Goal: Task Accomplishment & Management: Use online tool/utility

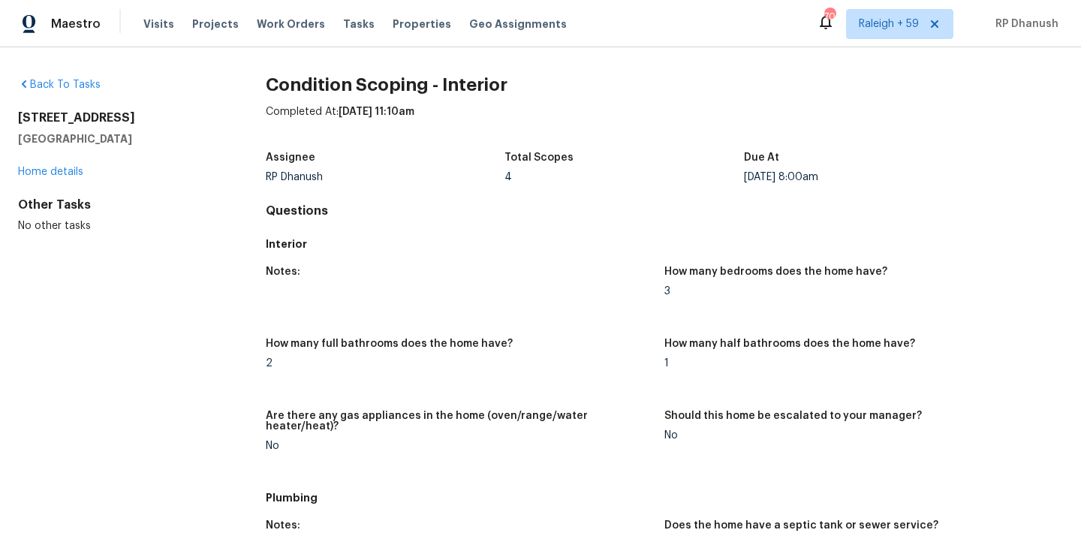
click at [342, 16] on div "Visits Projects Work Orders Tasks Properties Geo Assignments" at bounding box center [363, 24] width 441 height 30
click at [345, 23] on span "Tasks" at bounding box center [359, 24] width 32 height 11
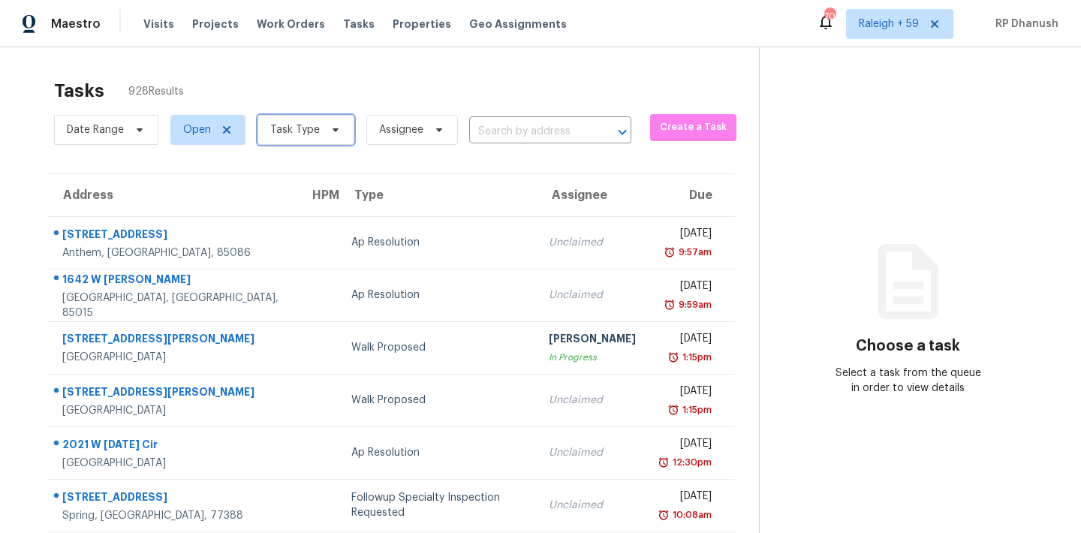
click at [315, 135] on span "Task Type" at bounding box center [295, 129] width 50 height 15
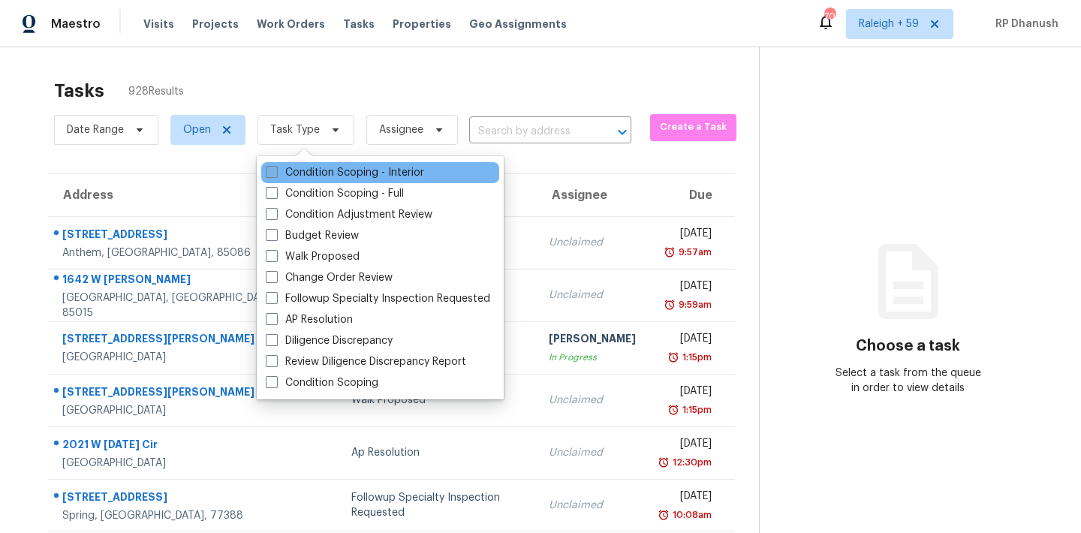
click at [308, 169] on label "Condition Scoping - Interior" at bounding box center [345, 172] width 158 height 15
click at [276, 169] on input "Condition Scoping - Interior" at bounding box center [271, 170] width 10 height 10
checkbox input "true"
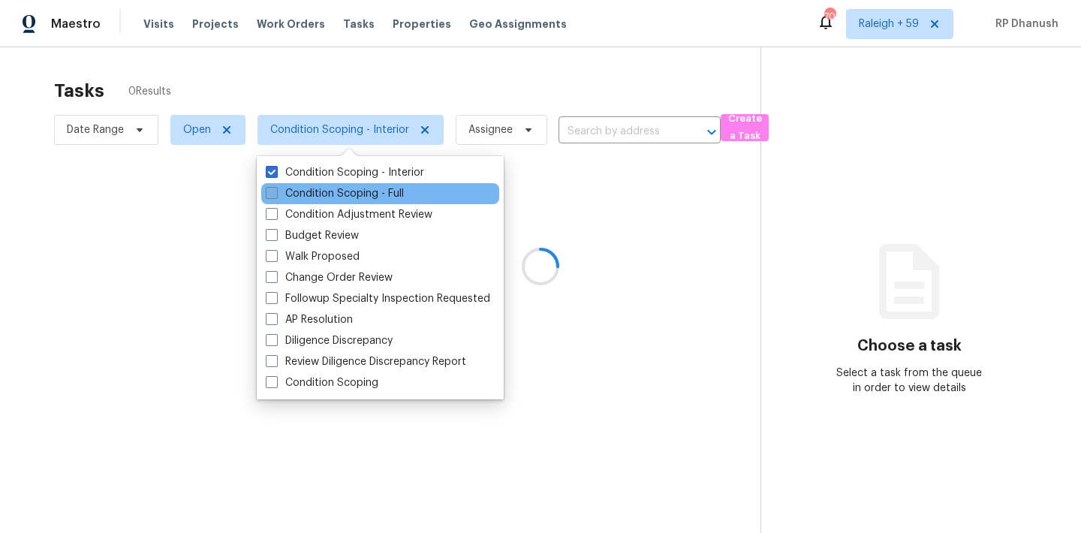
click at [308, 186] on label "Condition Scoping - Full" at bounding box center [335, 193] width 138 height 15
click at [276, 186] on input "Condition Scoping - Full" at bounding box center [271, 191] width 10 height 10
checkbox input "true"
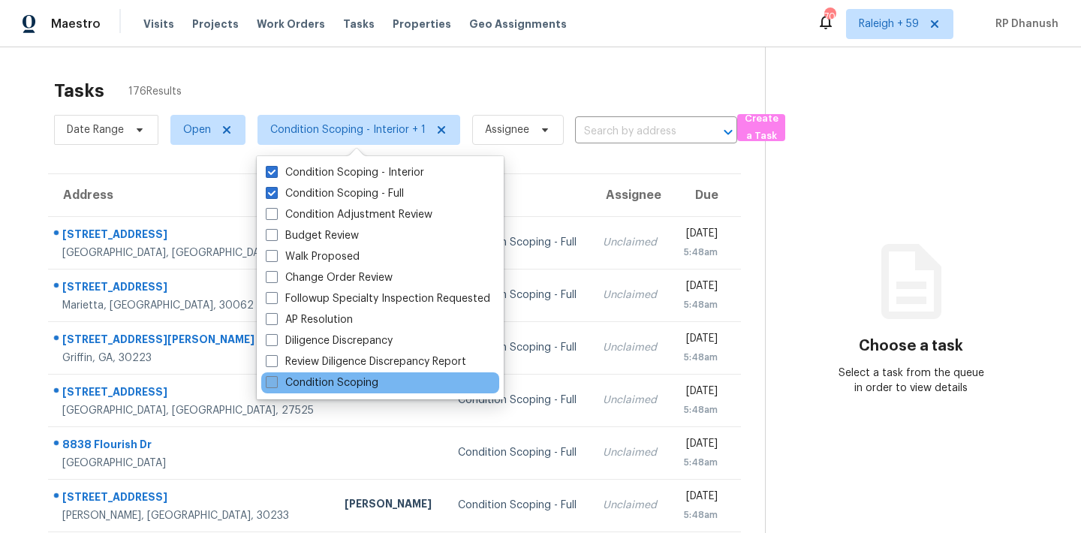
click at [329, 383] on label "Condition Scoping" at bounding box center [322, 382] width 113 height 15
click at [276, 383] on input "Condition Scoping" at bounding box center [271, 380] width 10 height 10
checkbox input "true"
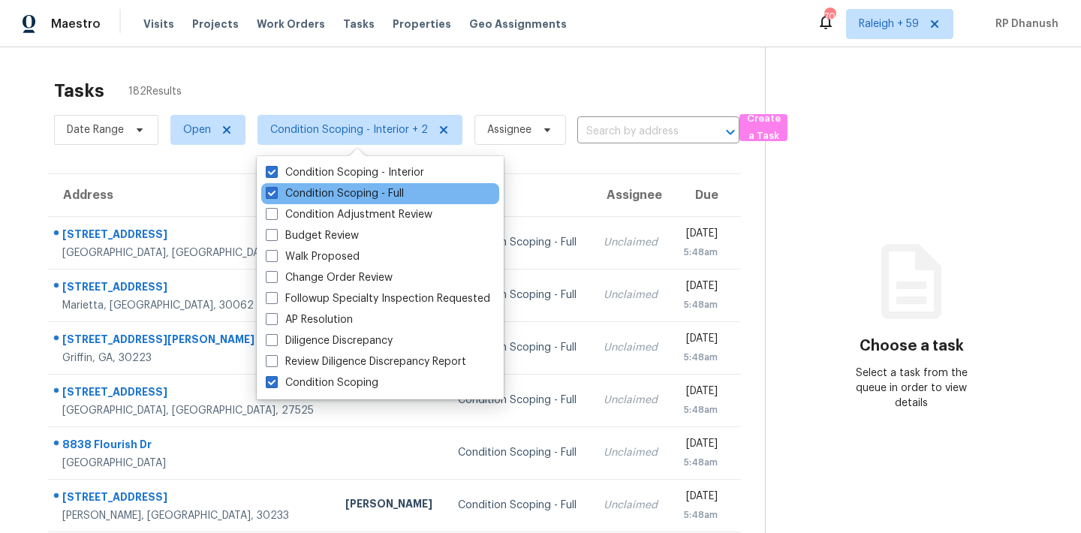
click at [345, 185] on div "Condition Scoping - Full" at bounding box center [380, 193] width 238 height 21
click at [336, 191] on label "Condition Scoping - Full" at bounding box center [335, 193] width 138 height 15
click at [276, 191] on input "Condition Scoping - Full" at bounding box center [271, 191] width 10 height 10
checkbox input "false"
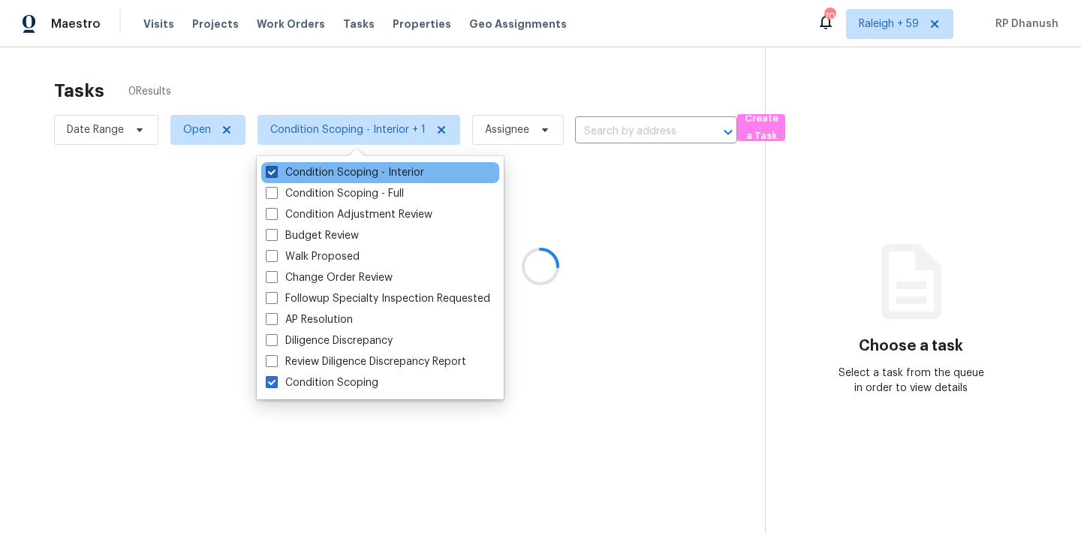
click at [336, 173] on label "Condition Scoping - Interior" at bounding box center [345, 172] width 158 height 15
click at [276, 173] on input "Condition Scoping - Interior" at bounding box center [271, 170] width 10 height 10
checkbox input "false"
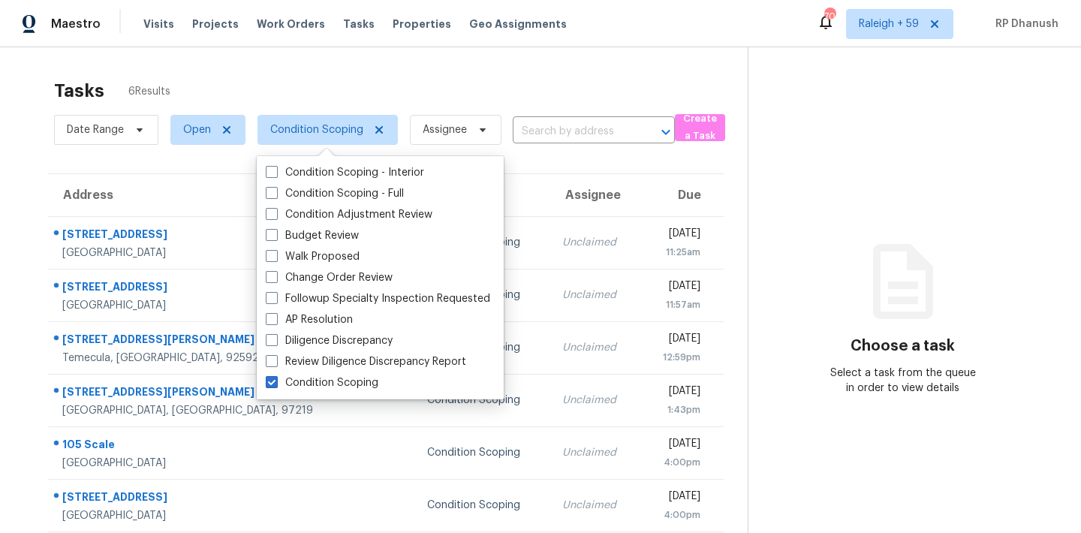
click at [441, 83] on div "Tasks 6 Results" at bounding box center [401, 90] width 694 height 39
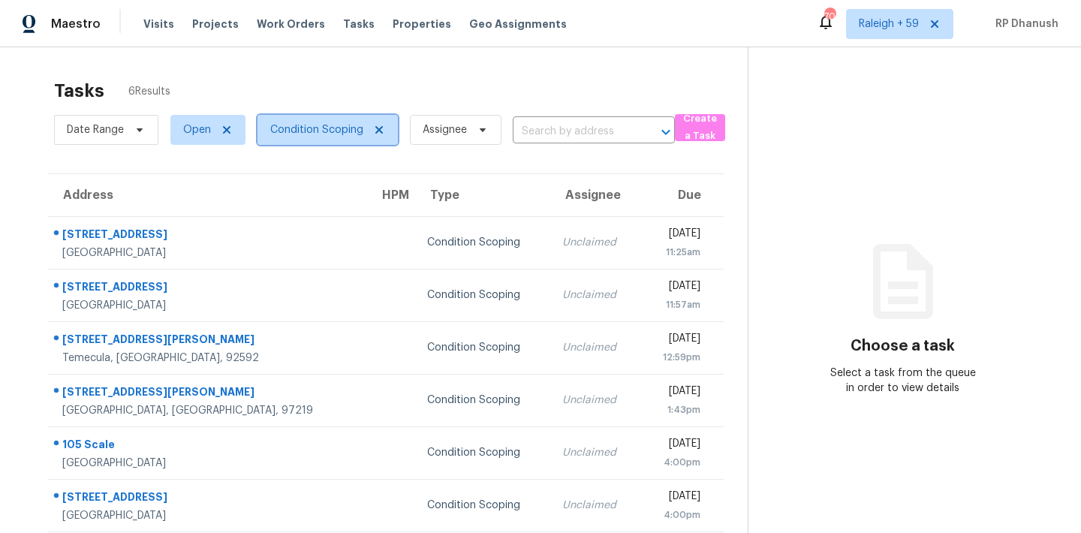
click at [332, 122] on span "Condition Scoping" at bounding box center [316, 129] width 93 height 15
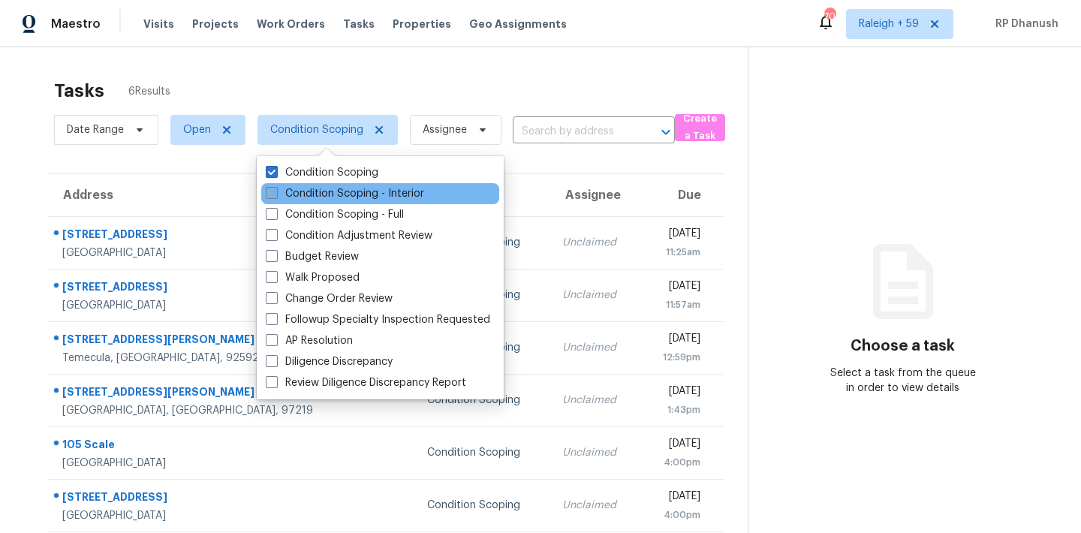
click at [323, 200] on label "Condition Scoping - Interior" at bounding box center [345, 193] width 158 height 15
click at [276, 196] on input "Condition Scoping - Interior" at bounding box center [271, 191] width 10 height 10
checkbox input "true"
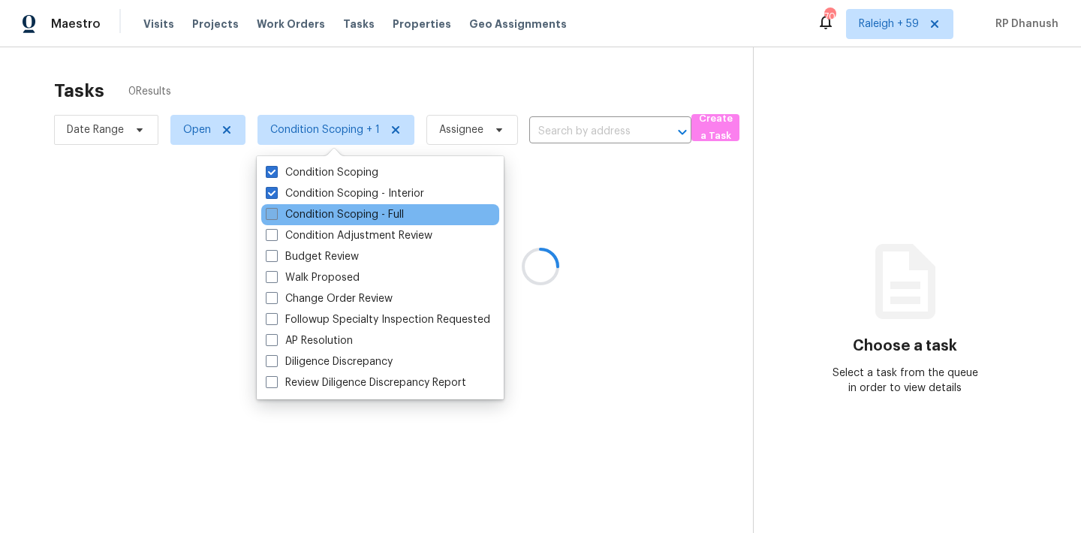
click at [318, 215] on label "Condition Scoping - Full" at bounding box center [335, 214] width 138 height 15
click at [276, 215] on input "Condition Scoping - Full" at bounding box center [271, 212] width 10 height 10
checkbox input "true"
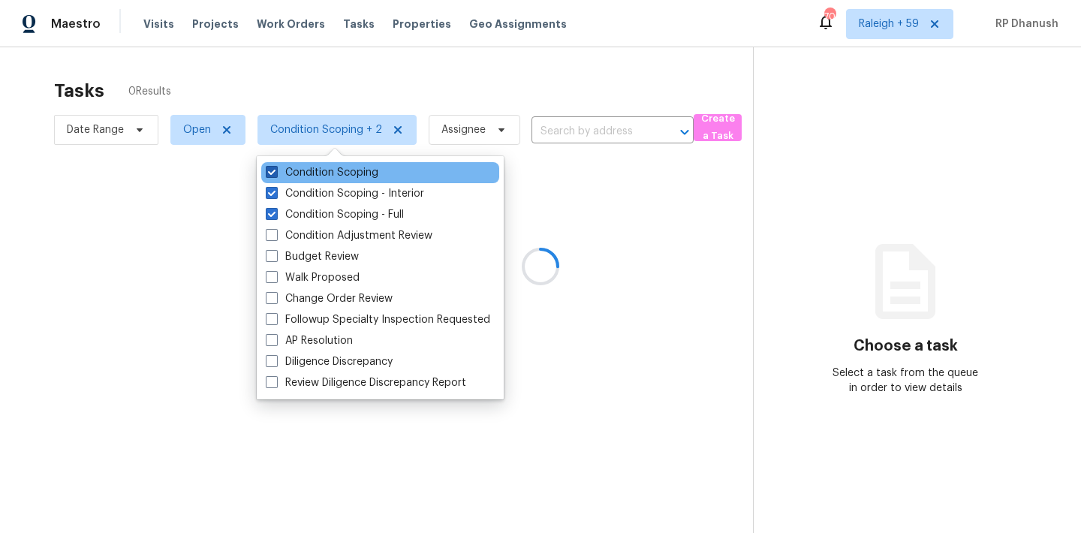
click at [316, 170] on label "Condition Scoping" at bounding box center [322, 172] width 113 height 15
click at [276, 170] on input "Condition Scoping" at bounding box center [271, 170] width 10 height 10
checkbox input "false"
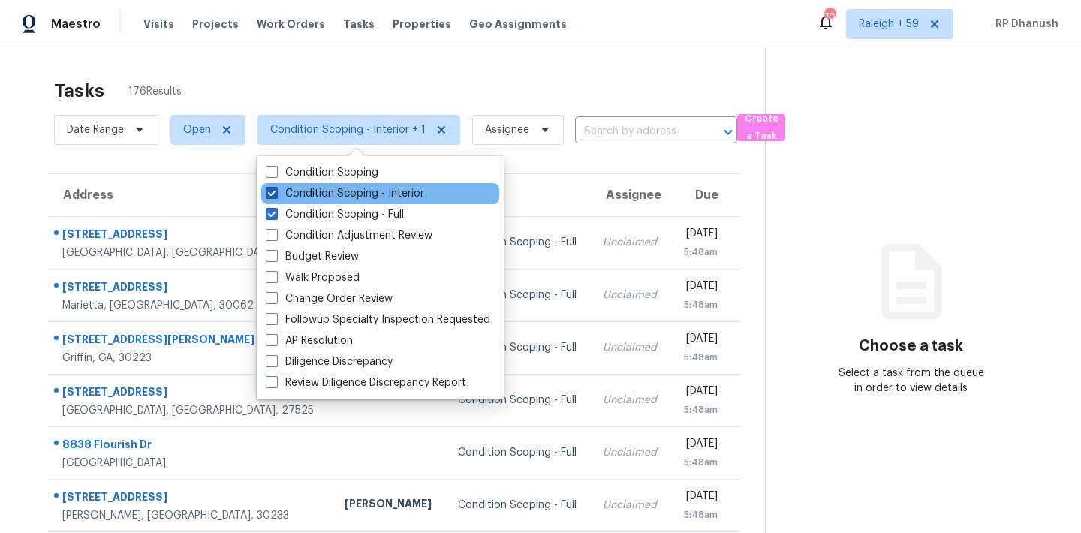
click at [344, 188] on label "Condition Scoping - Interior" at bounding box center [345, 193] width 158 height 15
click at [276, 188] on input "Condition Scoping - Interior" at bounding box center [271, 191] width 10 height 10
checkbox input "false"
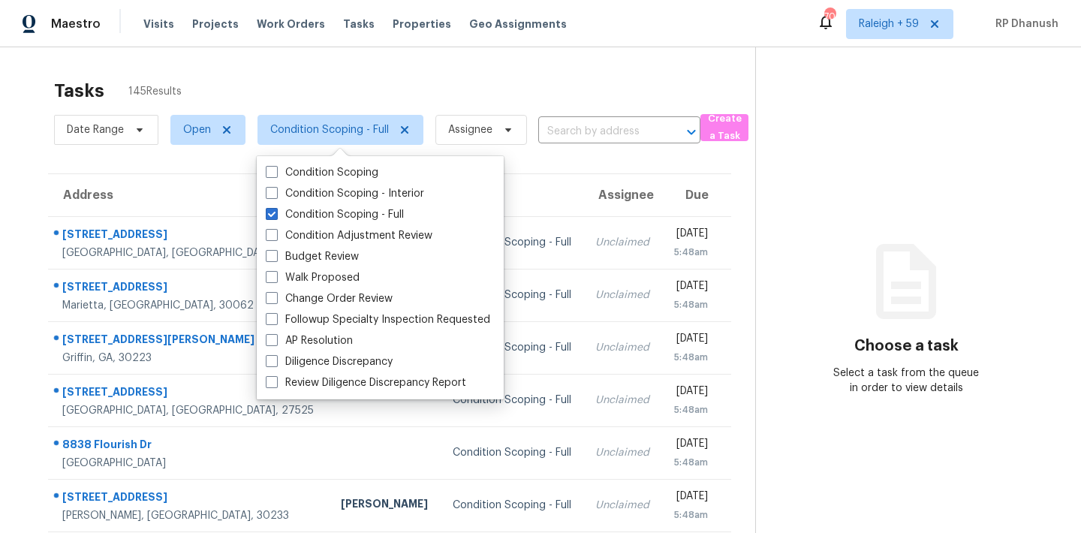
click at [927, 220] on section "Choose a task Select a task from the queue in order to view details" at bounding box center [906, 414] width 302 height 735
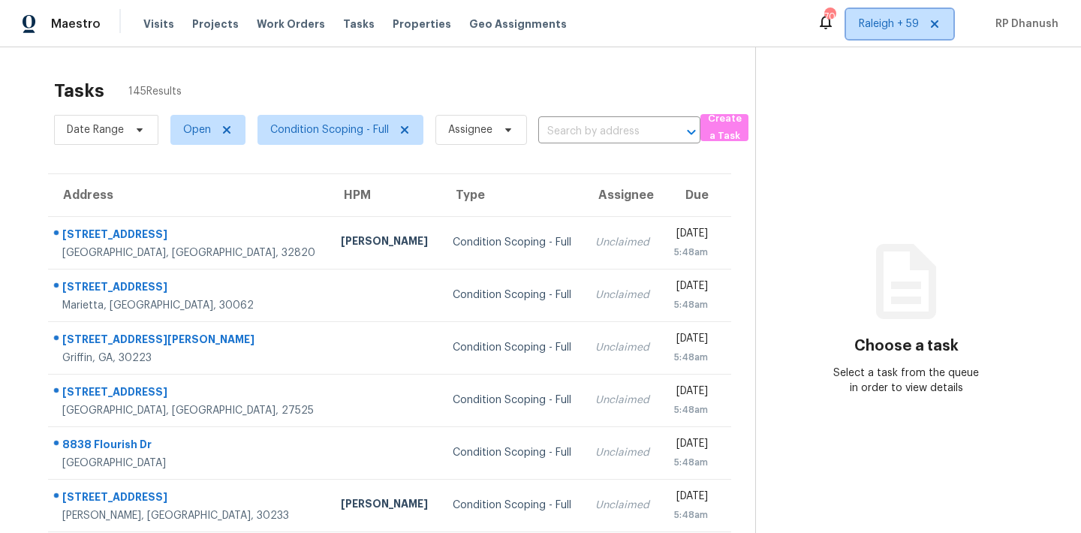
click at [903, 14] on span "Raleigh + 59" at bounding box center [899, 24] width 107 height 30
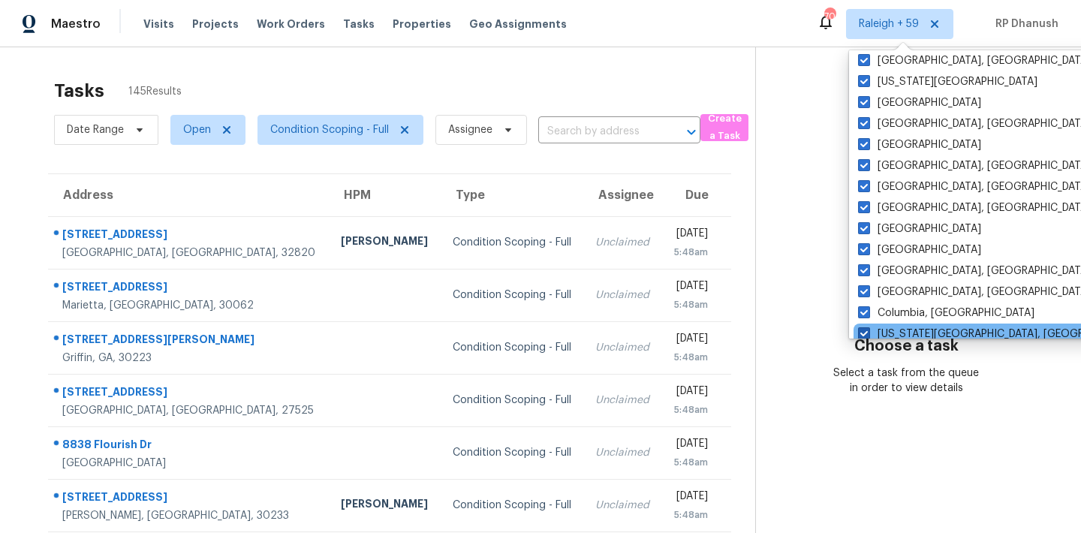
scroll to position [1006, 0]
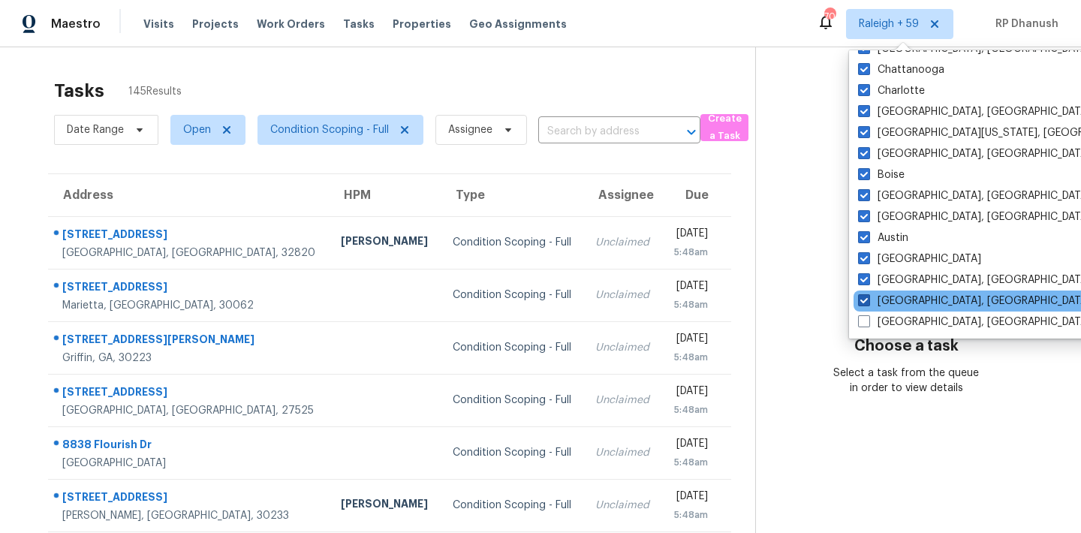
click at [877, 298] on label "Albuquerque, NM" at bounding box center [974, 301] width 233 height 15
click at [868, 298] on input "Albuquerque, NM" at bounding box center [863, 299] width 10 height 10
checkbox input "false"
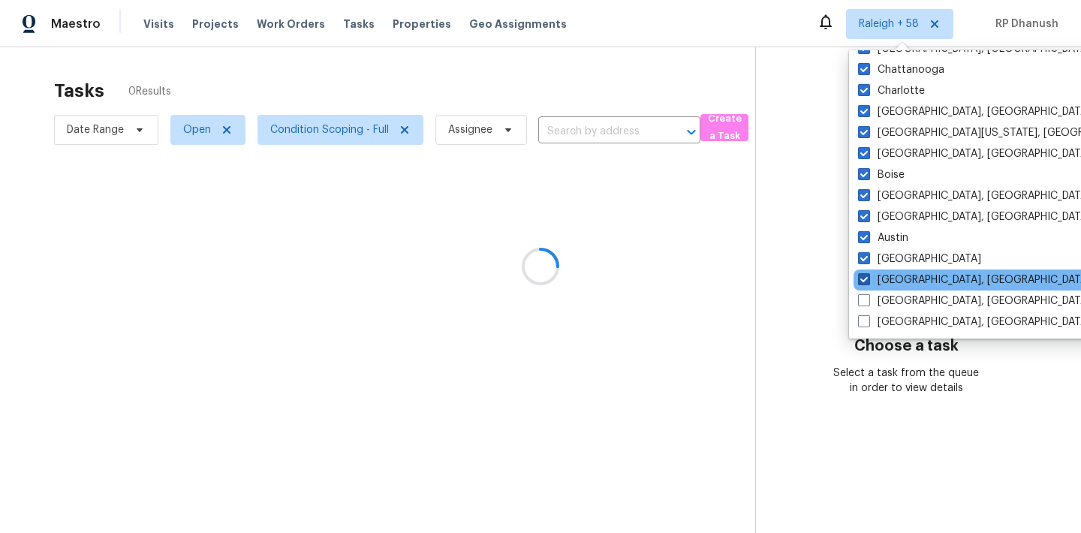
click at [877, 276] on label "Asheville, NC" at bounding box center [974, 280] width 233 height 15
click at [868, 276] on input "Asheville, NC" at bounding box center [863, 278] width 10 height 10
checkbox input "false"
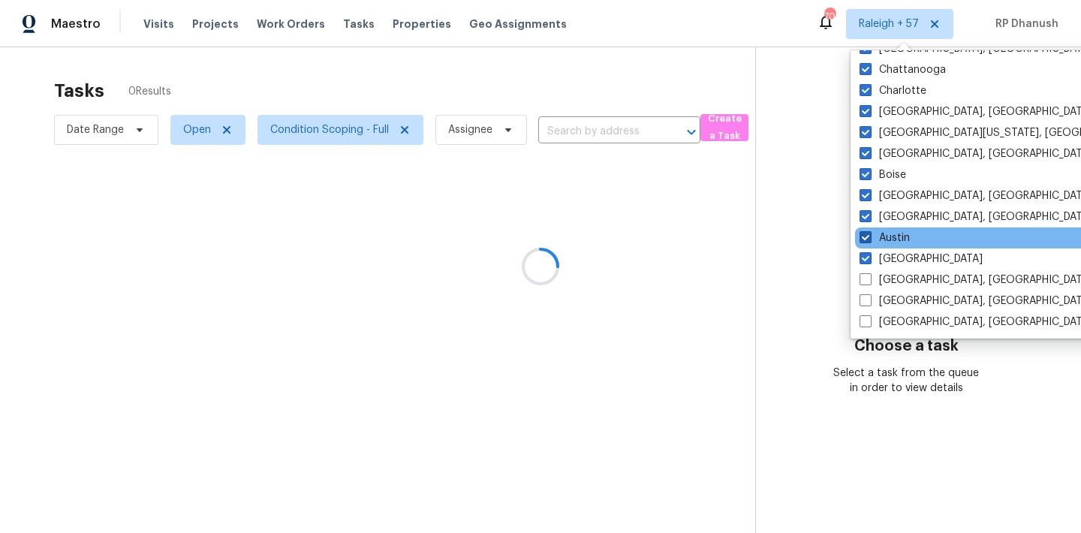
click at [888, 238] on label "Austin" at bounding box center [885, 237] width 50 height 15
click at [869, 238] on input "Austin" at bounding box center [865, 235] width 10 height 10
checkbox input "false"
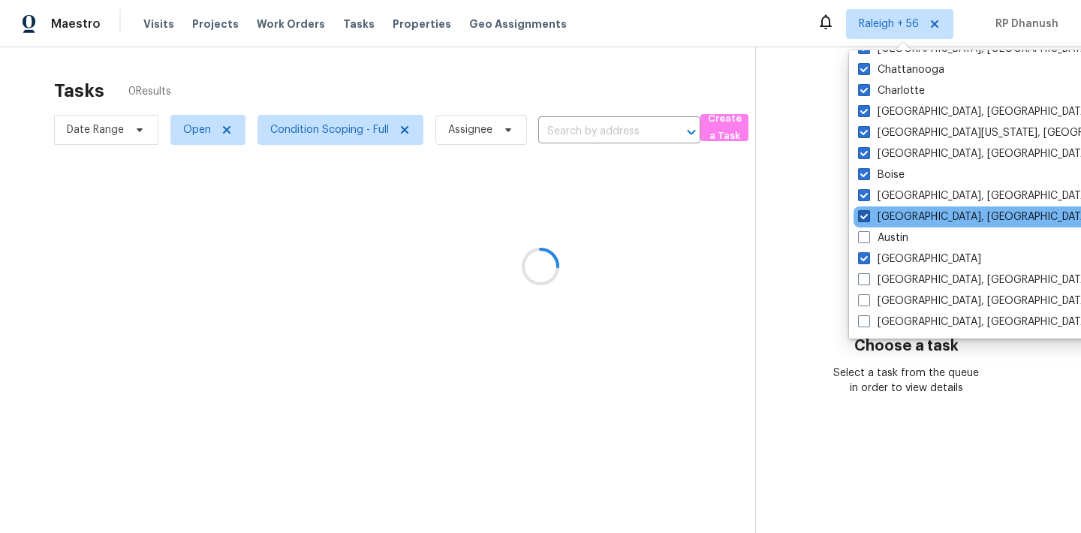
click at [888, 214] on label "Baltimore, MD" at bounding box center [974, 216] width 233 height 15
click at [868, 214] on input "Baltimore, MD" at bounding box center [863, 214] width 10 height 10
checkbox input "false"
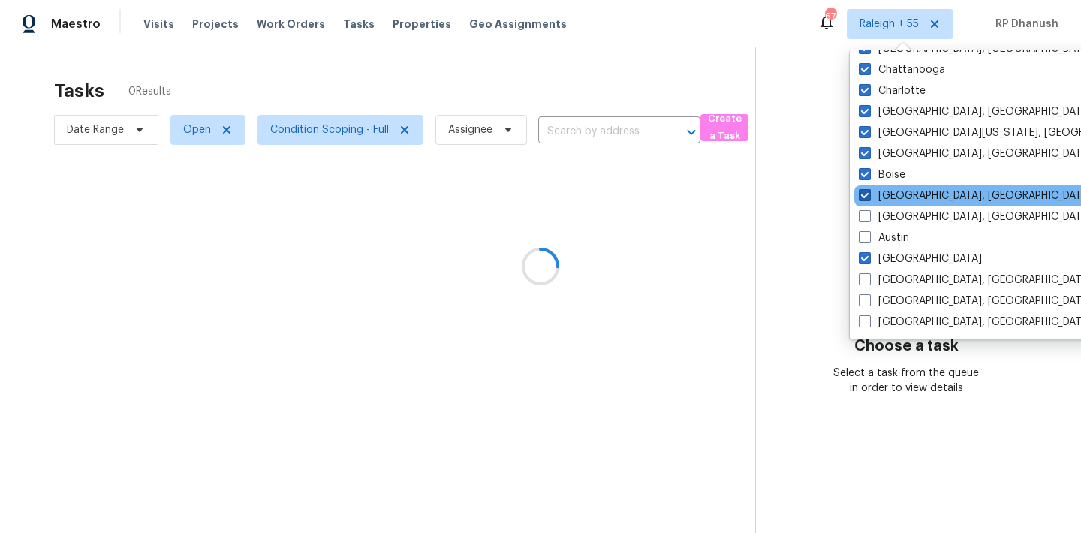
click at [888, 188] on label "Birmingham, AL" at bounding box center [975, 195] width 233 height 15
click at [869, 188] on input "Birmingham, AL" at bounding box center [864, 193] width 10 height 10
checkbox input "false"
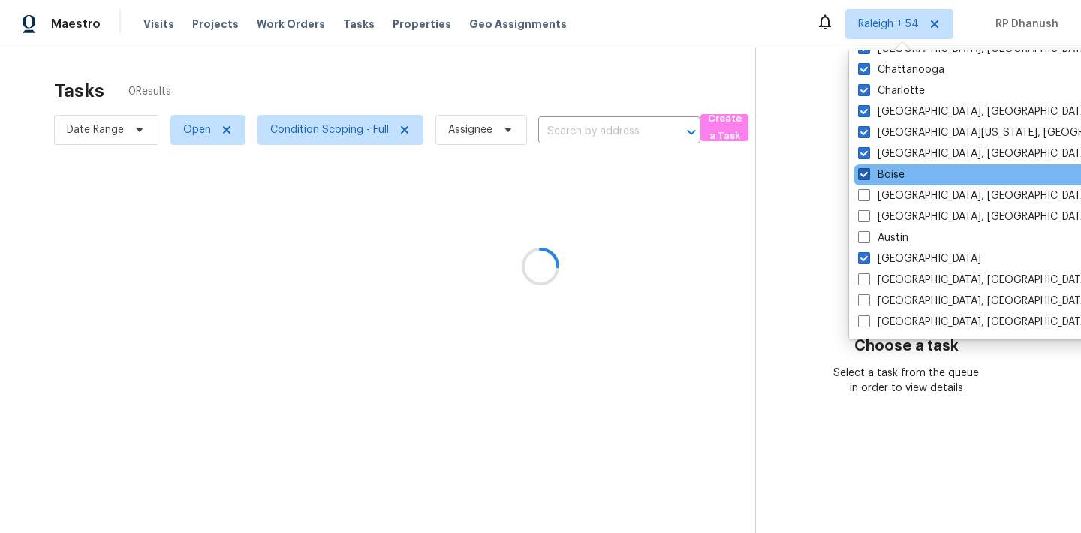
click at [888, 173] on label "Boise" at bounding box center [881, 174] width 47 height 15
click at [868, 173] on input "Boise" at bounding box center [863, 172] width 10 height 10
checkbox input "false"
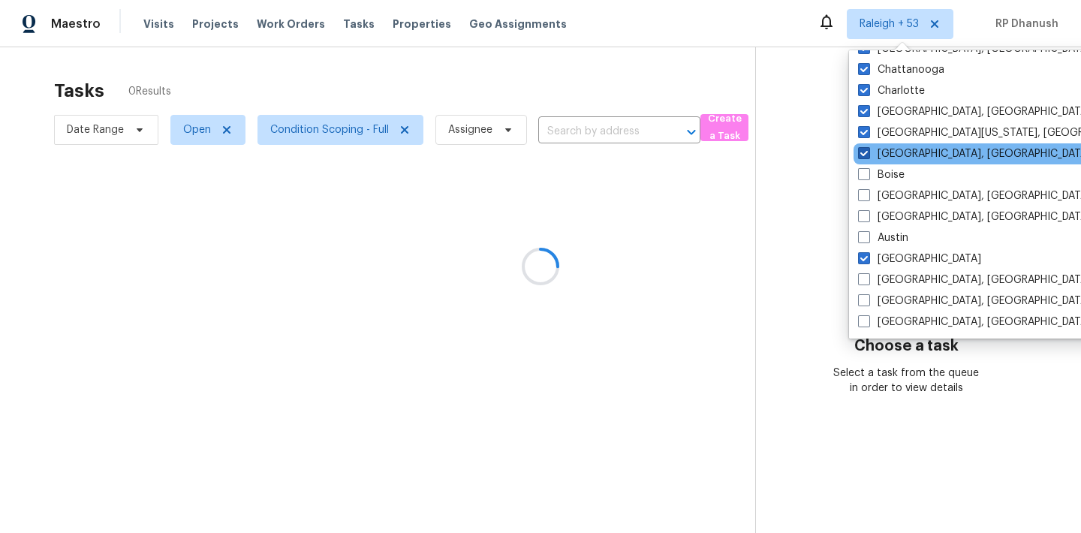
click at [888, 156] on label "Boston, MA" at bounding box center [974, 153] width 233 height 15
click at [868, 156] on input "Boston, MA" at bounding box center [863, 151] width 10 height 10
checkbox input "false"
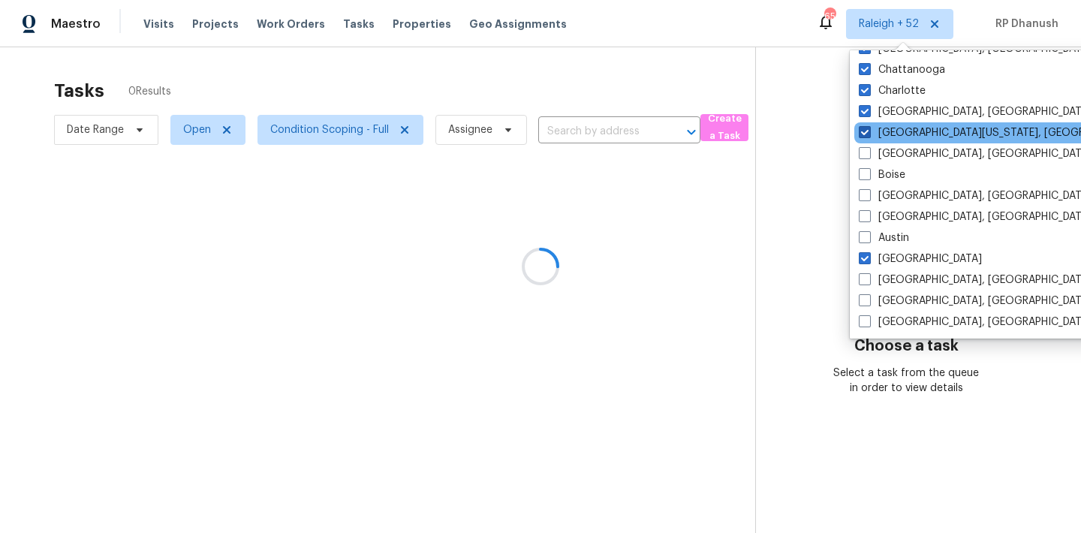
click at [884, 131] on label "Central California, CA" at bounding box center [1003, 132] width 289 height 15
click at [869, 131] on input "Central California, CA" at bounding box center [864, 130] width 10 height 10
checkbox input "false"
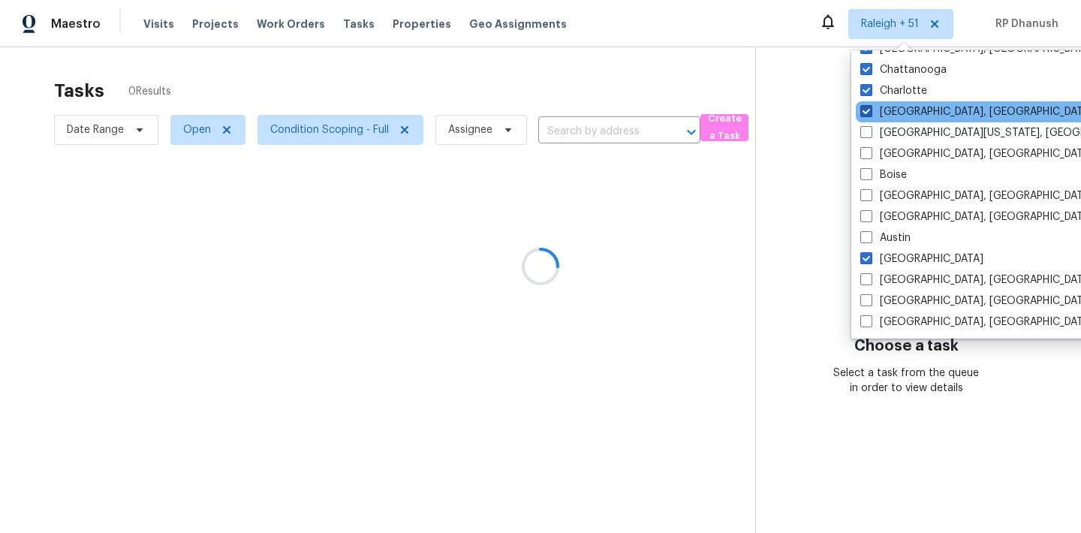
click at [884, 111] on label "Charleston, SC" at bounding box center [976, 111] width 233 height 15
click at [870, 111] on input "Charleston, SC" at bounding box center [865, 109] width 10 height 10
checkbox input "false"
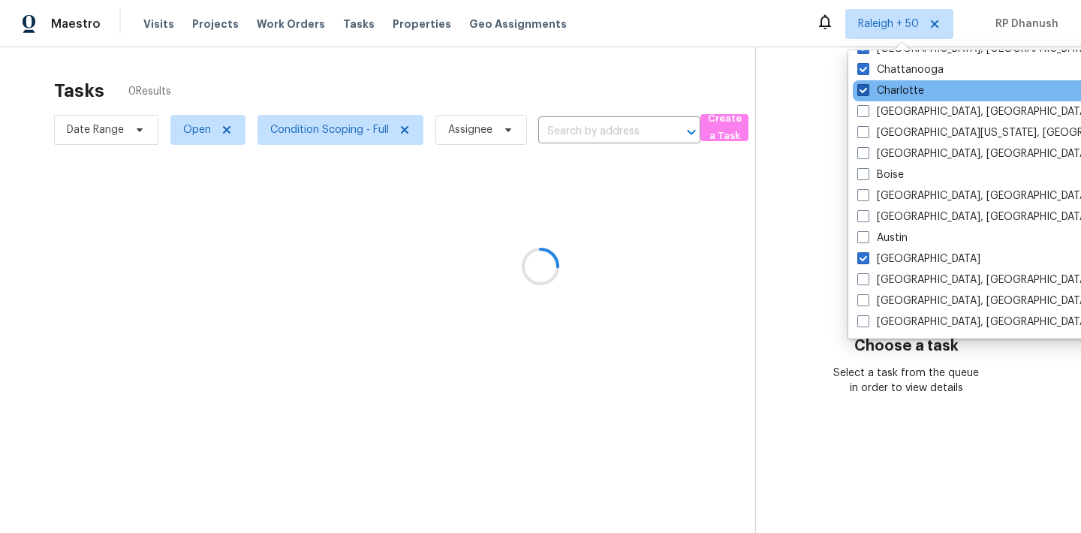
click at [884, 92] on label "Charlotte" at bounding box center [890, 90] width 67 height 15
click at [867, 92] on input "Charlotte" at bounding box center [862, 88] width 10 height 10
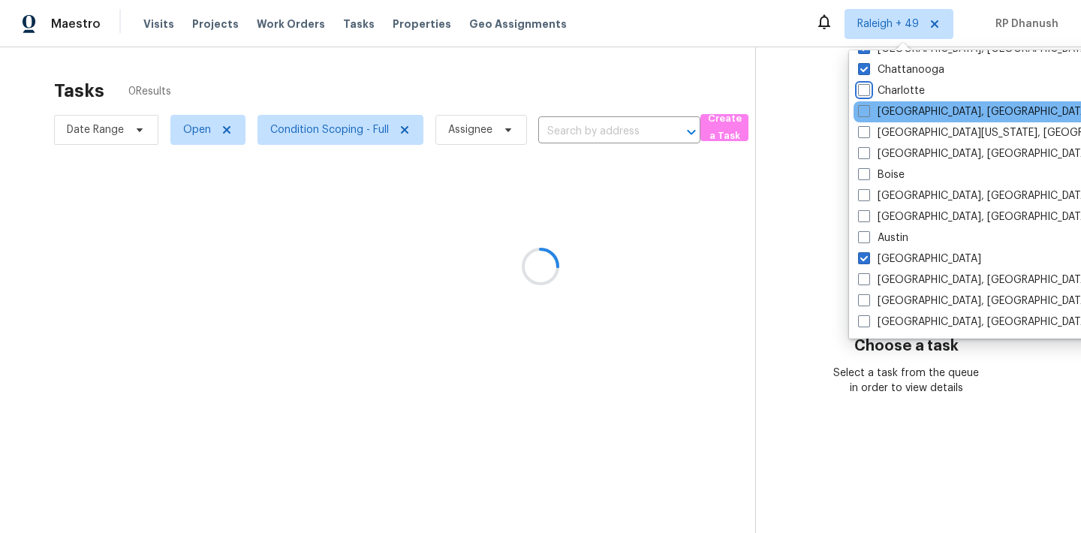
scroll to position [986, 0]
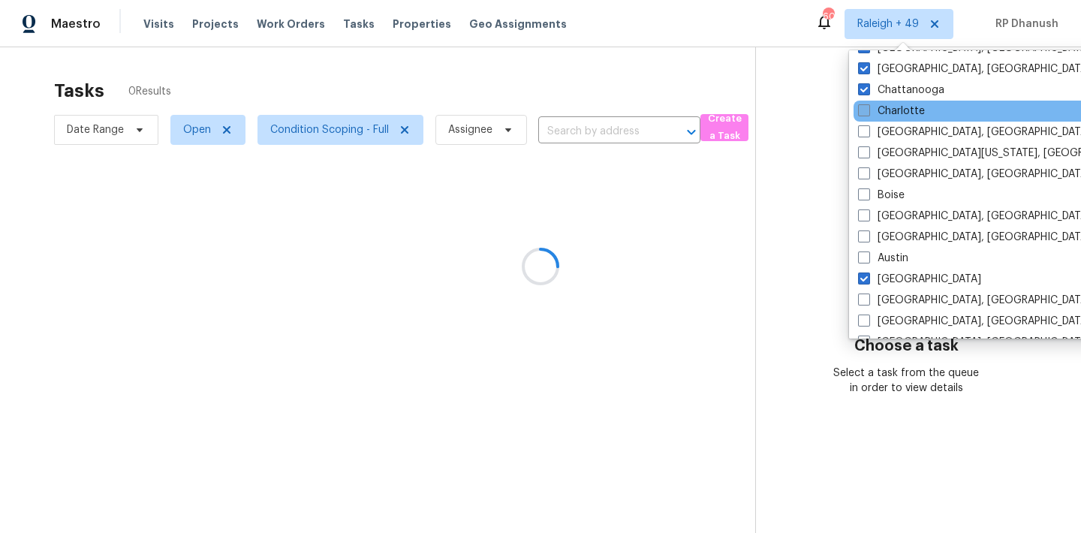
click at [885, 104] on label "Charlotte" at bounding box center [891, 111] width 67 height 15
click at [868, 104] on input "Charlotte" at bounding box center [863, 109] width 10 height 10
click at [885, 105] on label "Charlotte" at bounding box center [890, 111] width 67 height 15
click at [867, 105] on input "Charlotte" at bounding box center [862, 109] width 10 height 10
checkbox input "false"
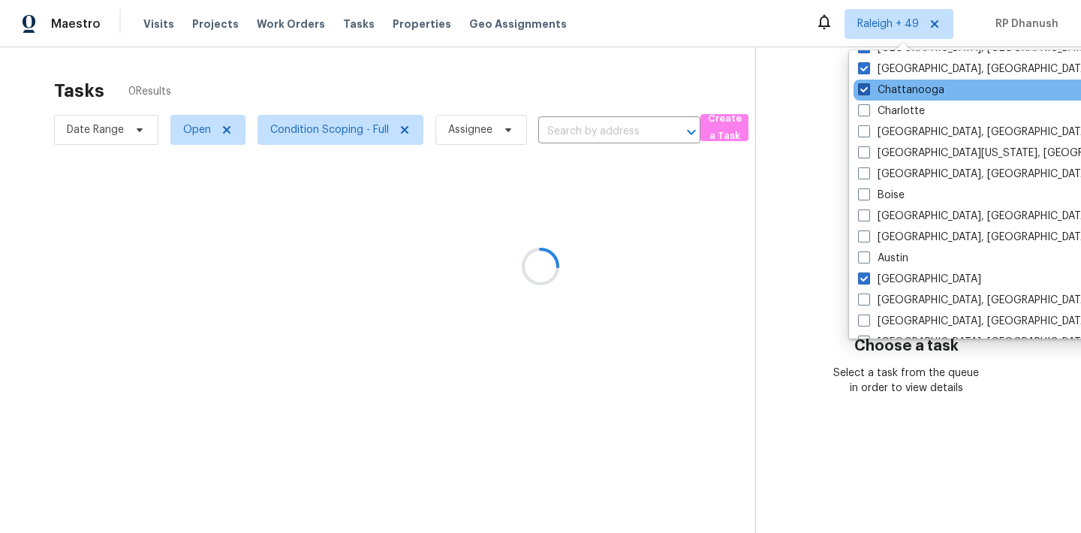
click at [885, 95] on label "Chattanooga" at bounding box center [901, 90] width 86 height 15
click at [868, 92] on input "Chattanooga" at bounding box center [863, 88] width 10 height 10
checkbox input "false"
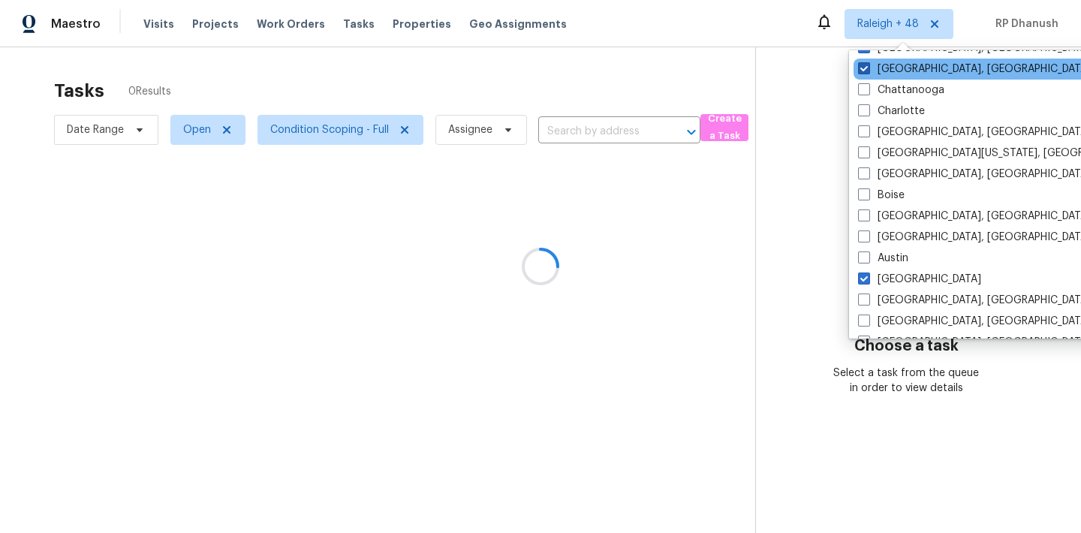
click at [884, 65] on label "Chicago, IL" at bounding box center [974, 69] width 233 height 15
click at [868, 65] on input "Chicago, IL" at bounding box center [863, 67] width 10 height 10
checkbox input "false"
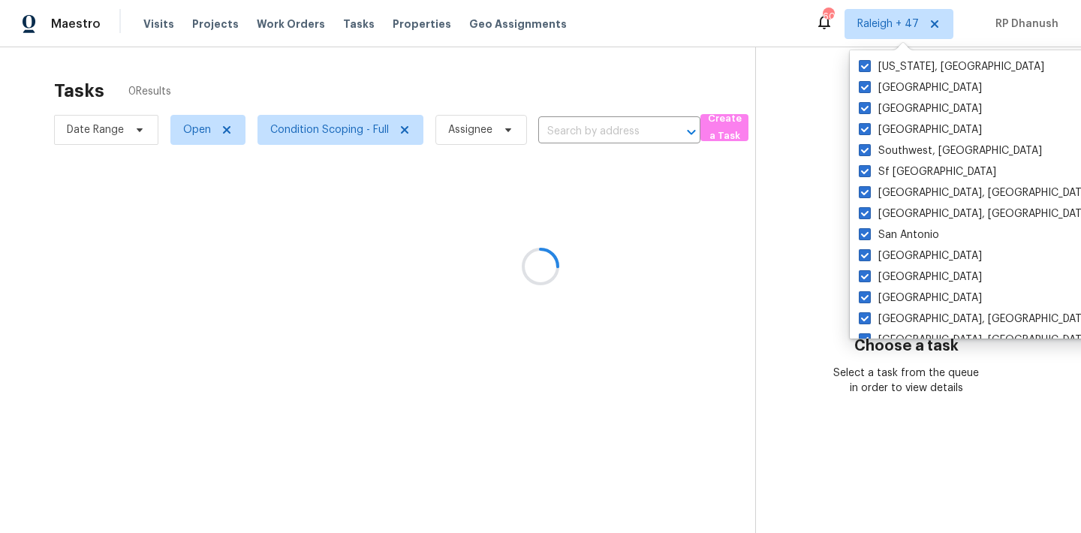
click at [884, 68] on label "Washington, DC" at bounding box center [951, 66] width 185 height 15
click at [869, 68] on input "Washington, DC" at bounding box center [864, 64] width 10 height 10
checkbox input "false"
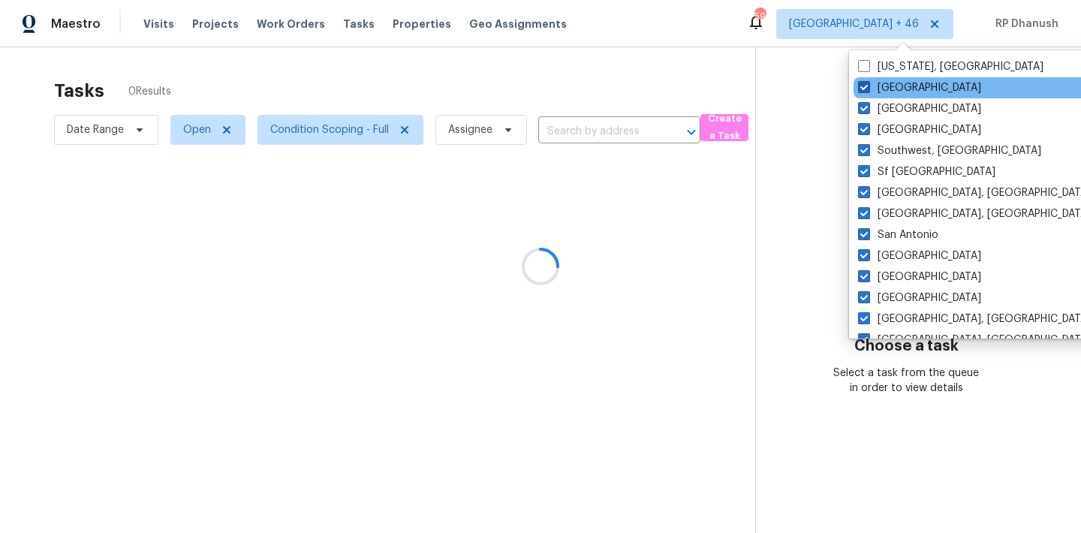
click at [883, 83] on label "Tucson" at bounding box center [919, 87] width 123 height 15
click at [868, 83] on input "Tucson" at bounding box center [863, 85] width 10 height 10
checkbox input "false"
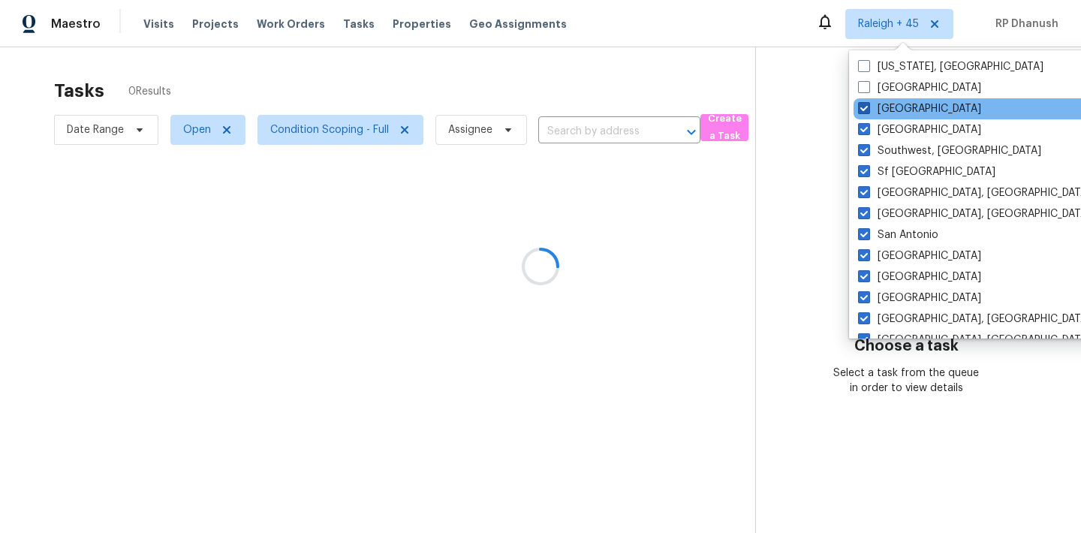
click at [883, 106] on label "Tampa" at bounding box center [919, 108] width 123 height 15
click at [868, 106] on input "Tampa" at bounding box center [863, 106] width 10 height 10
checkbox input "false"
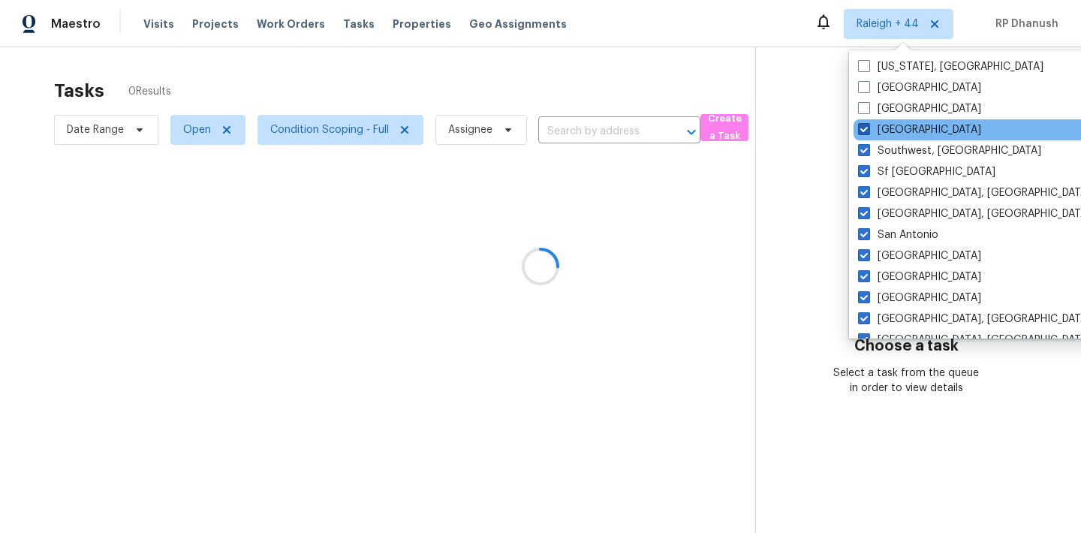
click at [883, 128] on label "St Louis" at bounding box center [919, 129] width 123 height 15
click at [868, 128] on input "St Louis" at bounding box center [863, 127] width 10 height 10
checkbox input "false"
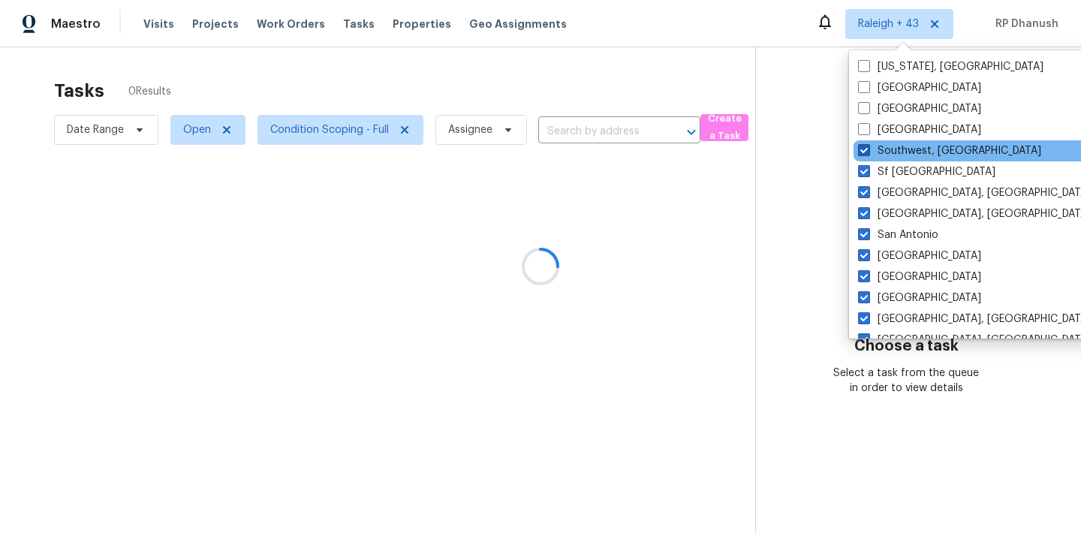
click at [883, 151] on label "Southwest, FL" at bounding box center [949, 150] width 183 height 15
click at [868, 151] on input "Southwest, FL" at bounding box center [863, 148] width 10 height 10
checkbox input "false"
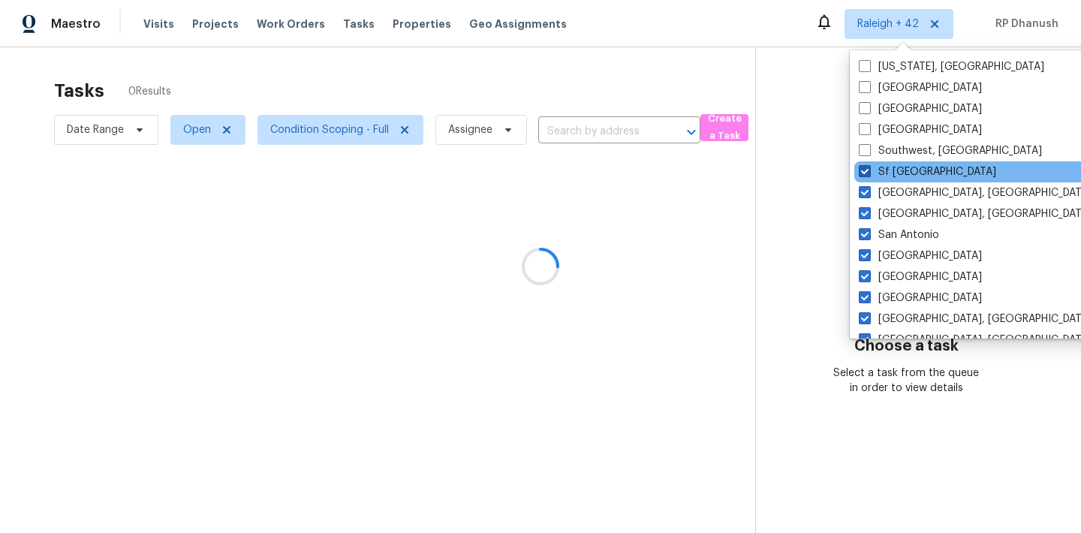
click at [883, 167] on label "Sf Bay Area" at bounding box center [927, 171] width 137 height 15
click at [869, 167] on input "Sf Bay Area" at bounding box center [864, 169] width 10 height 10
checkbox input "false"
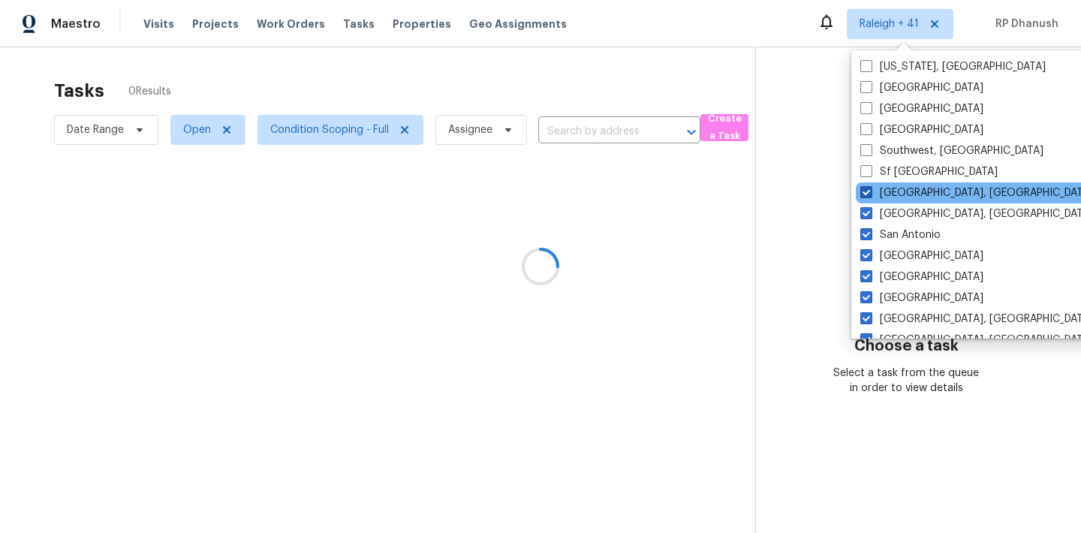
click at [882, 189] on label "Seattle, WA" at bounding box center [976, 192] width 233 height 15
click at [870, 189] on input "Seattle, WA" at bounding box center [865, 190] width 10 height 10
checkbox input "false"
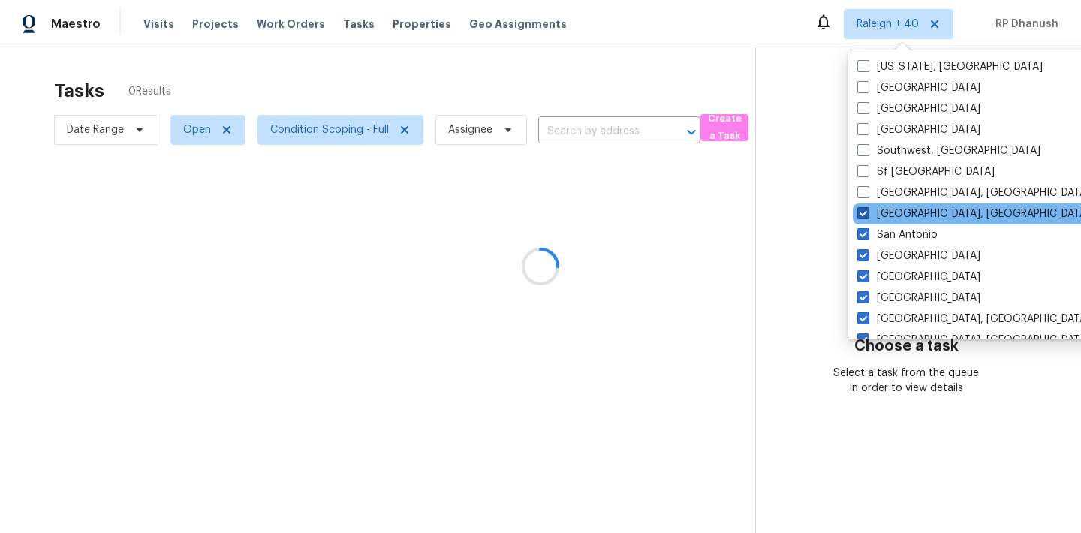
click at [882, 206] on label "San Diego, CA" at bounding box center [973, 213] width 233 height 15
click at [867, 206] on input "San Diego, CA" at bounding box center [862, 211] width 10 height 10
click at [882, 221] on label "San Diego, CA" at bounding box center [974, 213] width 233 height 15
click at [868, 216] on input "San Diego, CA" at bounding box center [863, 211] width 10 height 10
checkbox input "true"
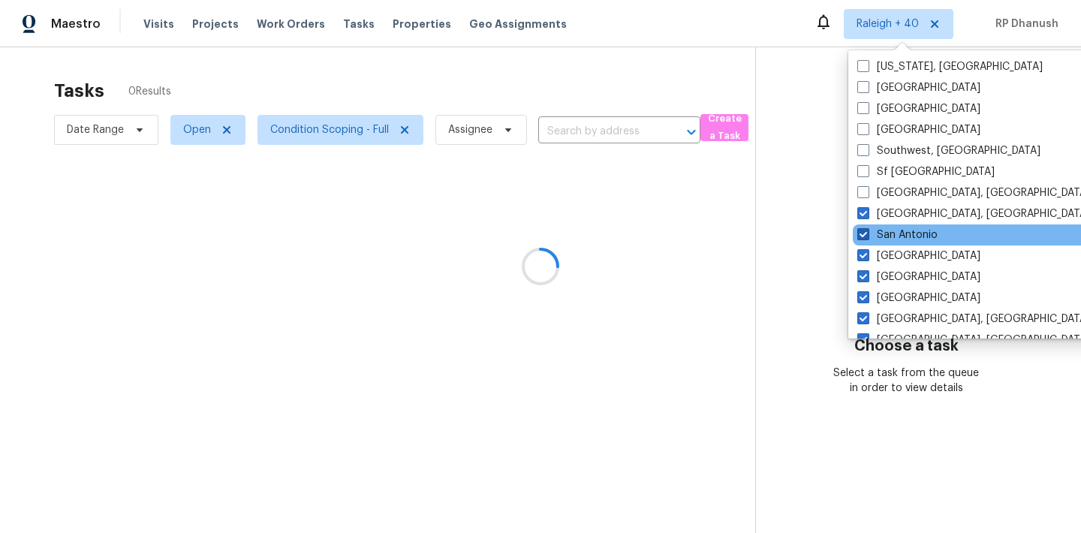
click at [882, 231] on label "San Antonio" at bounding box center [897, 234] width 80 height 15
click at [867, 231] on input "San Antonio" at bounding box center [862, 232] width 10 height 10
checkbox input "false"
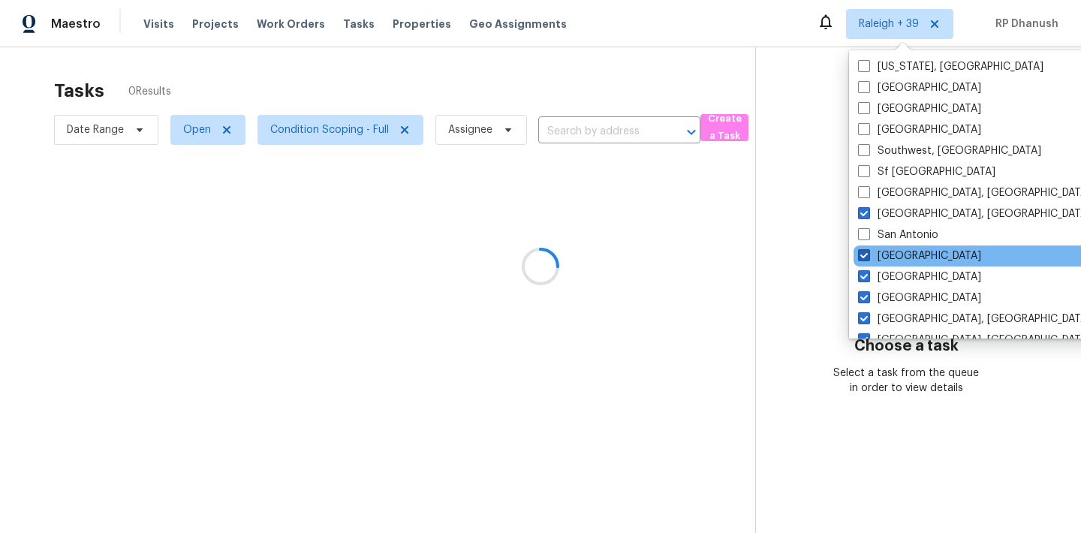
click at [882, 252] on label "Salt Lake City" at bounding box center [919, 256] width 123 height 15
click at [868, 252] on input "Salt Lake City" at bounding box center [863, 254] width 10 height 10
checkbox input "false"
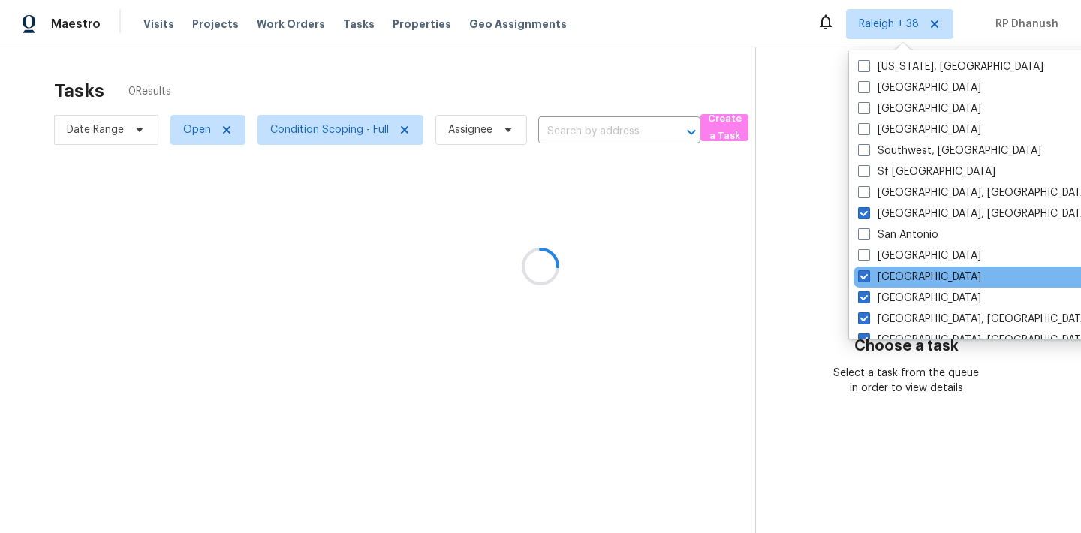
click at [882, 267] on div "Sacramento" at bounding box center [1005, 277] width 303 height 21
click at [877, 275] on label "Sacramento" at bounding box center [919, 277] width 123 height 15
click at [868, 275] on input "Sacramento" at bounding box center [863, 275] width 10 height 10
checkbox input "false"
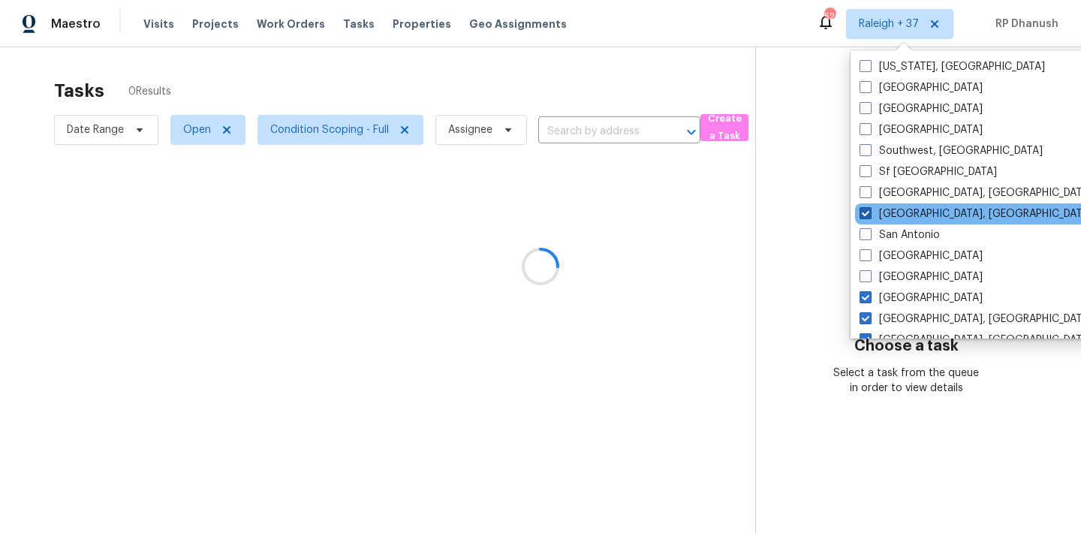
click at [879, 209] on label "San Diego, CA" at bounding box center [976, 213] width 233 height 15
click at [869, 209] on input "San Diego, CA" at bounding box center [865, 211] width 10 height 10
checkbox input "false"
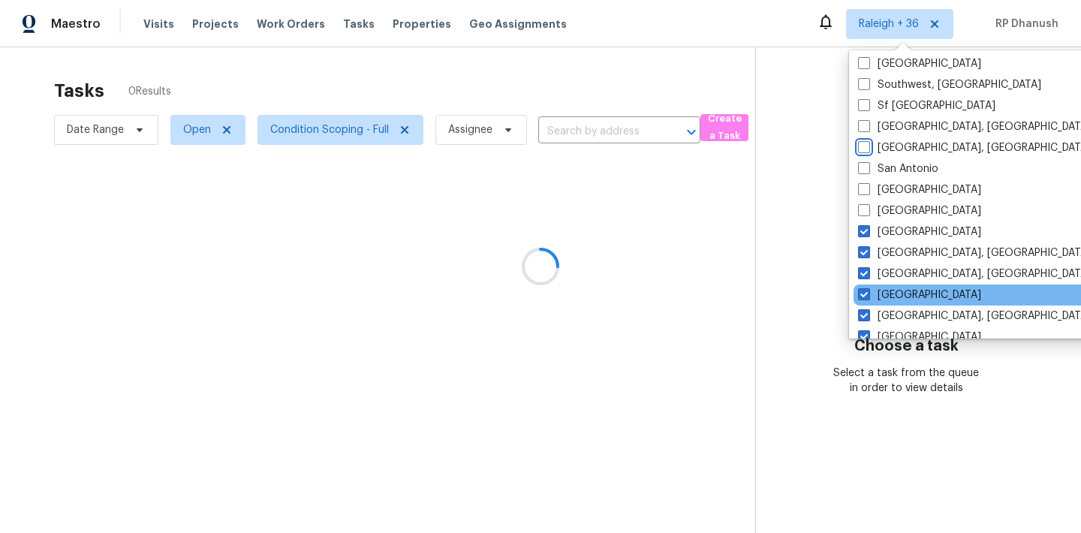
scroll to position [118, 0]
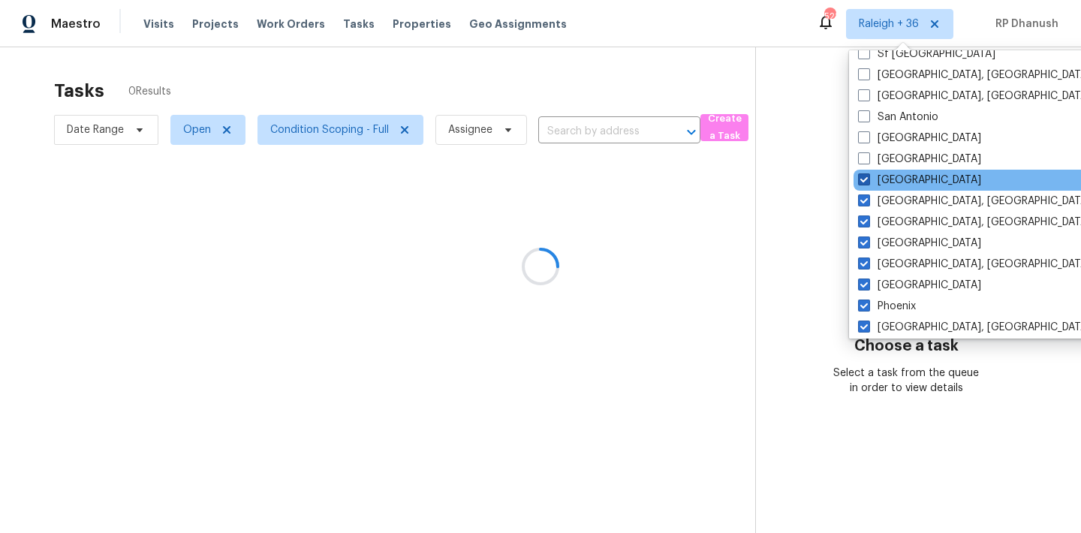
click at [882, 173] on label "Riverside" at bounding box center [919, 180] width 123 height 15
click at [868, 173] on input "Riverside" at bounding box center [863, 178] width 10 height 10
checkbox input "false"
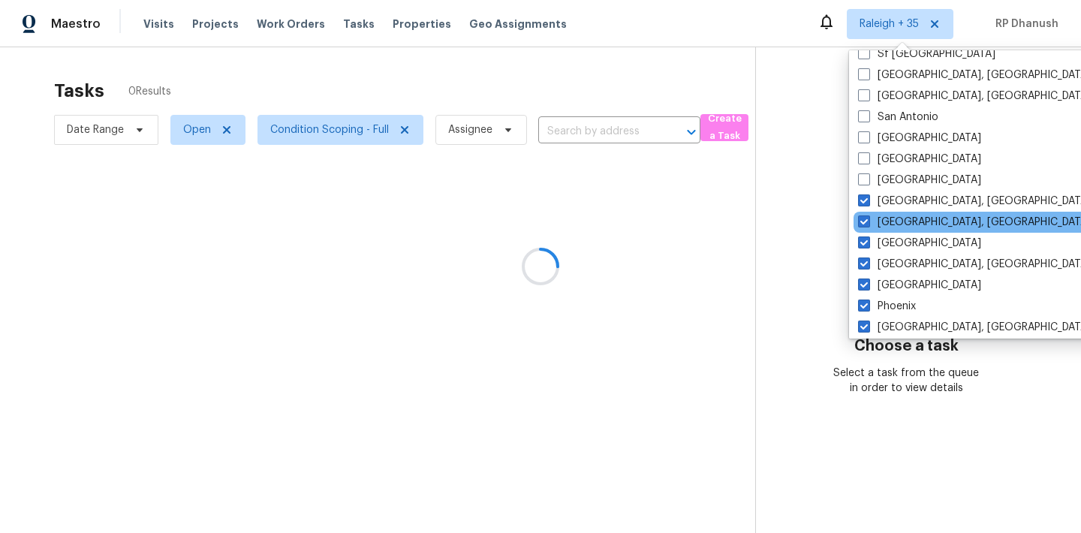
click at [882, 212] on div "Reno, NV" at bounding box center [1005, 222] width 303 height 21
click at [882, 228] on label "Reno, NV" at bounding box center [974, 222] width 233 height 15
click at [868, 224] on input "Reno, NV" at bounding box center [863, 220] width 10 height 10
click at [882, 222] on label "Reno, NV" at bounding box center [974, 222] width 233 height 15
click at [868, 222] on input "Reno, NV" at bounding box center [863, 220] width 10 height 10
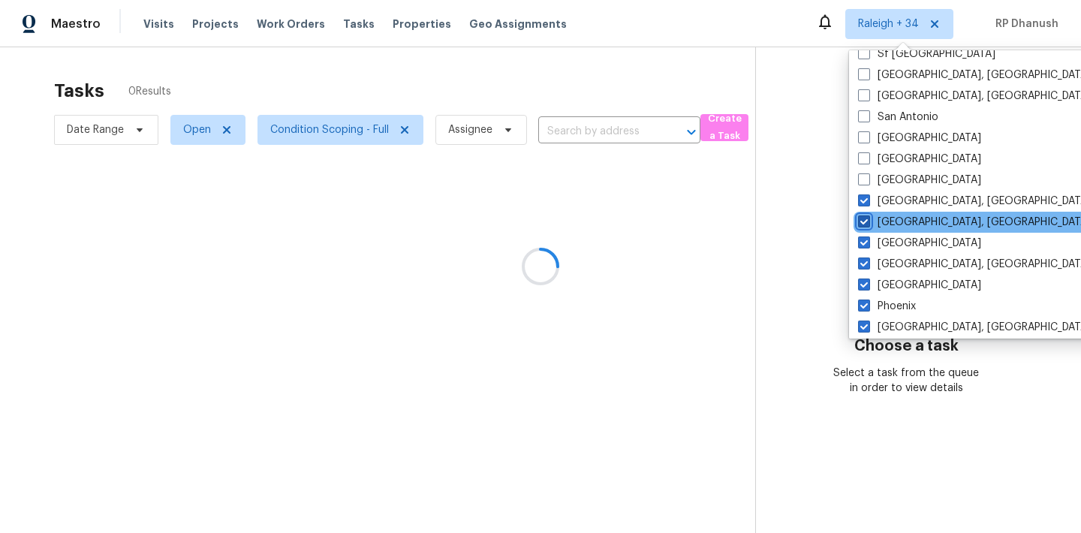
checkbox input "true"
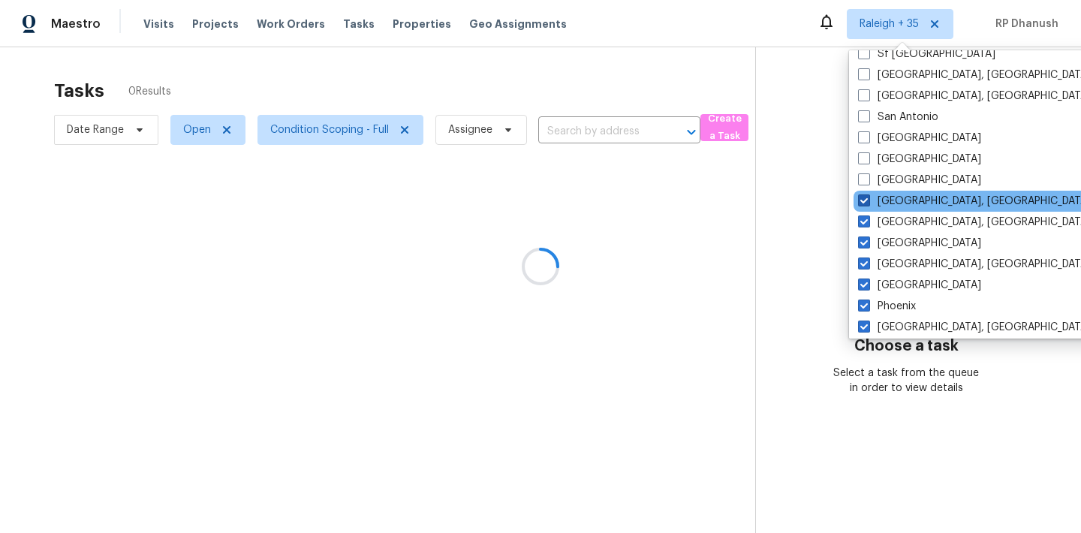
click at [882, 201] on label "Richmond, VA" at bounding box center [974, 201] width 233 height 15
click at [868, 201] on input "Richmond, VA" at bounding box center [863, 199] width 10 height 10
checkbox input "false"
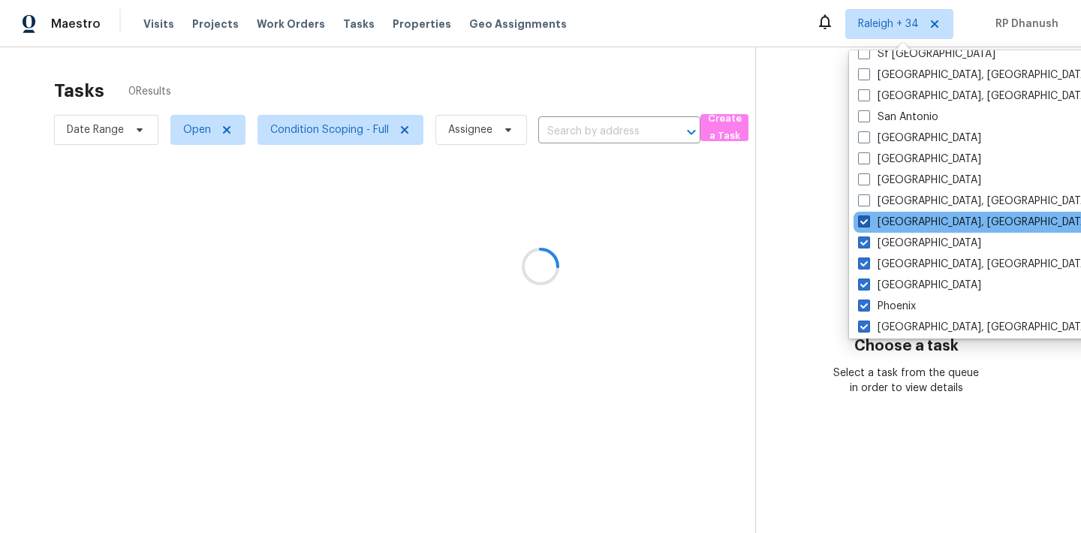
click at [882, 218] on label "Reno, NV" at bounding box center [974, 222] width 233 height 15
click at [868, 218] on input "Reno, NV" at bounding box center [863, 220] width 10 height 10
checkbox input "false"
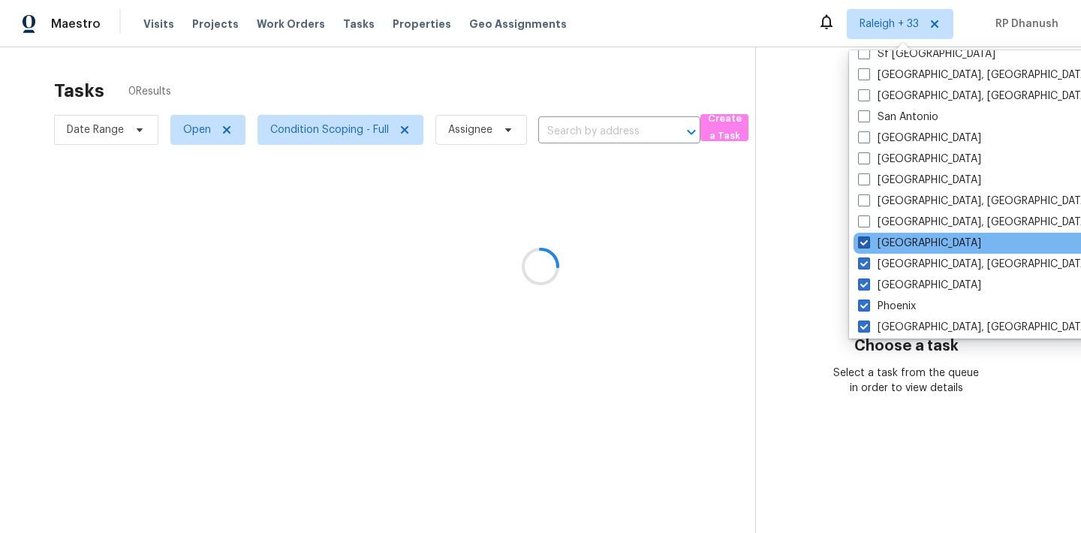
click at [882, 244] on label "Raleigh" at bounding box center [919, 243] width 123 height 15
click at [868, 244] on input "Raleigh" at bounding box center [863, 241] width 10 height 10
checkbox input "false"
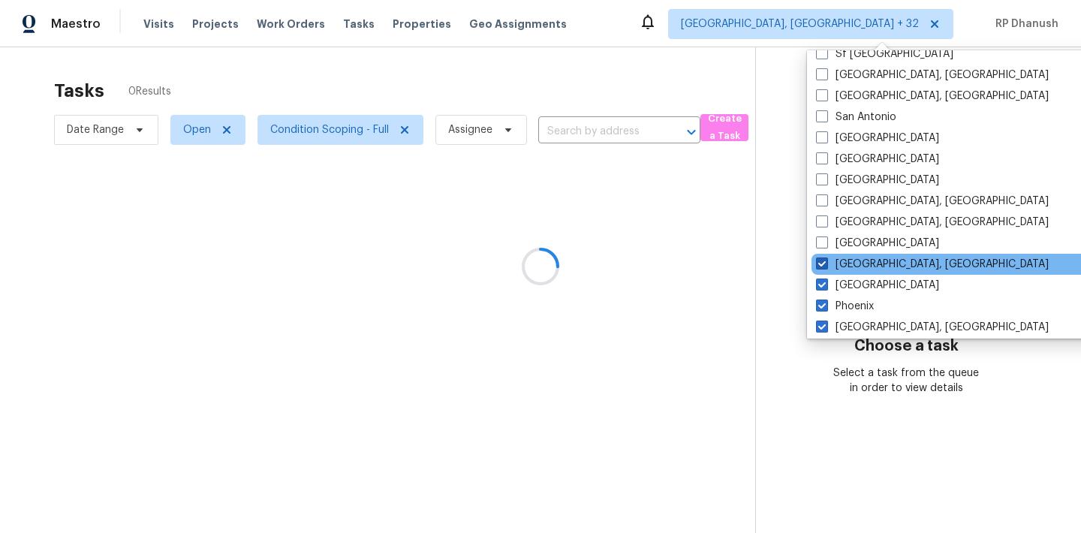
click at [882, 258] on label "Prescott, AZ" at bounding box center [932, 264] width 233 height 15
click at [826, 258] on input "Prescott, AZ" at bounding box center [821, 262] width 10 height 10
checkbox input "false"
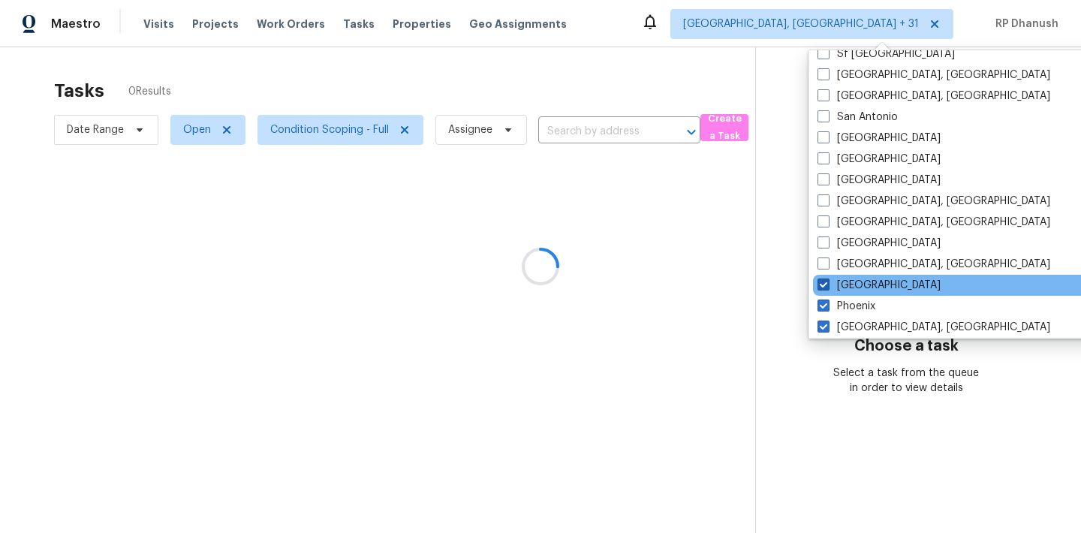
click at [861, 284] on label "Portland" at bounding box center [879, 285] width 123 height 15
click at [827, 284] on input "Portland" at bounding box center [823, 283] width 10 height 10
checkbox input "false"
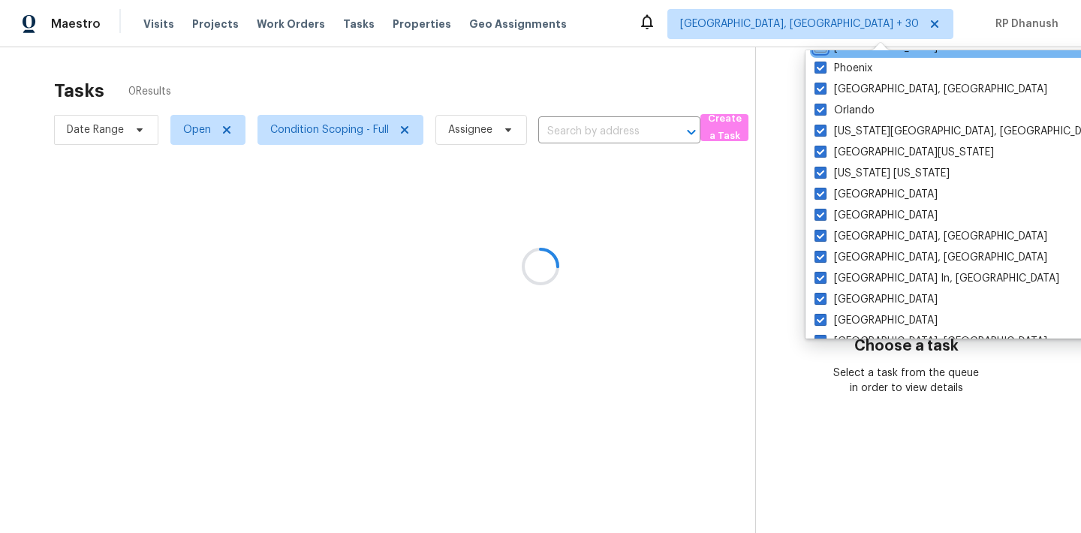
scroll to position [400, 0]
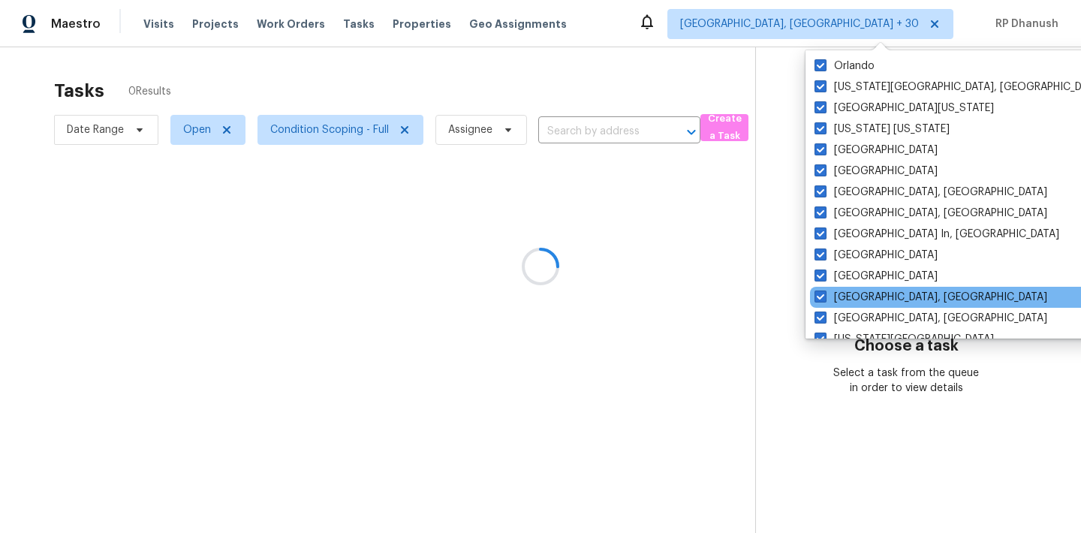
click at [846, 287] on div "Knoxville, TN" at bounding box center [961, 297] width 303 height 21
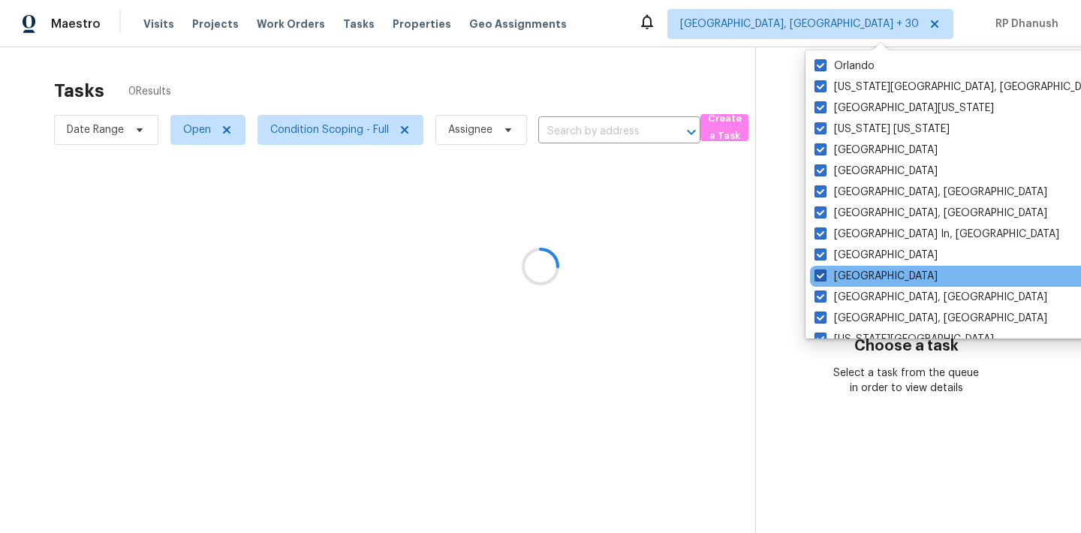
click at [845, 276] on label "Las Vegas" at bounding box center [876, 276] width 123 height 15
click at [824, 276] on input "Las Vegas" at bounding box center [820, 274] width 10 height 10
checkbox input "false"
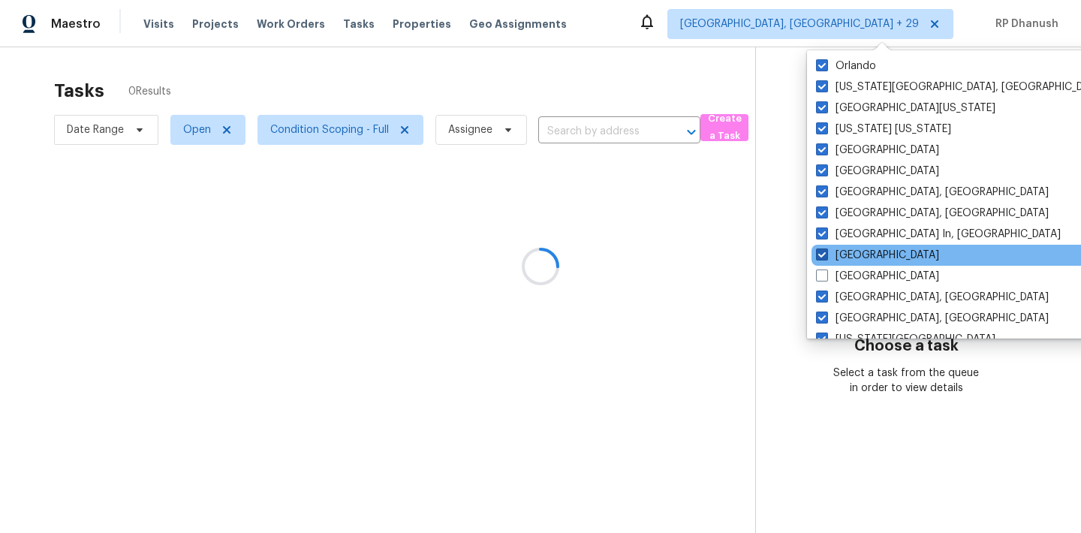
click at [844, 258] on label "Los Angeles" at bounding box center [877, 255] width 123 height 15
click at [826, 258] on input "Los Angeles" at bounding box center [821, 253] width 10 height 10
checkbox input "false"
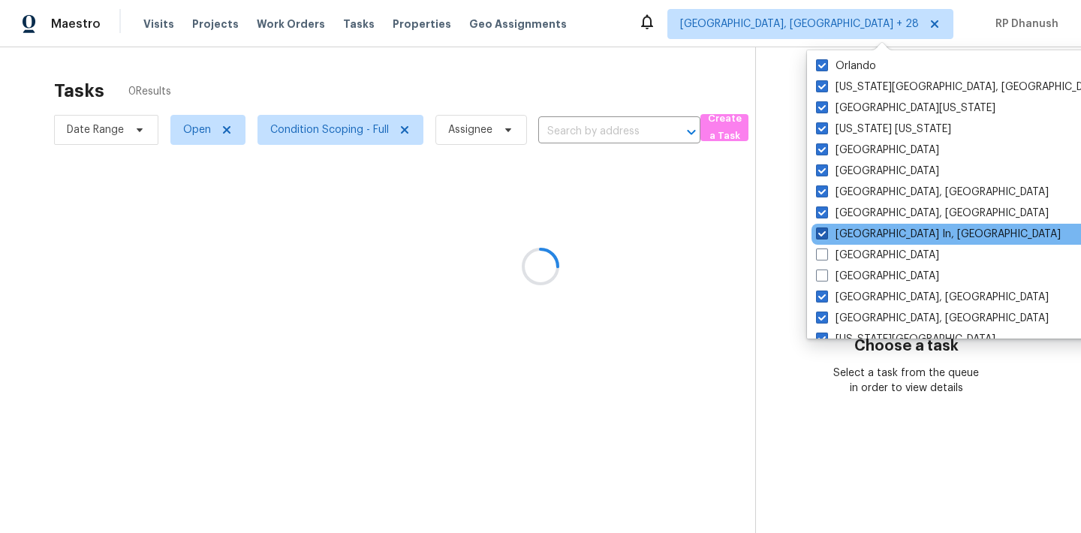
click at [844, 238] on label "Louisville In, KY" at bounding box center [938, 234] width 245 height 15
click at [826, 236] on input "Louisville In, KY" at bounding box center [821, 232] width 10 height 10
checkbox input "false"
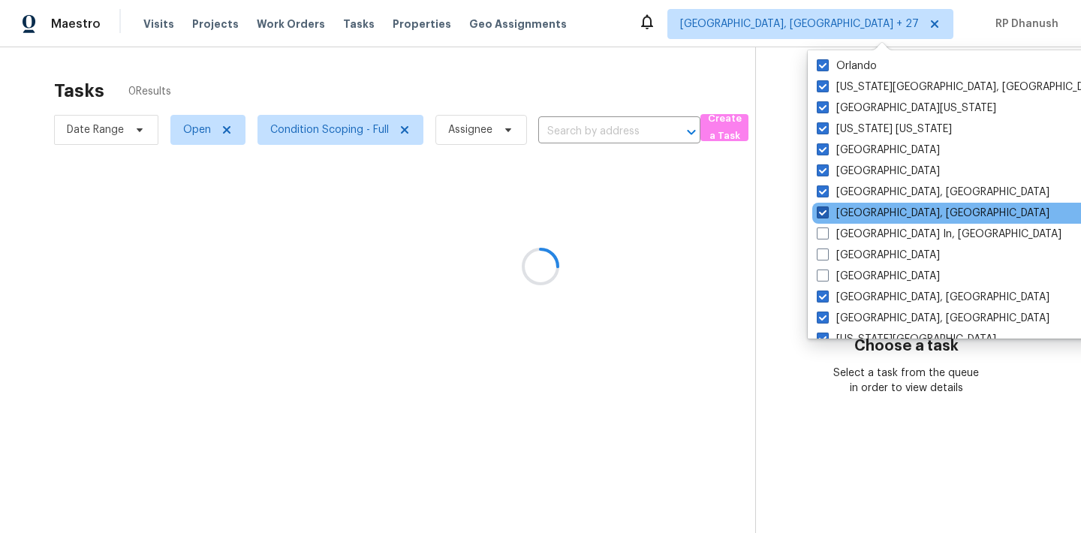
click at [845, 208] on label "Memphis, TN" at bounding box center [933, 213] width 233 height 15
click at [827, 208] on input "Memphis, TN" at bounding box center [822, 211] width 10 height 10
checkbox input "false"
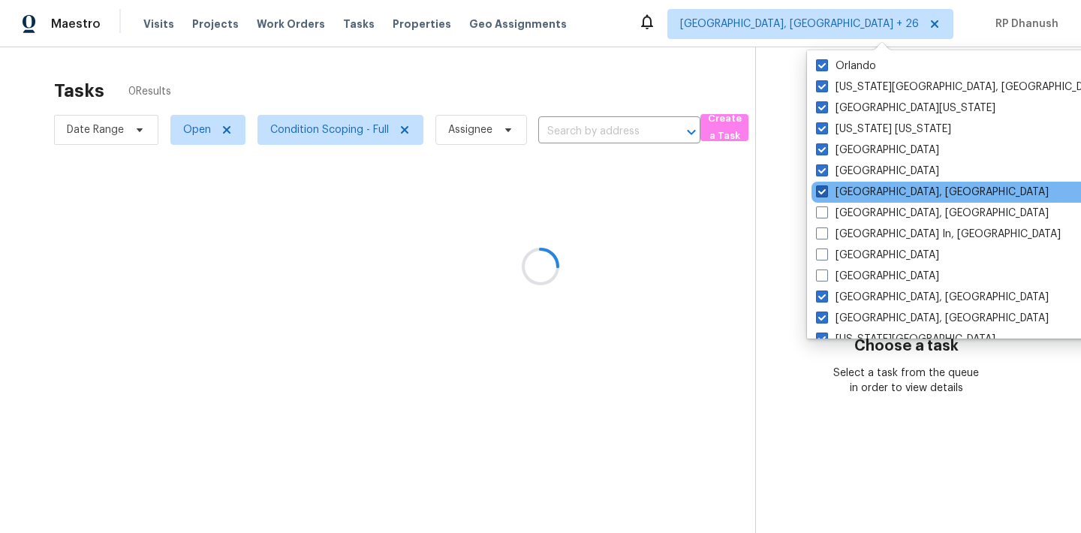
click at [845, 194] on label "Miami, FL" at bounding box center [932, 192] width 233 height 15
click at [826, 194] on input "Miami, FL" at bounding box center [821, 190] width 10 height 10
checkbox input "false"
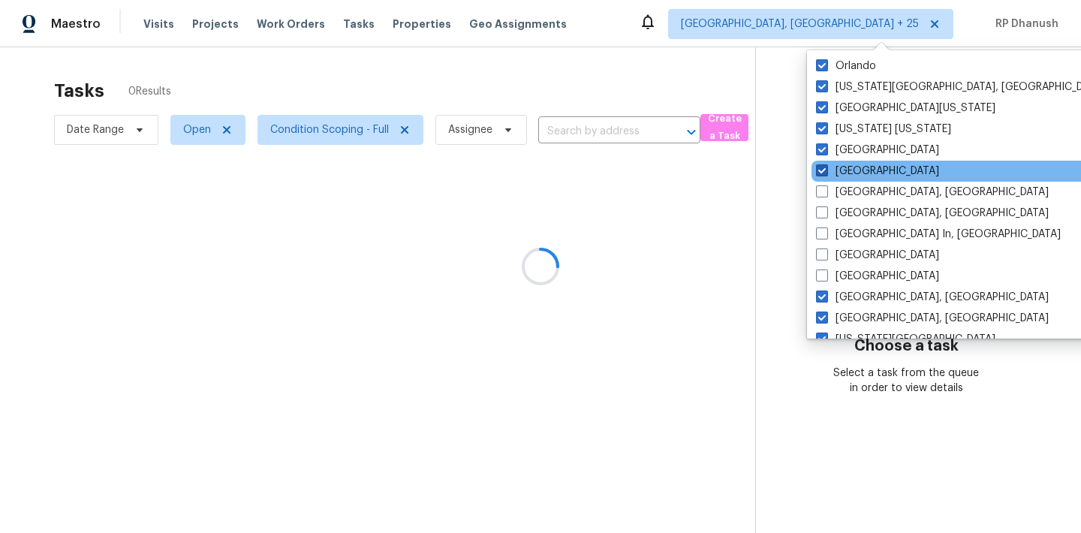
click at [845, 173] on label "Minneapolis" at bounding box center [877, 171] width 123 height 15
click at [826, 173] on input "Minneapolis" at bounding box center [821, 169] width 10 height 10
checkbox input "false"
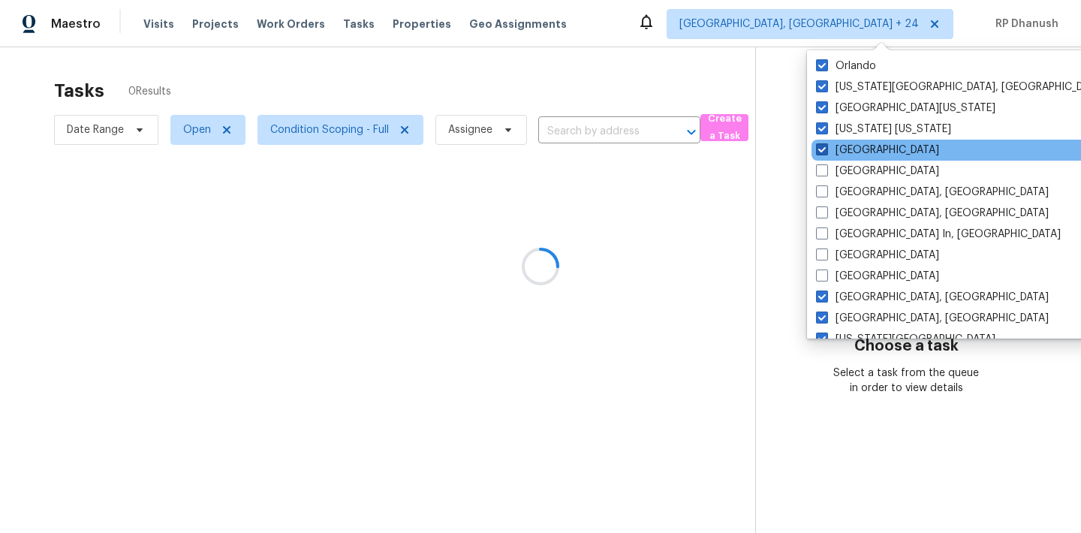
click at [841, 147] on label "Nashville" at bounding box center [877, 150] width 123 height 15
click at [826, 147] on input "Nashville" at bounding box center [821, 148] width 10 height 10
checkbox input "false"
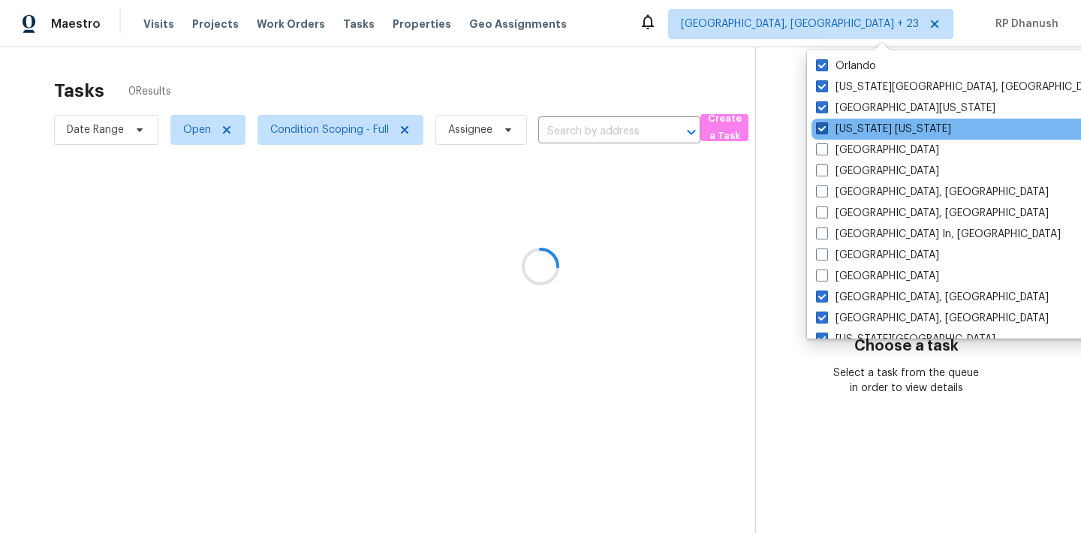
click at [841, 128] on label "New York New Jersey" at bounding box center [883, 129] width 135 height 15
click at [826, 128] on input "New York New Jersey" at bounding box center [821, 127] width 10 height 10
checkbox input "false"
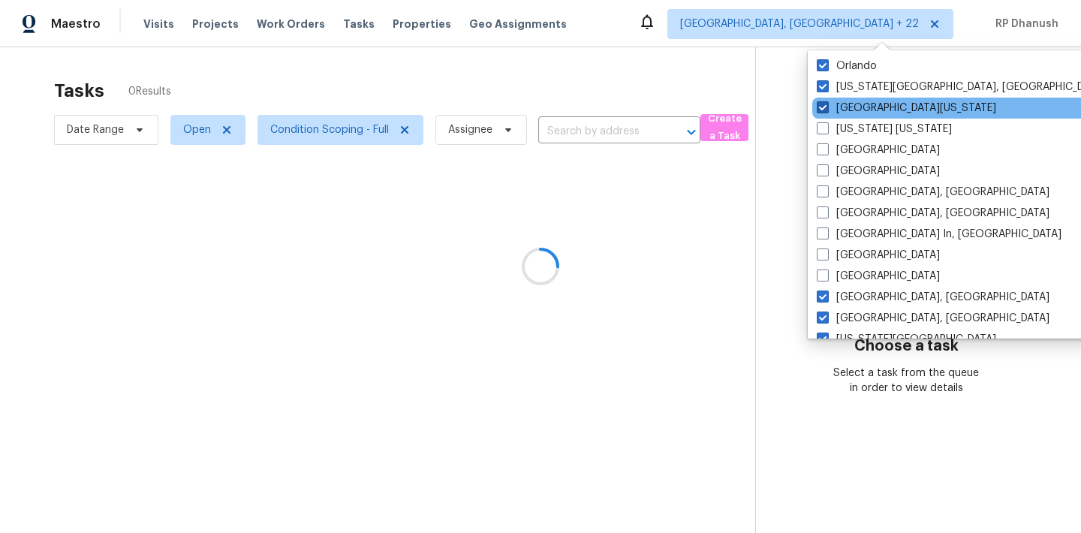
click at [840, 101] on label "Northern Colorado" at bounding box center [906, 108] width 179 height 15
click at [827, 101] on input "Northern Colorado" at bounding box center [822, 106] width 10 height 10
checkbox input "false"
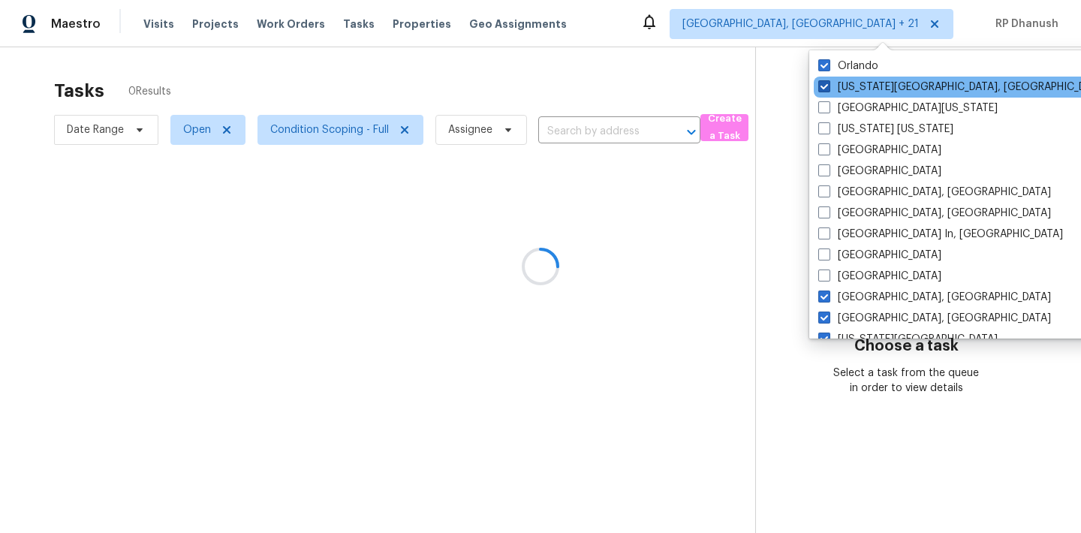
click at [840, 92] on label "Oklahoma City, OK" at bounding box center [962, 87] width 289 height 15
click at [828, 89] on input "Oklahoma City, OK" at bounding box center [823, 85] width 10 height 10
checkbox input "false"
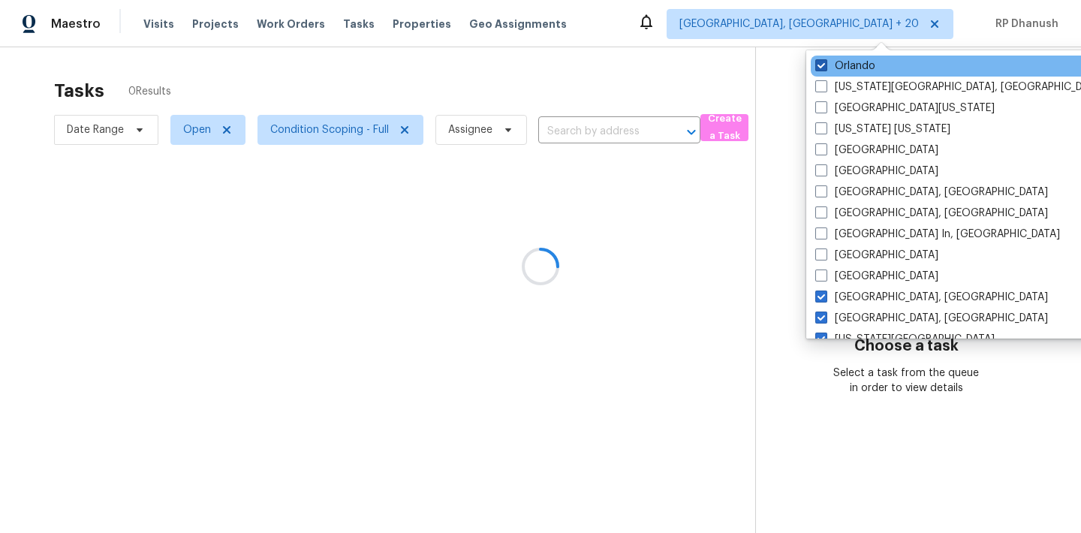
click at [840, 69] on label "Orlando" at bounding box center [845, 66] width 60 height 15
click at [825, 68] on input "Orlando" at bounding box center [820, 64] width 10 height 10
checkbox input "false"
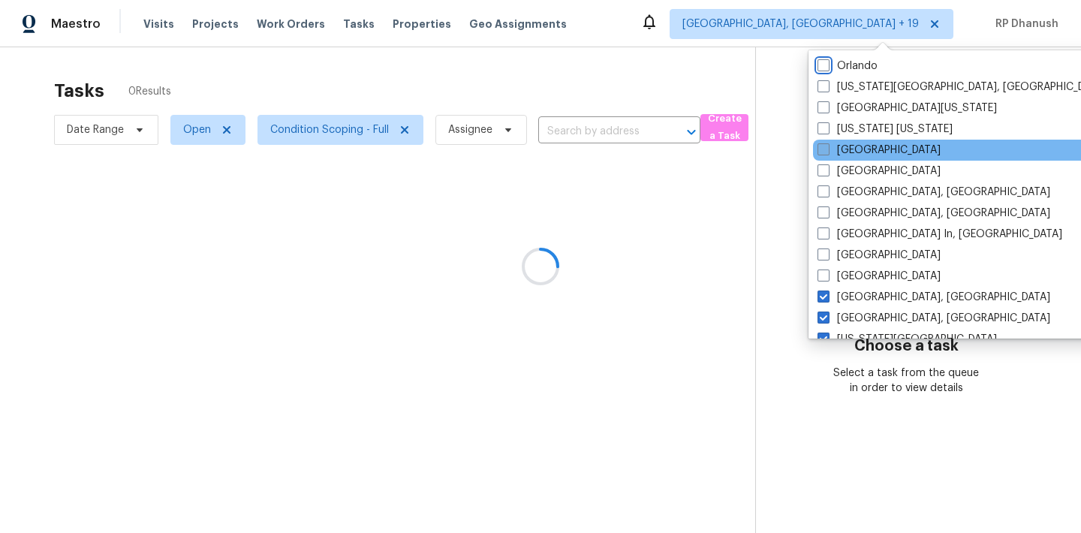
scroll to position [309, 0]
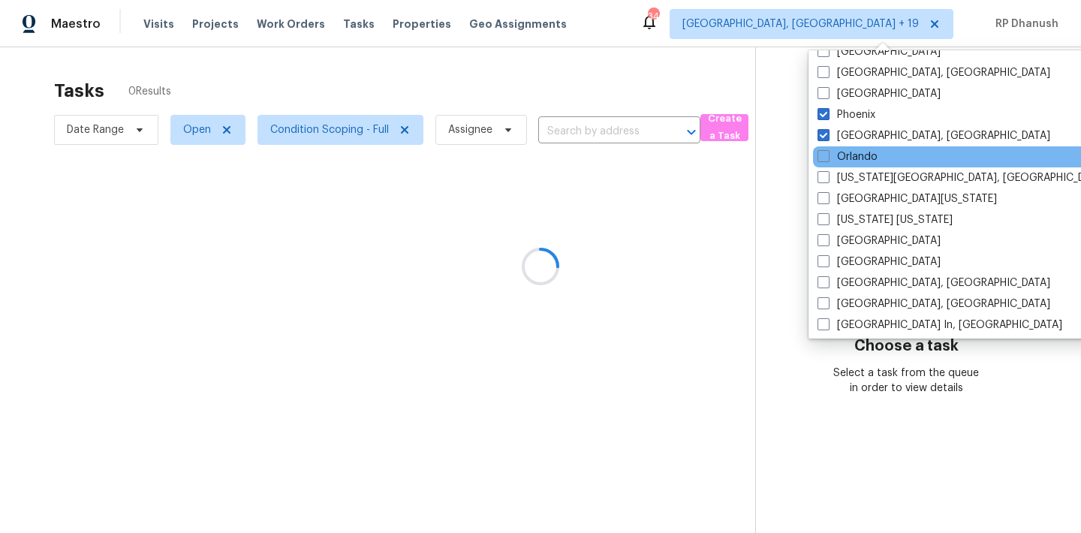
click at [839, 146] on div "Orlando" at bounding box center [964, 156] width 303 height 21
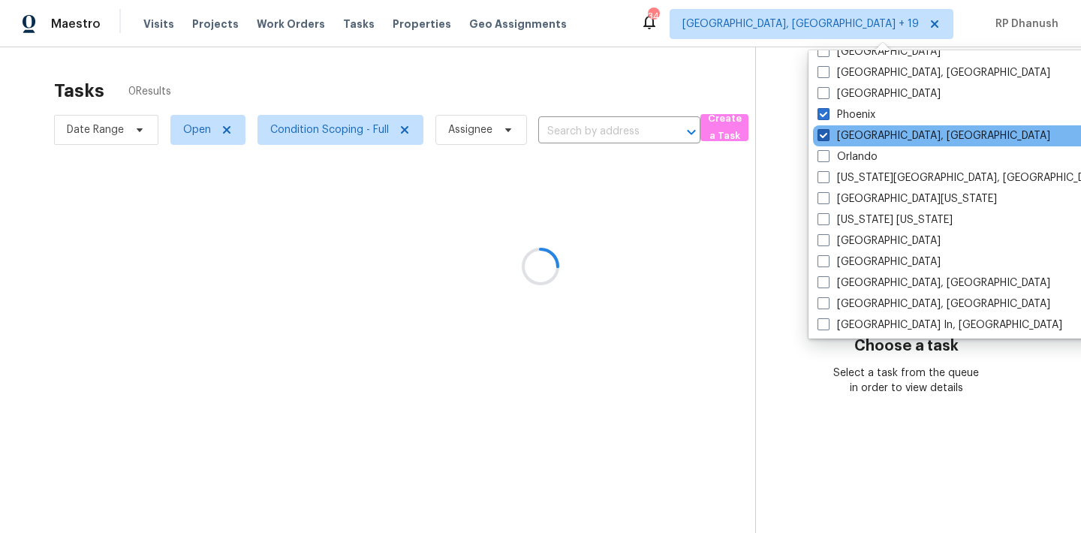
click at [839, 139] on label "Philadelphia, PA" at bounding box center [934, 135] width 233 height 15
click at [827, 138] on input "Philadelphia, PA" at bounding box center [823, 133] width 10 height 10
checkbox input "false"
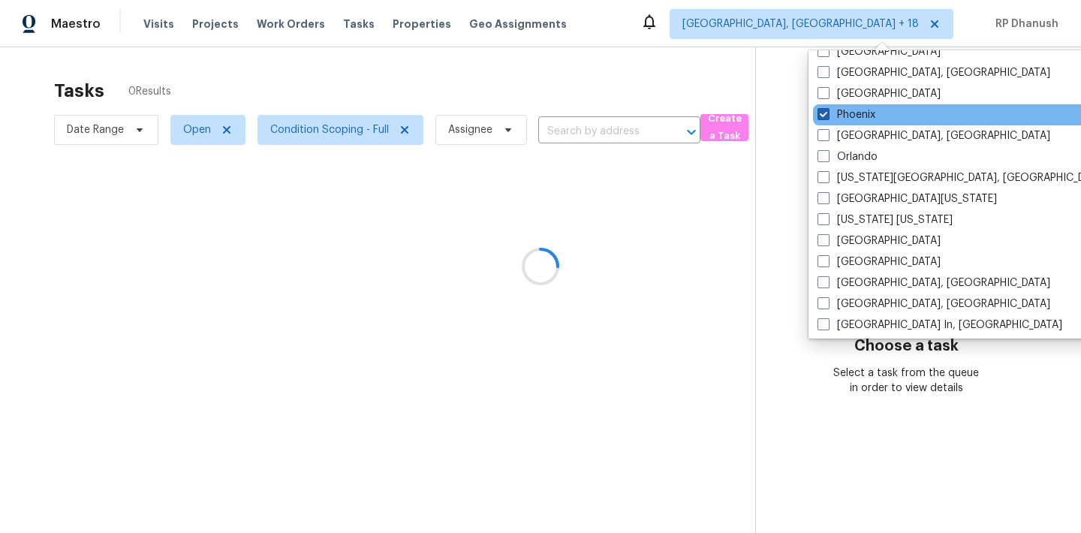
click at [839, 114] on label "Phoenix" at bounding box center [847, 114] width 58 height 15
click at [827, 114] on input "Phoenix" at bounding box center [823, 112] width 10 height 10
checkbox input "false"
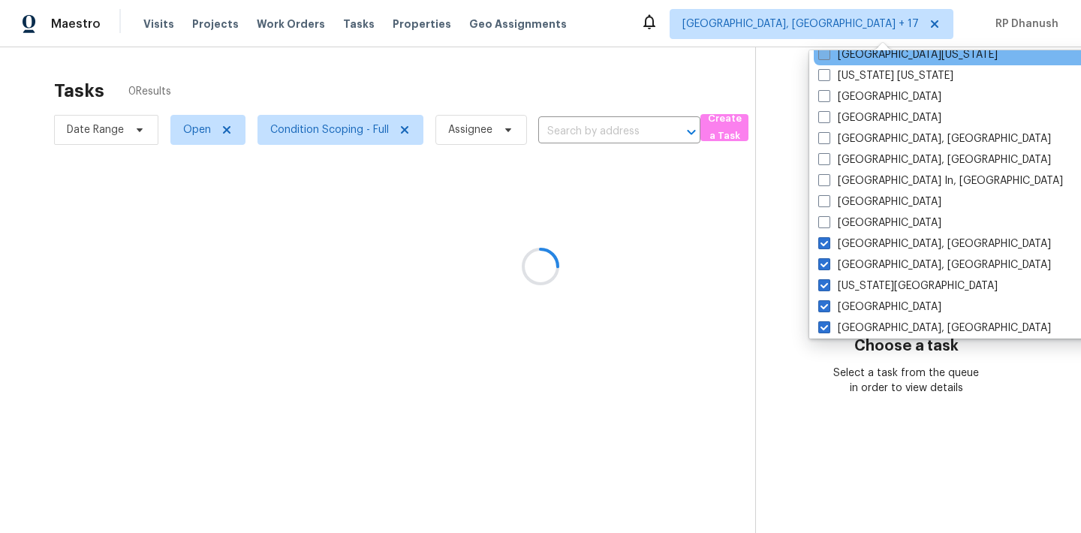
scroll to position [490, 0]
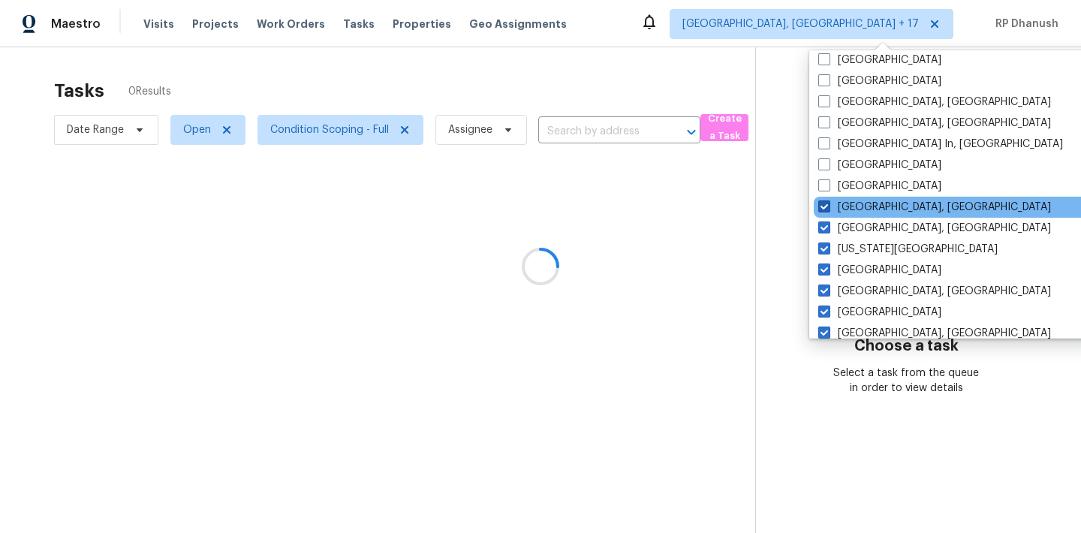
click at [839, 201] on label "Knoxville, TN" at bounding box center [934, 207] width 233 height 15
click at [828, 201] on input "Knoxville, TN" at bounding box center [823, 205] width 10 height 10
checkbox input "false"
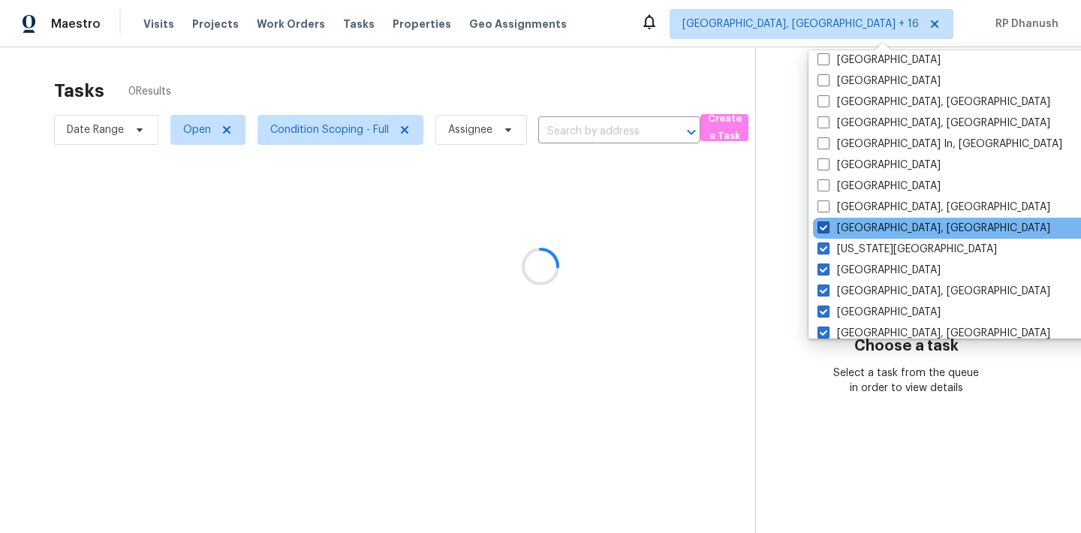
click at [837, 226] on label "Killeen, TX" at bounding box center [934, 228] width 233 height 15
click at [827, 226] on input "Killeen, TX" at bounding box center [823, 226] width 10 height 10
checkbox input "false"
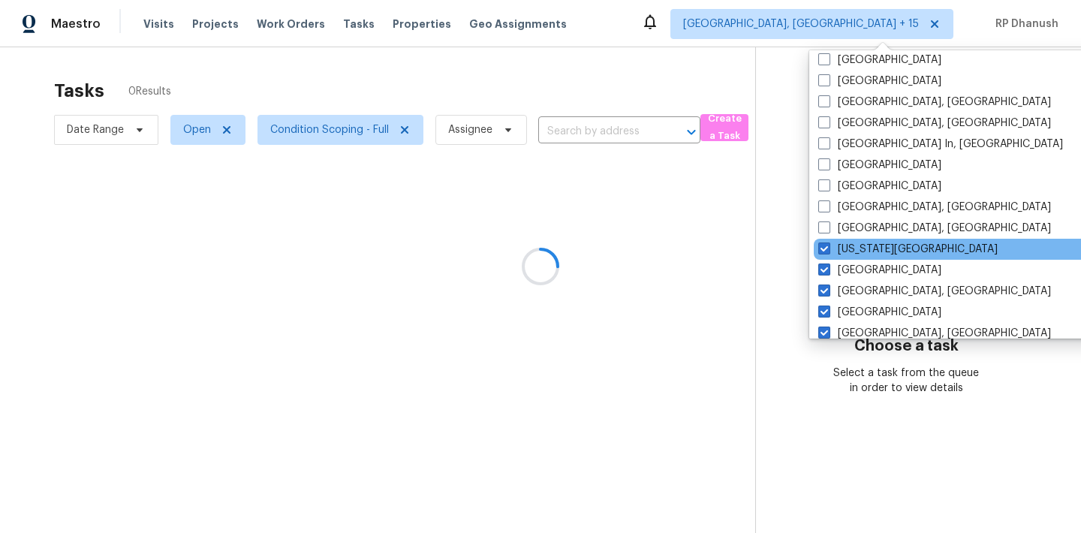
click at [837, 239] on div "Kansas City" at bounding box center [965, 249] width 303 height 21
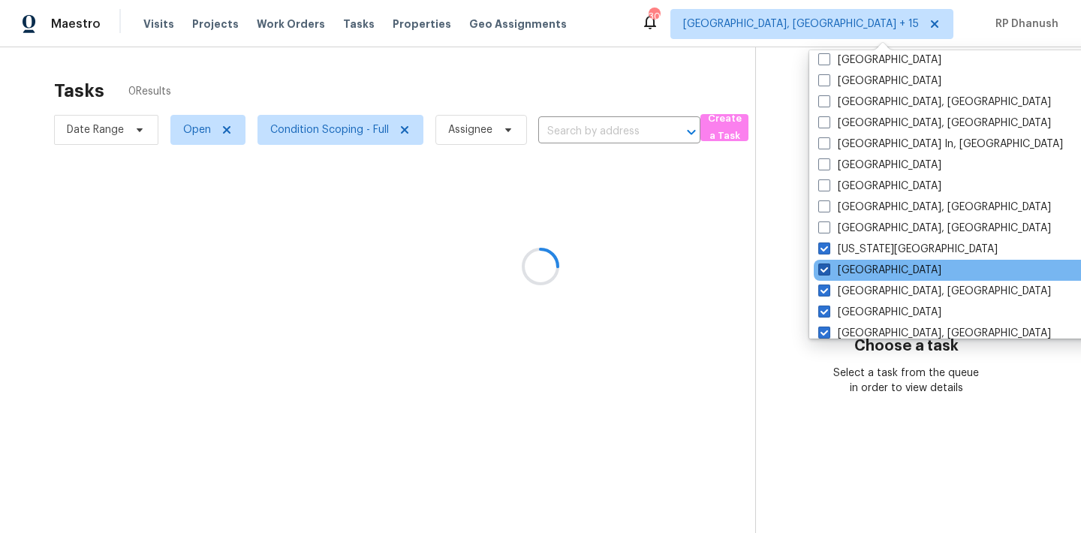
click at [835, 264] on label "Jacksonville" at bounding box center [879, 270] width 123 height 15
click at [828, 264] on input "Jacksonville" at bounding box center [823, 268] width 10 height 10
checkbox input "false"
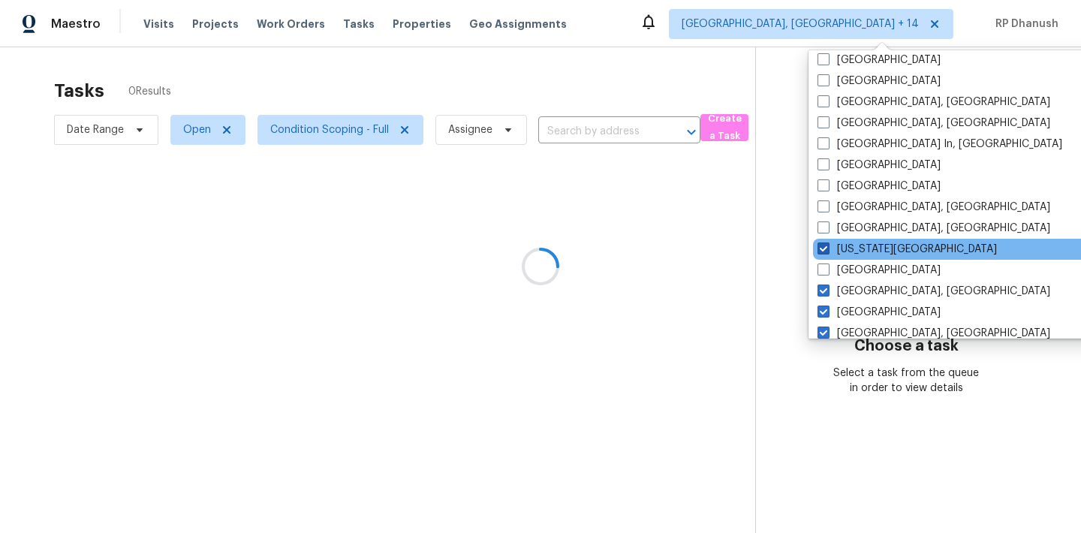
click at [835, 250] on label "Kansas City" at bounding box center [907, 249] width 179 height 15
click at [827, 250] on input "Kansas City" at bounding box center [823, 247] width 10 height 10
checkbox input "false"
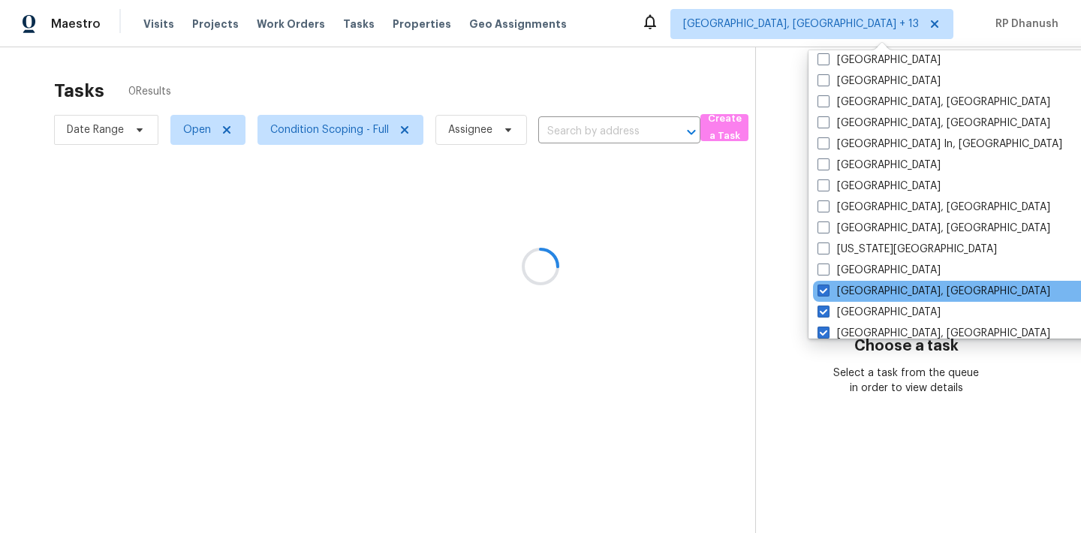
click at [835, 300] on div "Indianapolis, IN" at bounding box center [964, 291] width 303 height 21
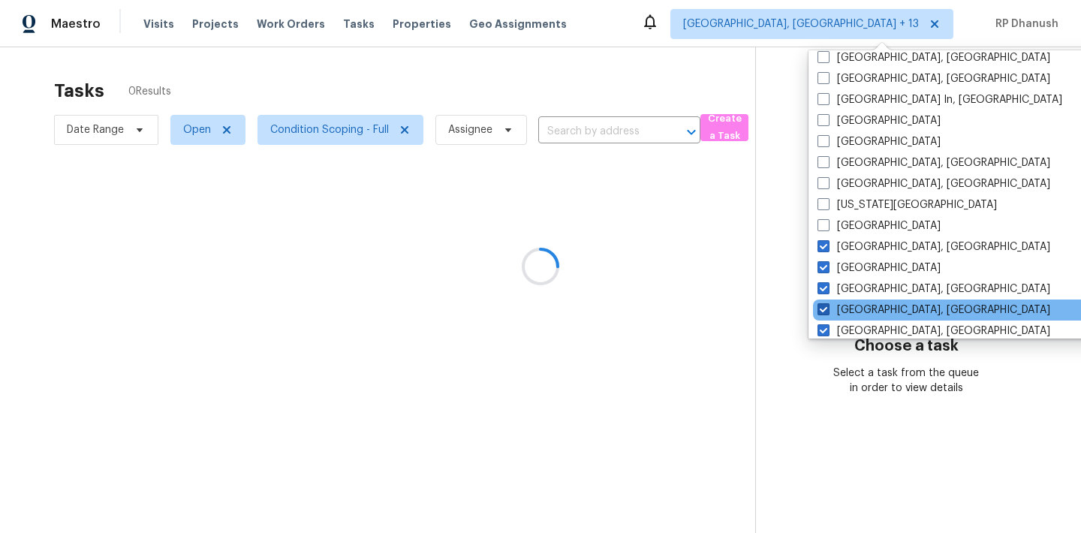
scroll to position [556, 0]
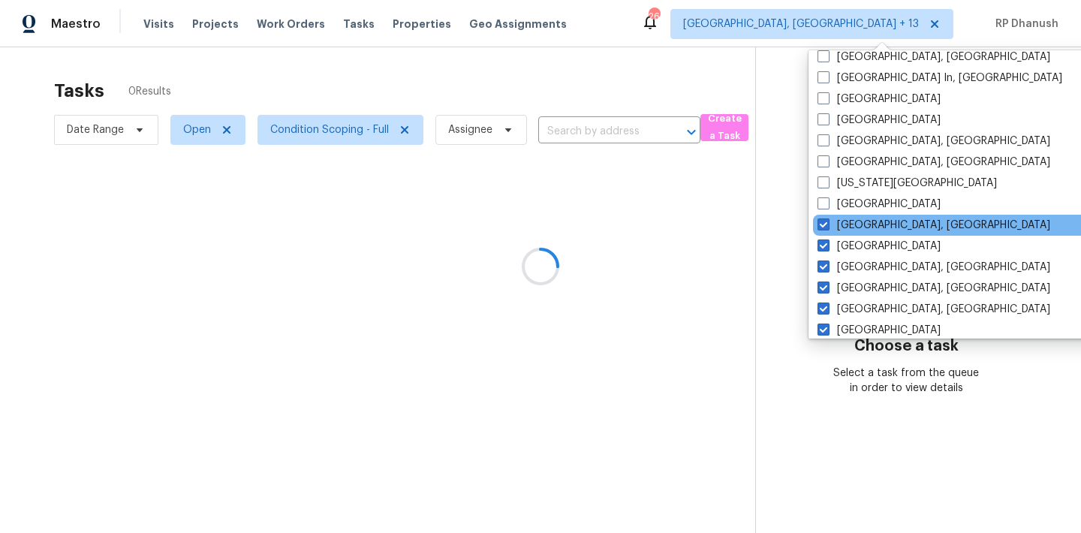
click at [836, 234] on div "Indianapolis, IN" at bounding box center [964, 225] width 303 height 21
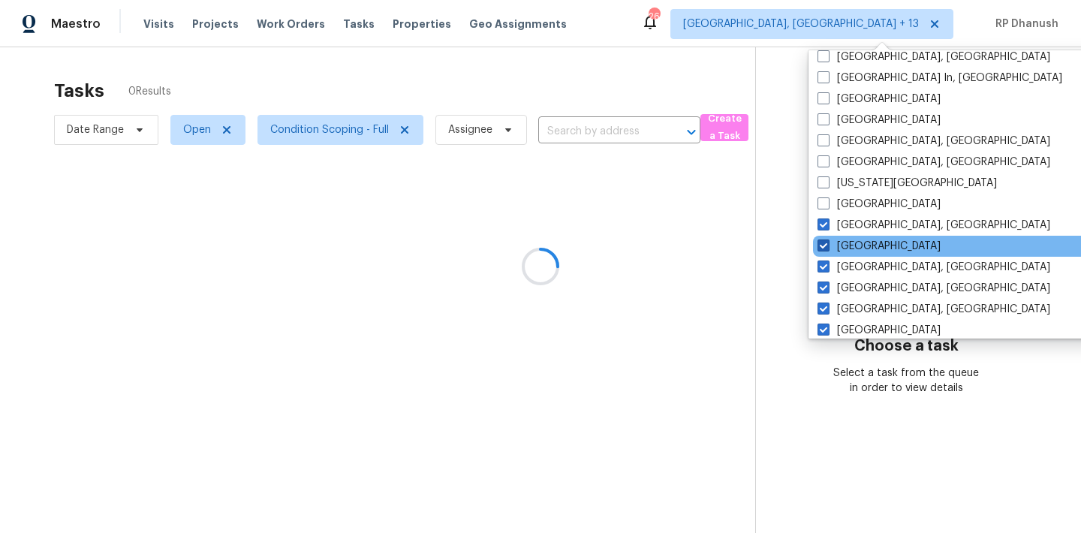
click at [834, 242] on label "Houston" at bounding box center [879, 246] width 123 height 15
click at [827, 242] on input "Houston" at bounding box center [823, 244] width 10 height 10
checkbox input "false"
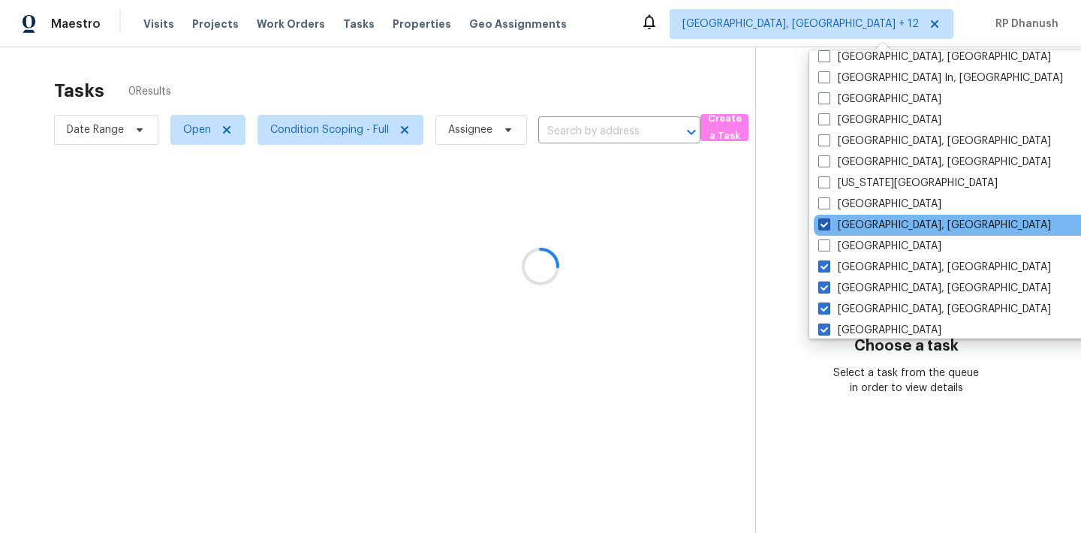
click at [834, 227] on label "Indianapolis, IN" at bounding box center [934, 225] width 233 height 15
click at [828, 227] on input "Indianapolis, IN" at bounding box center [823, 223] width 10 height 10
checkbox input "false"
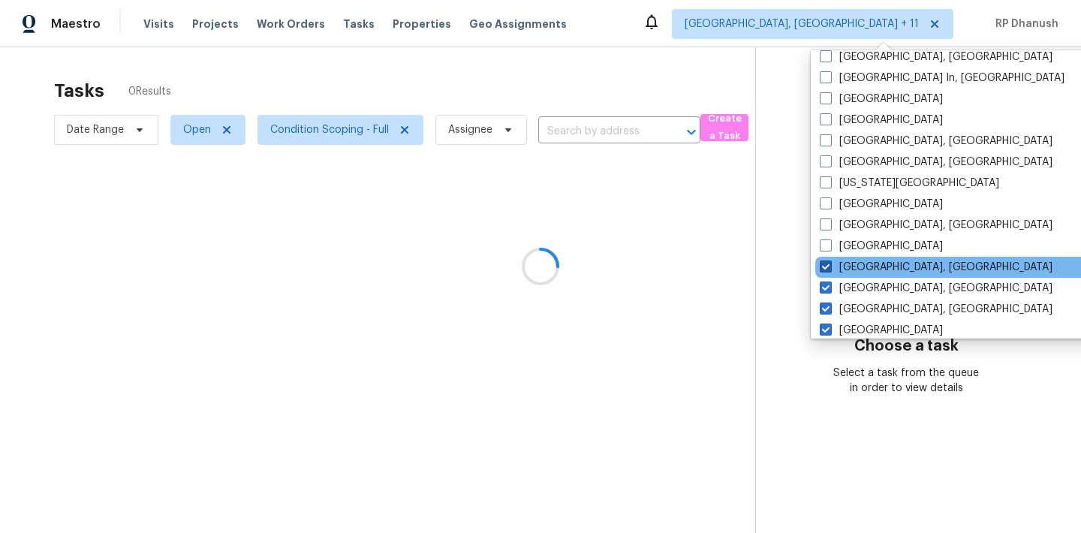
click at [834, 264] on label "Greenville, SC" at bounding box center [936, 267] width 233 height 15
click at [830, 264] on input "Greenville, SC" at bounding box center [825, 265] width 10 height 10
checkbox input "false"
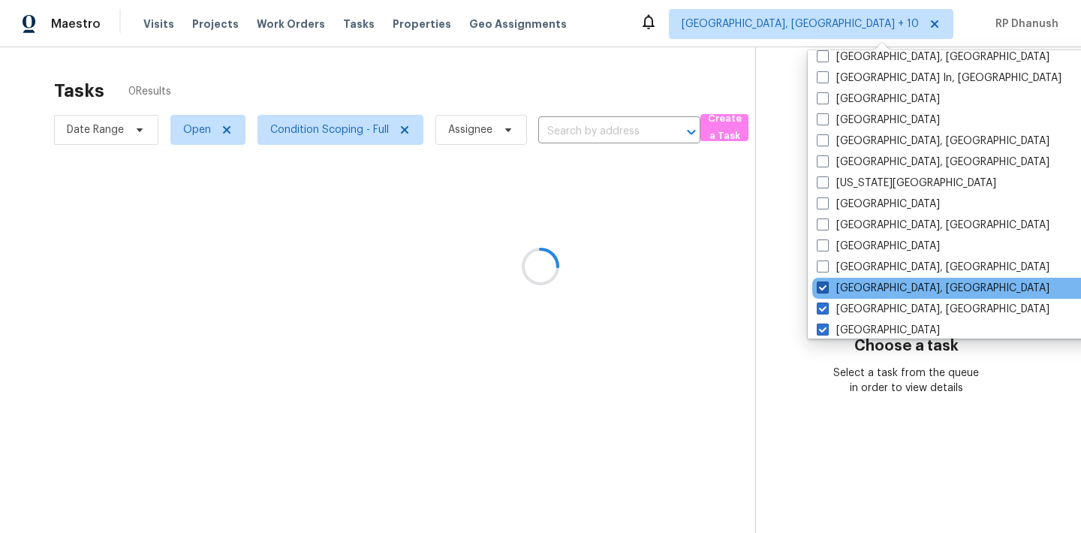
click at [834, 289] on label "Greensboro, NC" at bounding box center [933, 288] width 233 height 15
click at [827, 289] on input "Greensboro, NC" at bounding box center [822, 286] width 10 height 10
checkbox input "false"
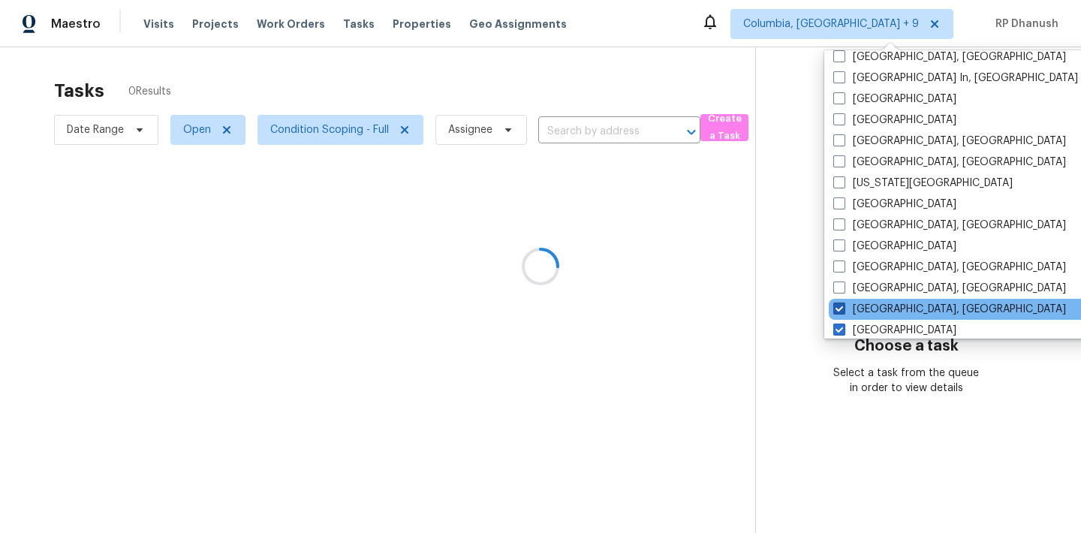
click at [834, 306] on span at bounding box center [839, 309] width 12 height 12
click at [834, 306] on input "Detroit, MI" at bounding box center [838, 307] width 10 height 10
checkbox input "false"
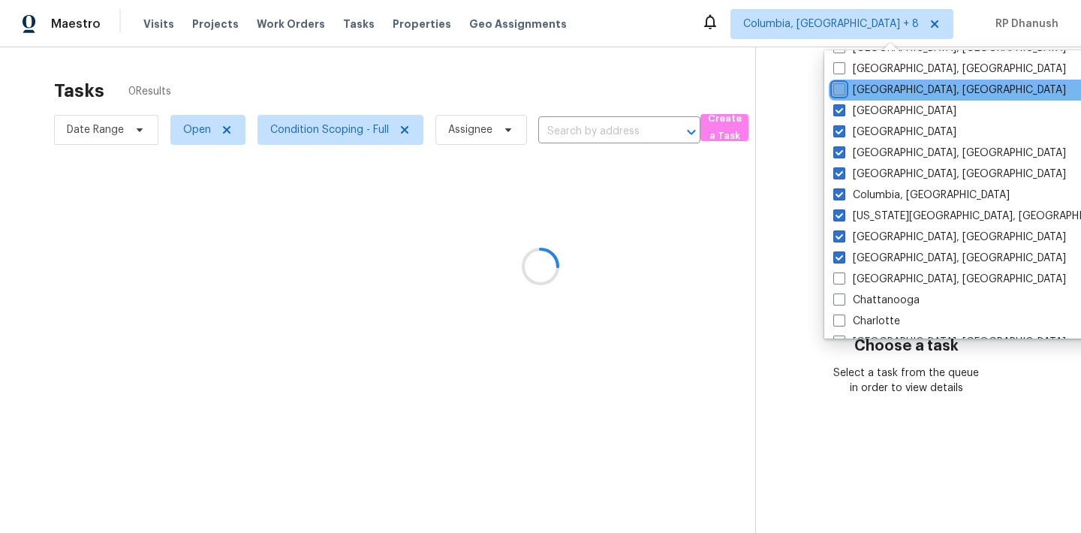
scroll to position [818, 0]
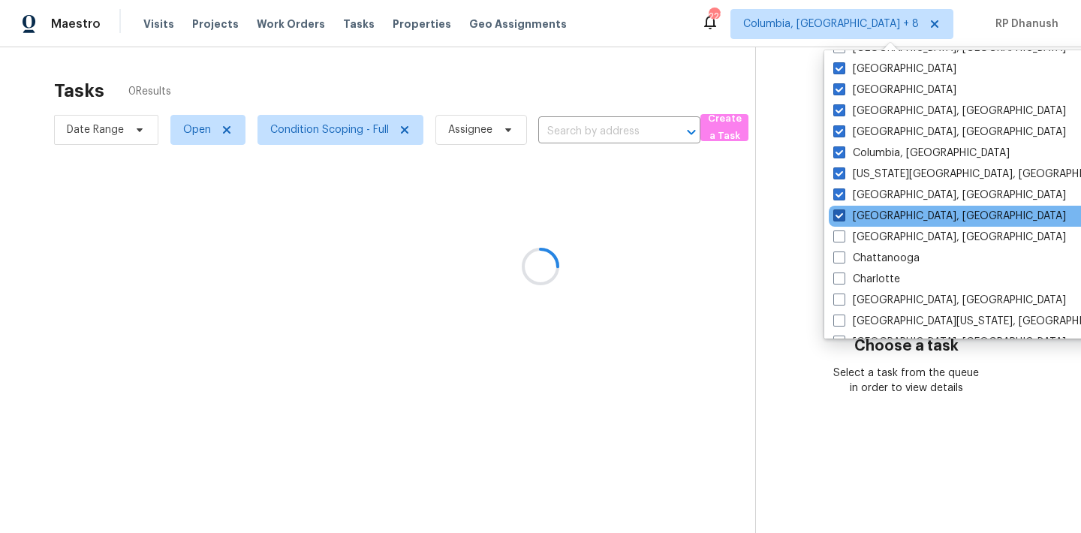
click at [841, 219] on span at bounding box center [839, 215] width 12 height 12
click at [841, 218] on input "Cincinnati, OH" at bounding box center [838, 214] width 10 height 10
checkbox input "false"
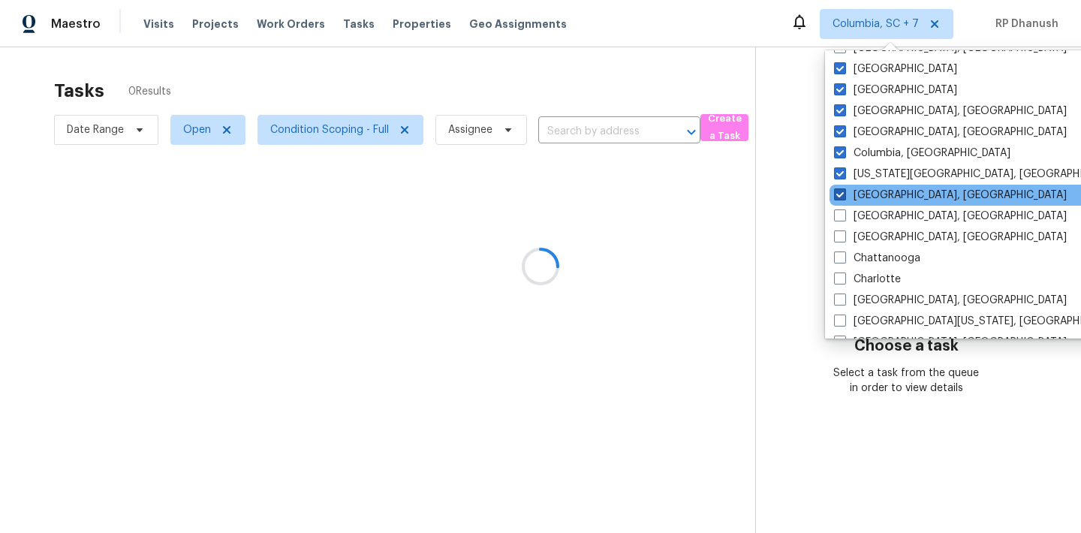
click at [842, 194] on span at bounding box center [840, 194] width 12 height 12
click at [842, 194] on input "Cleveland, OH" at bounding box center [839, 193] width 10 height 10
checkbox input "false"
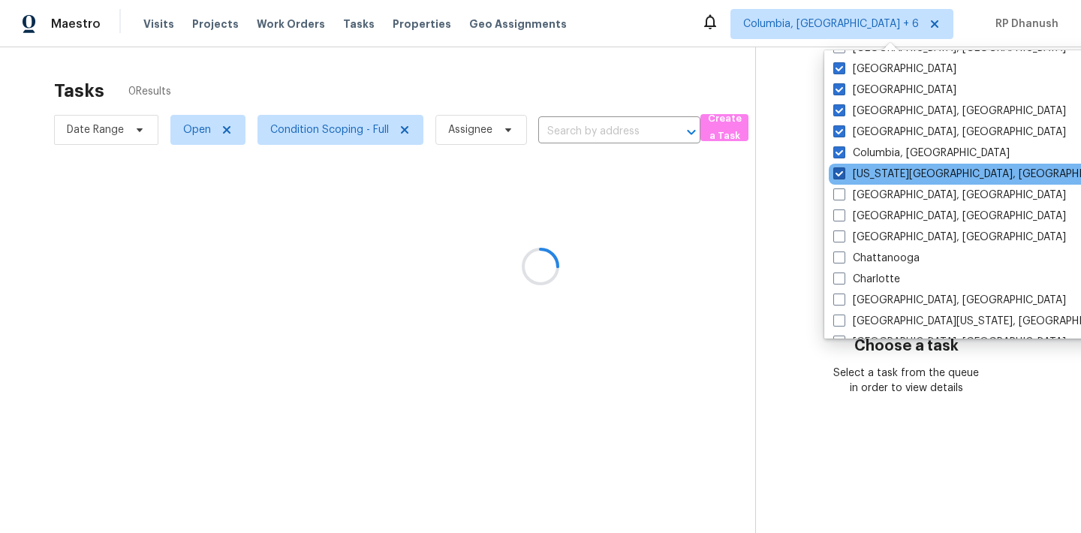
click at [842, 171] on span at bounding box center [839, 173] width 12 height 12
click at [842, 171] on input "Colorado Springs, CO" at bounding box center [838, 172] width 10 height 10
checkbox input "false"
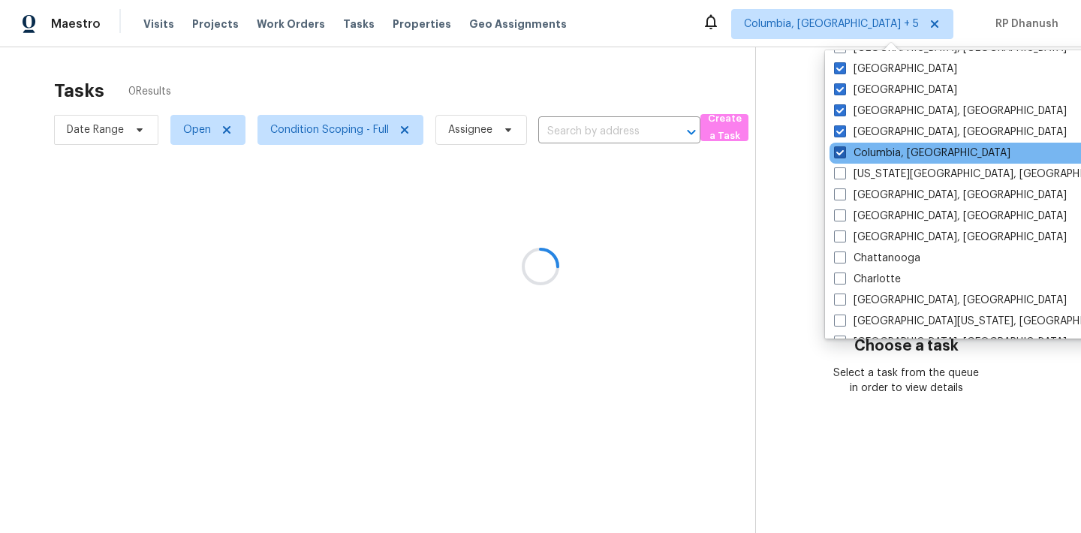
click at [842, 146] on span at bounding box center [840, 152] width 12 height 12
click at [842, 146] on input "Columbia, SC" at bounding box center [839, 151] width 10 height 10
checkbox input "false"
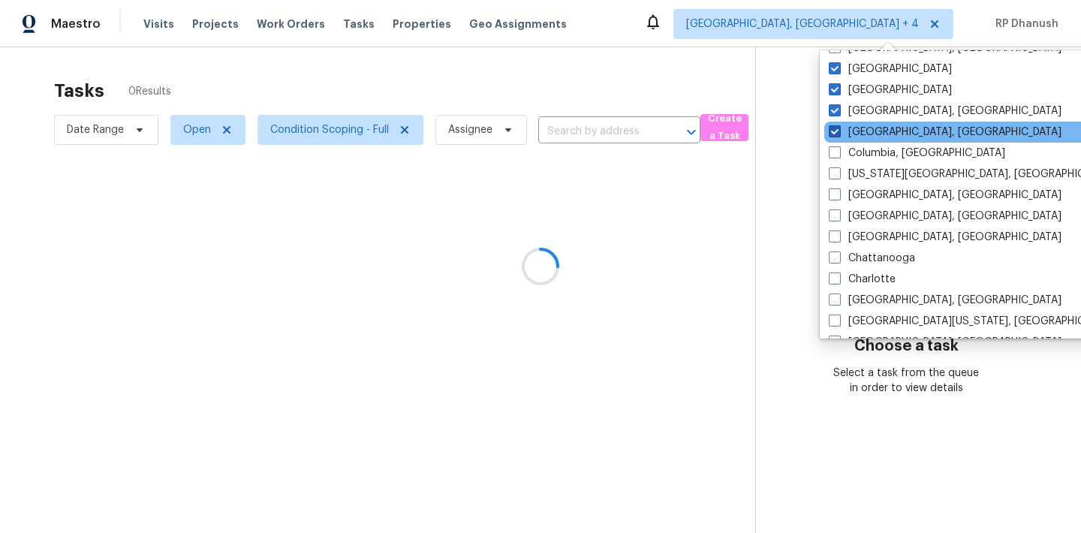
click at [842, 131] on label "Columbus, OH" at bounding box center [945, 132] width 233 height 15
click at [839, 131] on input "Columbus, OH" at bounding box center [834, 130] width 10 height 10
checkbox input "false"
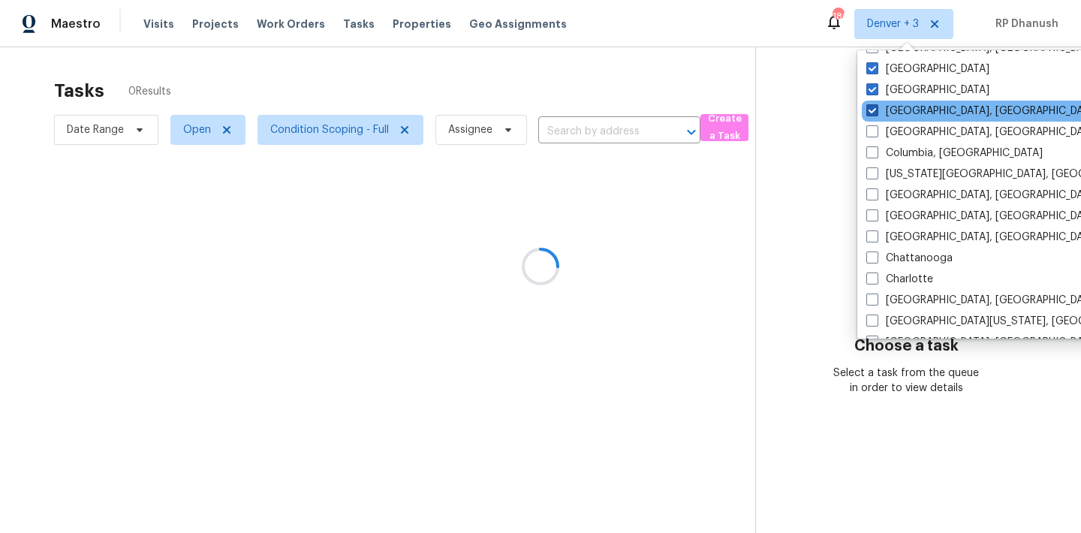
click at [872, 104] on label "Corpus Christi, TX" at bounding box center [982, 111] width 233 height 15
click at [872, 104] on input "Corpus Christi, TX" at bounding box center [871, 109] width 10 height 10
checkbox input "false"
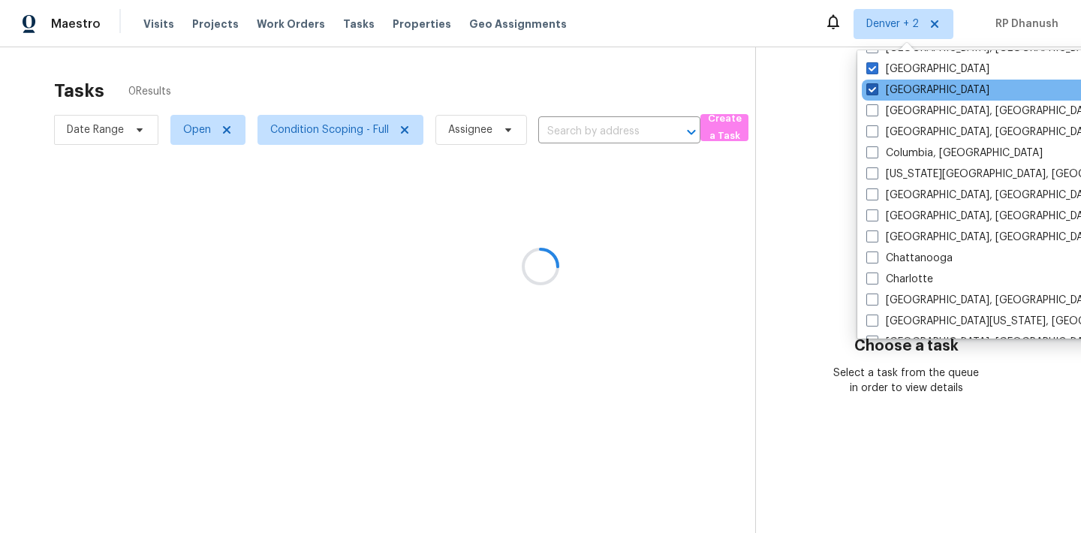
click at [878, 83] on label "Dallas" at bounding box center [927, 90] width 123 height 15
click at [876, 83] on input "Dallas" at bounding box center [871, 88] width 10 height 10
checkbox input "false"
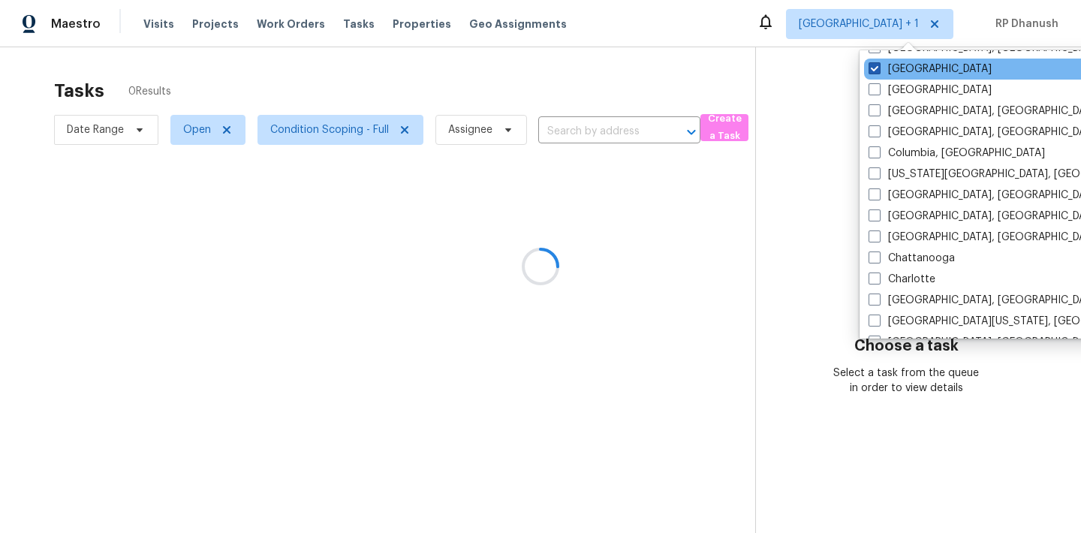
click at [878, 73] on span at bounding box center [875, 68] width 12 height 12
click at [878, 71] on input "Denver" at bounding box center [874, 67] width 10 height 10
checkbox input "false"
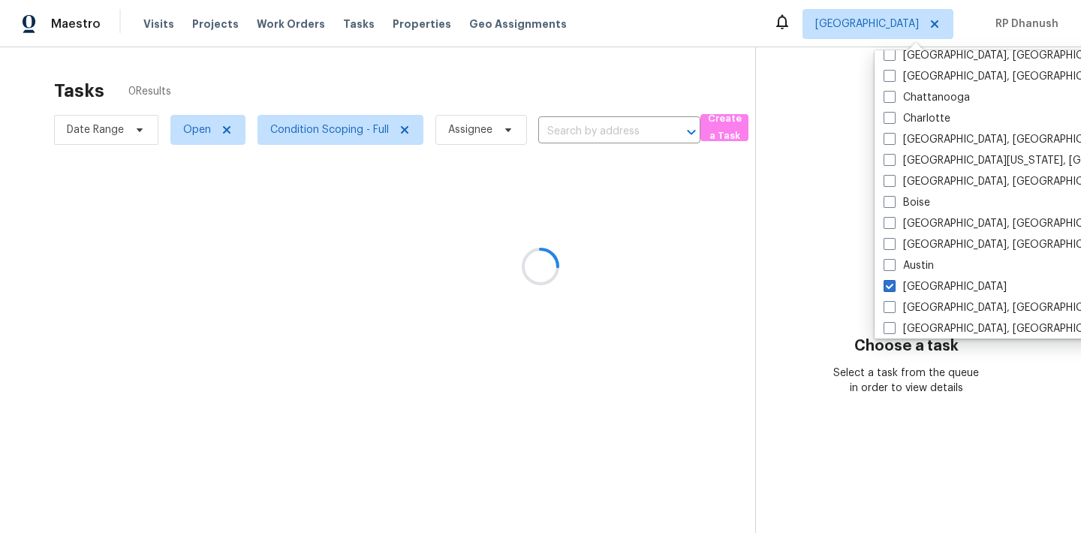
scroll to position [1006, 0]
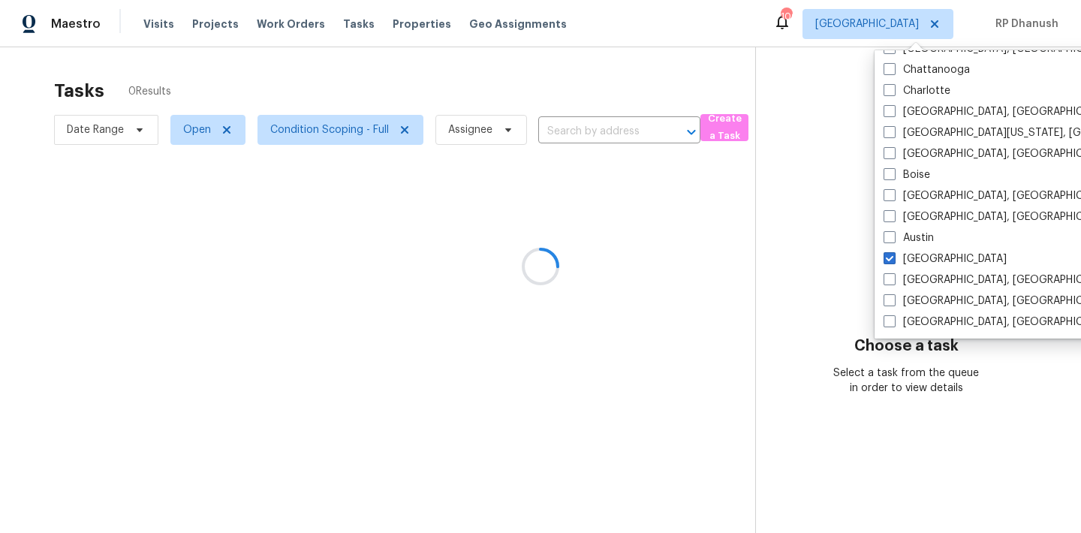
click at [767, 204] on div at bounding box center [540, 266] width 1081 height 533
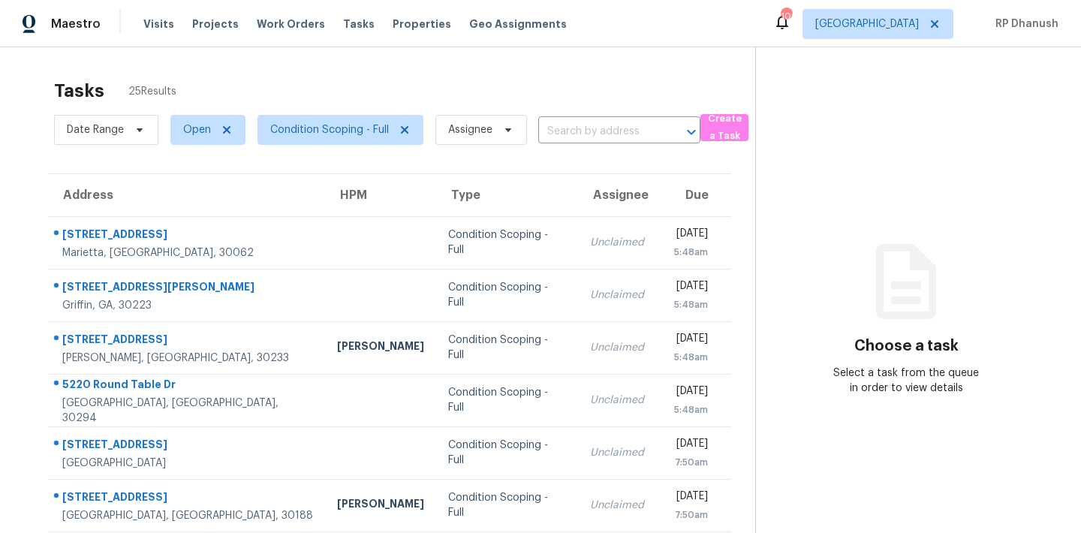
click at [833, 243] on section "Choose a task Select a task from the queue in order to view details" at bounding box center [906, 414] width 302 height 735
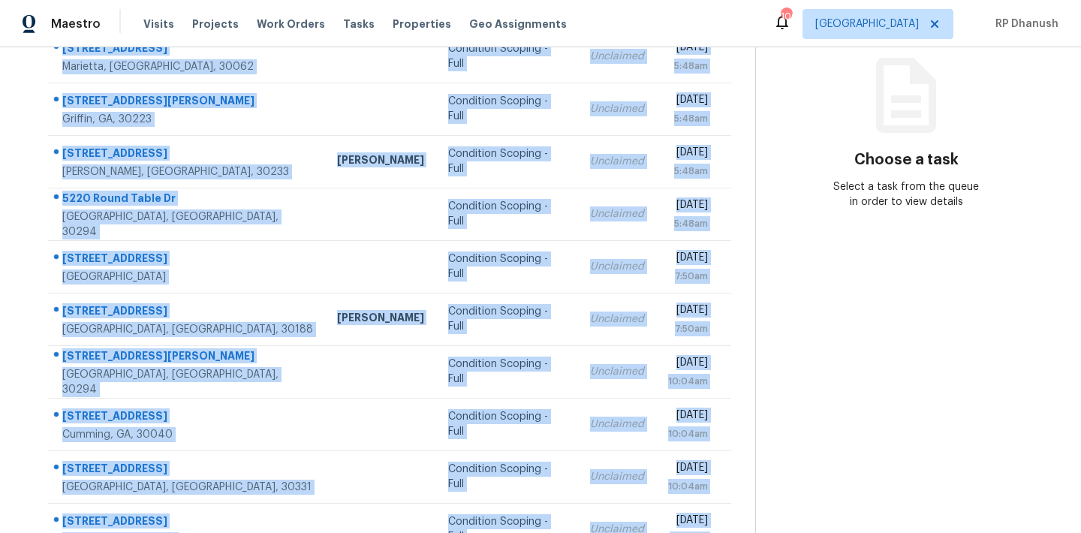
scroll to position [249, 0]
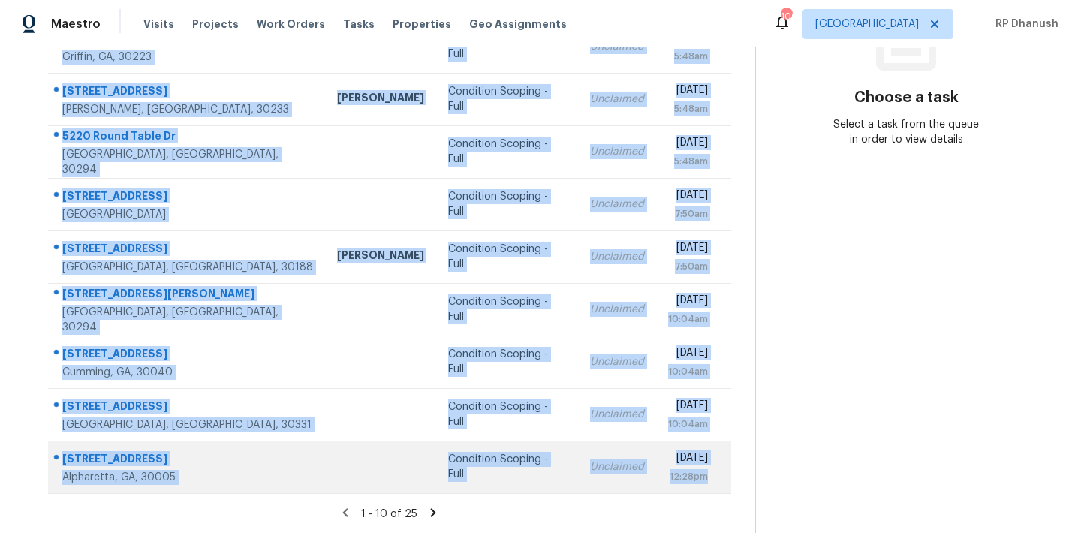
drag, startPoint x: 62, startPoint y: 227, endPoint x: 731, endPoint y: 489, distance: 717.7
click at [731, 489] on tbody "3612 Cherbourg Way Marietta, GA, 30062 Condition Scoping - Full Unclaimed Tue, …" at bounding box center [389, 231] width 683 height 526
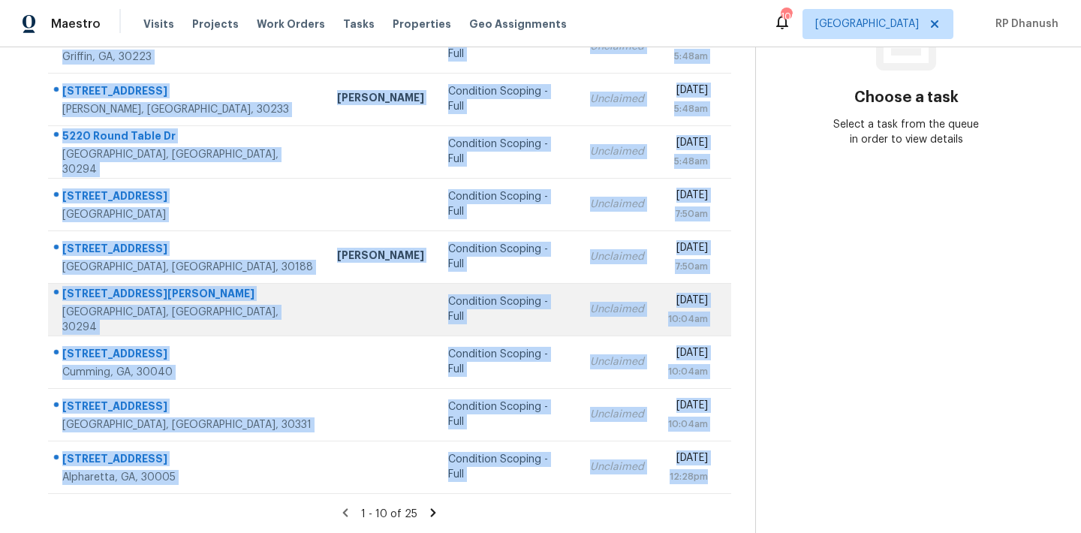
copy tbody "3612 Cherbourg Way Marietta, GA, 30062 Condition Scoping - Full Unclaimed Tue, …"
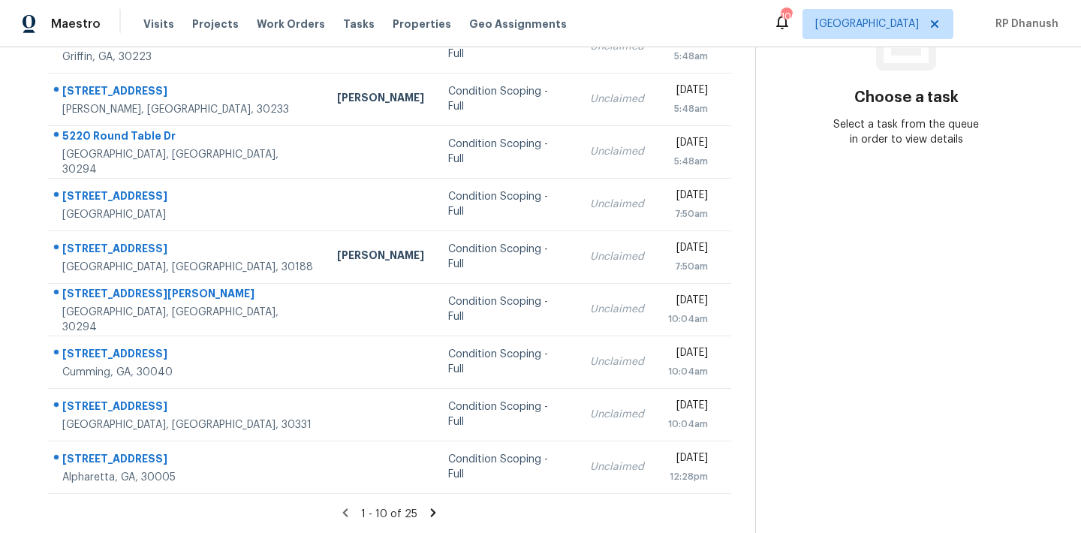
click at [824, 264] on section "Choose a task Select a task from the queue in order to view details" at bounding box center [906, 166] width 302 height 735
click at [428, 506] on icon at bounding box center [433, 513] width 14 height 14
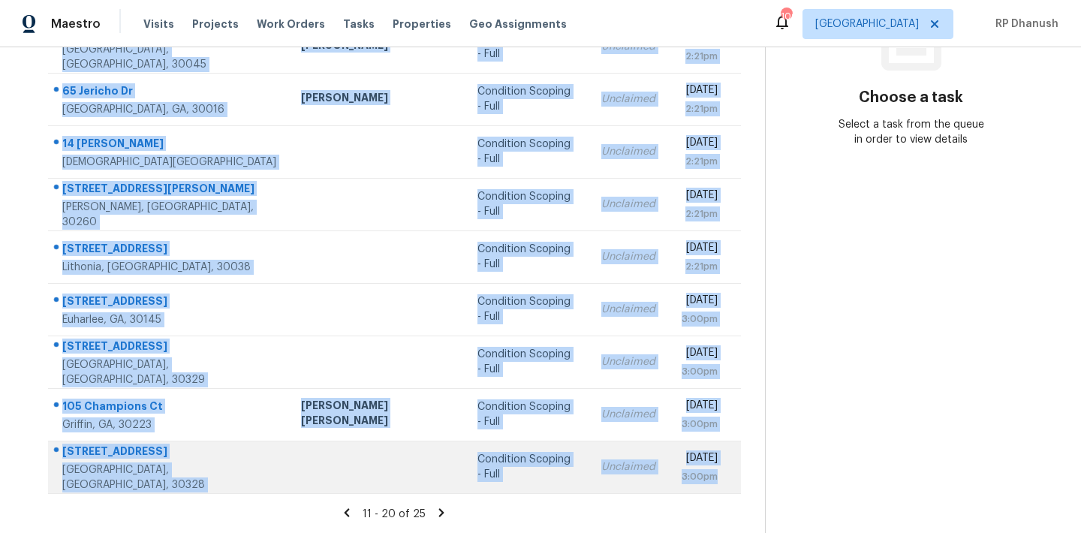
drag, startPoint x: 53, startPoint y: 221, endPoint x: 706, endPoint y: 475, distance: 701.7
click at [706, 475] on tbody "12 C W Smith Cir Bremen, GA, 30110 Mirsad Srna Condition Scoping - Full Unclaim…" at bounding box center [394, 231] width 693 height 526
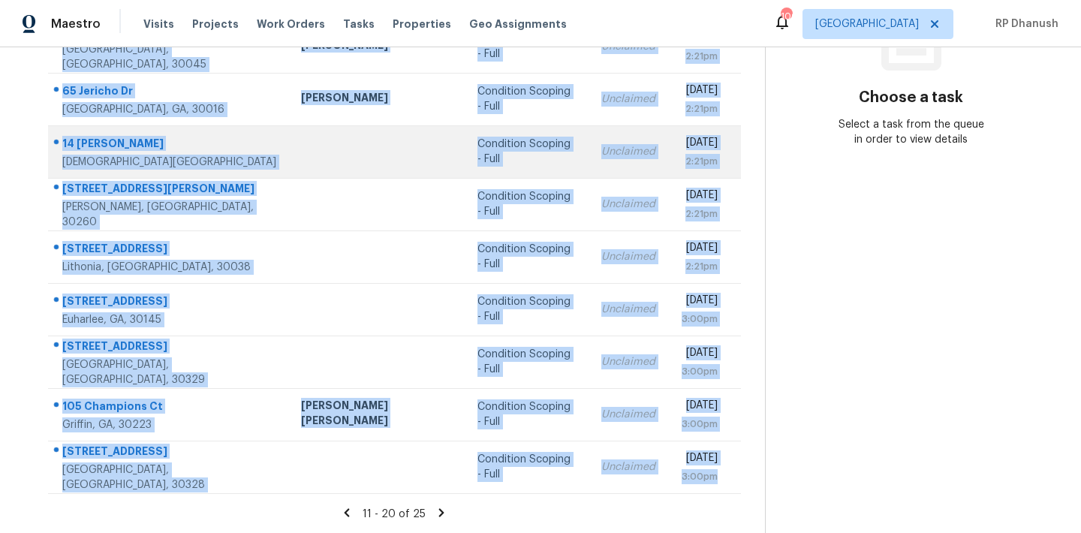
copy tbody "12 C W Smith Cir Bremen, GA, 30110 Mirsad Srna Condition Scoping - Full Unclaim…"
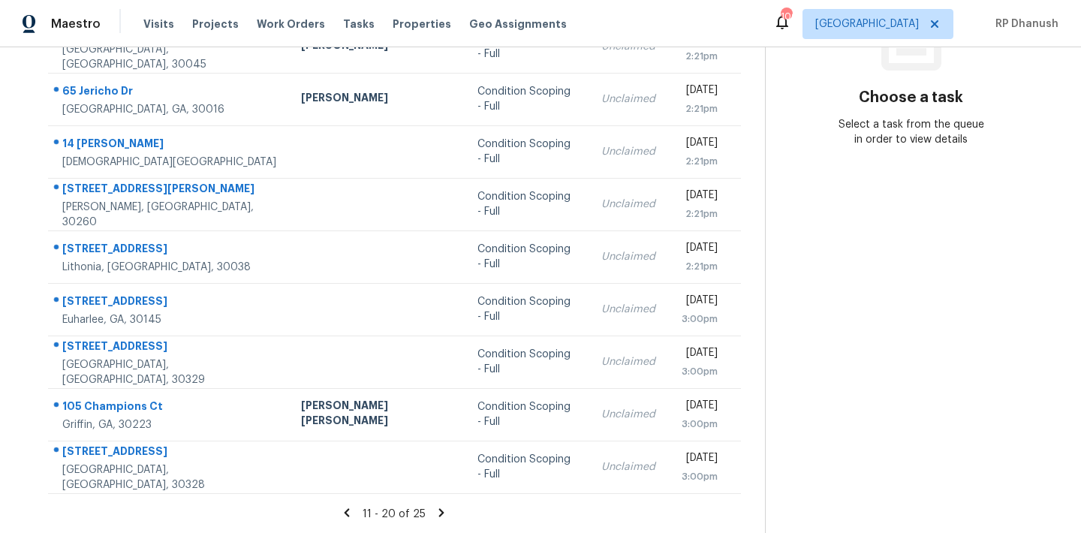
click at [833, 249] on section "Choose a task Select a task from the queue in order to view details" at bounding box center [911, 166] width 292 height 735
click at [435, 513] on icon at bounding box center [442, 513] width 14 height 14
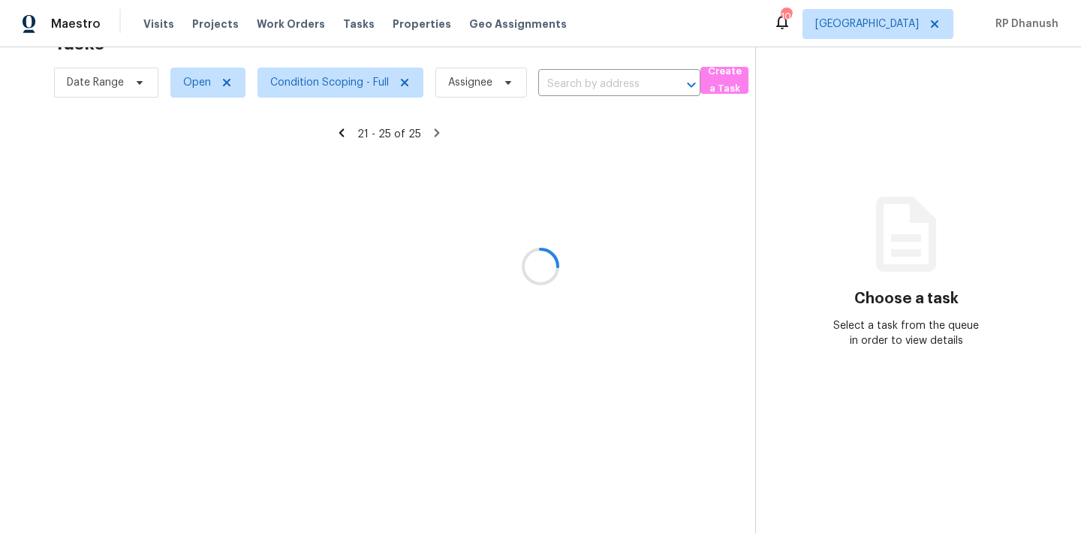
scroll to position [47, 0]
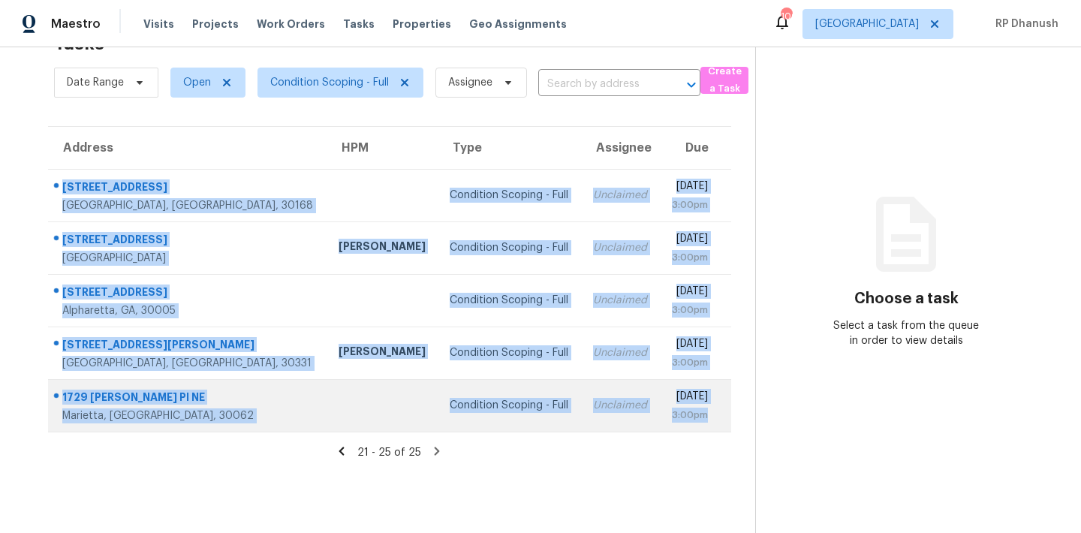
drag, startPoint x: 59, startPoint y: 176, endPoint x: 716, endPoint y: 426, distance: 703.6
click at [716, 426] on tbody "6971 Factory Shoals Rd Austell, GA, 30168 Condition Scoping - Full Unclaimed Tu…" at bounding box center [389, 300] width 683 height 263
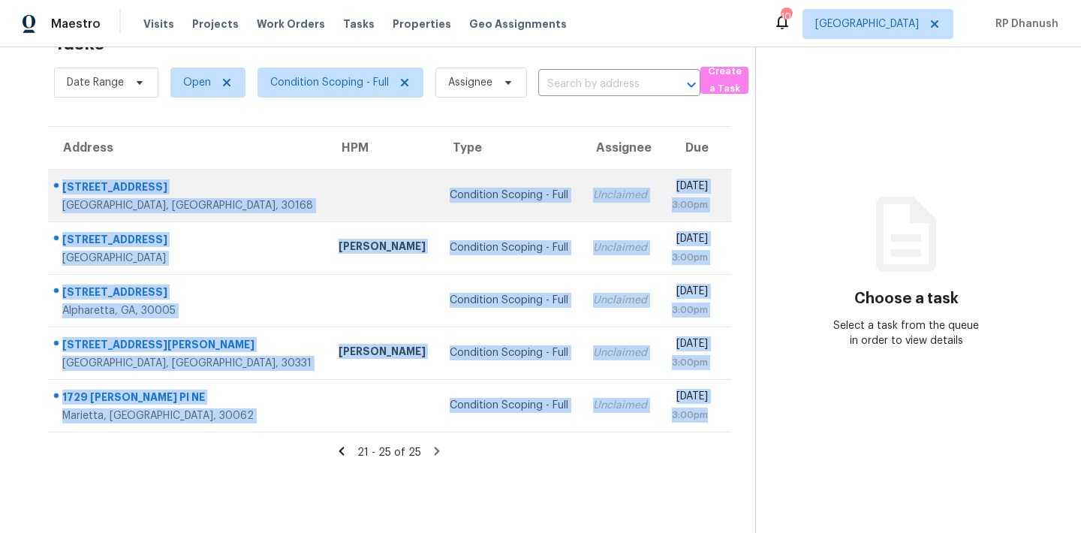
copy tbody "6971 Factory Shoals Rd Austell, GA, 30168 Condition Scoping - Full Unclaimed Tu…"
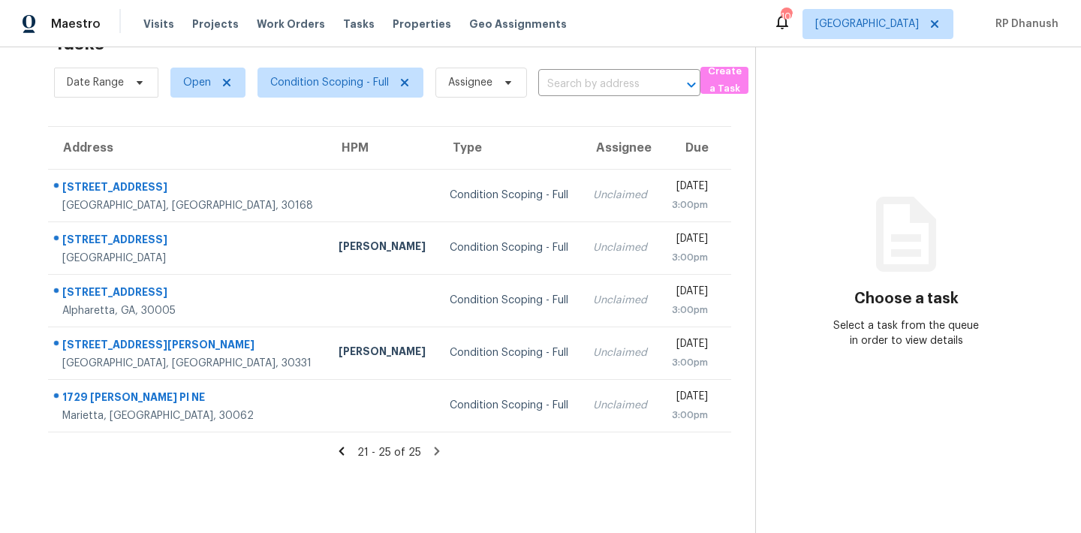
click at [903, 75] on section "Choose a task Select a task from the queue in order to view details" at bounding box center [906, 266] width 302 height 533
click at [911, 23] on span "[GEOGRAPHIC_DATA]" at bounding box center [867, 24] width 104 height 15
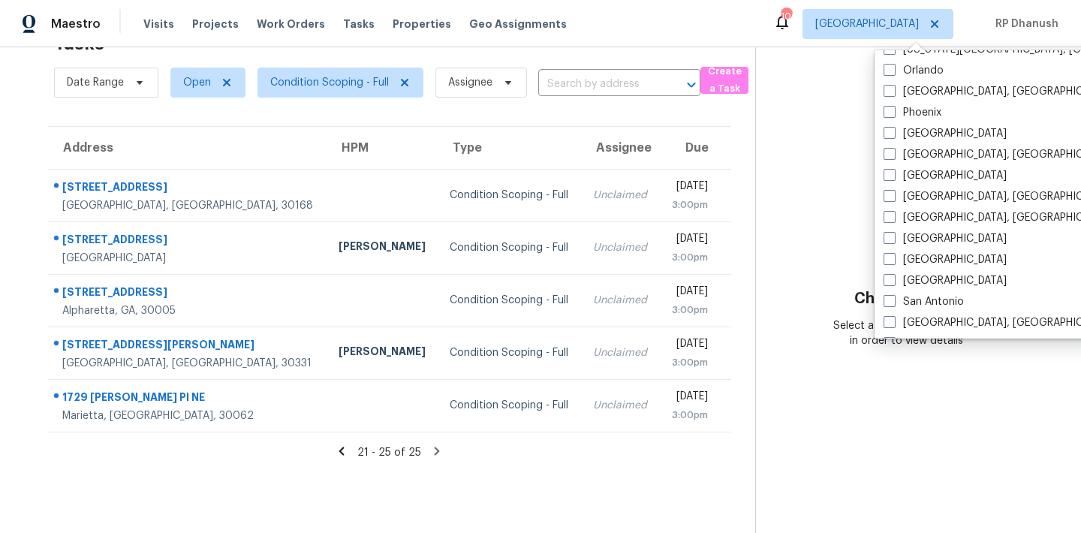
scroll to position [1006, 0]
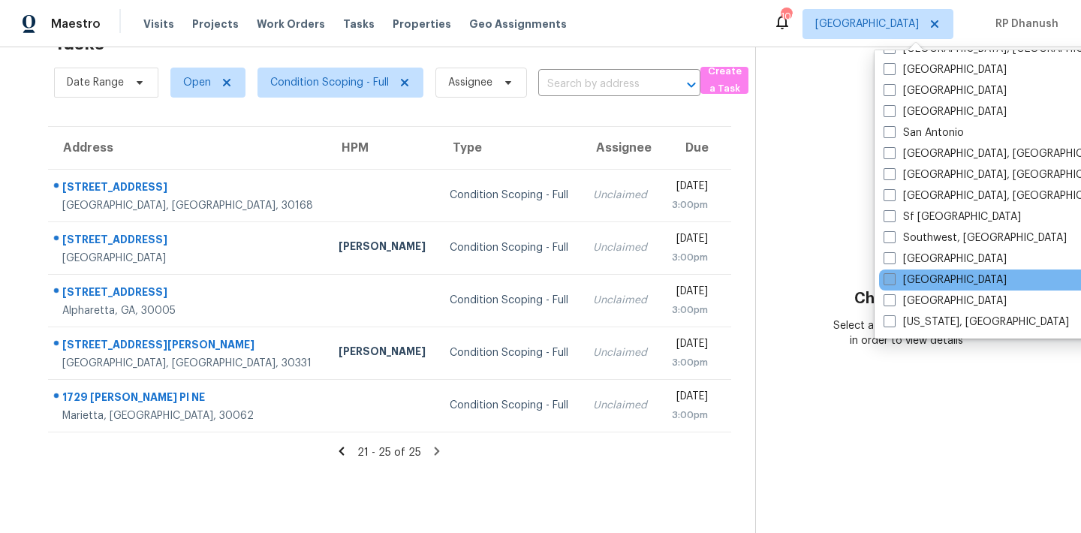
click at [928, 279] on label "[GEOGRAPHIC_DATA]" at bounding box center [945, 280] width 123 height 15
click at [893, 279] on input "[GEOGRAPHIC_DATA]" at bounding box center [889, 278] width 10 height 10
checkbox input "true"
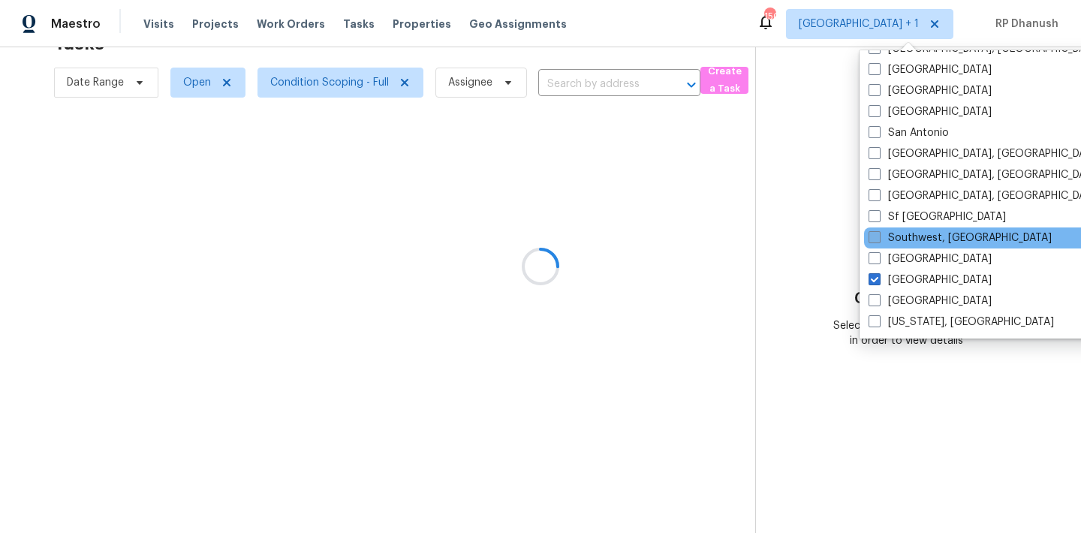
click at [943, 233] on label "Southwest, [GEOGRAPHIC_DATA]" at bounding box center [960, 237] width 183 height 15
click at [878, 233] on input "Southwest, [GEOGRAPHIC_DATA]" at bounding box center [874, 235] width 10 height 10
checkbox input "true"
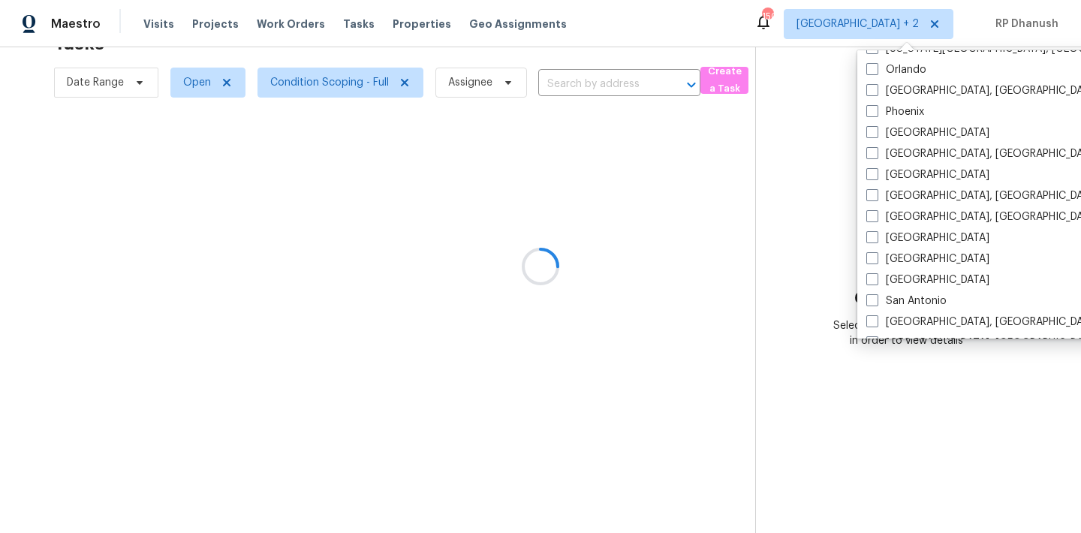
scroll to position [828, 0]
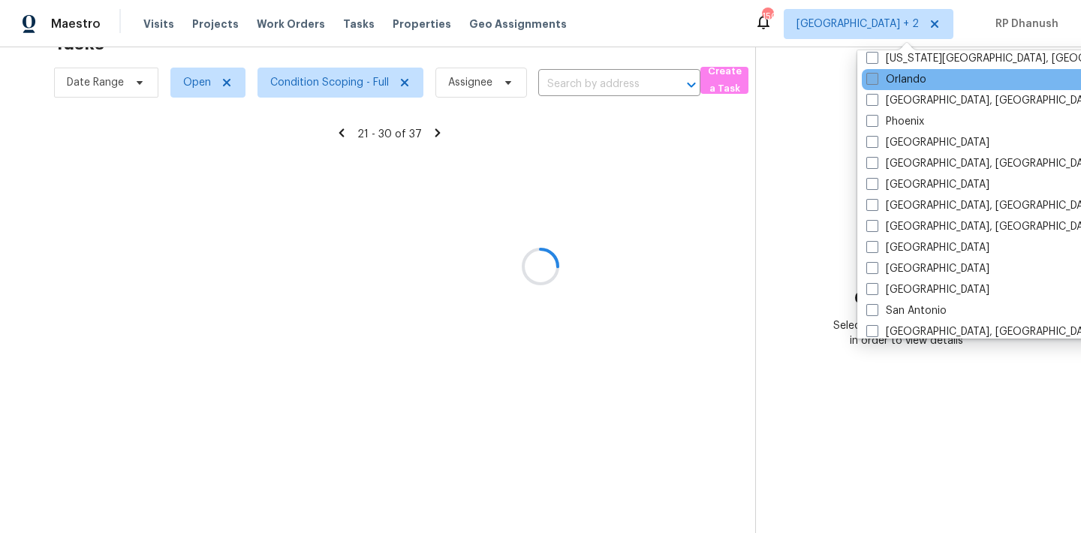
click at [905, 83] on label "Orlando" at bounding box center [896, 79] width 60 height 15
click at [876, 82] on input "Orlando" at bounding box center [871, 77] width 10 height 10
checkbox input "true"
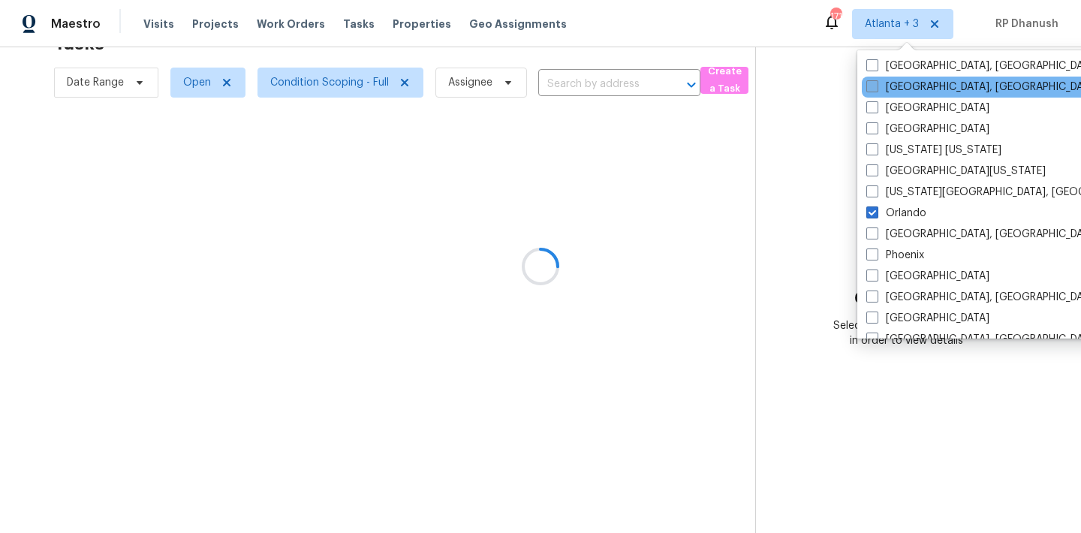
click at [905, 89] on label "[GEOGRAPHIC_DATA], [GEOGRAPHIC_DATA]" at bounding box center [982, 87] width 233 height 15
click at [876, 89] on input "[GEOGRAPHIC_DATA], [GEOGRAPHIC_DATA]" at bounding box center [871, 85] width 10 height 10
checkbox input "true"
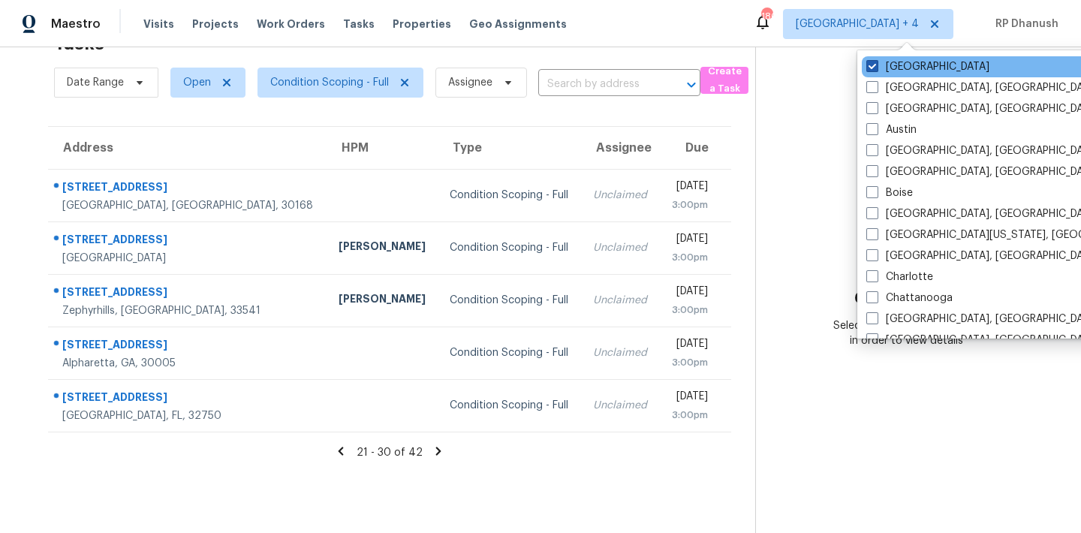
click at [890, 65] on label "[GEOGRAPHIC_DATA]" at bounding box center [927, 66] width 123 height 15
click at [876, 65] on input "[GEOGRAPHIC_DATA]" at bounding box center [871, 64] width 10 height 10
checkbox input "false"
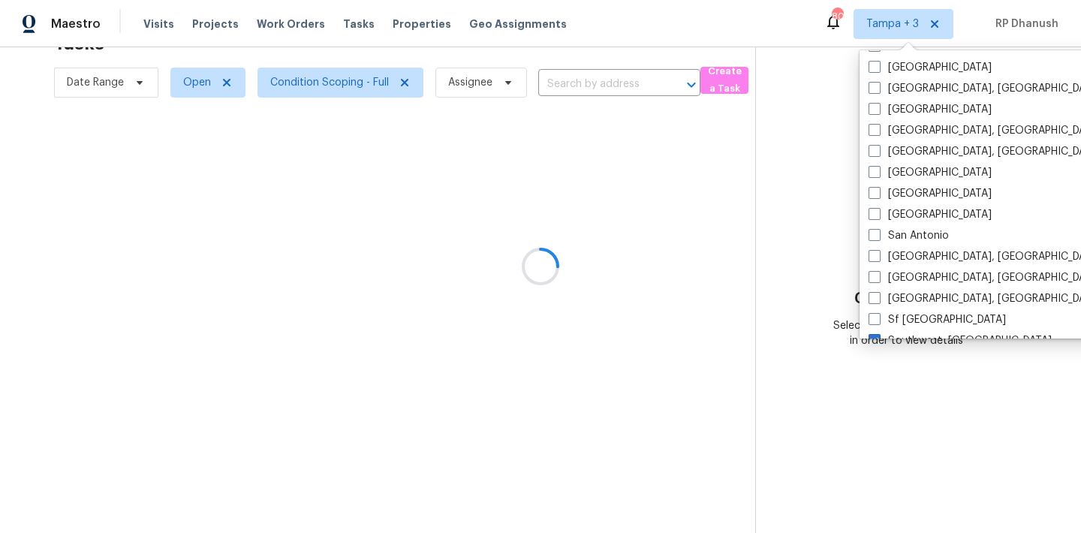
scroll to position [1006, 0]
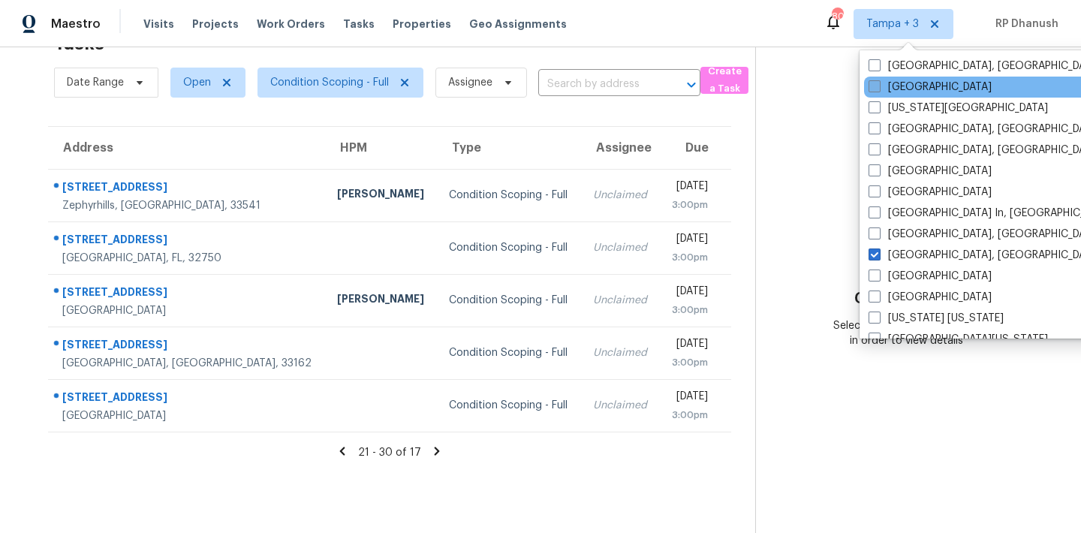
click at [902, 86] on label "[GEOGRAPHIC_DATA]" at bounding box center [930, 87] width 123 height 15
click at [878, 86] on input "[GEOGRAPHIC_DATA]" at bounding box center [874, 85] width 10 height 10
checkbox input "true"
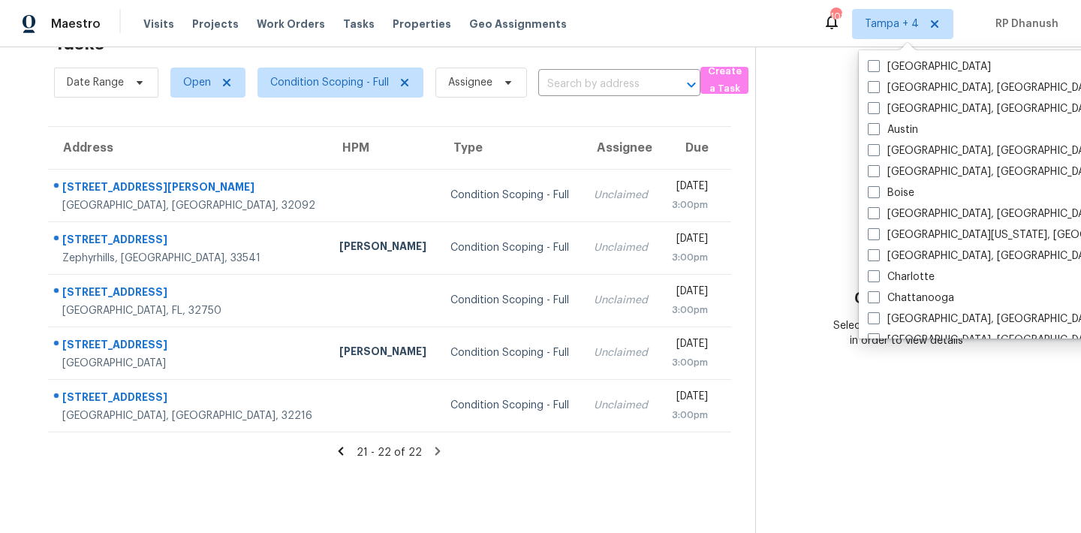
click at [818, 185] on section "Choose a task Select a task from the queue in order to view details" at bounding box center [906, 266] width 302 height 533
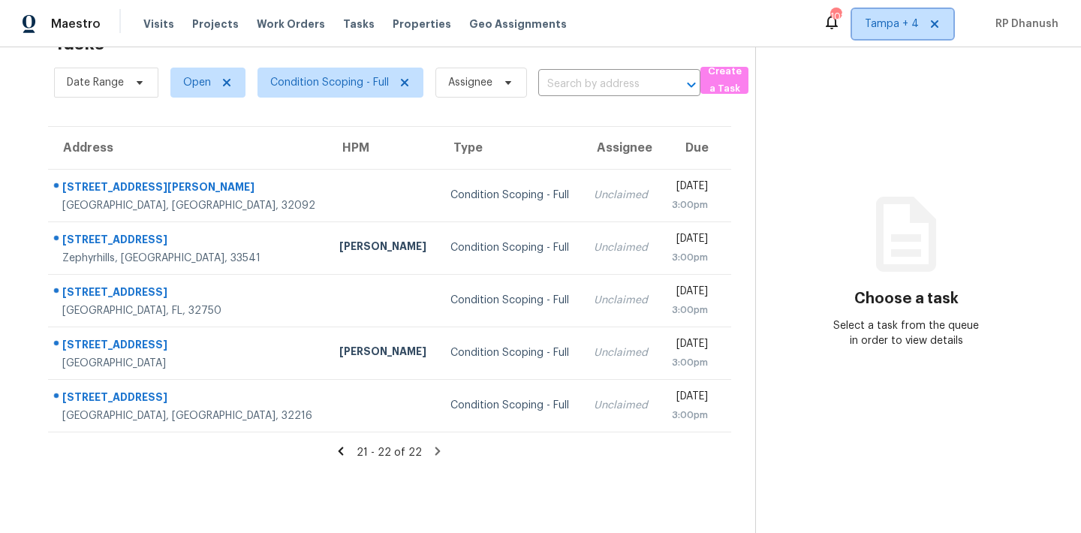
click at [896, 35] on span "Tampa + 4" at bounding box center [902, 24] width 101 height 30
click at [777, 139] on section "Choose a task Select a task from the queue in order to view details" at bounding box center [906, 266] width 302 height 533
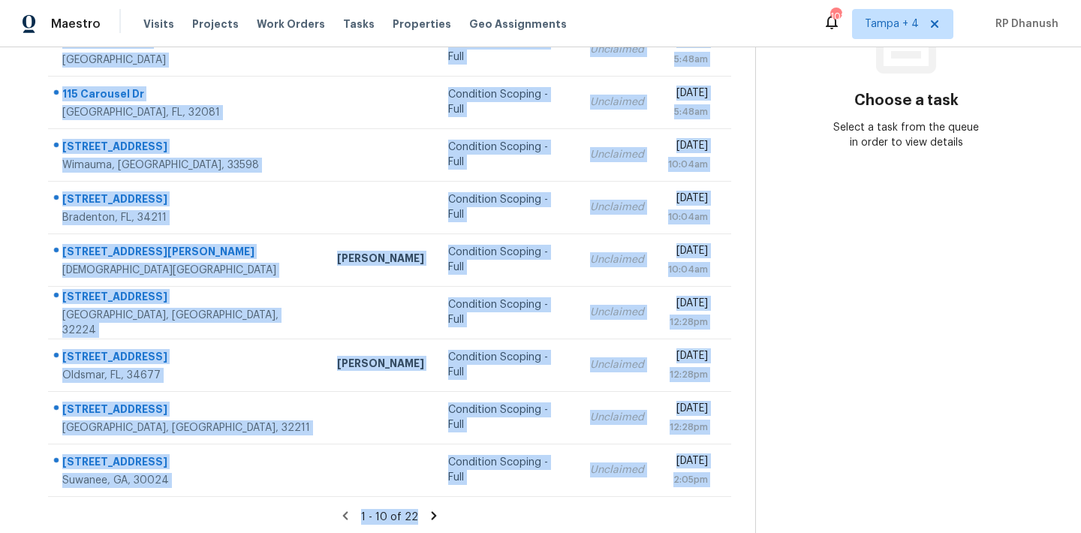
scroll to position [249, 0]
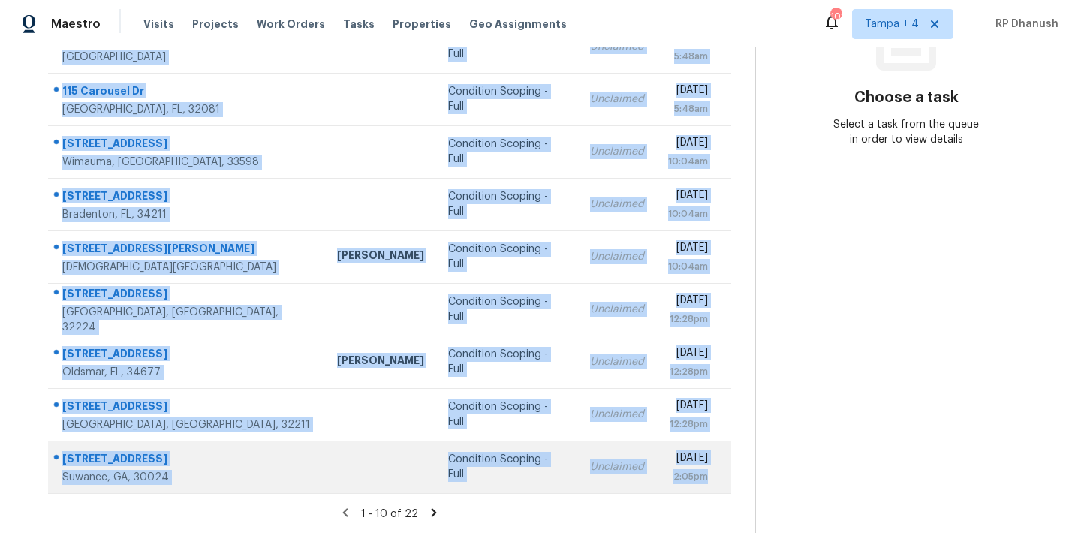
drag, startPoint x: 54, startPoint y: 220, endPoint x: 723, endPoint y: 468, distance: 713.6
click at [723, 468] on tbody "[STREET_ADDRESS] [PERSON_NAME] Condition Scoping - Full Unclaimed [DATE] 5:48am…" at bounding box center [389, 231] width 683 height 526
copy tbody "[STREET_ADDRESS] [PERSON_NAME] Condition Scoping - Full Unclaimed [DATE] 5:48am…"
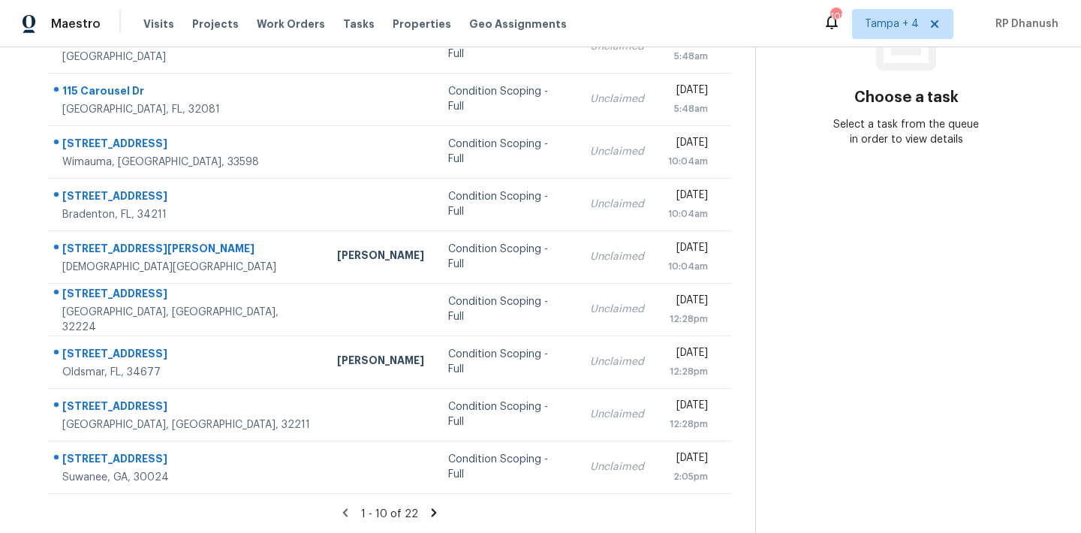
click at [805, 265] on section "Choose a task Select a task from the queue in order to view details" at bounding box center [906, 166] width 302 height 735
click at [435, 507] on icon at bounding box center [434, 513] width 14 height 14
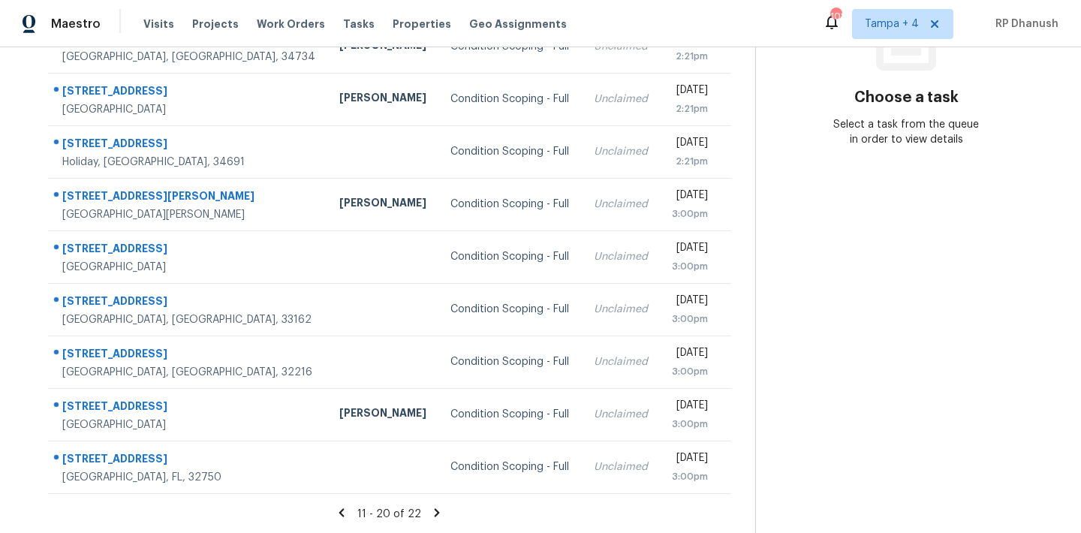
drag, startPoint x: 59, startPoint y: 185, endPoint x: 737, endPoint y: 478, distance: 738.8
click at [737, 478] on div "Address HPM Type Assignee Due 3042 Kapok Kove Dr Clearwater, FL, 33759 Mat Smit…" at bounding box center [389, 209] width 731 height 569
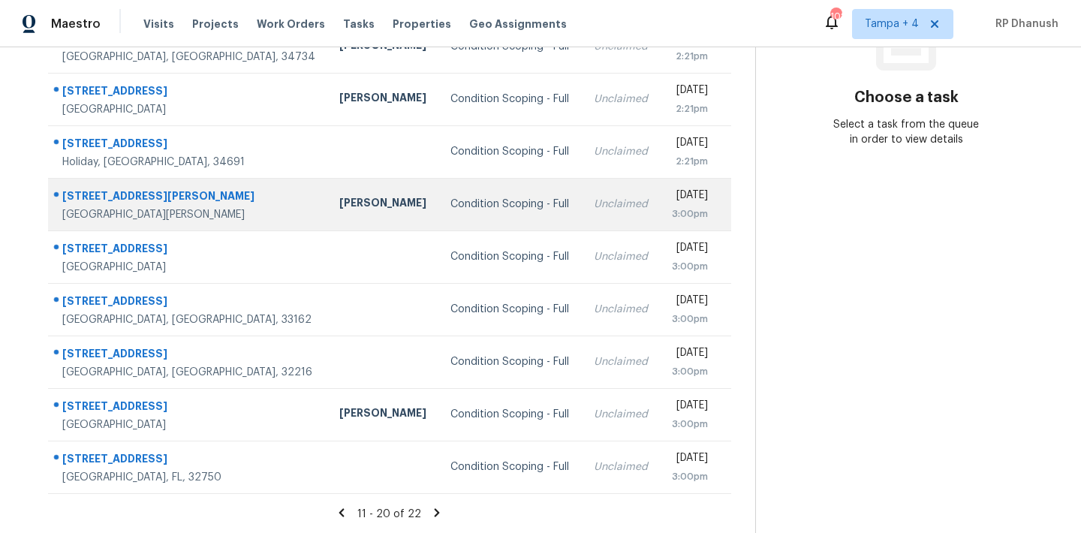
copy table "Address HPM Type Assignee Due"
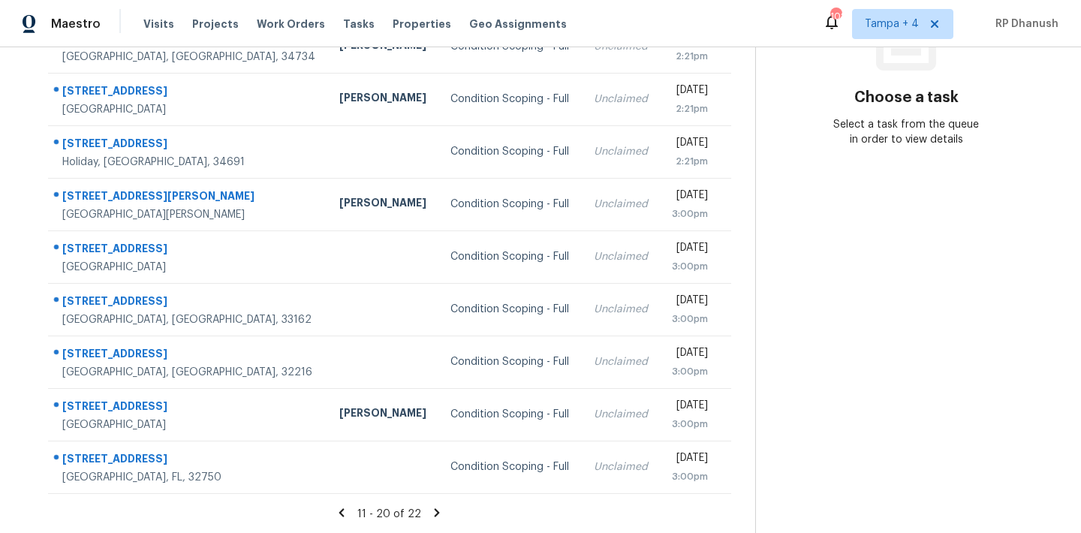
click at [854, 302] on section "Choose a task Select a task from the queue in order to view details" at bounding box center [906, 166] width 302 height 735
click at [435, 507] on icon at bounding box center [437, 513] width 14 height 14
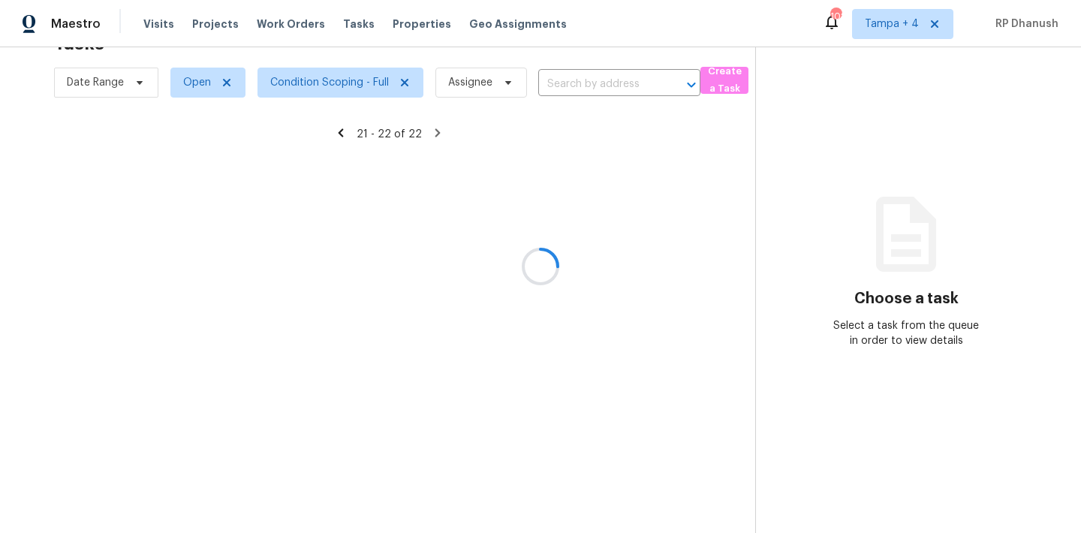
scroll to position [47, 0]
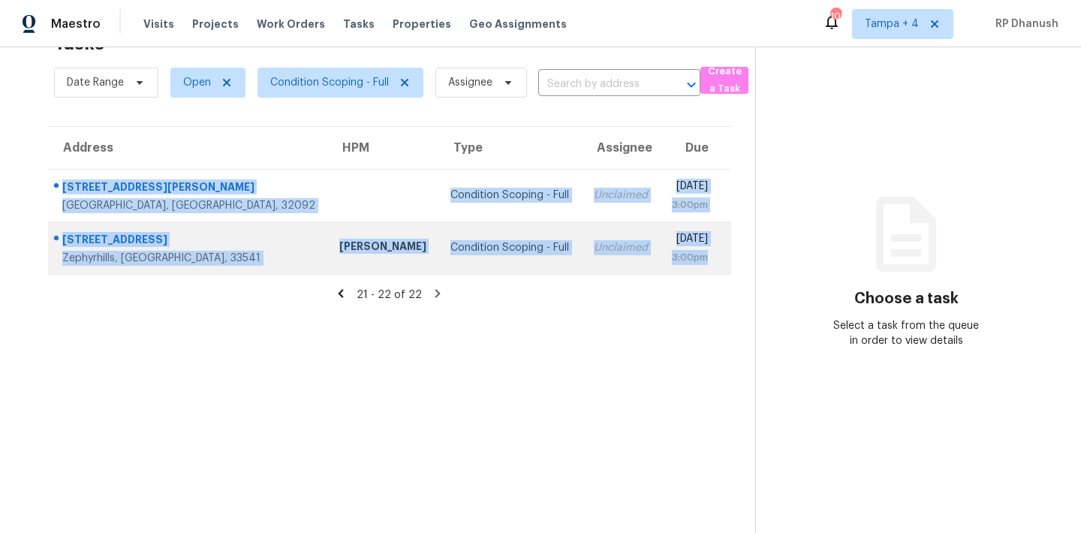
drag, startPoint x: 55, startPoint y: 176, endPoint x: 710, endPoint y: 259, distance: 660.7
click at [710, 259] on tbody "84 Holly Landing Way Saint Augustine, FL, 32092 Condition Scoping - Full Unclai…" at bounding box center [389, 221] width 683 height 105
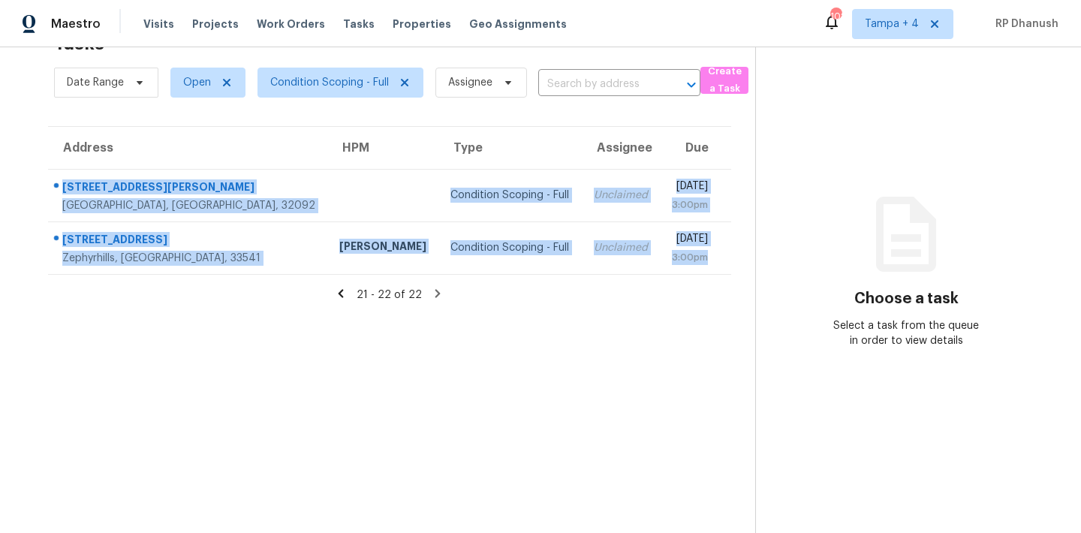
copy tbody "84 Holly Landing Way Saint Augustine, FL, 32092 Condition Scoping - Full Unclai…"
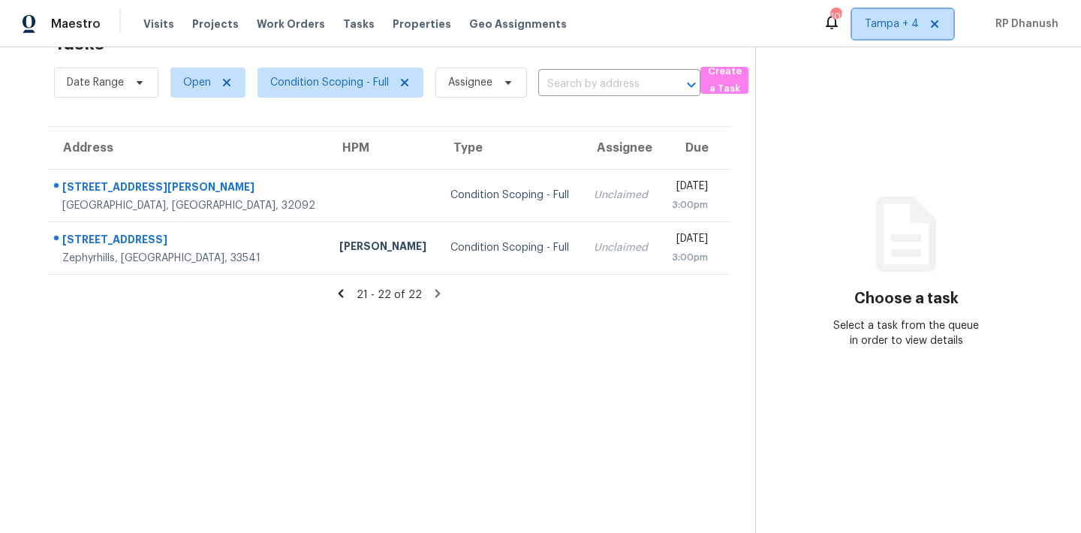
click at [911, 28] on span "Tampa + 4" at bounding box center [892, 24] width 54 height 15
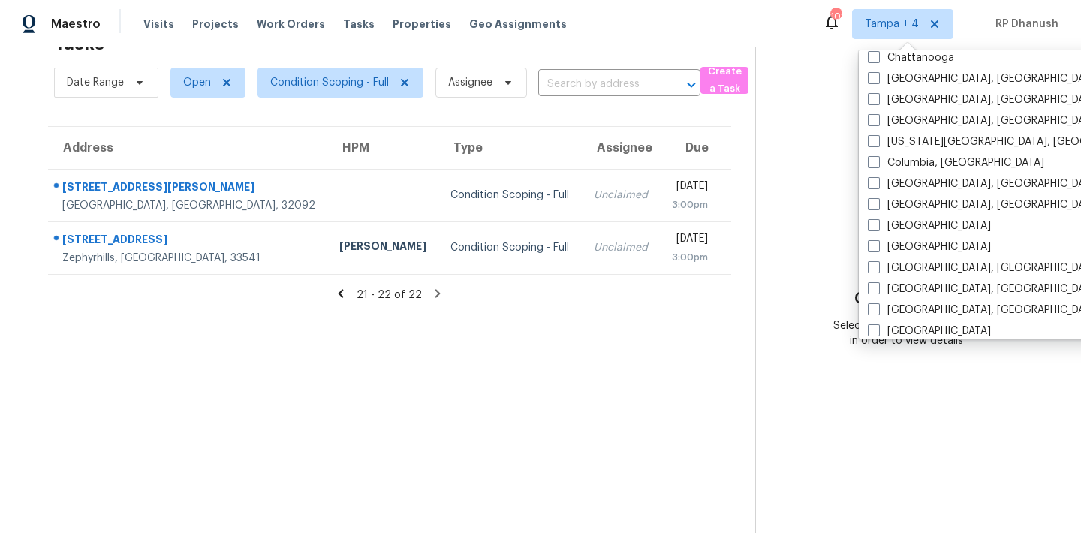
scroll to position [367, 0]
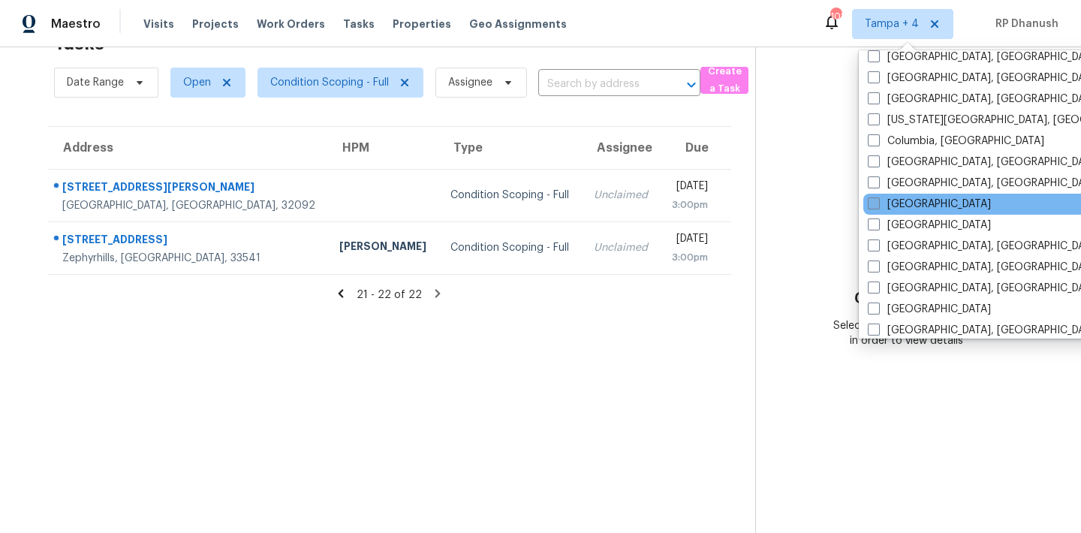
click at [907, 208] on label "[GEOGRAPHIC_DATA]" at bounding box center [929, 204] width 123 height 15
click at [878, 206] on input "[GEOGRAPHIC_DATA]" at bounding box center [873, 202] width 10 height 10
checkbox input "true"
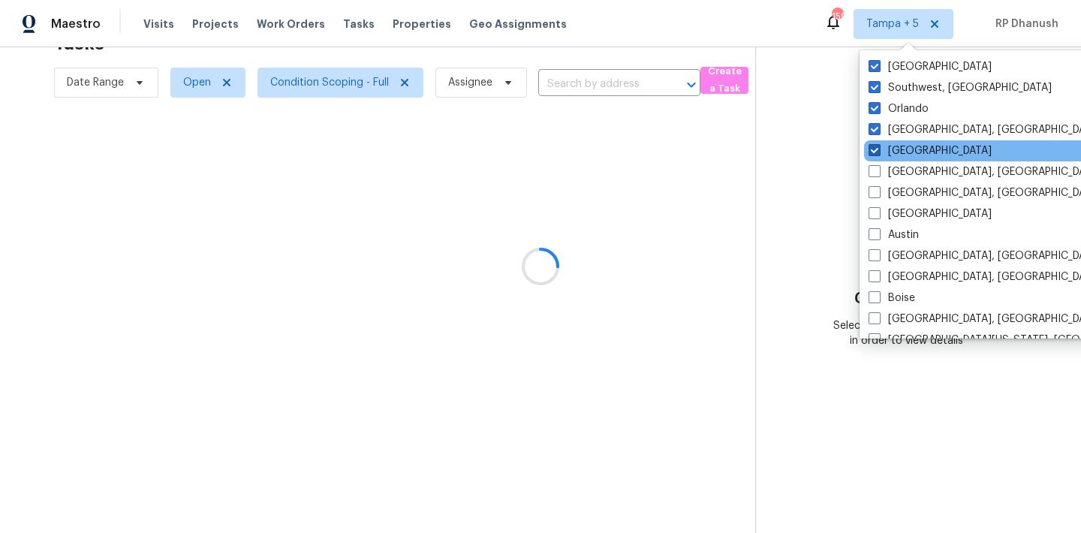
click at [888, 147] on label "[GEOGRAPHIC_DATA]" at bounding box center [930, 150] width 123 height 15
click at [878, 147] on input "[GEOGRAPHIC_DATA]" at bounding box center [874, 148] width 10 height 10
checkbox input "false"
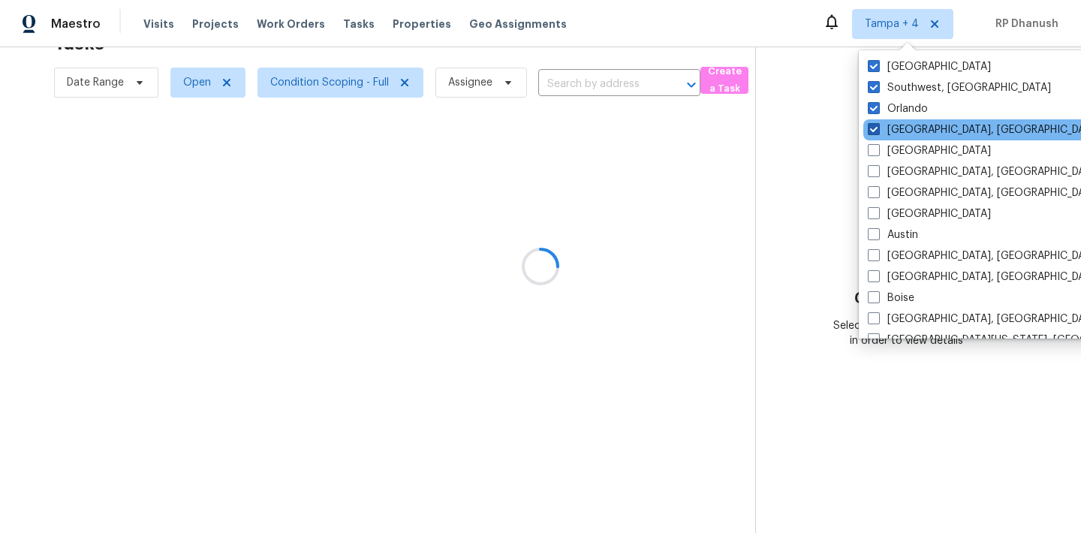
click at [888, 128] on label "[GEOGRAPHIC_DATA], [GEOGRAPHIC_DATA]" at bounding box center [984, 129] width 233 height 15
click at [878, 128] on input "[GEOGRAPHIC_DATA], [GEOGRAPHIC_DATA]" at bounding box center [873, 127] width 10 height 10
checkbox input "false"
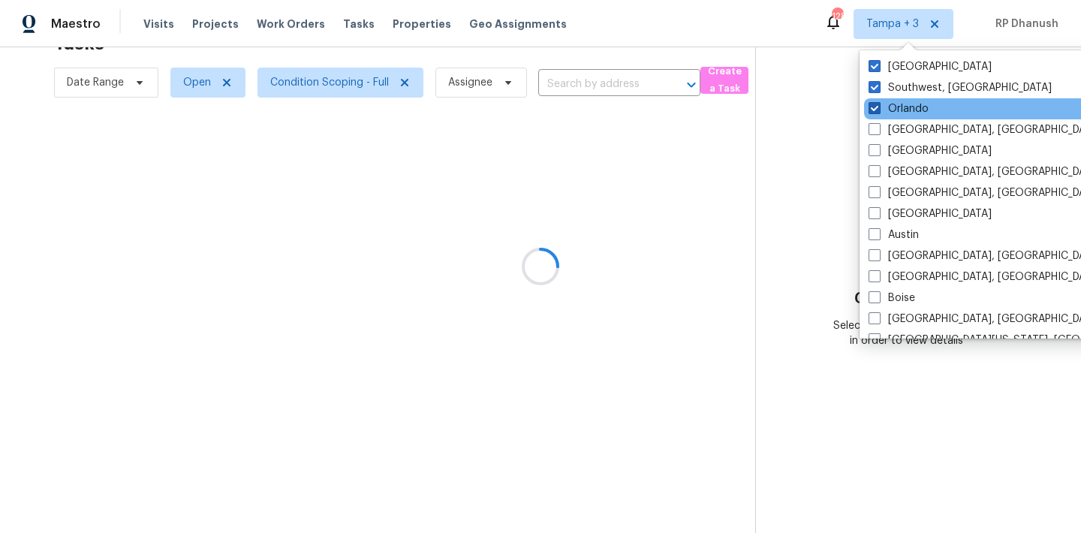
click at [888, 104] on label "Orlando" at bounding box center [899, 108] width 60 height 15
click at [878, 104] on input "Orlando" at bounding box center [874, 106] width 10 height 10
checkbox input "false"
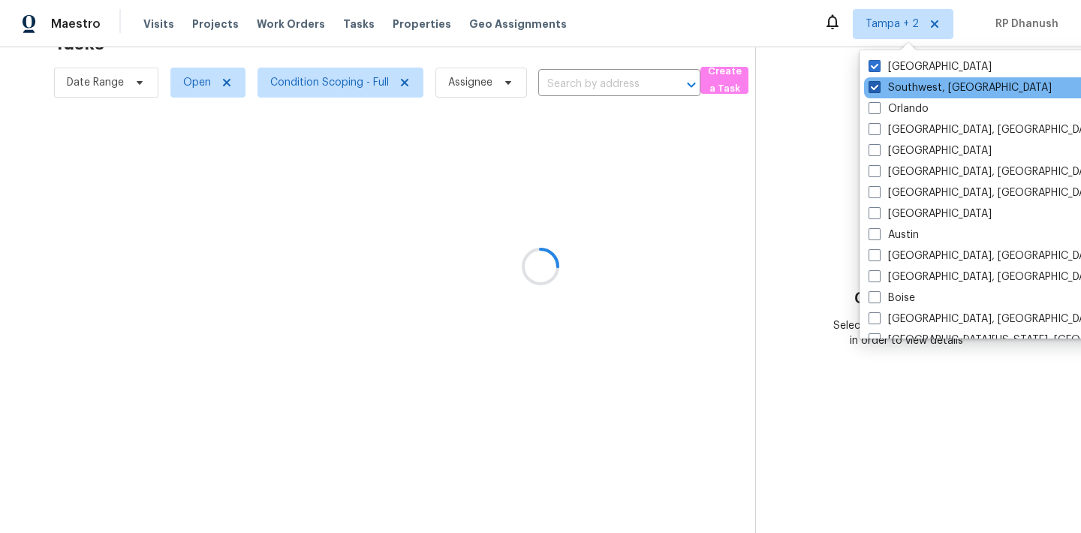
click at [888, 84] on label "Southwest, [GEOGRAPHIC_DATA]" at bounding box center [960, 87] width 183 height 15
click at [878, 84] on input "Southwest, [GEOGRAPHIC_DATA]" at bounding box center [874, 85] width 10 height 10
checkbox input "false"
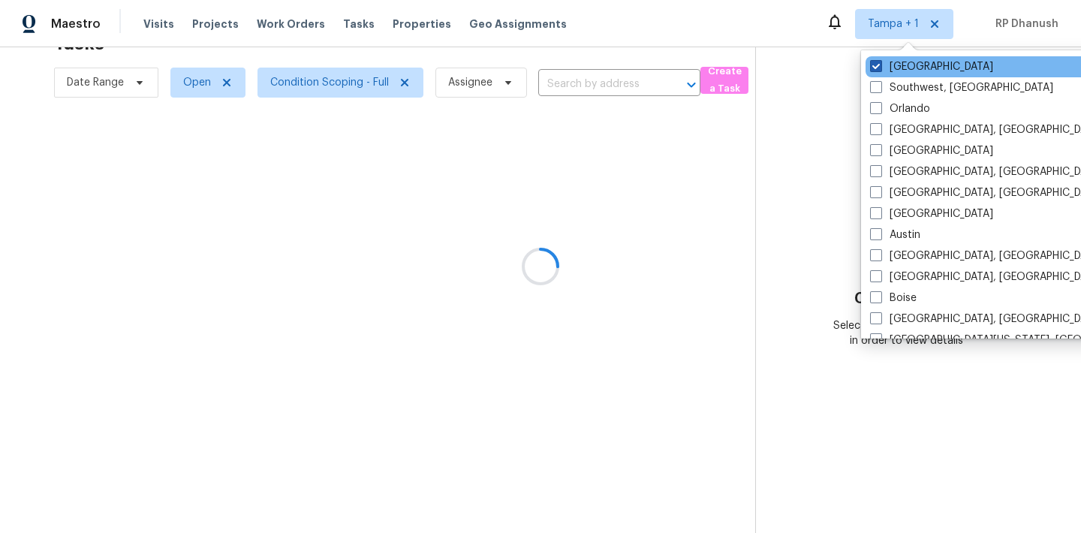
click at [888, 72] on label "[GEOGRAPHIC_DATA]" at bounding box center [931, 66] width 123 height 15
click at [880, 69] on input "[GEOGRAPHIC_DATA]" at bounding box center [875, 64] width 10 height 10
checkbox input "false"
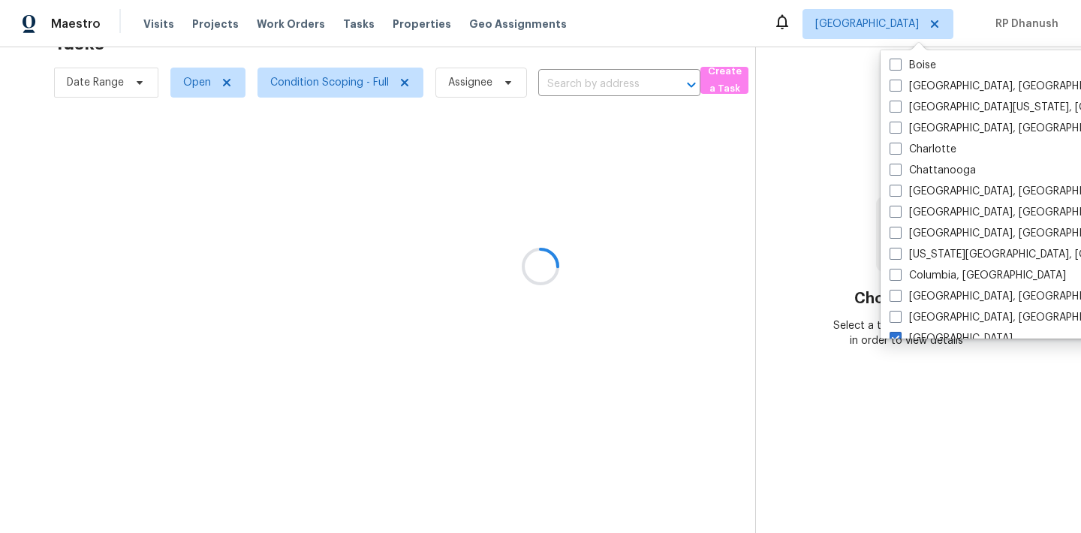
scroll to position [262, 0]
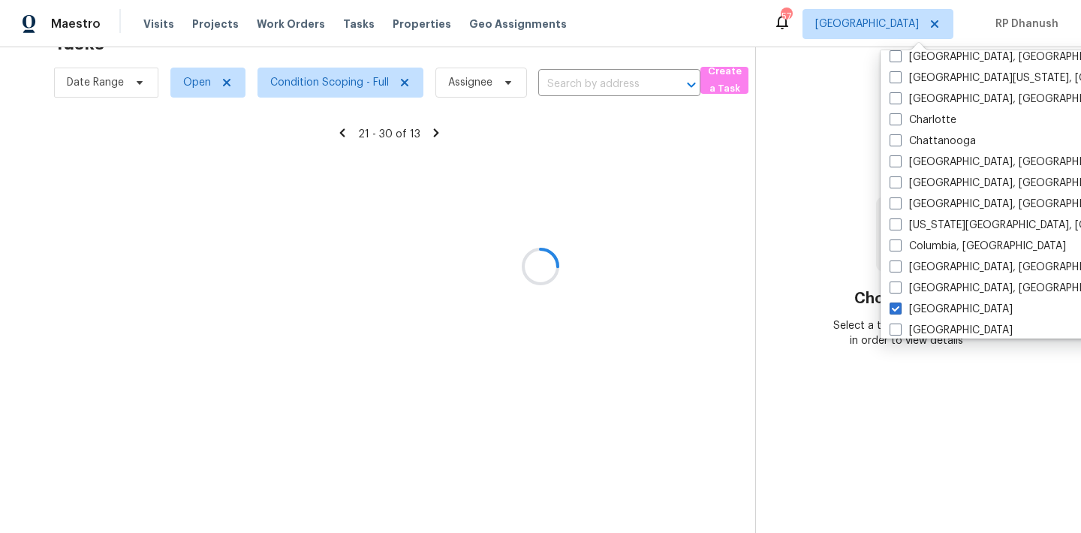
click at [795, 226] on div at bounding box center [540, 266] width 1081 height 533
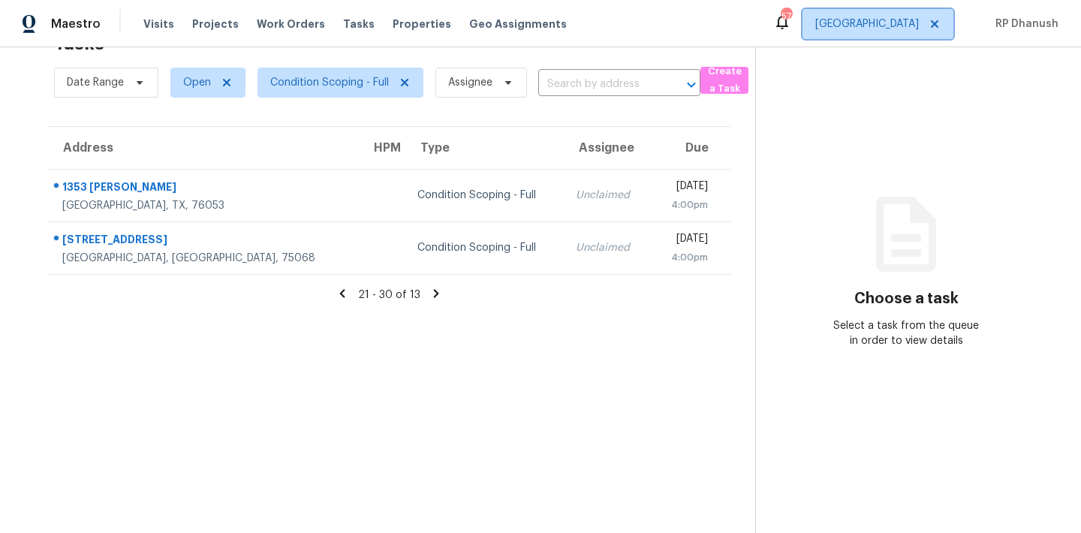
click at [908, 22] on span "[GEOGRAPHIC_DATA]" at bounding box center [867, 24] width 104 height 15
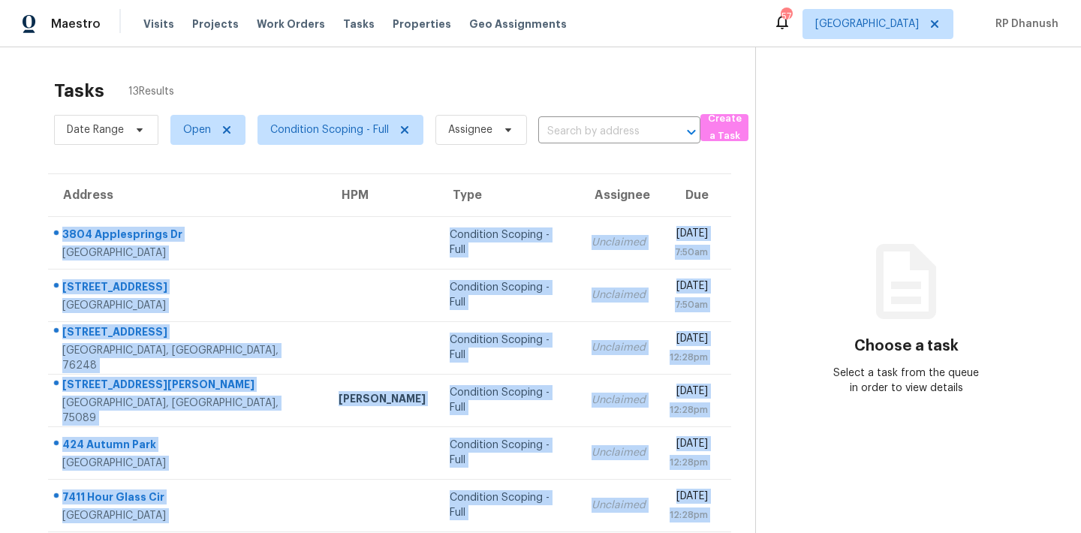
scroll to position [249, 0]
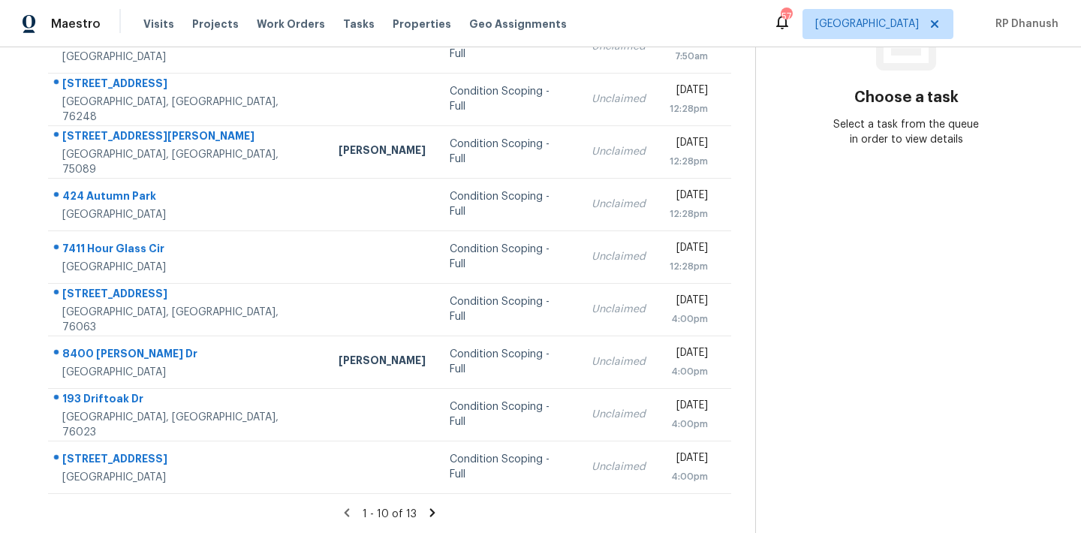
drag, startPoint x: 58, startPoint y: 226, endPoint x: 740, endPoint y: 490, distance: 731.8
click at [740, 490] on div "Address HPM Type Assignee Due 3804 Applesprings Dr Fort Worth, TX, 76244 Condit…" at bounding box center [389, 209] width 731 height 569
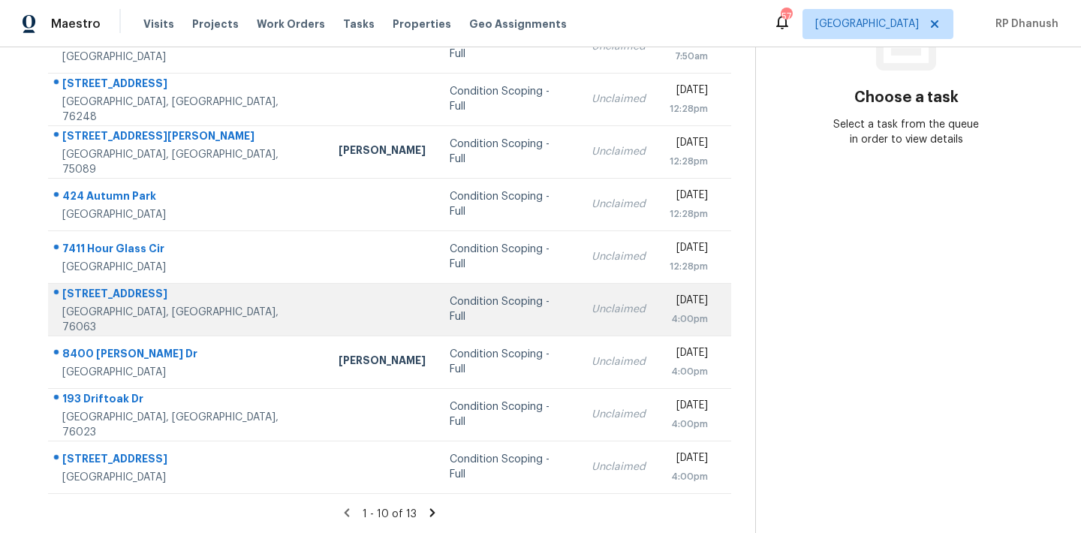
copy table "Address HPM Type Assignee Due"
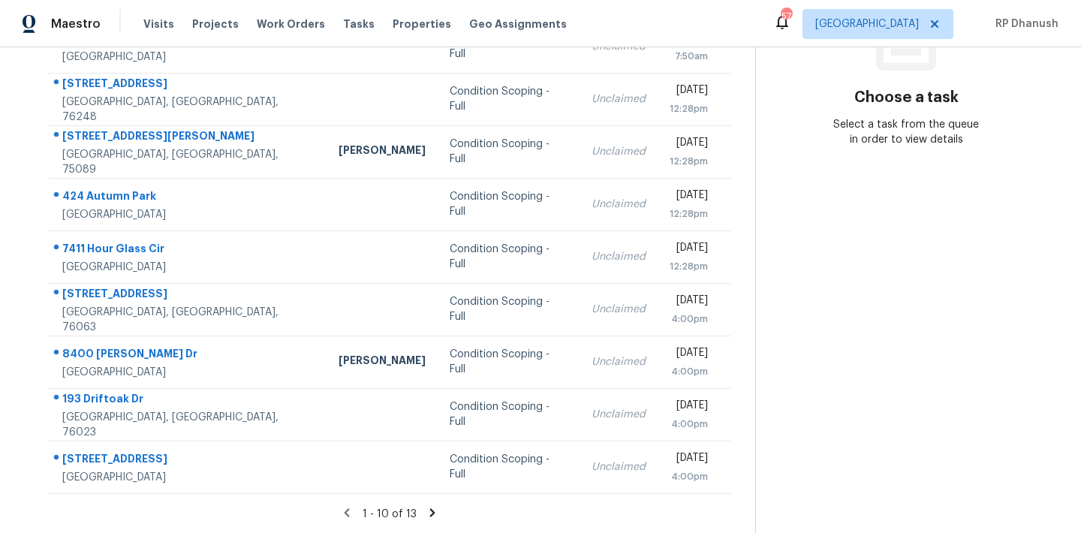
click at [801, 237] on section "Choose a task Select a task from the queue in order to view details" at bounding box center [906, 166] width 302 height 735
click at [432, 508] on icon at bounding box center [433, 513] width 14 height 14
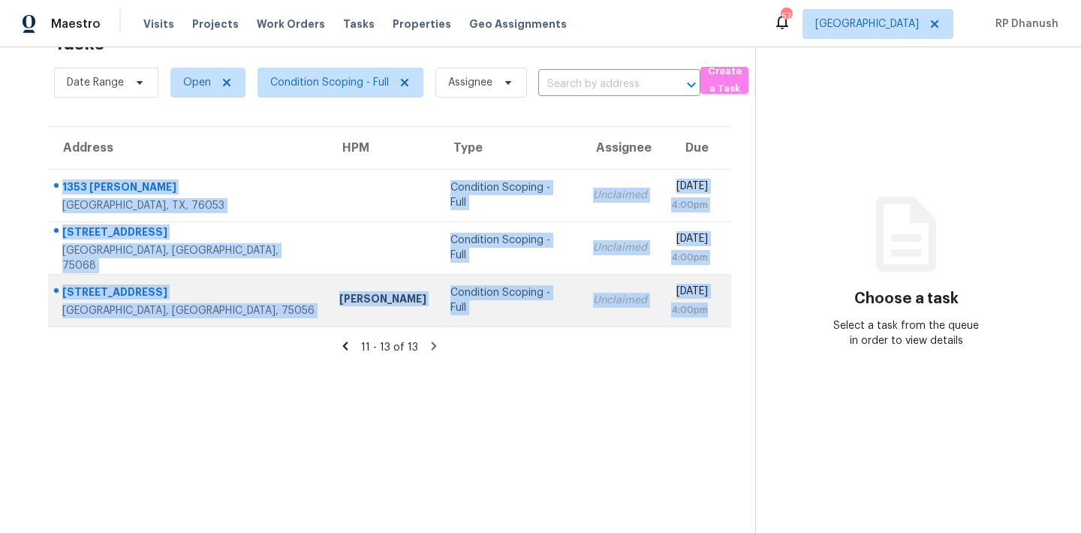
drag, startPoint x: 53, startPoint y: 176, endPoint x: 721, endPoint y: 324, distance: 683.8
click at [718, 324] on tbody "1353 Harrison Ln Hurst, TX, 76053 Condition Scoping - Full Unclaimed Tue, Sep 1…" at bounding box center [389, 248] width 683 height 158
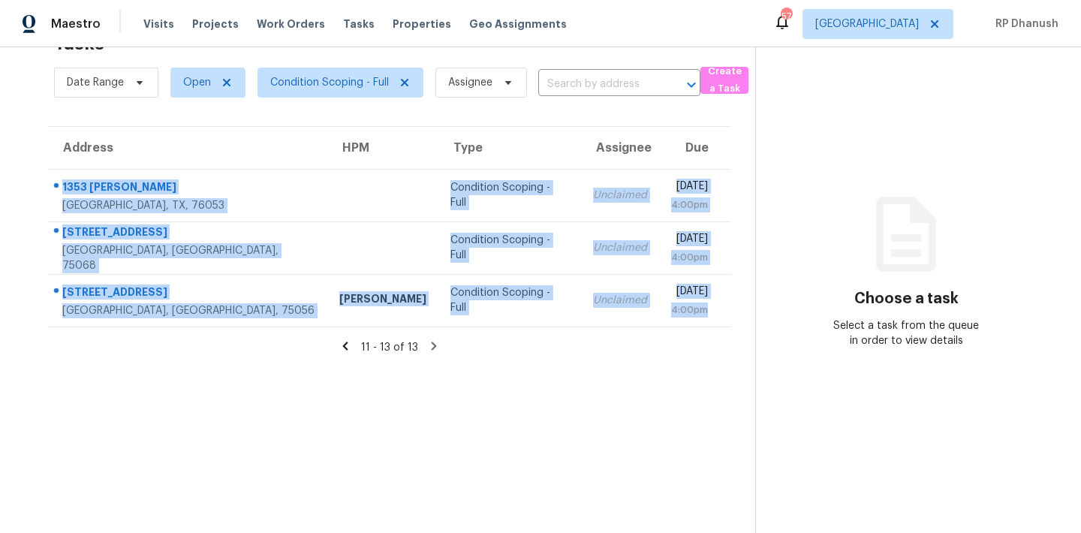
copy tbody "1353 Harrison Ln Hurst, TX, 76053 Condition Scoping - Full Unclaimed Tue, Sep 1…"
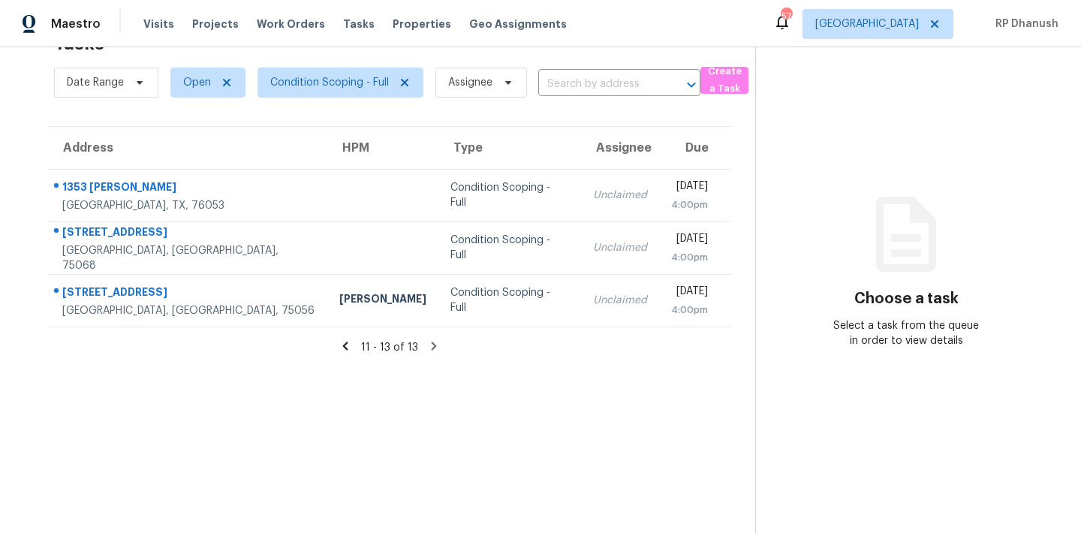
click at [864, 174] on section "Choose a task Select a task from the queue in order to view details" at bounding box center [906, 266] width 302 height 533
click at [905, 18] on span "Dallas" at bounding box center [867, 24] width 104 height 15
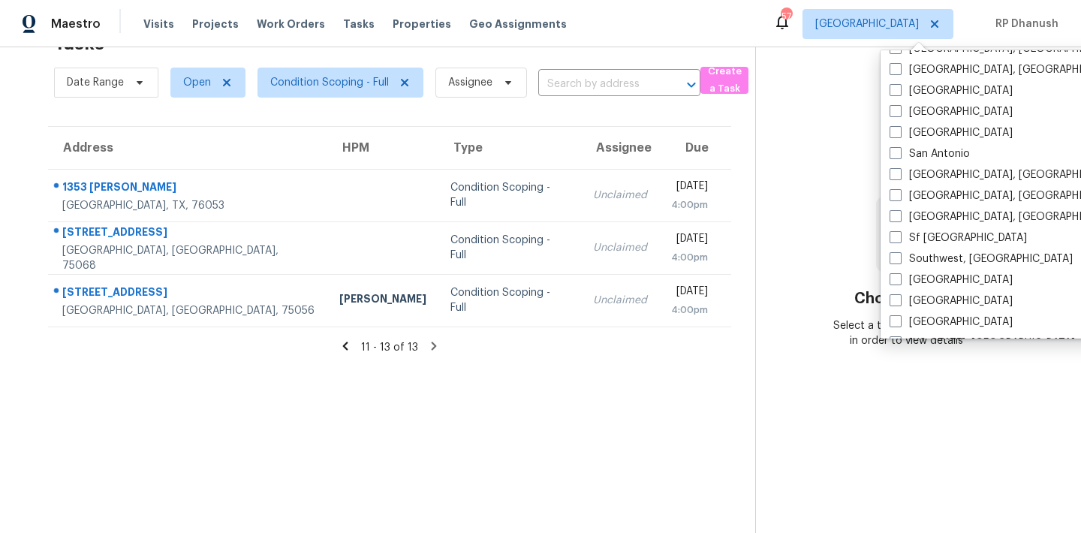
scroll to position [1006, 0]
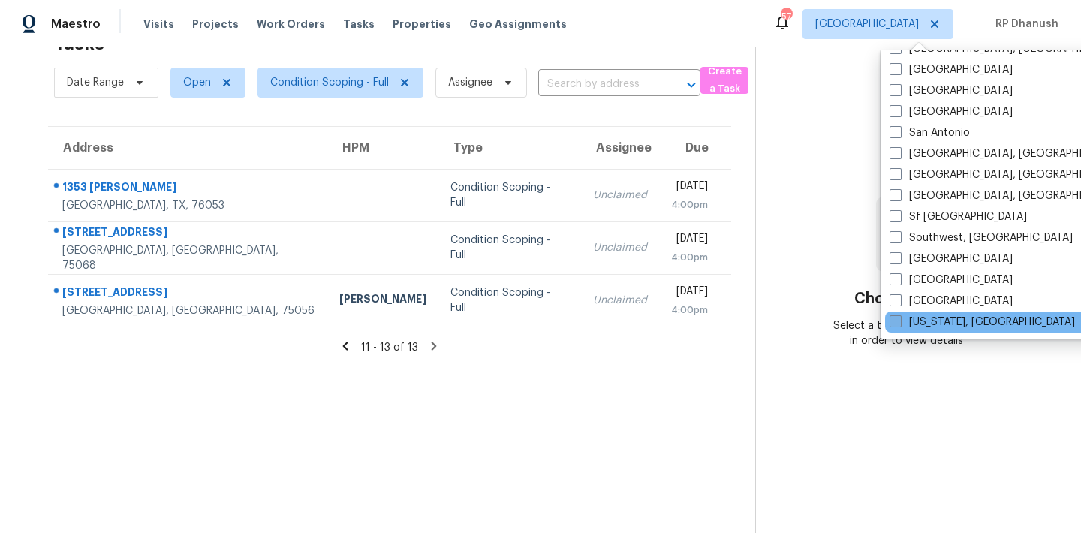
click at [944, 316] on label "Washington, DC" at bounding box center [982, 322] width 185 height 15
click at [899, 316] on input "Washington, DC" at bounding box center [895, 320] width 10 height 10
checkbox input "true"
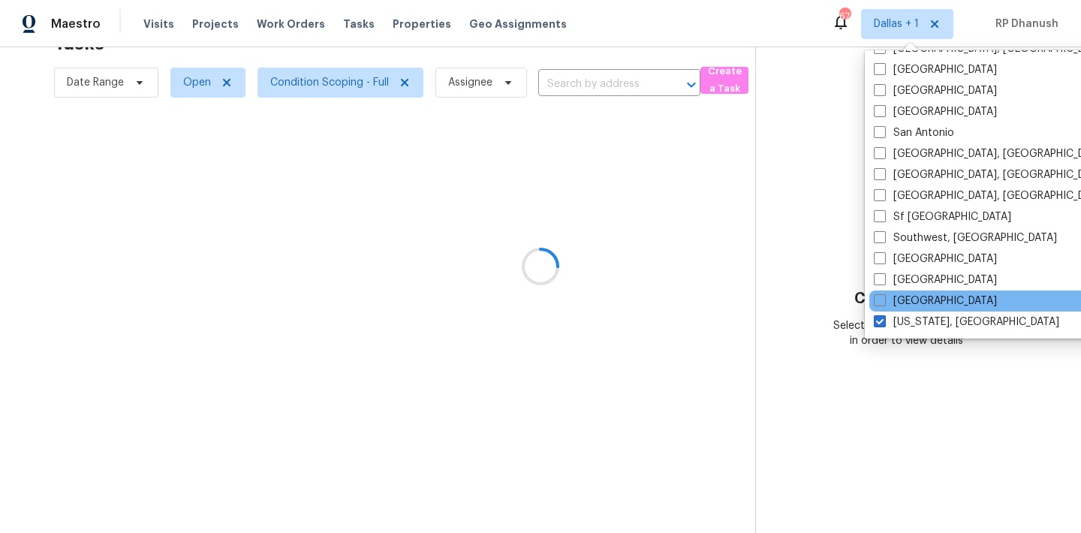
click at [930, 294] on div "Tucson" at bounding box center [1020, 301] width 303 height 21
click at [905, 298] on label "Tucson" at bounding box center [935, 301] width 123 height 15
click at [884, 298] on input "Tucson" at bounding box center [879, 299] width 10 height 10
checkbox input "true"
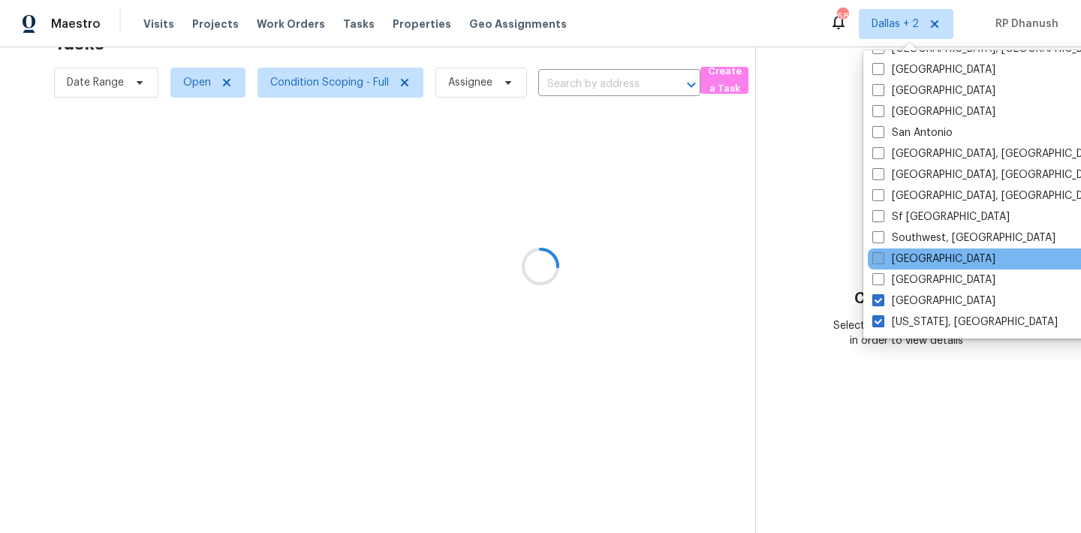
click at [914, 254] on label "St Louis" at bounding box center [933, 259] width 123 height 15
click at [882, 254] on input "St Louis" at bounding box center [877, 257] width 10 height 10
checkbox input "true"
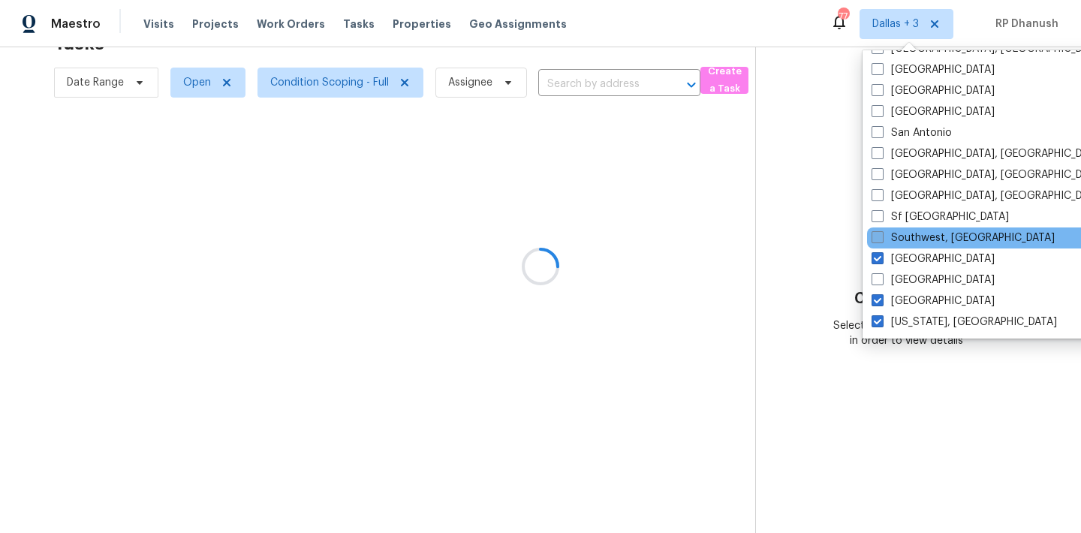
click at [920, 236] on label "Southwest, FL" at bounding box center [963, 237] width 183 height 15
click at [881, 236] on input "Southwest, FL" at bounding box center [877, 235] width 10 height 10
checkbox input "true"
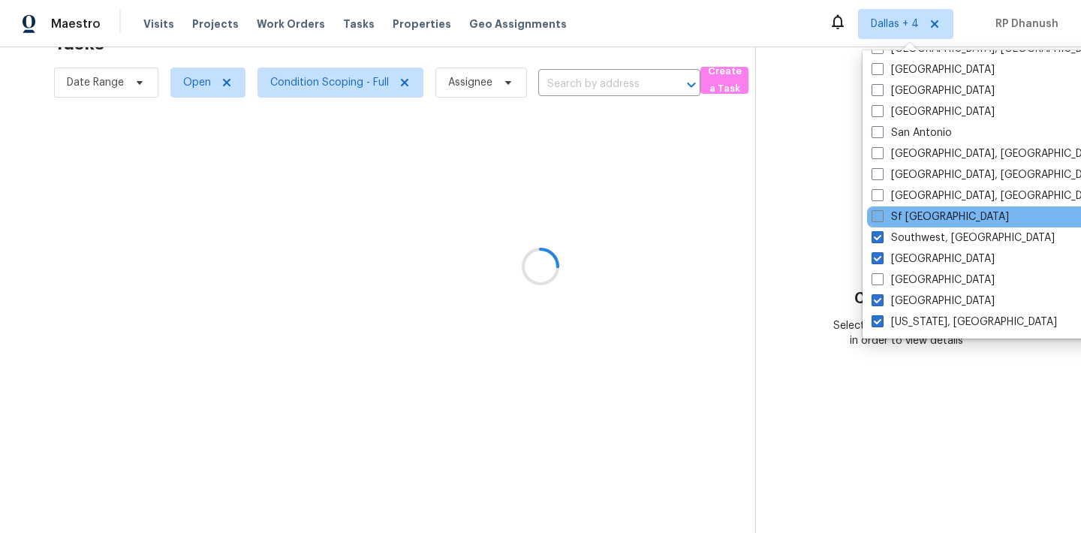
click at [920, 216] on label "Sf Bay Area" at bounding box center [940, 216] width 137 height 15
click at [881, 216] on input "Sf Bay Area" at bounding box center [877, 214] width 10 height 10
checkbox input "true"
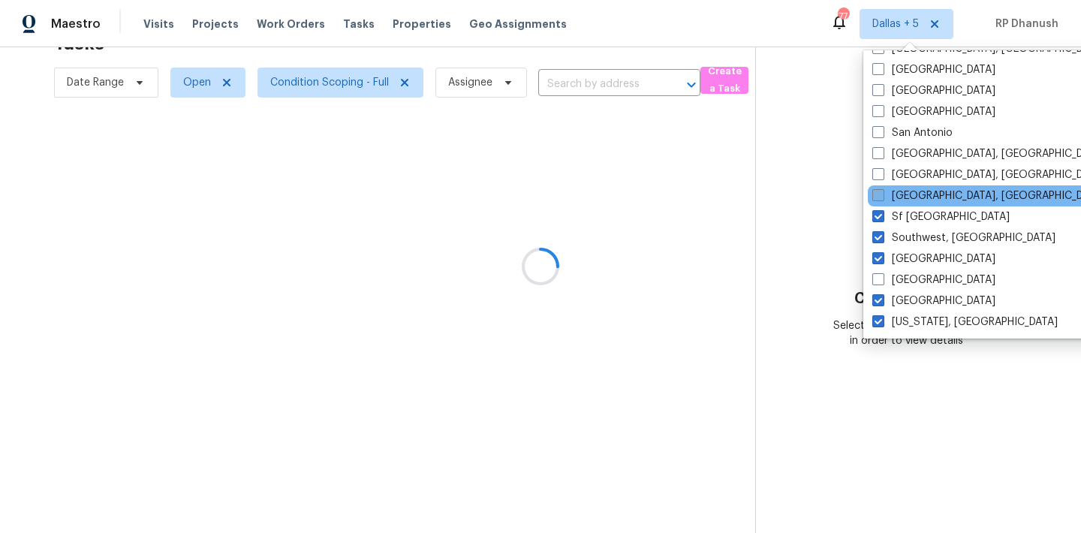
click at [926, 189] on label "Seattle, WA" at bounding box center [988, 195] width 233 height 15
click at [882, 189] on input "Seattle, WA" at bounding box center [877, 193] width 10 height 10
checkbox input "true"
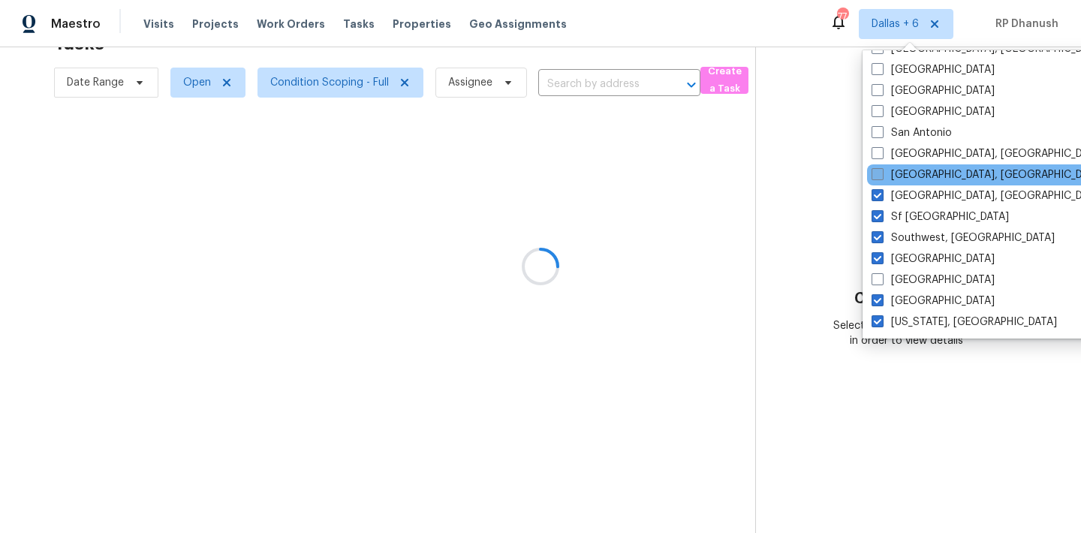
click at [935, 173] on label "Savannah, GA" at bounding box center [988, 174] width 233 height 15
click at [881, 173] on input "Savannah, GA" at bounding box center [877, 172] width 10 height 10
checkbox input "true"
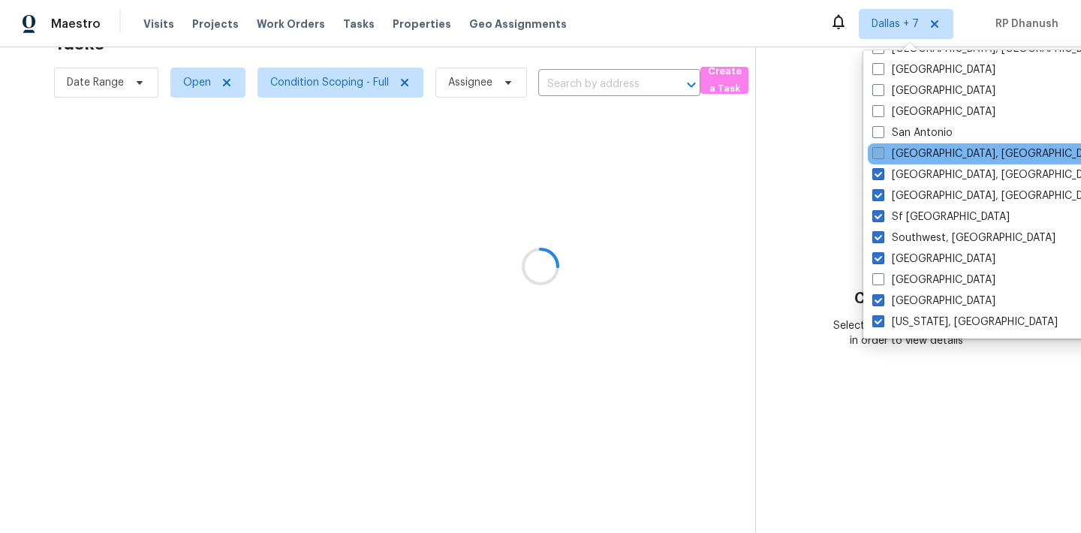
click at [935, 160] on label "San Diego, CA" at bounding box center [988, 153] width 233 height 15
click at [882, 156] on input "San Diego, CA" at bounding box center [877, 151] width 10 height 10
checkbox input "true"
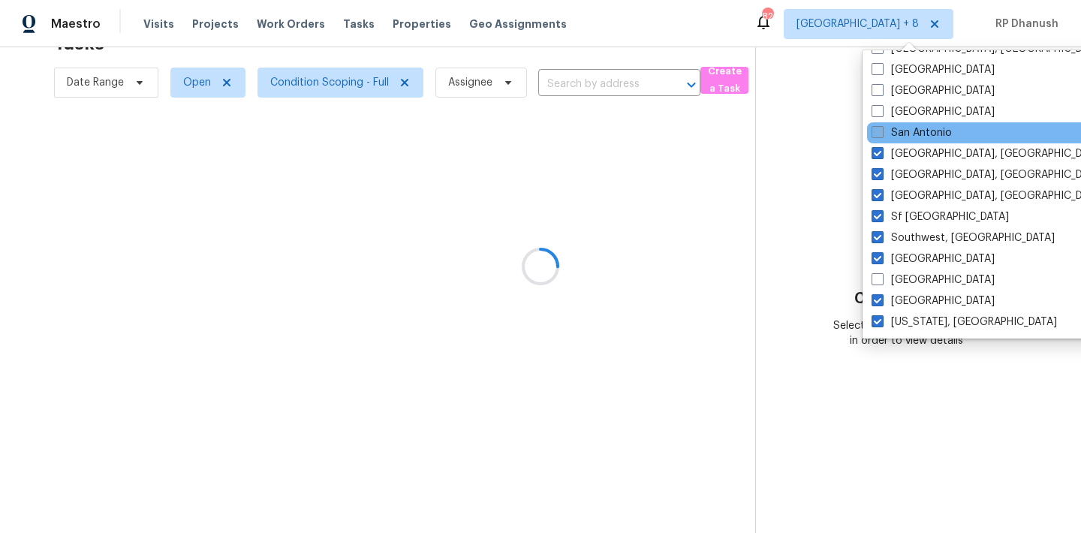
click at [930, 137] on label "San Antonio" at bounding box center [912, 132] width 80 height 15
click at [881, 135] on input "San Antonio" at bounding box center [877, 130] width 10 height 10
checkbox input "true"
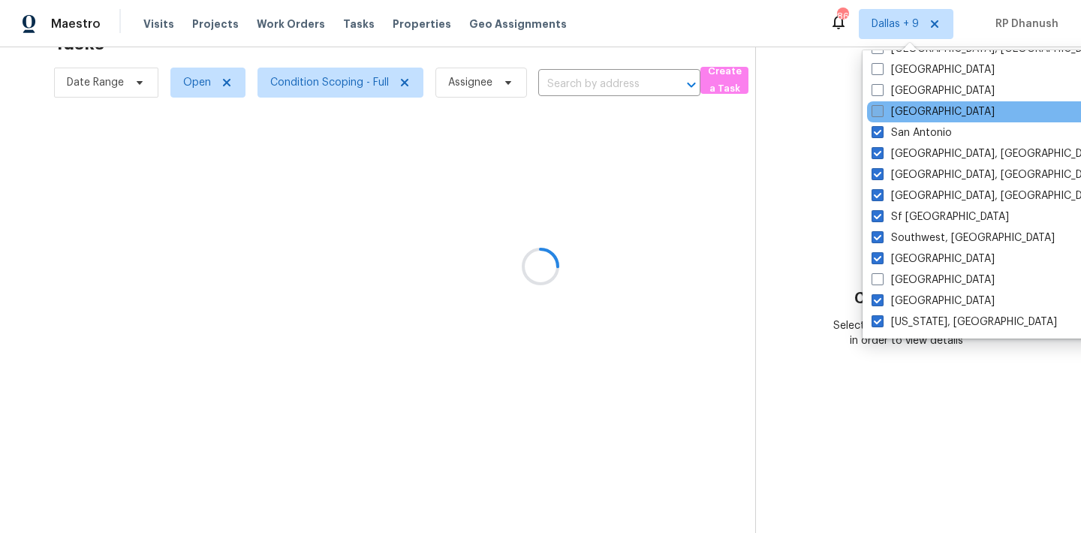
click at [924, 113] on label "Salt Lake City" at bounding box center [933, 111] width 123 height 15
click at [881, 113] on input "Salt Lake City" at bounding box center [877, 109] width 10 height 10
checkbox input "true"
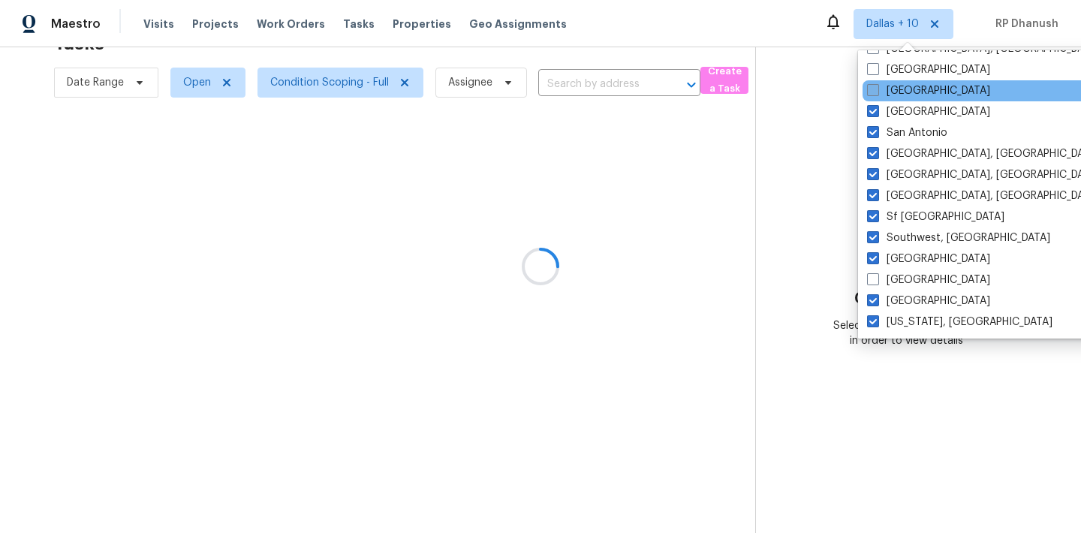
click at [921, 88] on label "Sacramento" at bounding box center [928, 90] width 123 height 15
click at [877, 88] on input "Sacramento" at bounding box center [872, 88] width 10 height 10
checkbox input "true"
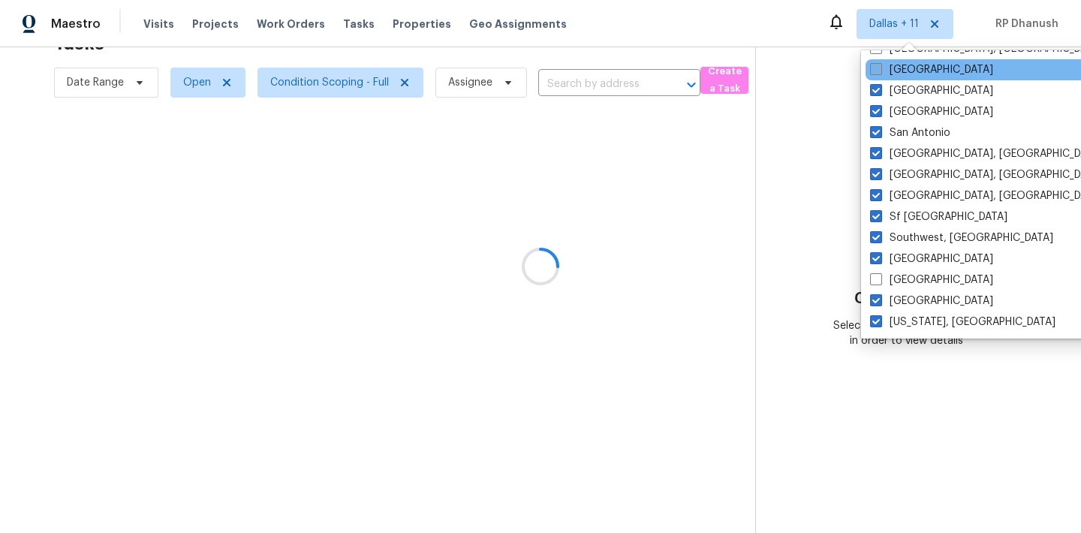
click at [917, 70] on label "Riverside" at bounding box center [931, 69] width 123 height 15
click at [880, 70] on input "Riverside" at bounding box center [875, 67] width 10 height 10
checkbox input "true"
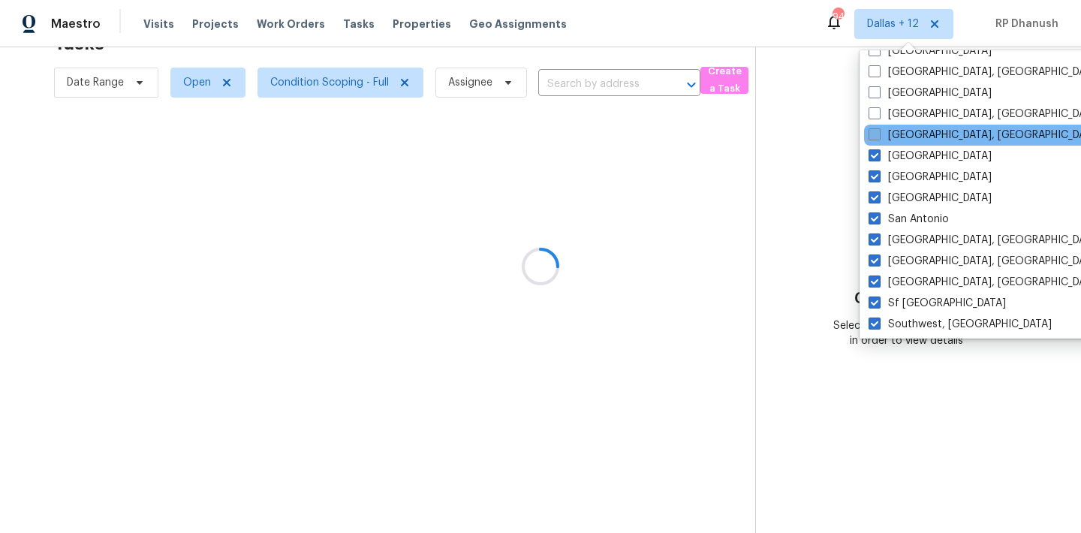
click at [911, 130] on label "Richmond, VA" at bounding box center [985, 135] width 233 height 15
click at [878, 130] on input "Richmond, VA" at bounding box center [874, 133] width 10 height 10
checkbox input "true"
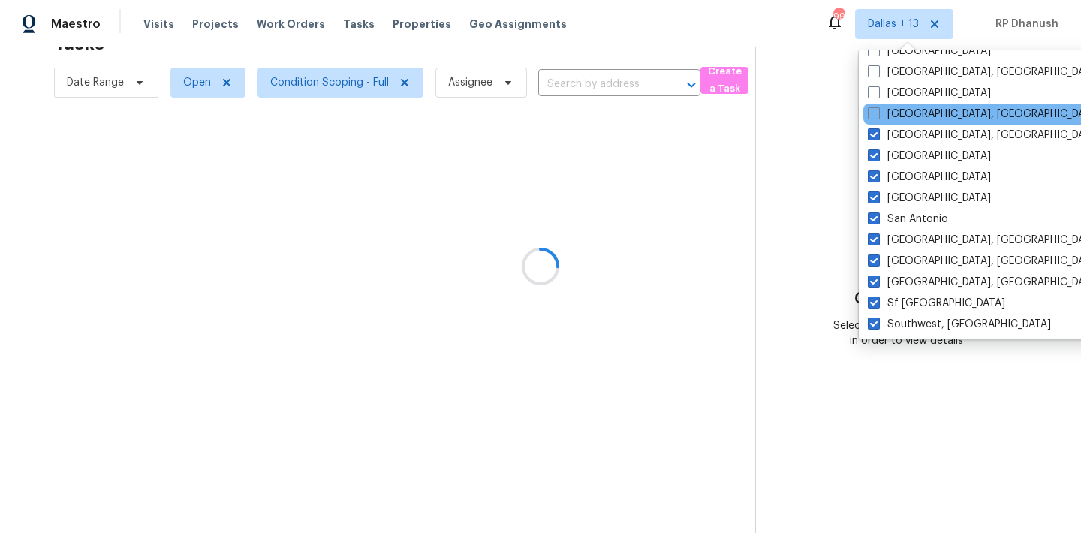
click at [908, 104] on div "Reno, NV" at bounding box center [1014, 114] width 303 height 21
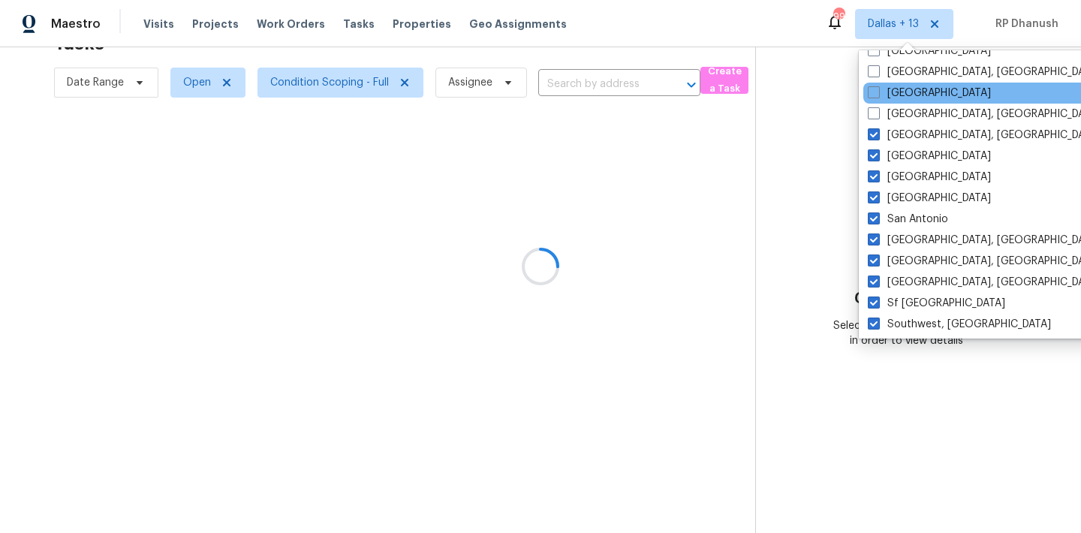
click at [906, 85] on div "Raleigh" at bounding box center [1014, 93] width 303 height 21
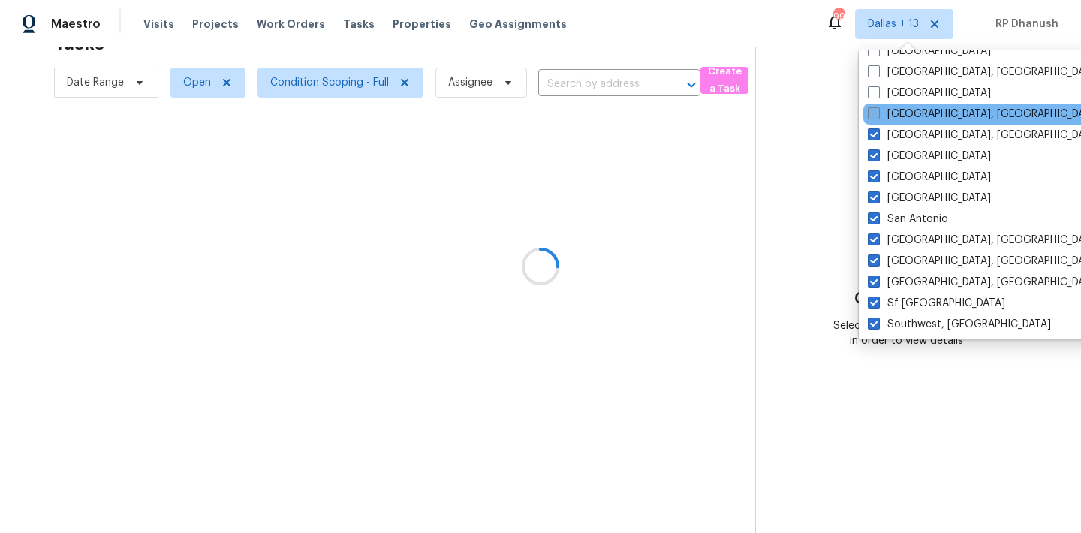
click at [902, 110] on label "Reno, NV" at bounding box center [984, 114] width 233 height 15
click at [878, 110] on input "Reno, NV" at bounding box center [873, 112] width 10 height 10
checkbox input "true"
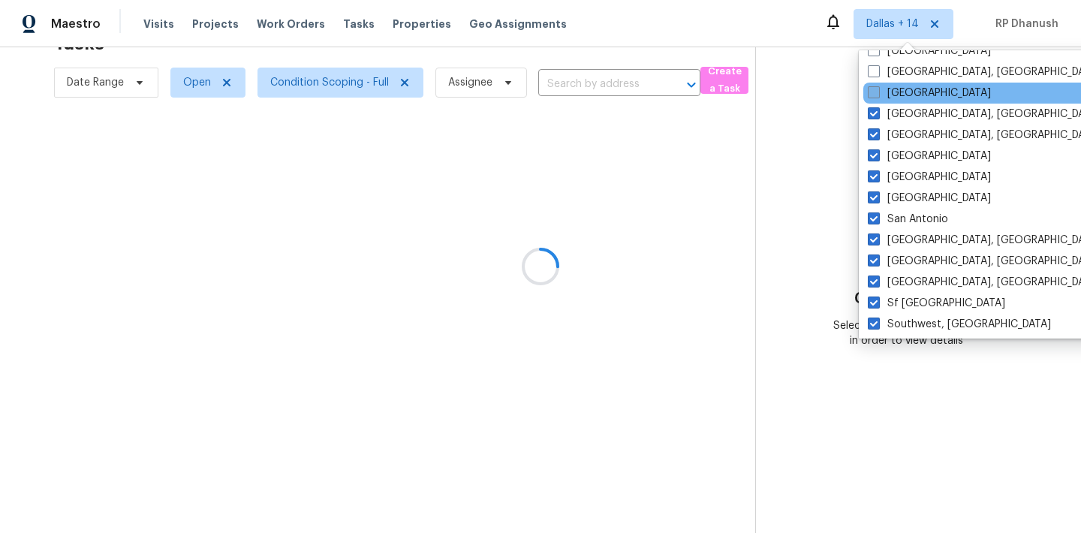
click at [902, 94] on label "Raleigh" at bounding box center [929, 93] width 123 height 15
click at [878, 94] on input "Raleigh" at bounding box center [873, 91] width 10 height 10
checkbox input "true"
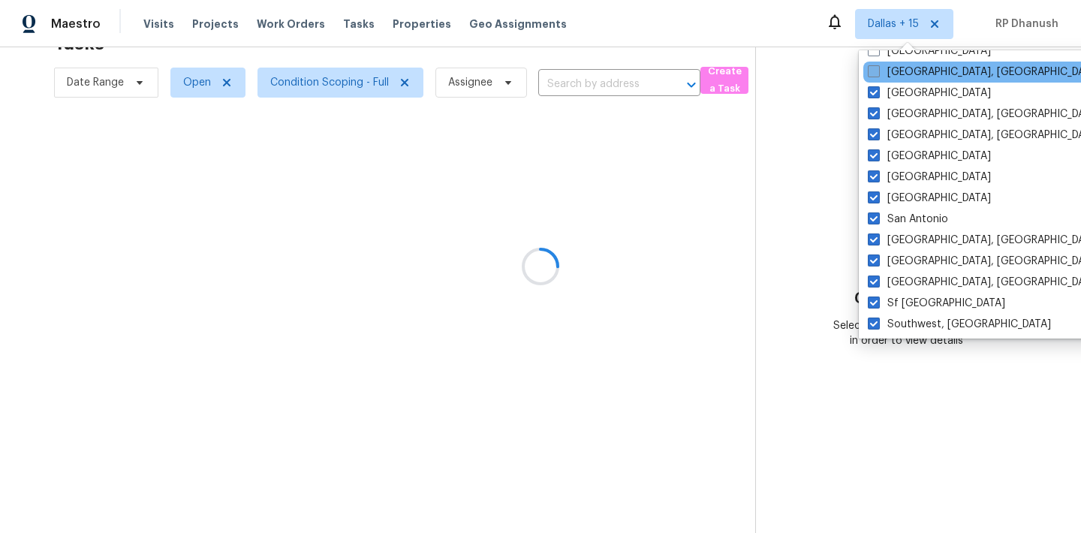
click at [902, 77] on label "Prescott, AZ" at bounding box center [984, 72] width 233 height 15
click at [878, 74] on input "Prescott, AZ" at bounding box center [873, 70] width 10 height 10
checkbox input "true"
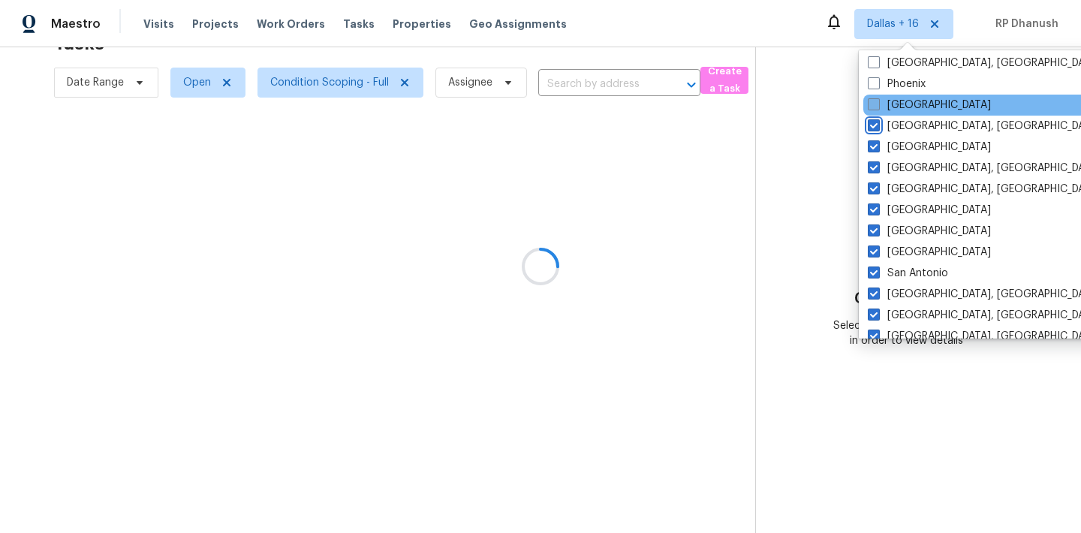
scroll to position [862, 0]
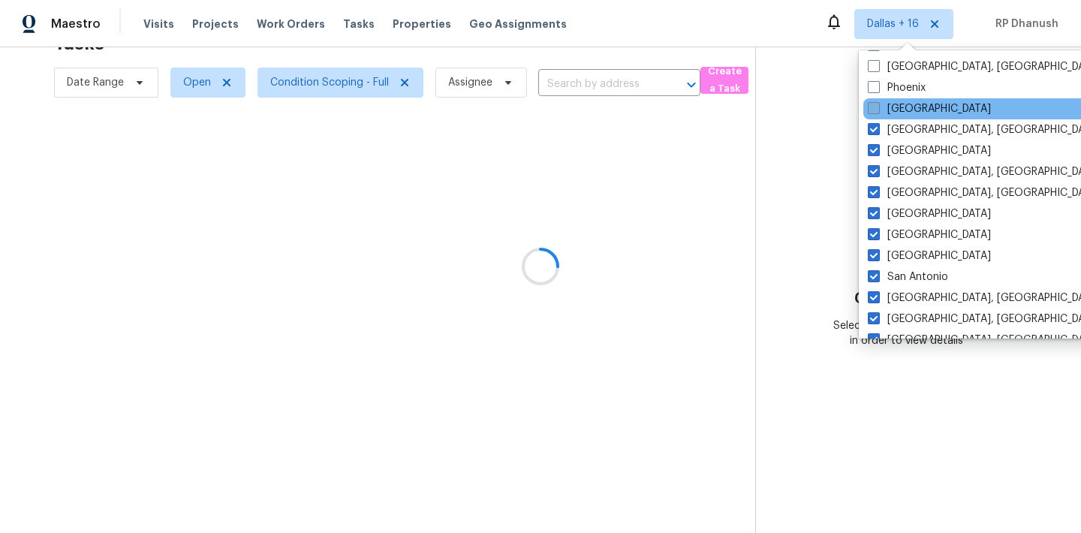
click at [901, 113] on label "Portland" at bounding box center [929, 108] width 123 height 15
click at [878, 111] on input "Portland" at bounding box center [873, 106] width 10 height 10
checkbox input "true"
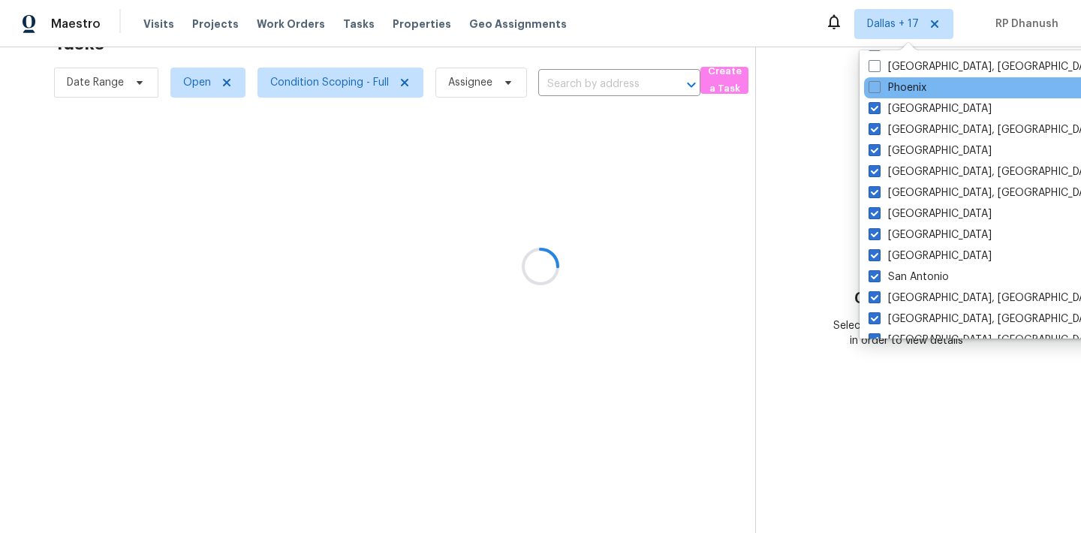
click at [901, 78] on div "Phoenix" at bounding box center [1015, 87] width 303 height 21
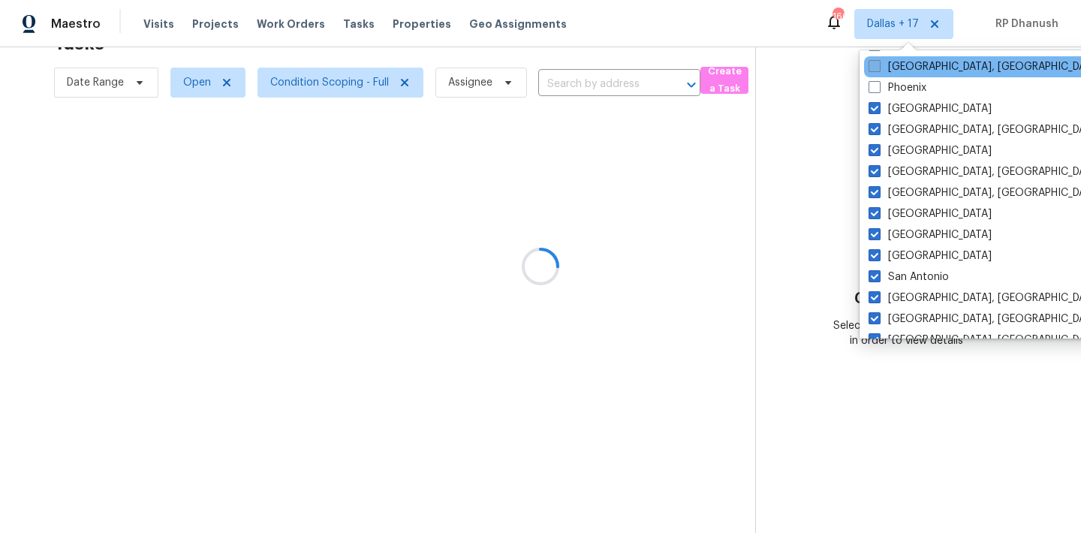
click at [905, 63] on label "Philadelphia, PA" at bounding box center [985, 66] width 233 height 15
click at [878, 63] on input "Philadelphia, PA" at bounding box center [874, 64] width 10 height 10
checkbox input "true"
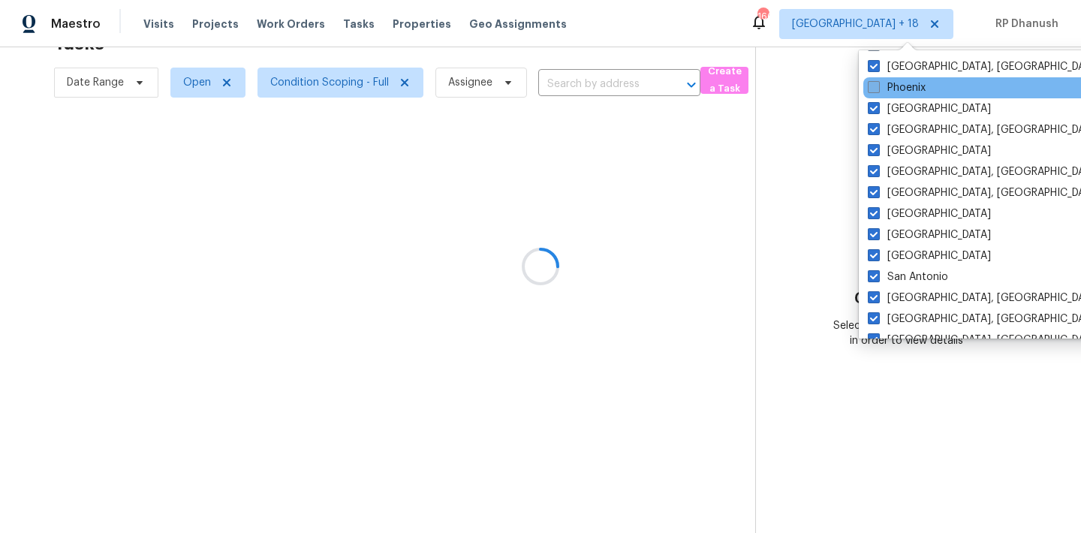
click at [902, 81] on label "Phoenix" at bounding box center [897, 87] width 58 height 15
click at [878, 81] on input "Phoenix" at bounding box center [873, 85] width 10 height 10
checkbox input "true"
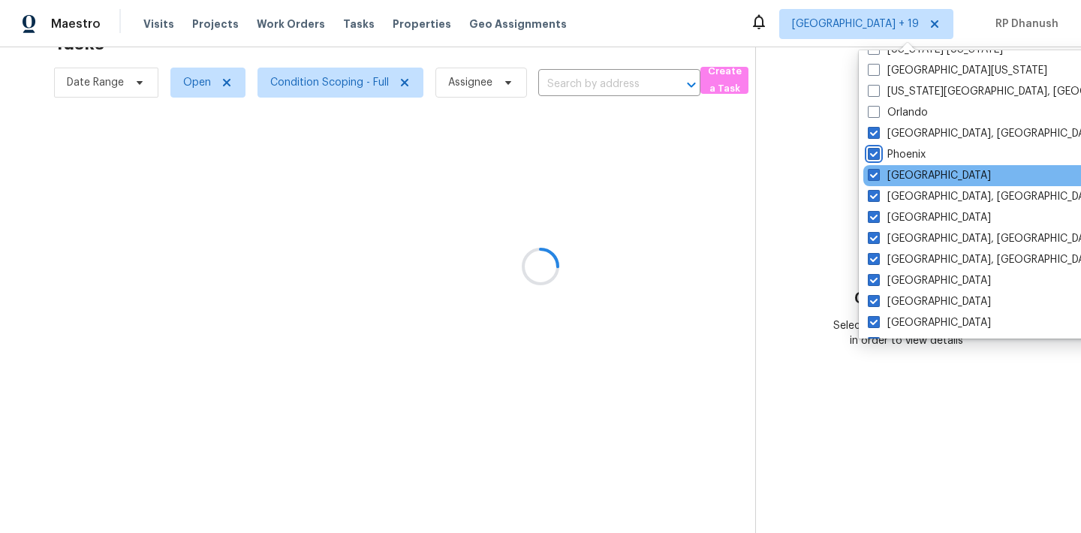
scroll to position [743, 0]
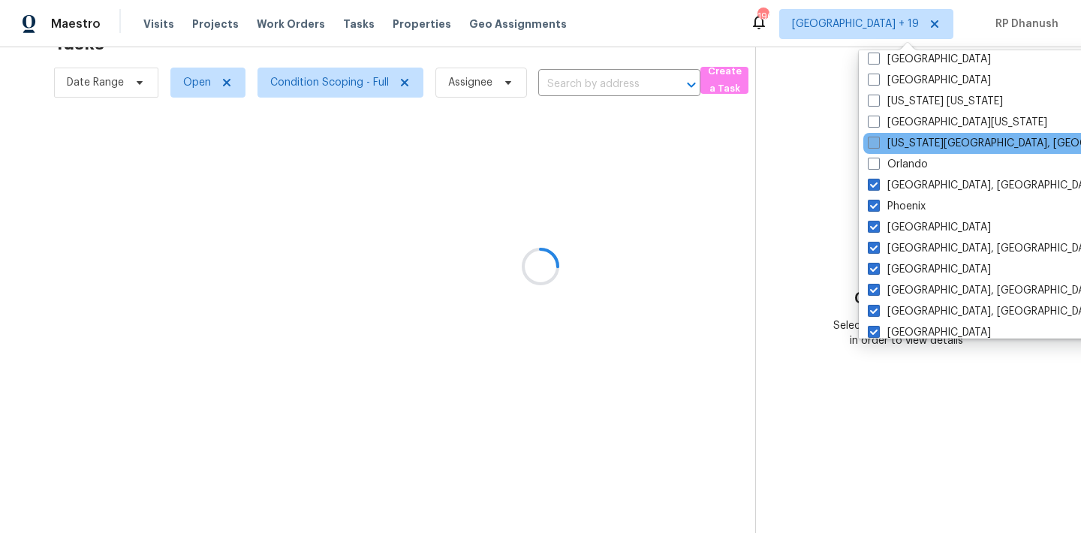
click at [901, 136] on label "Oklahoma City, OK" at bounding box center [1012, 143] width 289 height 15
click at [878, 136] on input "Oklahoma City, OK" at bounding box center [873, 141] width 10 height 10
checkbox input "true"
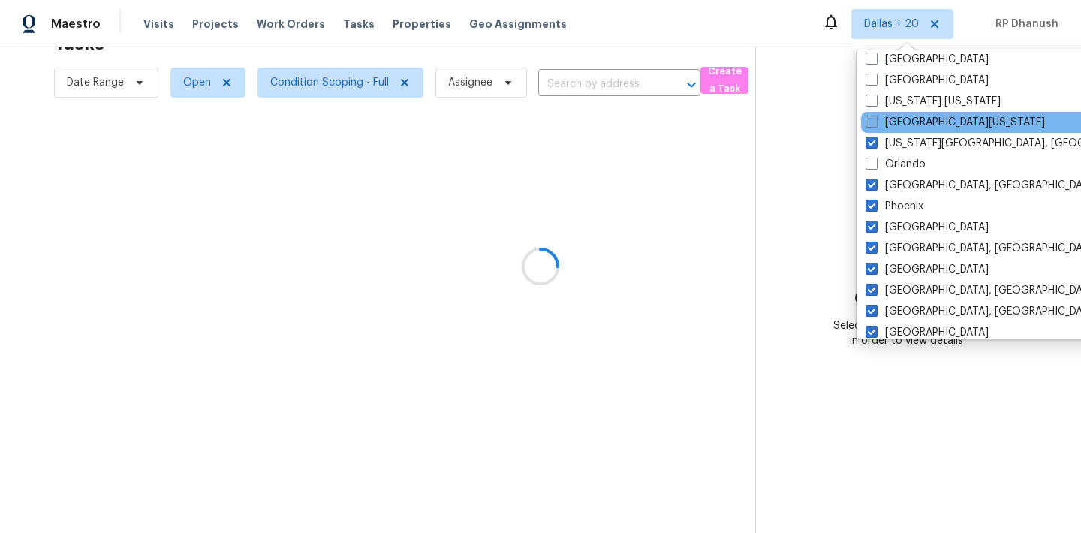
click at [901, 118] on label "Northern Colorado" at bounding box center [955, 122] width 179 height 15
click at [875, 118] on input "Northern Colorado" at bounding box center [871, 120] width 10 height 10
checkbox input "true"
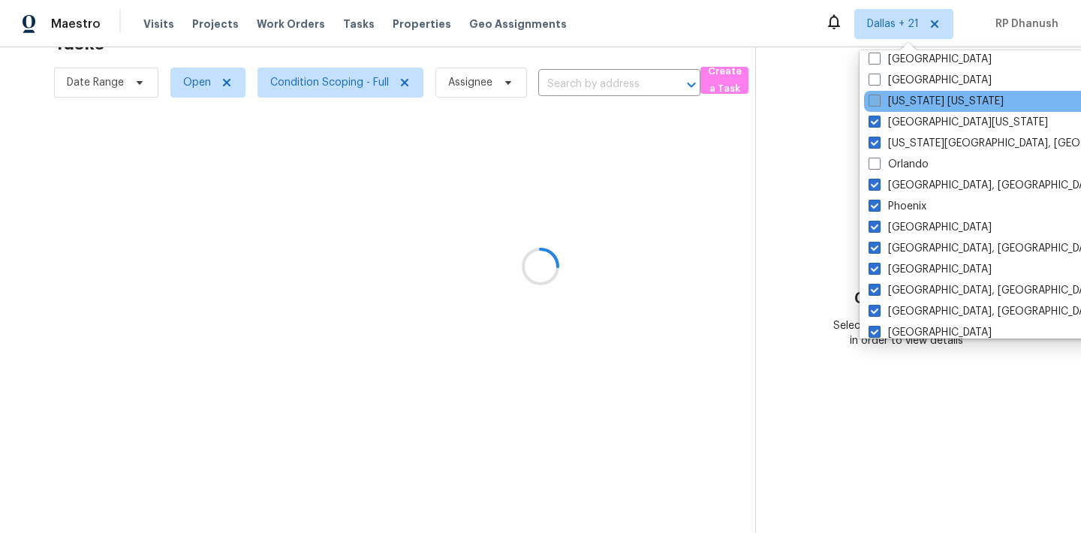
click at [902, 96] on label "New York New Jersey" at bounding box center [936, 101] width 135 height 15
click at [878, 96] on input "New York New Jersey" at bounding box center [874, 99] width 10 height 10
checkbox input "true"
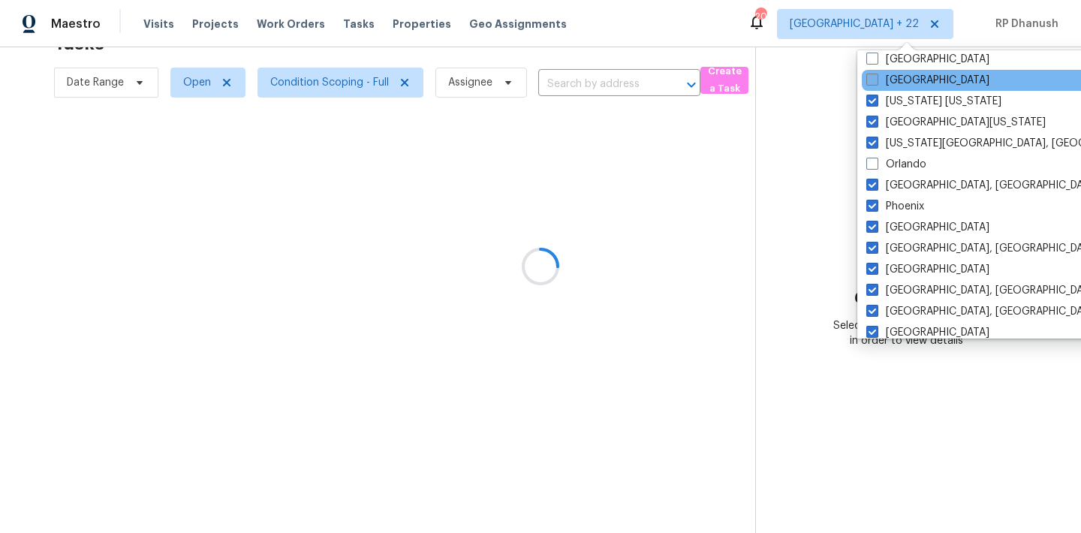
click at [904, 81] on label "Nashville" at bounding box center [927, 80] width 123 height 15
click at [876, 81] on input "Nashville" at bounding box center [871, 78] width 10 height 10
checkbox input "true"
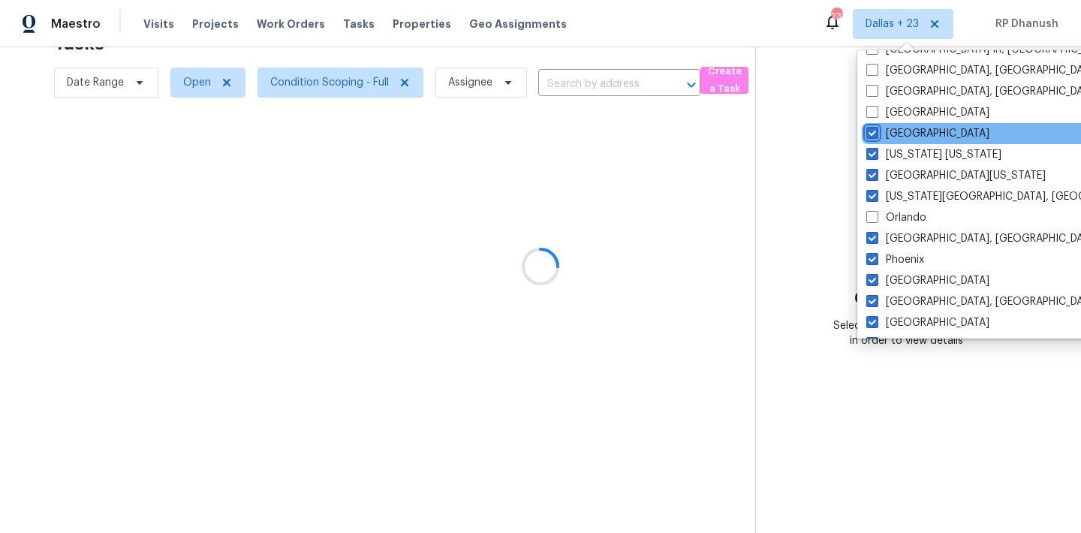
scroll to position [671, 0]
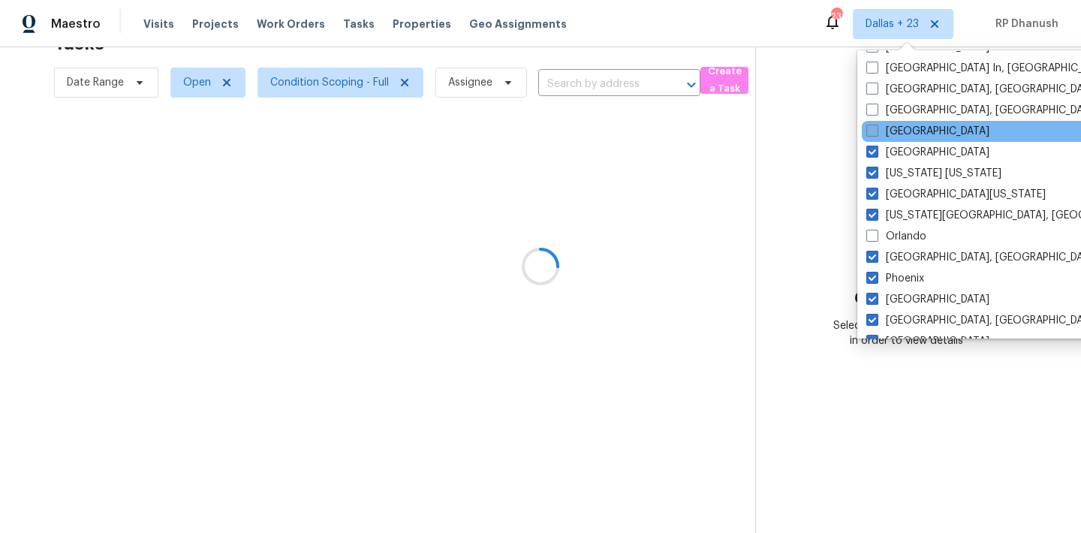
click at [902, 131] on label "Minneapolis" at bounding box center [927, 131] width 123 height 15
click at [876, 131] on input "Minneapolis" at bounding box center [871, 129] width 10 height 10
checkbox input "true"
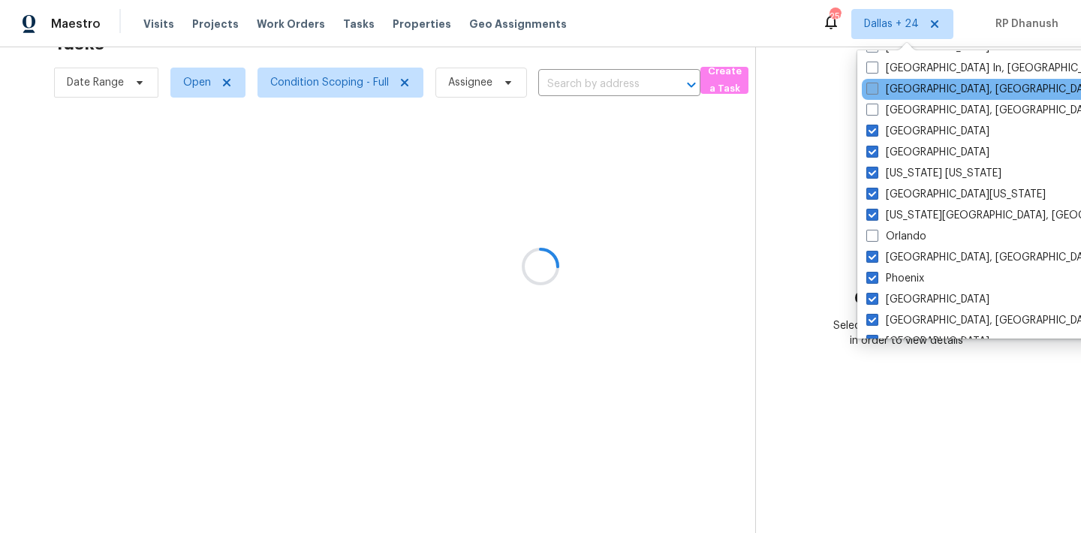
click at [914, 90] on label "Memphis, TN" at bounding box center [982, 89] width 233 height 15
click at [876, 90] on input "Memphis, TN" at bounding box center [871, 87] width 10 height 10
checkbox input "true"
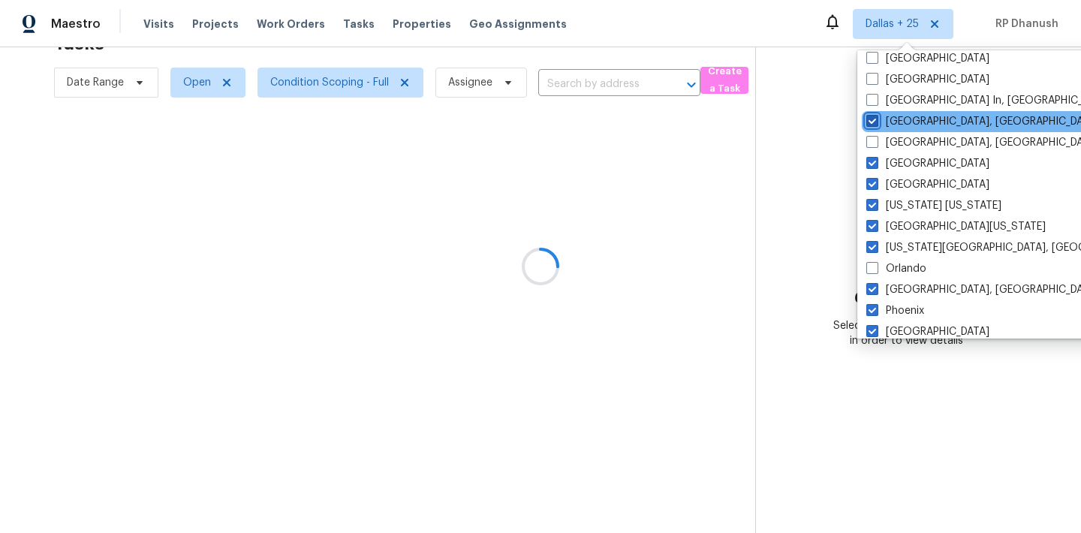
scroll to position [587, 0]
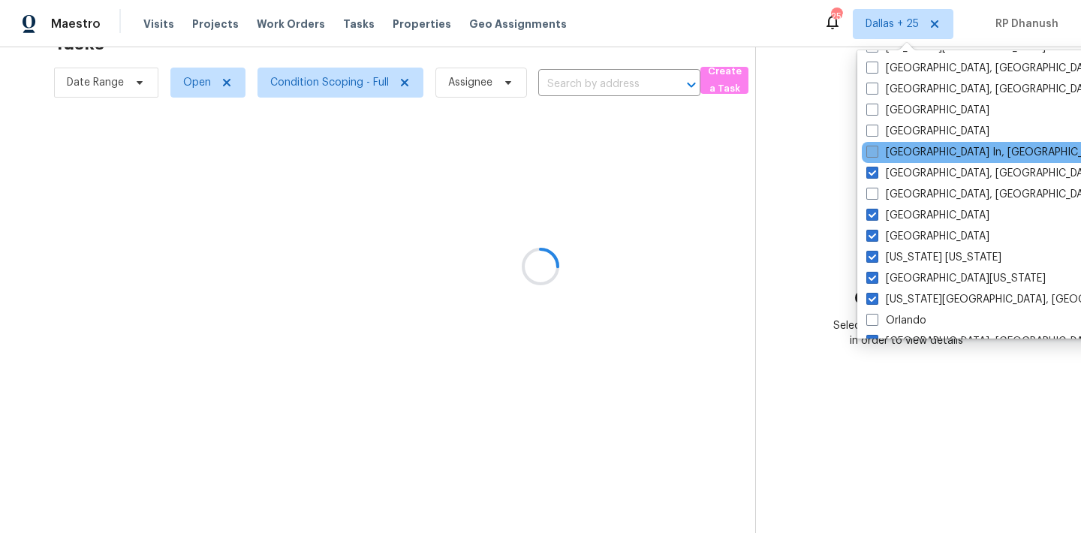
click at [920, 152] on label "Louisville In, KY" at bounding box center [988, 152] width 245 height 15
click at [876, 152] on input "Louisville In, KY" at bounding box center [871, 150] width 10 height 10
checkbox input "true"
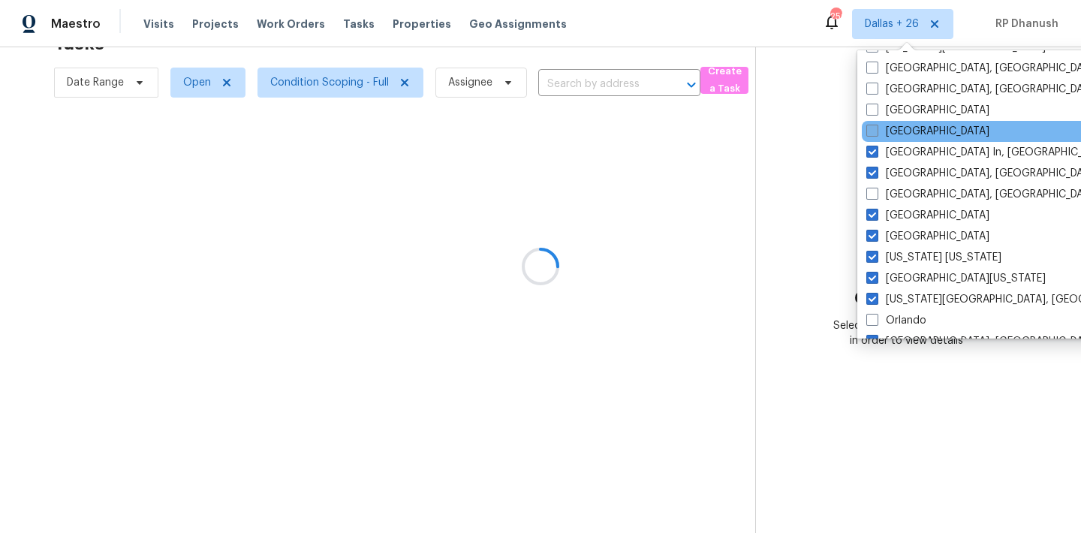
click at [908, 133] on label "Los Angeles" at bounding box center [927, 131] width 123 height 15
click at [876, 133] on input "Los Angeles" at bounding box center [871, 129] width 10 height 10
checkbox input "true"
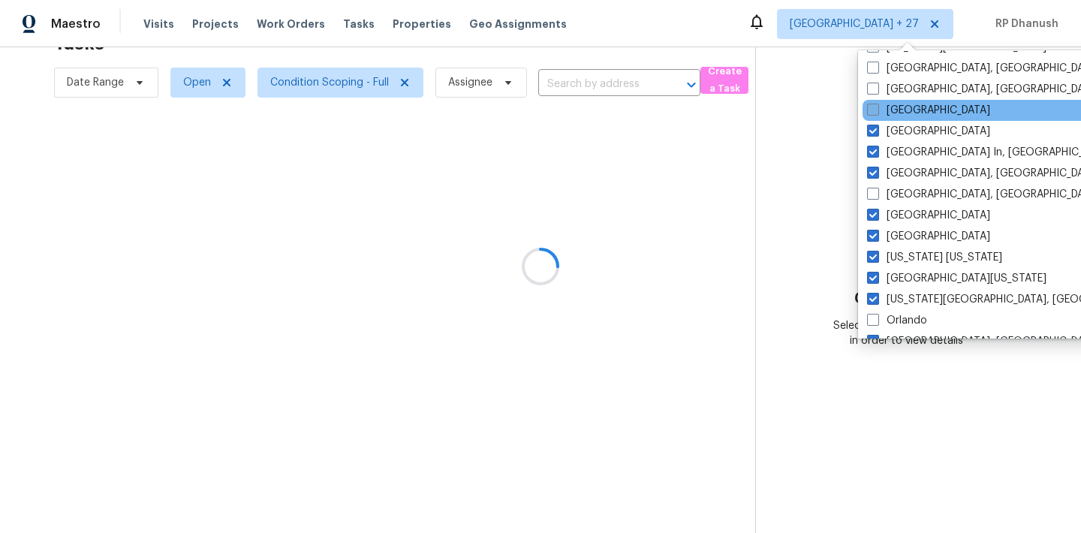
click at [908, 114] on label "Las Vegas" at bounding box center [928, 110] width 123 height 15
click at [877, 113] on input "Las Vegas" at bounding box center [872, 108] width 10 height 10
checkbox input "true"
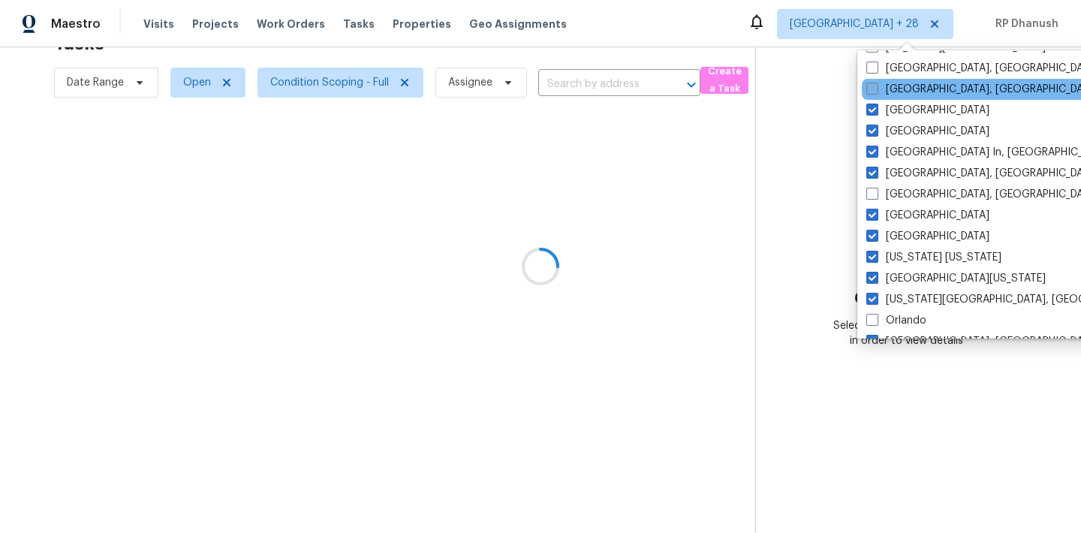
click at [908, 91] on label "Knoxville, TN" at bounding box center [982, 89] width 233 height 15
click at [876, 91] on input "Knoxville, TN" at bounding box center [871, 87] width 10 height 10
checkbox input "true"
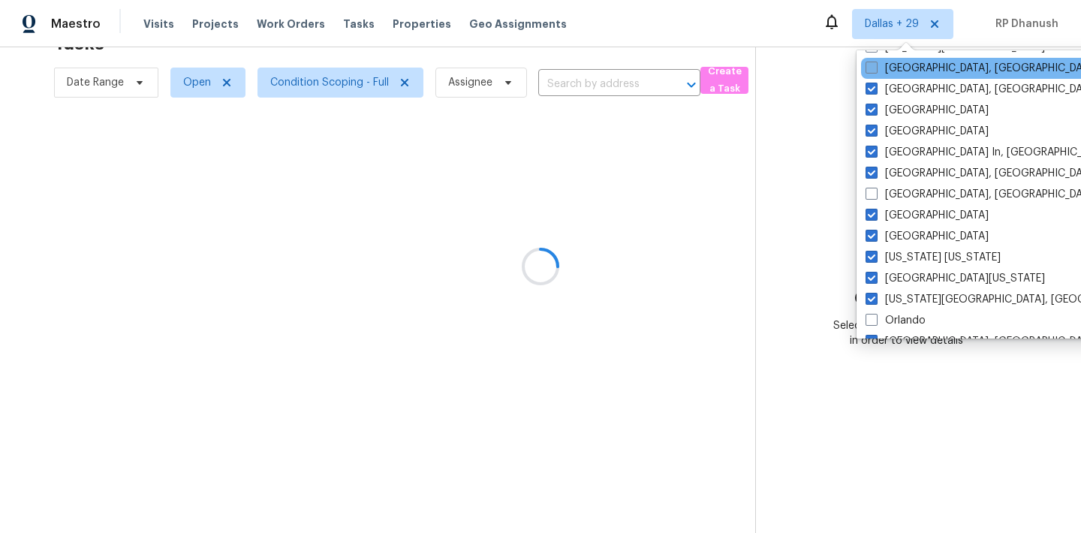
click at [907, 71] on label "Killeen, TX" at bounding box center [982, 68] width 233 height 15
click at [875, 71] on input "Killeen, TX" at bounding box center [871, 66] width 10 height 10
checkbox input "true"
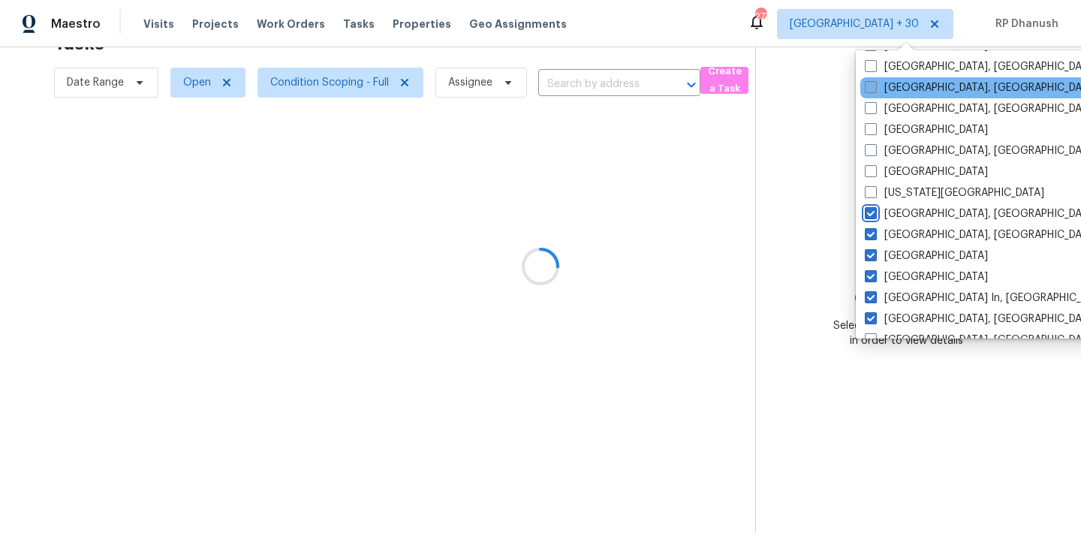
scroll to position [428, 0]
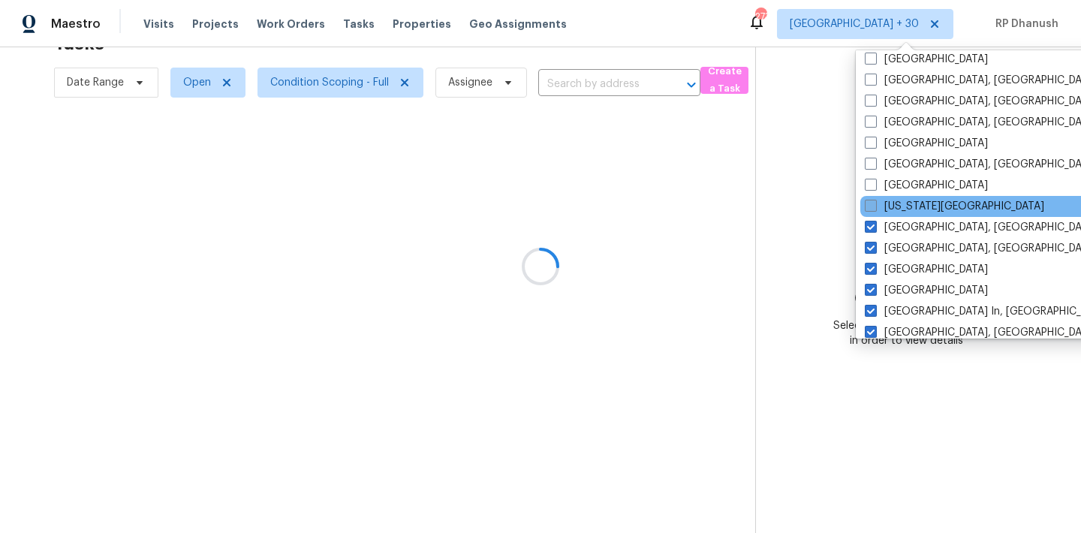
click at [907, 203] on label "Kansas City" at bounding box center [954, 206] width 179 height 15
click at [875, 203] on input "Kansas City" at bounding box center [870, 204] width 10 height 10
checkbox input "true"
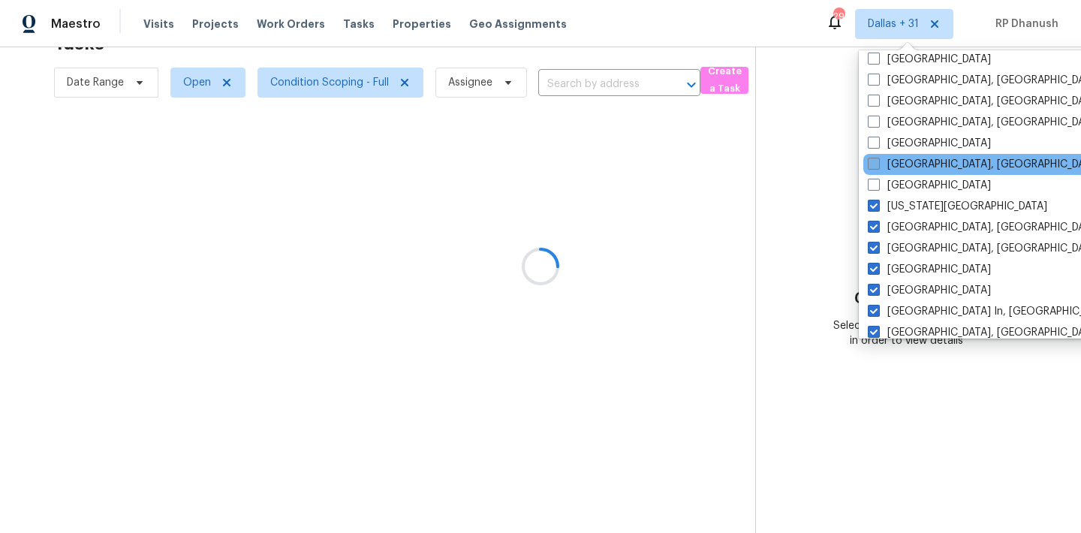
click at [907, 167] on label "Indianapolis, IN" at bounding box center [984, 164] width 233 height 15
click at [878, 167] on input "Indianapolis, IN" at bounding box center [873, 162] width 10 height 10
checkbox input "true"
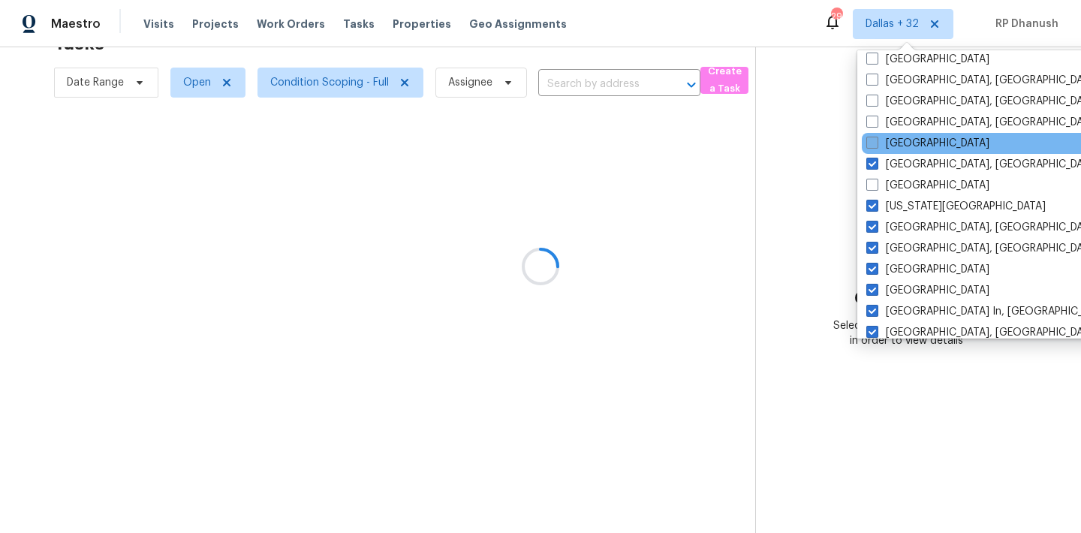
click at [907, 146] on label "Houston" at bounding box center [927, 143] width 123 height 15
click at [876, 146] on input "Houston" at bounding box center [871, 141] width 10 height 10
checkbox input "true"
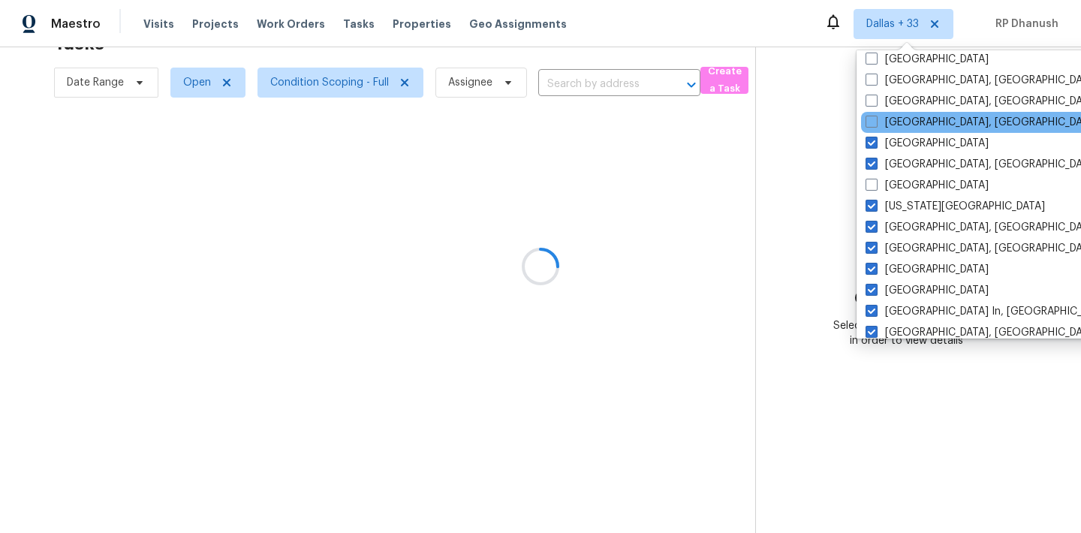
click at [907, 131] on div "Greenville, SC" at bounding box center [1012, 122] width 303 height 21
click at [907, 124] on label "Greenville, SC" at bounding box center [982, 122] width 233 height 15
click at [875, 124] on input "Greenville, SC" at bounding box center [871, 120] width 10 height 10
checkbox input "true"
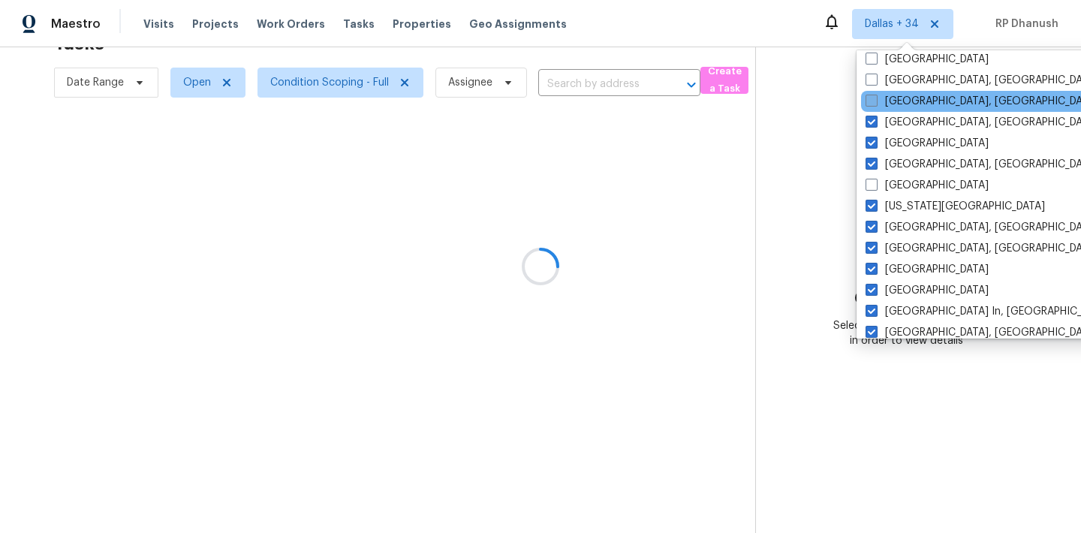
click at [907, 104] on label "Greensboro, NC" at bounding box center [982, 101] width 233 height 15
click at [875, 104] on input "Greensboro, NC" at bounding box center [871, 99] width 10 height 10
checkbox input "true"
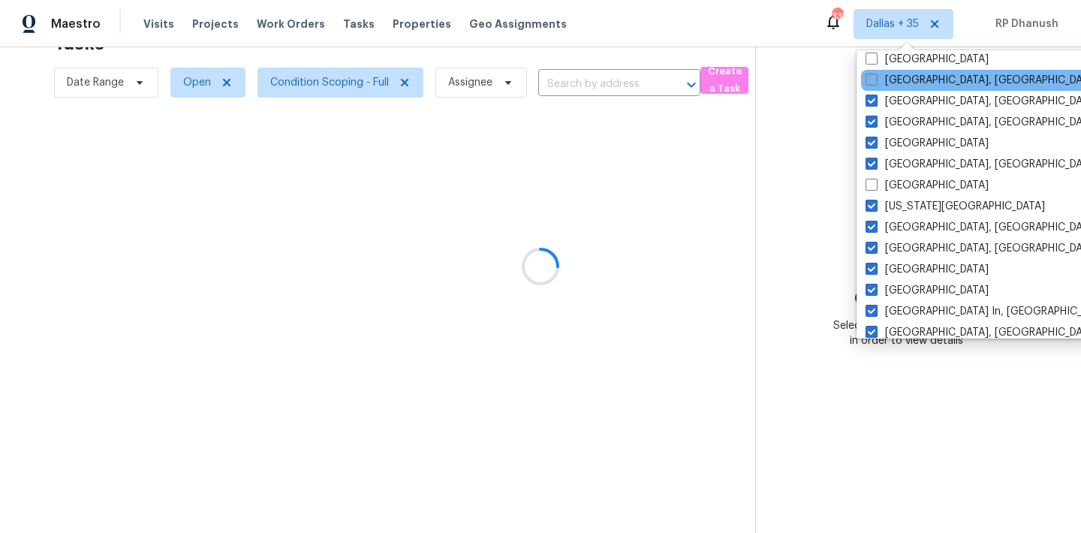
click at [908, 80] on label "Detroit, MI" at bounding box center [982, 80] width 233 height 15
click at [875, 80] on input "Detroit, MI" at bounding box center [871, 78] width 10 height 10
checkbox input "true"
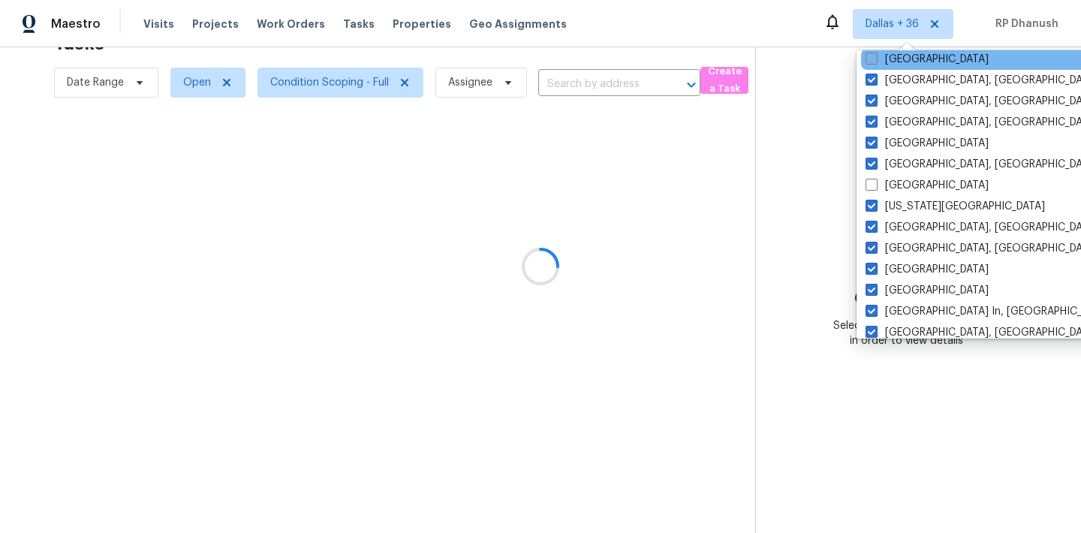
click at [908, 59] on label "Denver" at bounding box center [927, 59] width 123 height 15
click at [875, 59] on input "Denver" at bounding box center [871, 57] width 10 height 10
checkbox input "true"
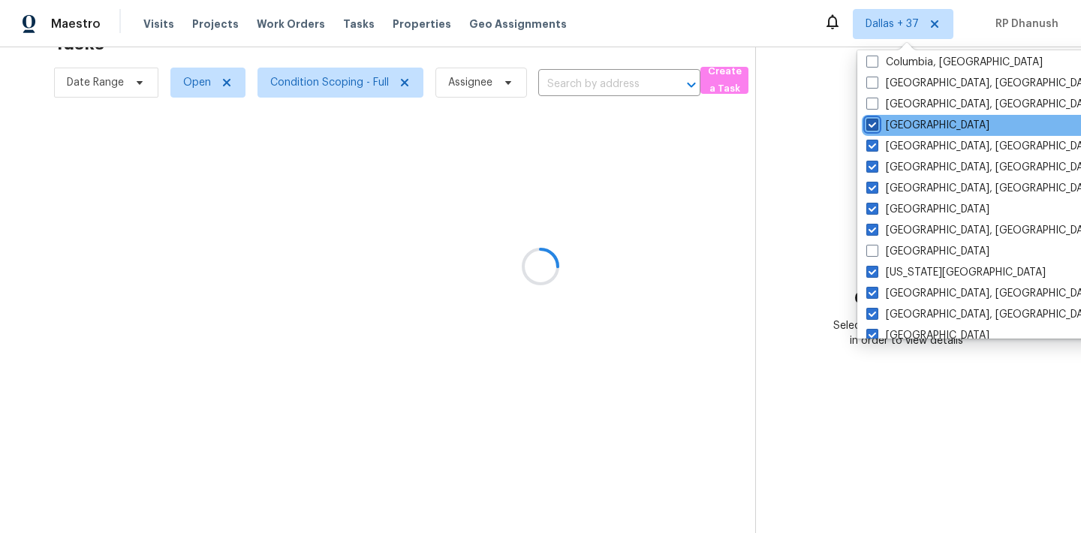
scroll to position [206, 0]
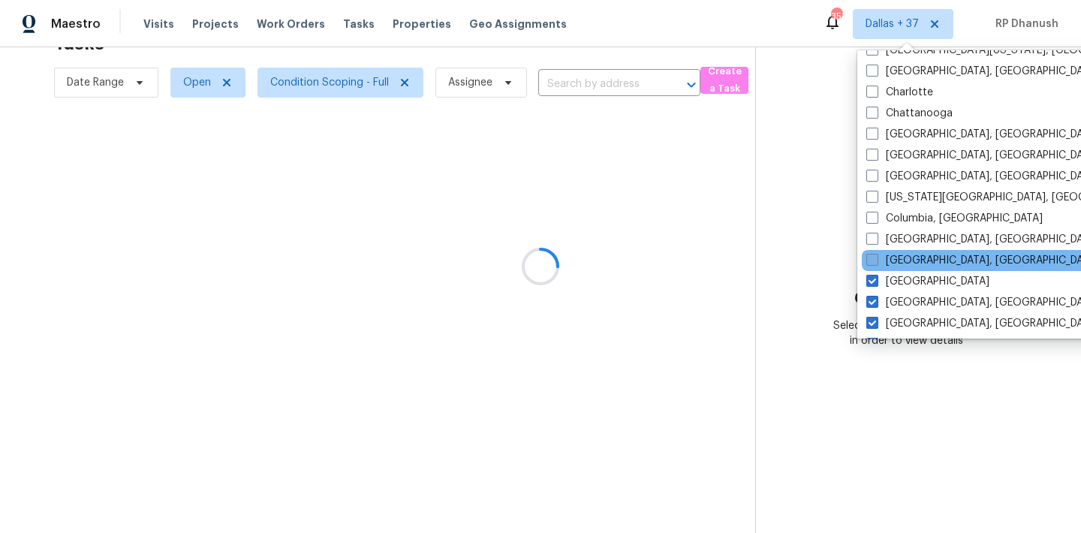
click at [907, 255] on label "Corpus Christi, TX" at bounding box center [982, 260] width 233 height 15
click at [876, 255] on input "Corpus Christi, TX" at bounding box center [871, 258] width 10 height 10
checkbox input "true"
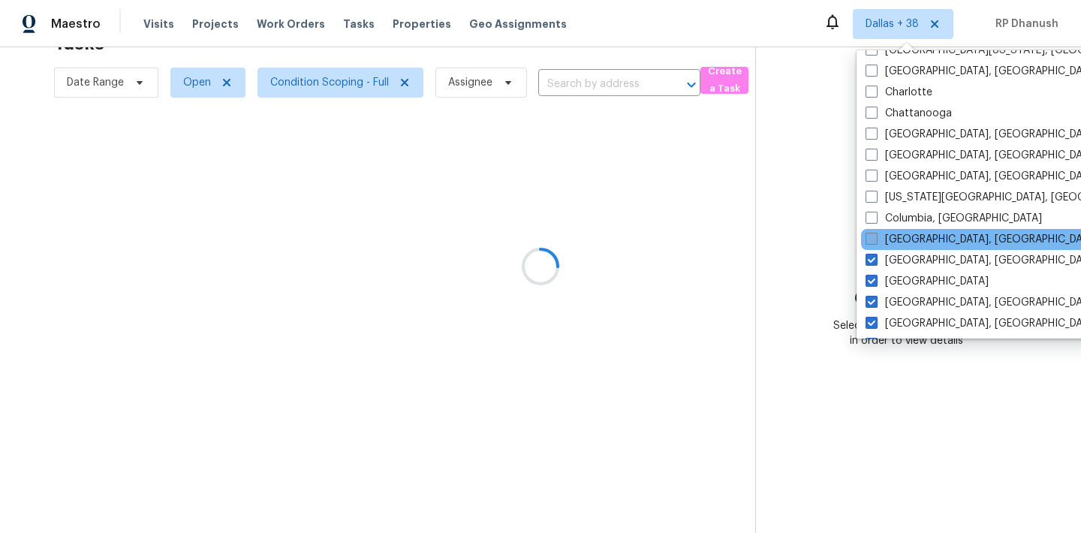
click at [905, 238] on label "Columbus, OH" at bounding box center [982, 239] width 233 height 15
click at [875, 238] on input "Columbus, OH" at bounding box center [871, 237] width 10 height 10
checkbox input "true"
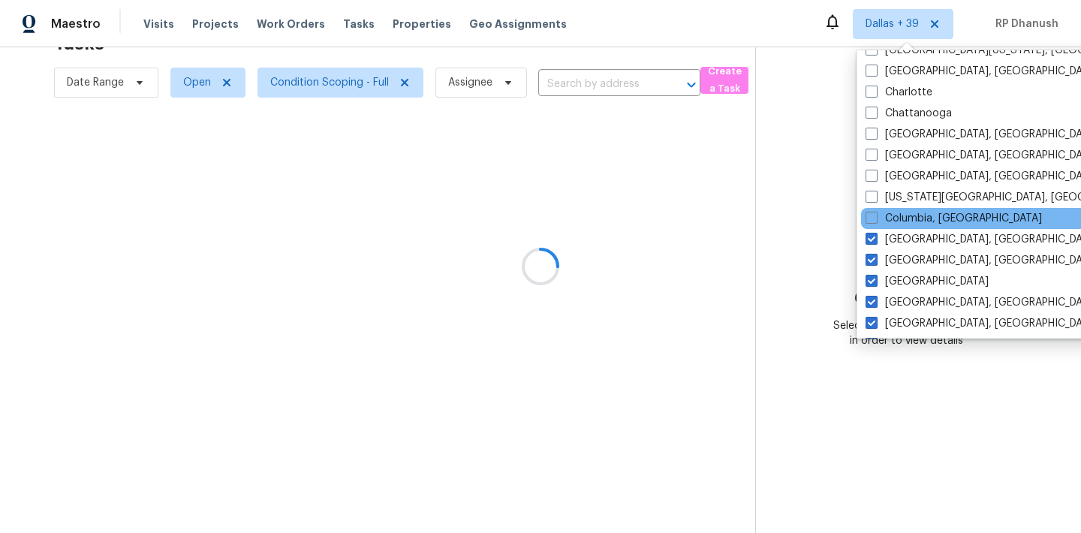
click at [905, 227] on div "Columbia, SC" at bounding box center [1012, 218] width 303 height 21
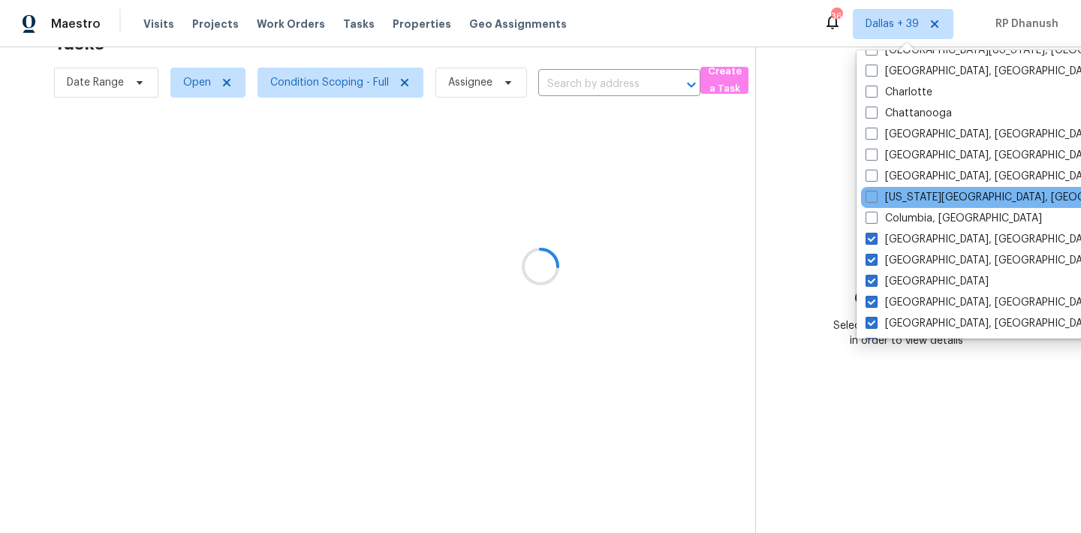
click at [905, 206] on div "Colorado Springs, CO" at bounding box center [1012, 197] width 303 height 21
click at [890, 193] on label "Colorado Springs, CO" at bounding box center [1010, 197] width 289 height 15
click at [875, 193] on input "Colorado Springs, CO" at bounding box center [871, 195] width 10 height 10
checkbox input "true"
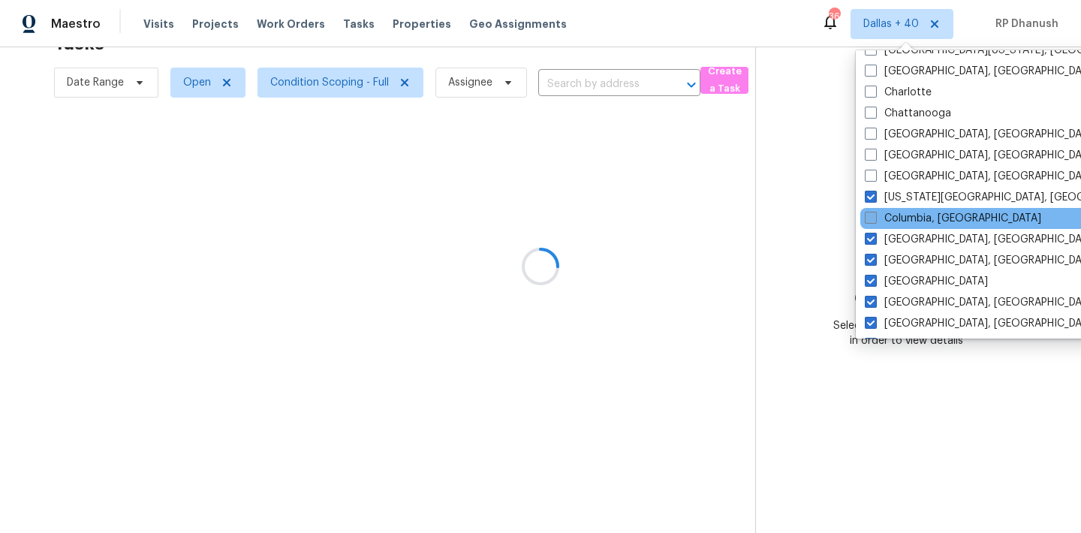
click at [890, 214] on label "Columbia, SC" at bounding box center [953, 218] width 176 height 15
click at [875, 214] on input "Columbia, SC" at bounding box center [870, 216] width 10 height 10
checkbox input "true"
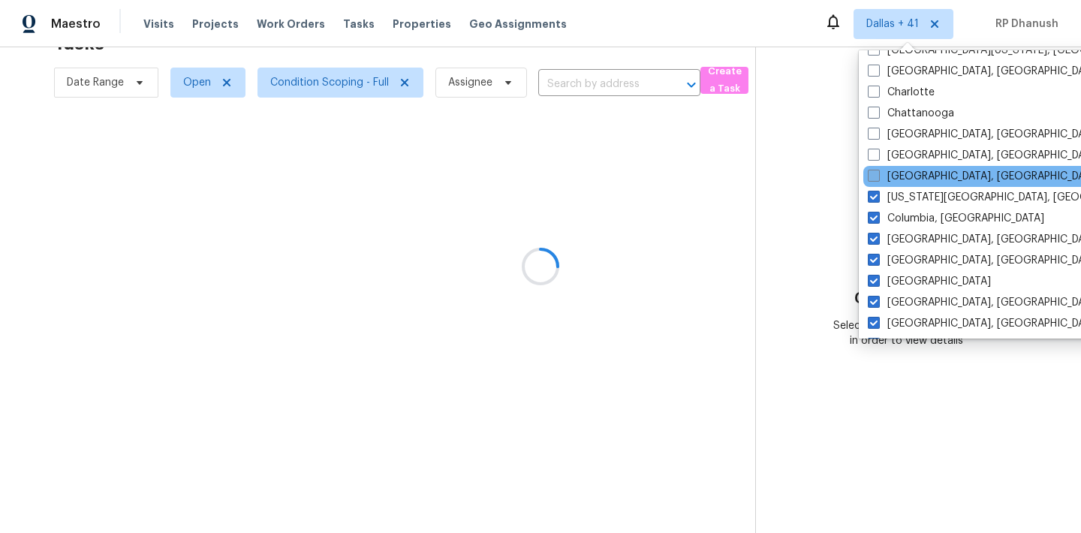
click at [890, 180] on label "Cleveland, OH" at bounding box center [984, 176] width 233 height 15
click at [878, 179] on input "Cleveland, OH" at bounding box center [873, 174] width 10 height 10
checkbox input "true"
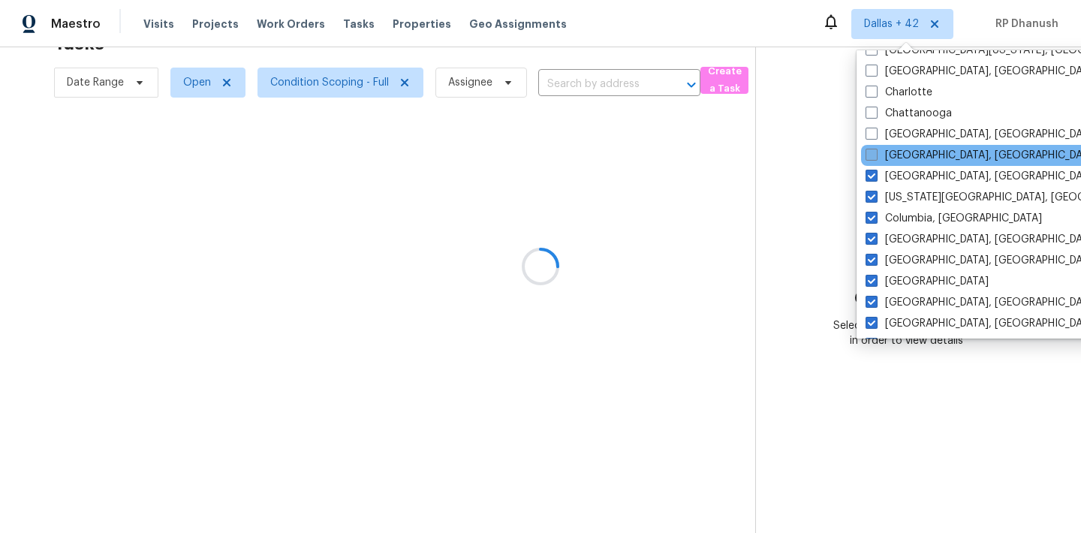
click at [892, 161] on label "Cincinnati, OH" at bounding box center [982, 155] width 233 height 15
click at [875, 158] on input "Cincinnati, OH" at bounding box center [871, 153] width 10 height 10
checkbox input "true"
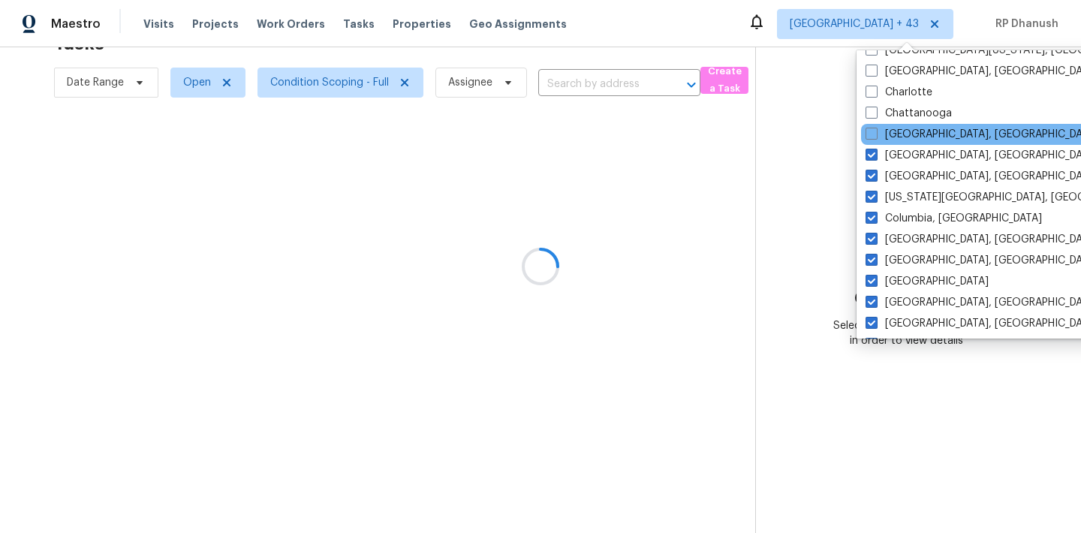
click at [892, 126] on div "Chicago, IL" at bounding box center [1012, 134] width 303 height 21
click at [890, 134] on label "Chicago, IL" at bounding box center [982, 134] width 233 height 15
click at [875, 134] on input "Chicago, IL" at bounding box center [871, 132] width 10 height 10
checkbox input "true"
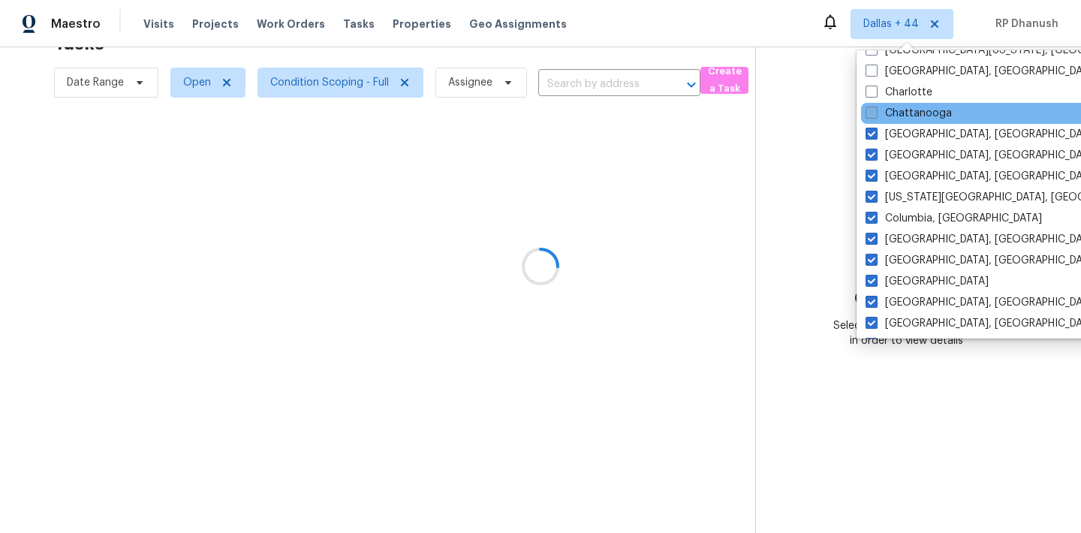
click at [890, 117] on label "Chattanooga" at bounding box center [909, 113] width 86 height 15
click at [875, 116] on input "Chattanooga" at bounding box center [871, 111] width 10 height 10
checkbox input "true"
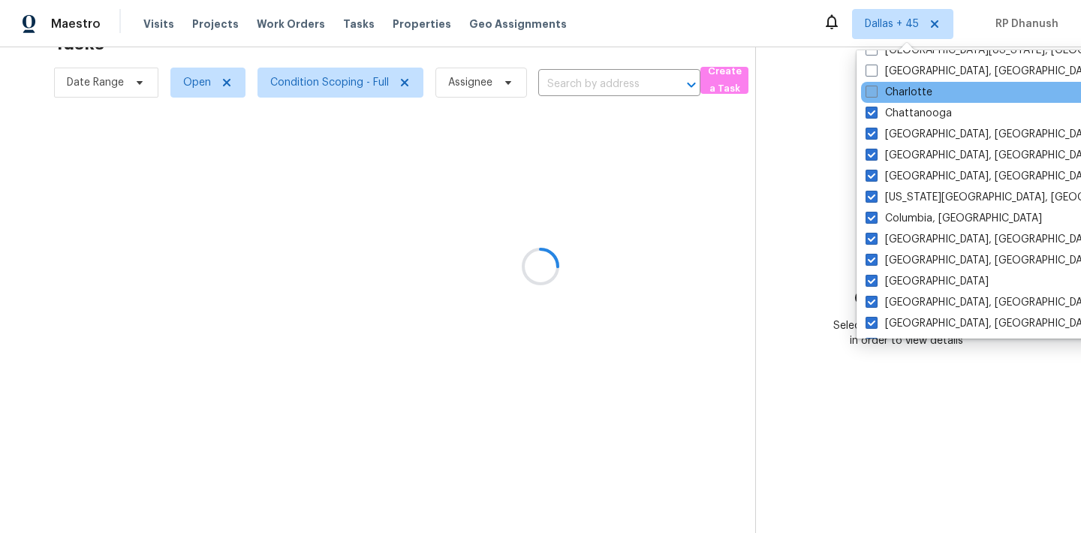
click at [890, 90] on label "Charlotte" at bounding box center [899, 92] width 67 height 15
click at [875, 90] on input "Charlotte" at bounding box center [871, 90] width 10 height 10
checkbox input "true"
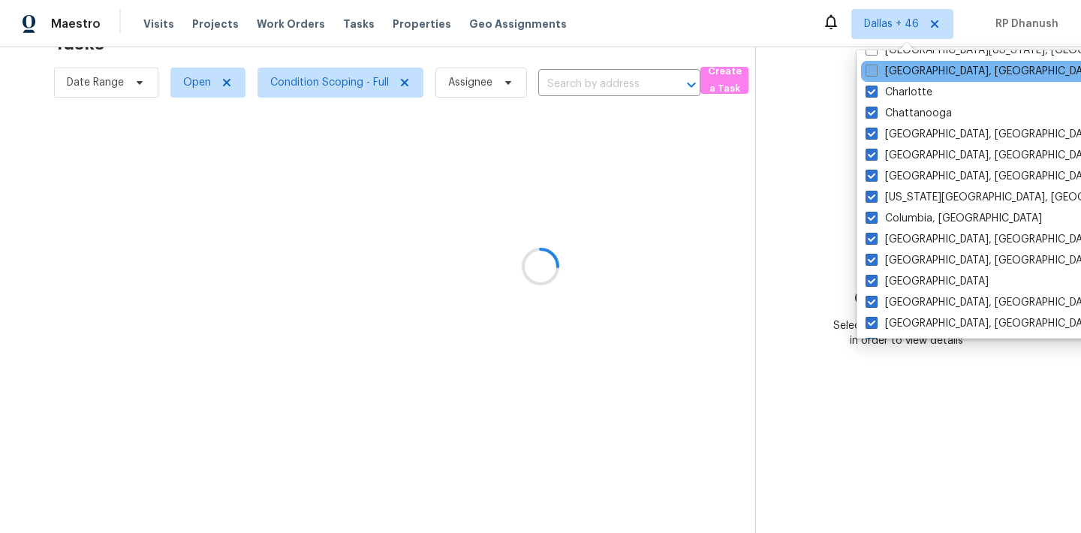
click at [890, 73] on label "Charleston, SC" at bounding box center [982, 71] width 233 height 15
click at [875, 73] on input "Charleston, SC" at bounding box center [871, 69] width 10 height 10
checkbox input "true"
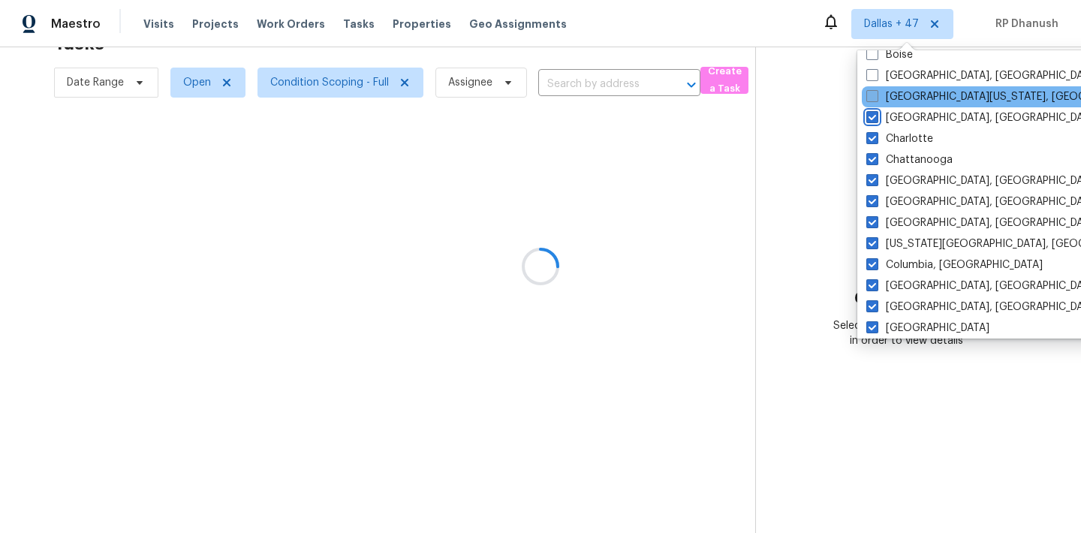
scroll to position [143, 0]
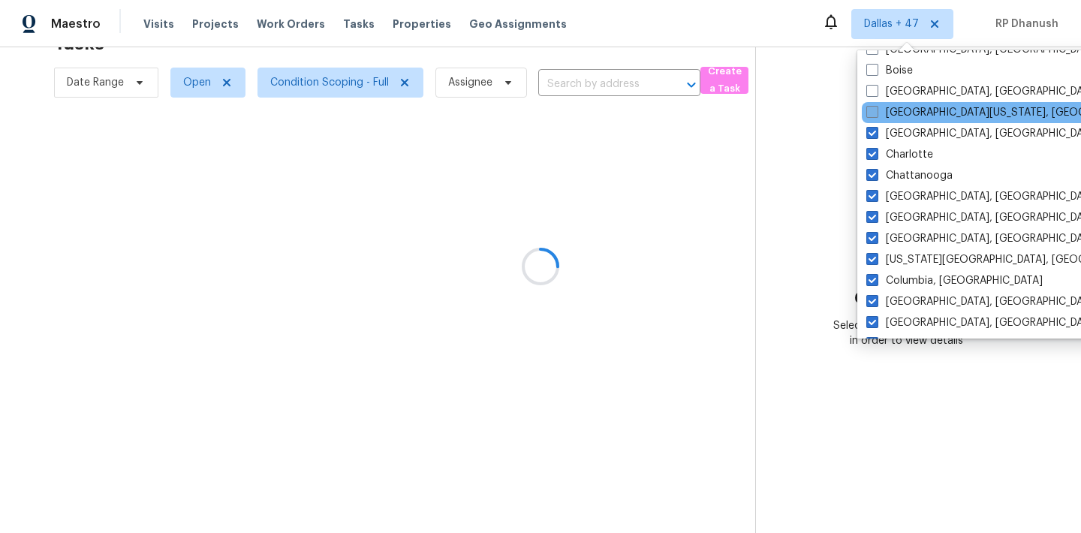
click at [893, 113] on label "Central California, CA" at bounding box center [1010, 112] width 289 height 15
click at [876, 113] on input "Central California, CA" at bounding box center [871, 110] width 10 height 10
checkbox input "true"
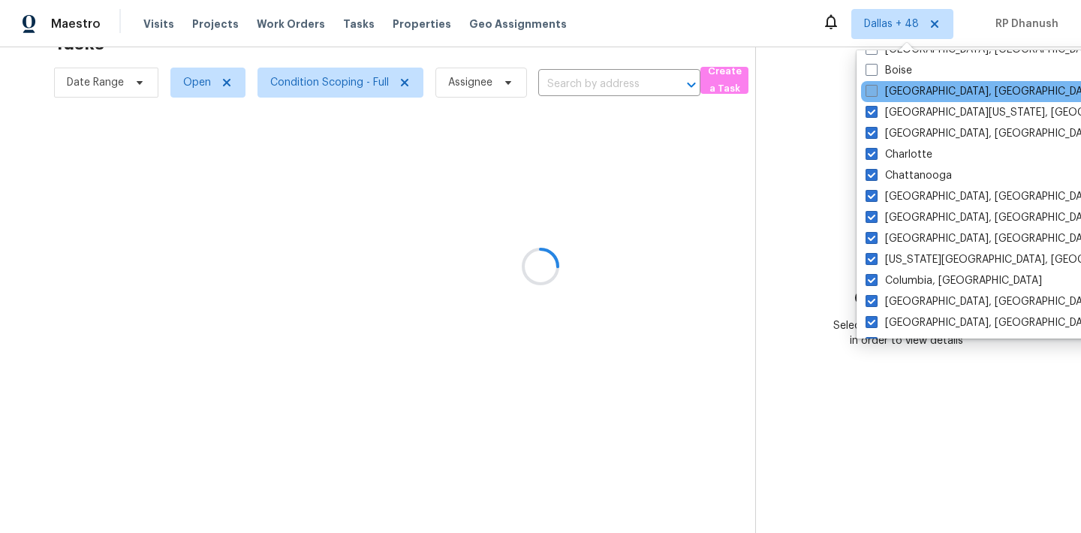
click at [893, 92] on label "Boston, MA" at bounding box center [982, 91] width 233 height 15
click at [875, 92] on input "Boston, MA" at bounding box center [871, 89] width 10 height 10
checkbox input "true"
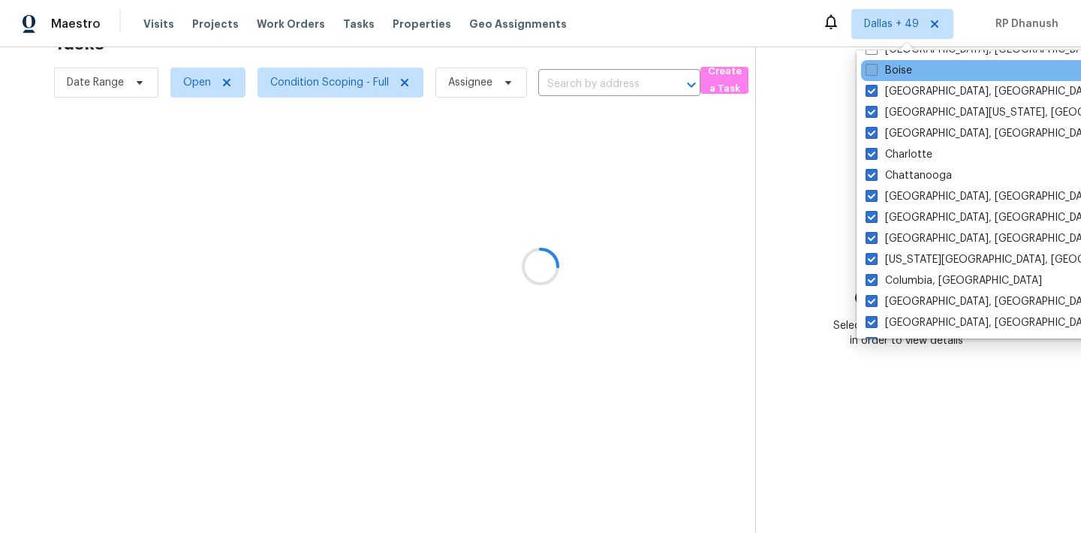
click at [893, 66] on label "Boise" at bounding box center [889, 70] width 47 height 15
click at [875, 66] on input "Boise" at bounding box center [871, 68] width 10 height 10
checkbox input "true"
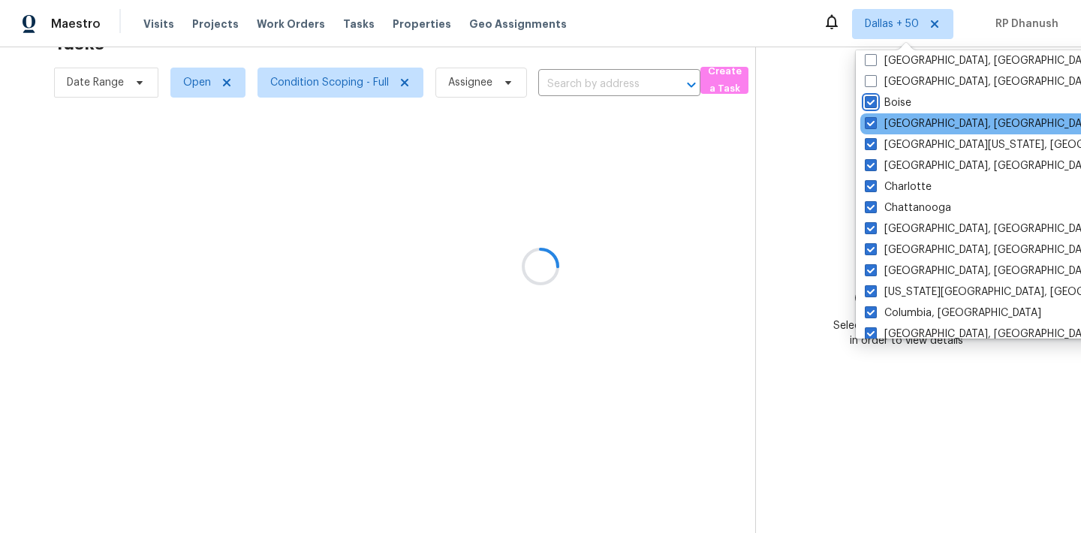
scroll to position [74, 0]
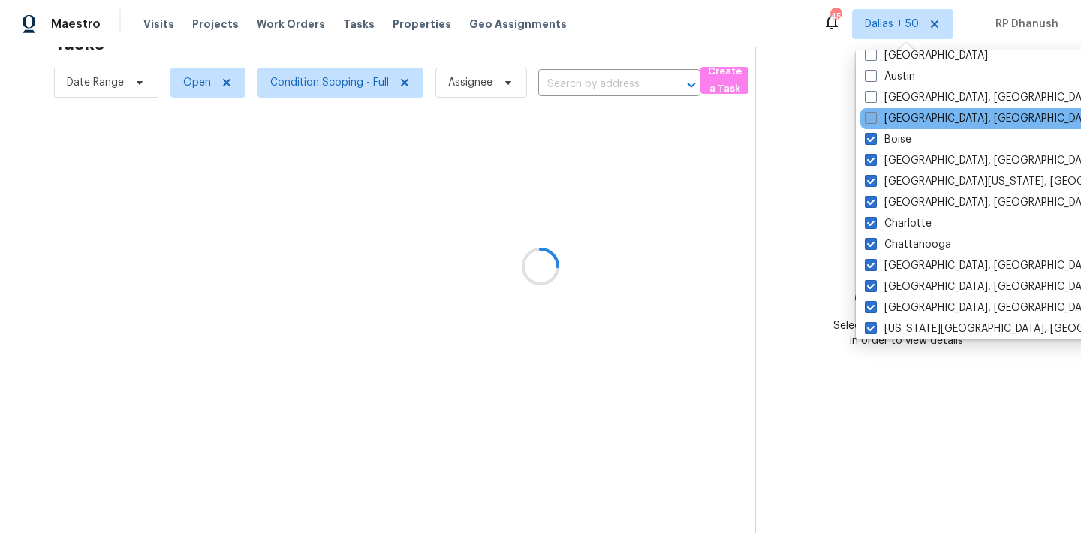
click at [899, 116] on label "Birmingham, AL" at bounding box center [981, 118] width 233 height 15
click at [875, 116] on input "Birmingham, AL" at bounding box center [870, 116] width 10 height 10
checkbox input "true"
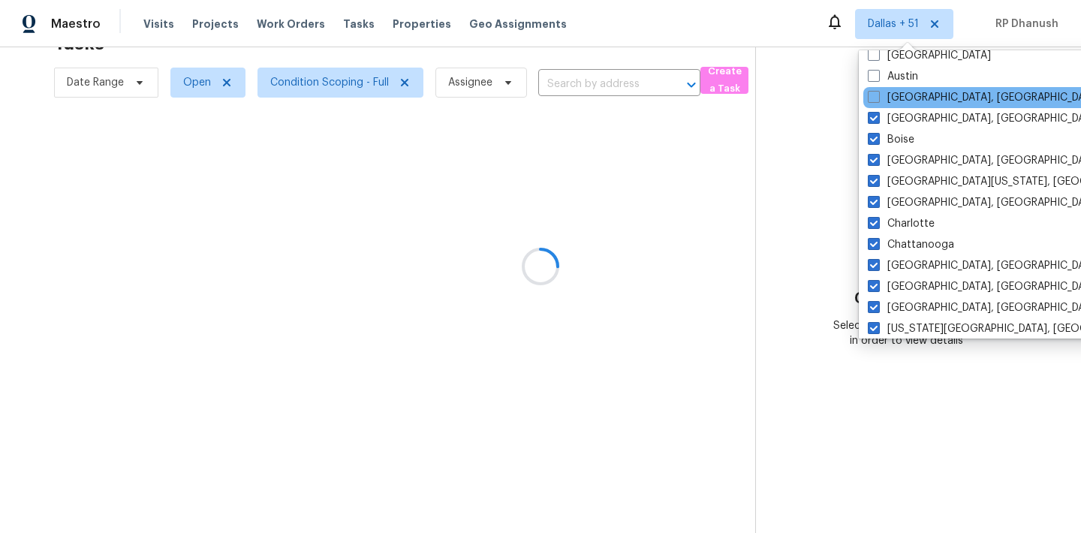
click at [899, 87] on div "Baltimore, MD" at bounding box center [1014, 97] width 303 height 21
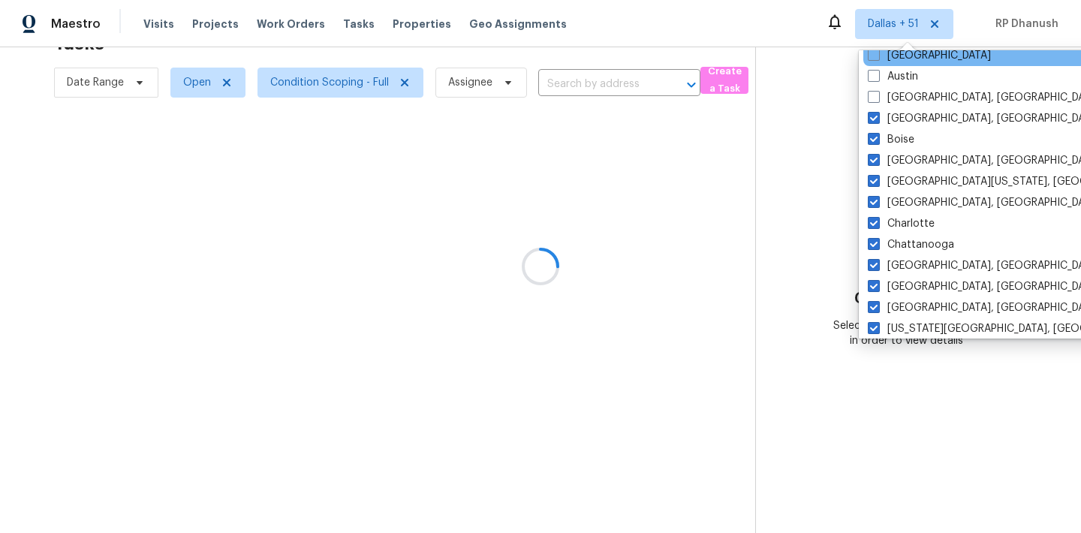
click at [901, 65] on div "Atlanta" at bounding box center [1014, 55] width 303 height 21
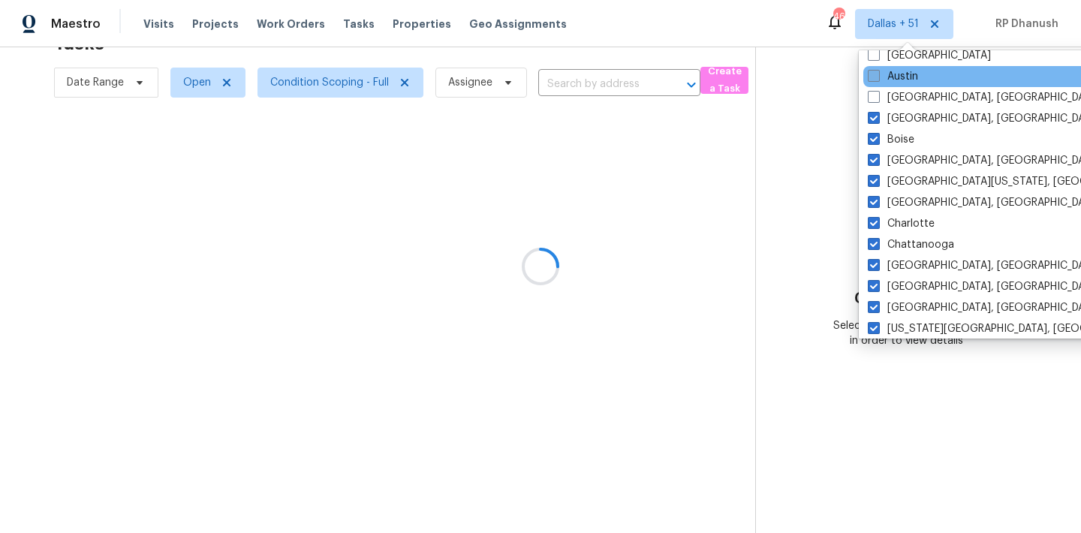
click at [901, 83] on label "Austin" at bounding box center [893, 76] width 50 height 15
click at [878, 79] on input "Austin" at bounding box center [873, 74] width 10 height 10
checkbox input "true"
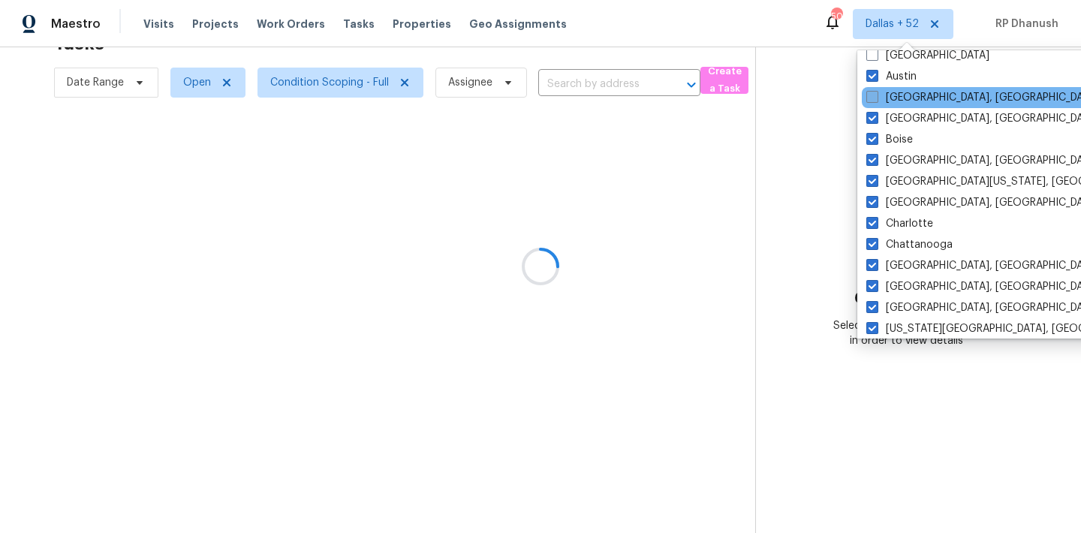
click at [901, 95] on label "Baltimore, MD" at bounding box center [982, 97] width 233 height 15
click at [876, 95] on input "Baltimore, MD" at bounding box center [871, 95] width 10 height 10
checkbox input "true"
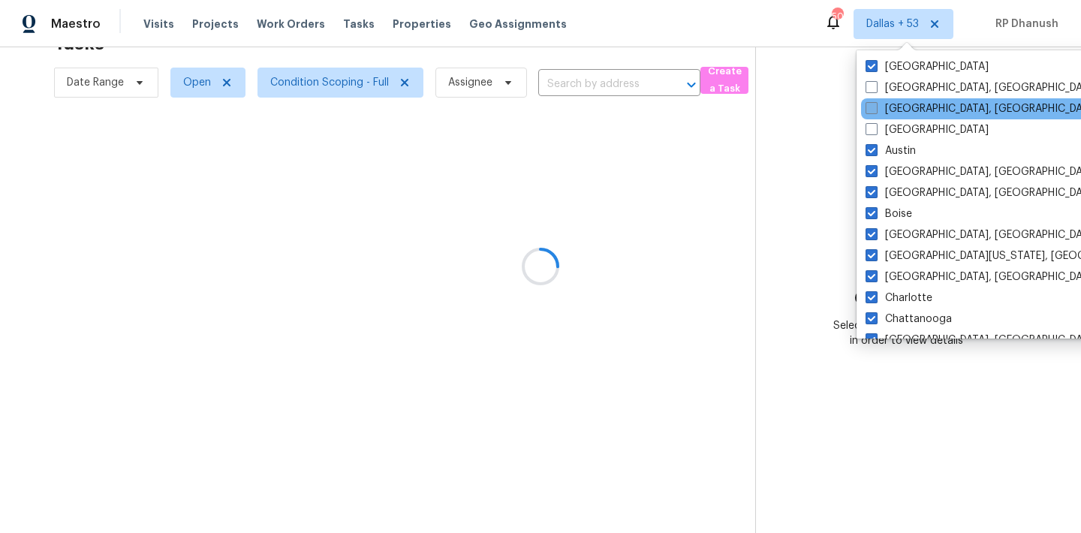
click at [902, 112] on label "Asheville, NC" at bounding box center [982, 108] width 233 height 15
click at [875, 111] on input "Asheville, NC" at bounding box center [871, 106] width 10 height 10
checkbox input "true"
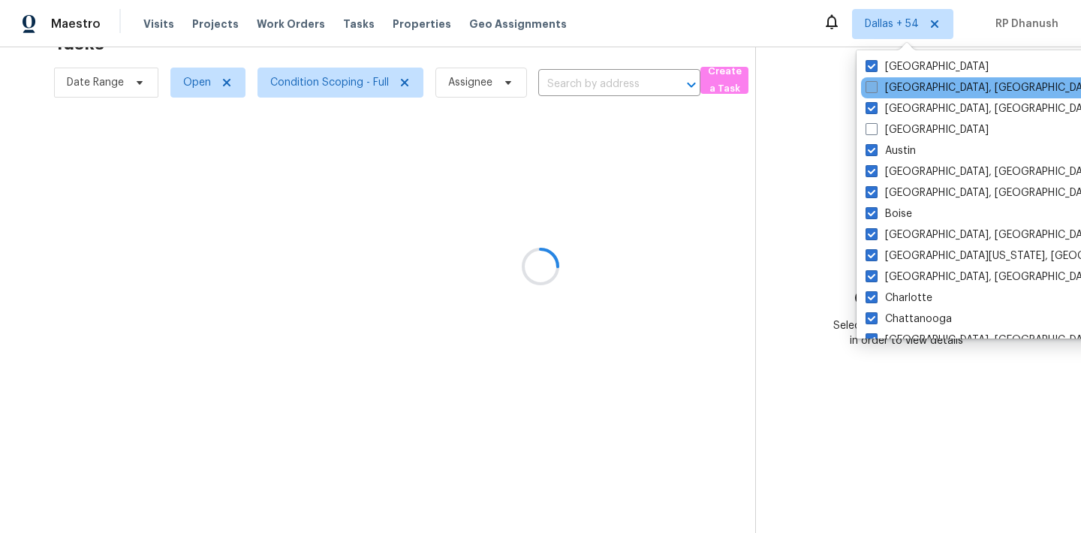
click at [902, 92] on label "Albuquerque, NM" at bounding box center [982, 87] width 233 height 15
click at [875, 90] on input "Albuquerque, NM" at bounding box center [871, 85] width 10 height 10
checkbox input "true"
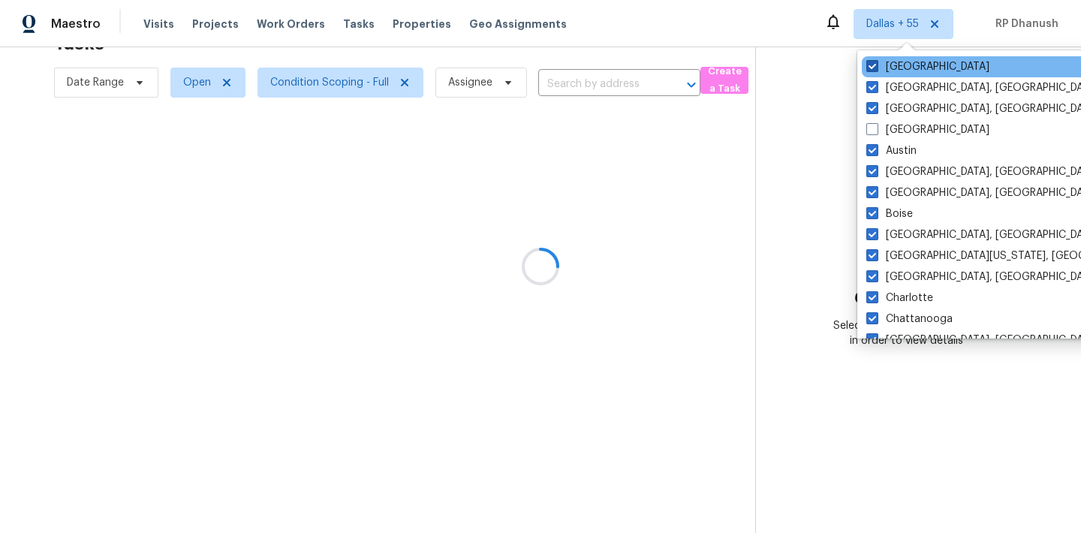
click at [899, 62] on label "Dallas" at bounding box center [927, 66] width 123 height 15
click at [876, 62] on input "Dallas" at bounding box center [871, 64] width 10 height 10
checkbox input "false"
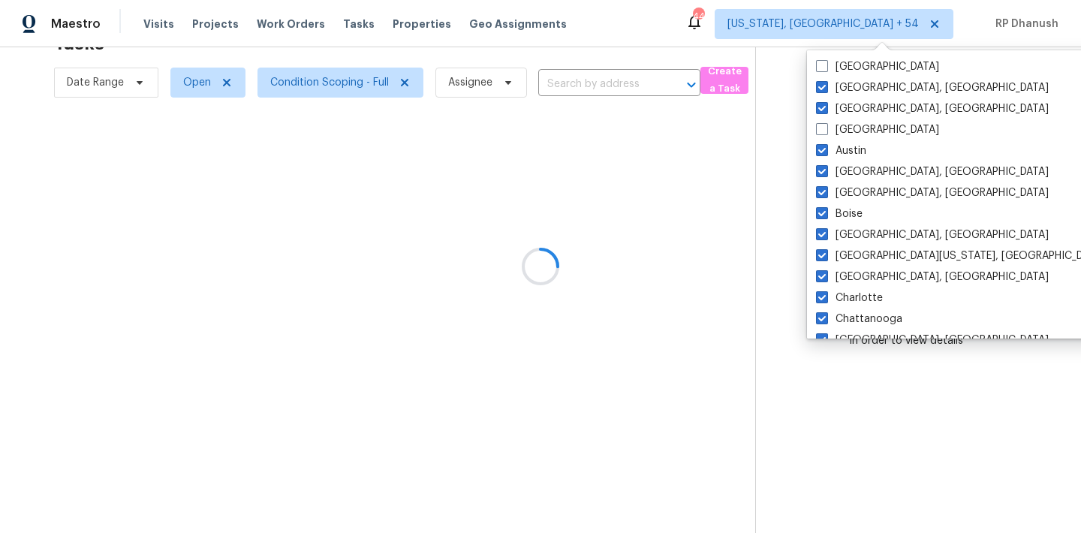
click at [1013, 128] on div at bounding box center [540, 266] width 1081 height 533
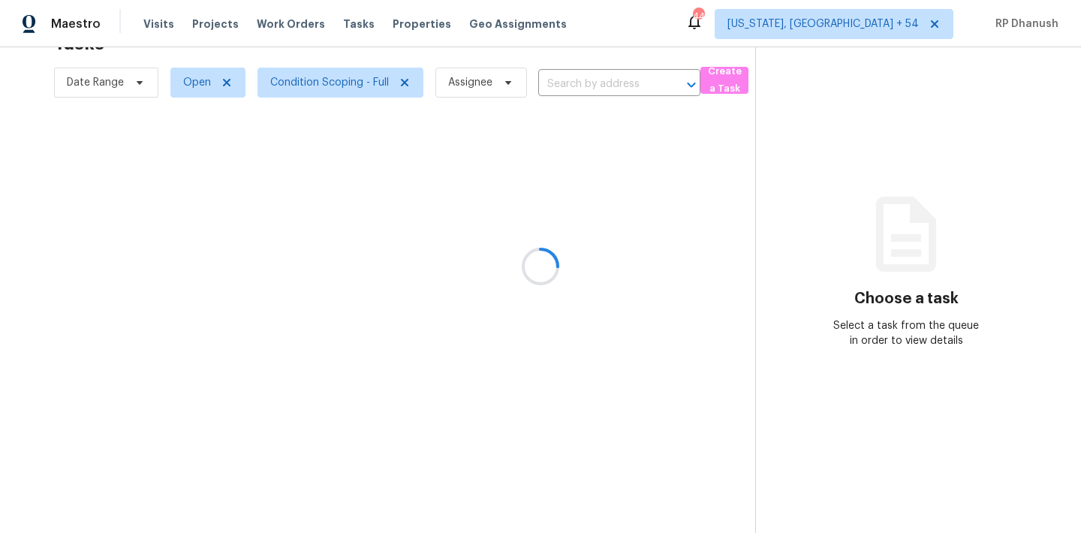
click at [883, 38] on div at bounding box center [540, 266] width 1081 height 533
click at [886, 21] on div at bounding box center [540, 266] width 1081 height 533
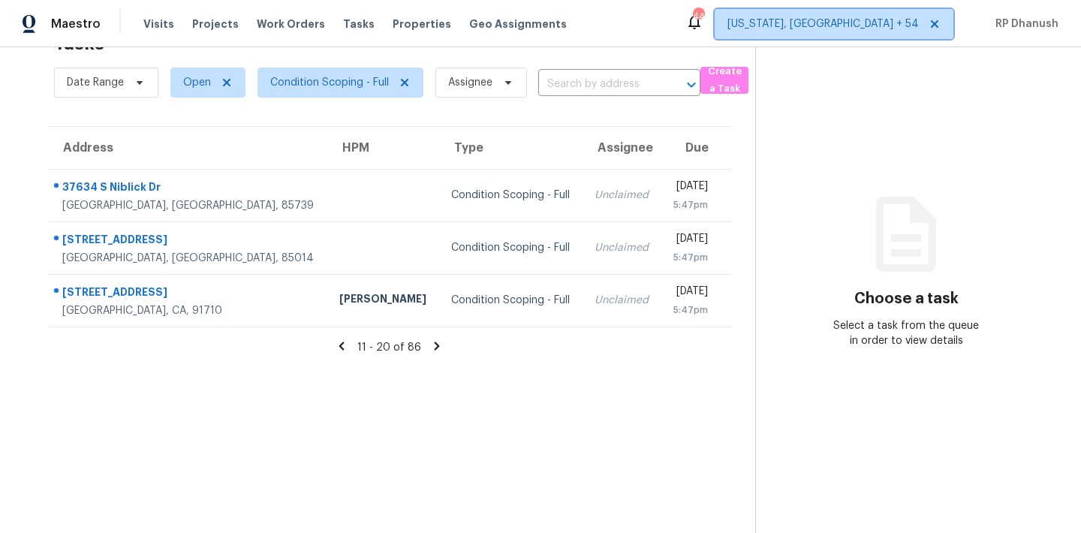
click at [886, 21] on span "Washington, DC + 54" at bounding box center [822, 24] width 191 height 15
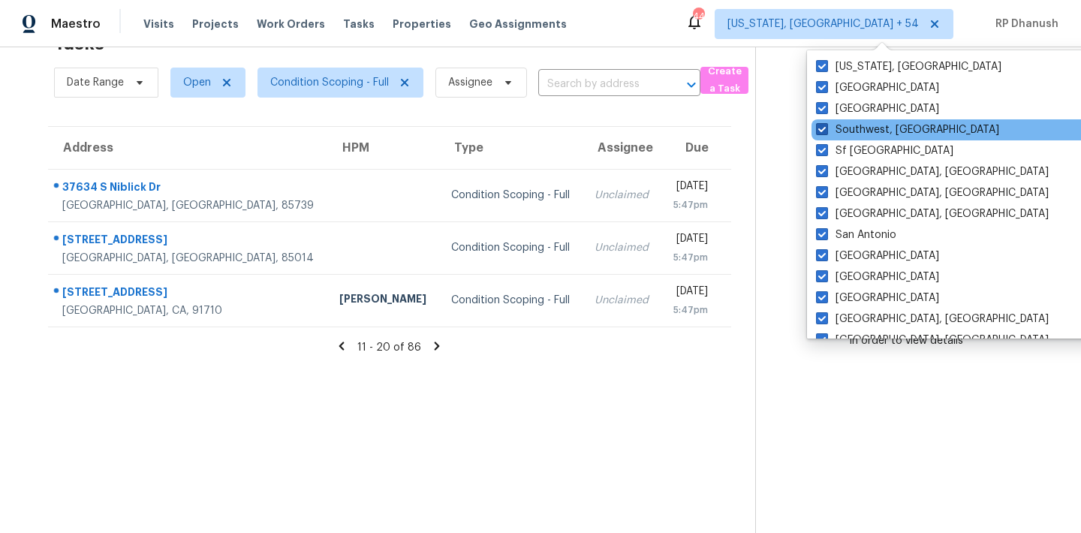
click at [849, 135] on label "Southwest, FL" at bounding box center [907, 129] width 183 height 15
click at [826, 132] on input "Southwest, FL" at bounding box center [821, 127] width 10 height 10
checkbox input "false"
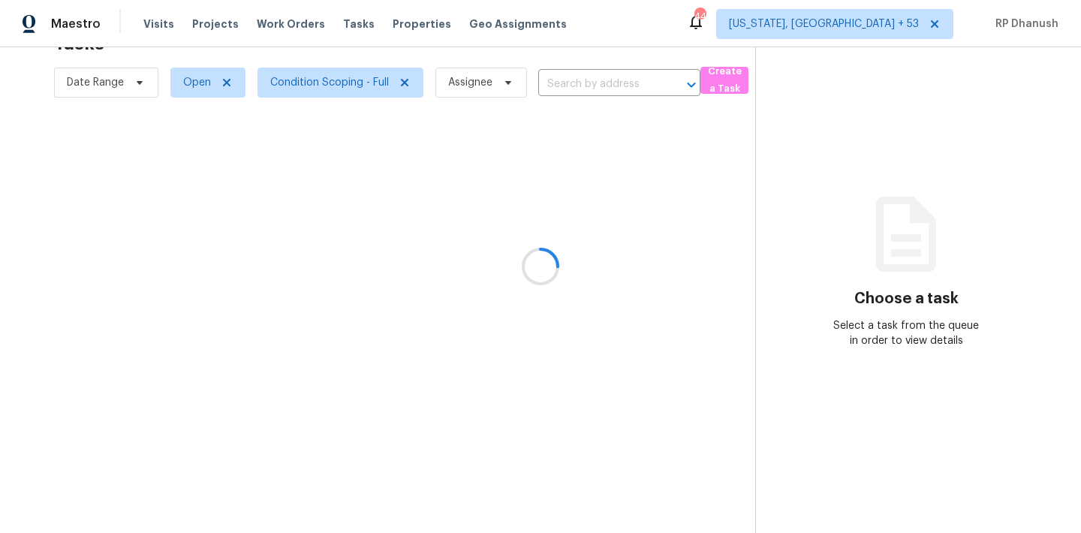
click at [1014, 118] on div at bounding box center [540, 266] width 1081 height 533
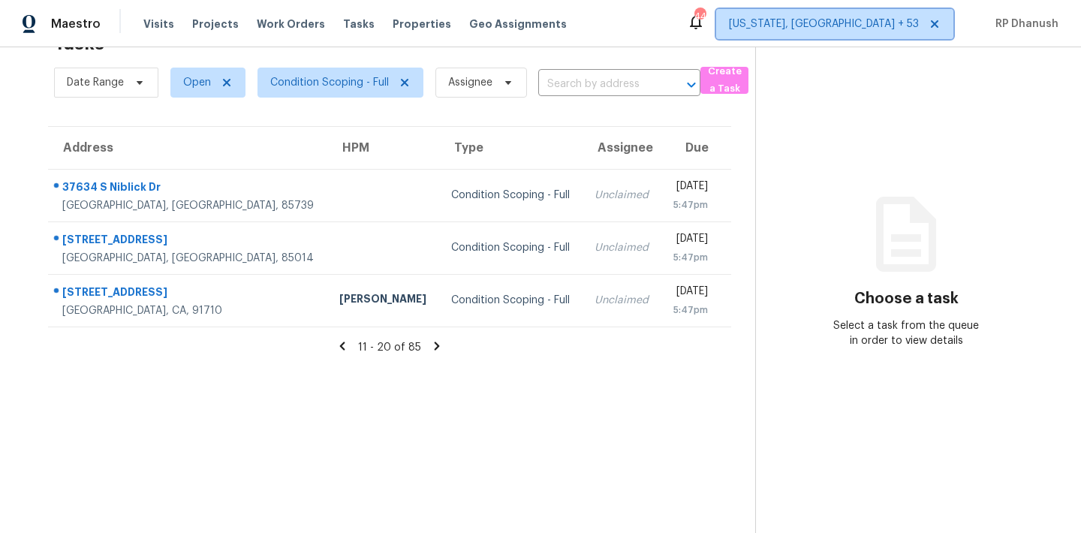
click at [877, 38] on span "[US_STATE], [GEOGRAPHIC_DATA] + 53" at bounding box center [834, 24] width 237 height 30
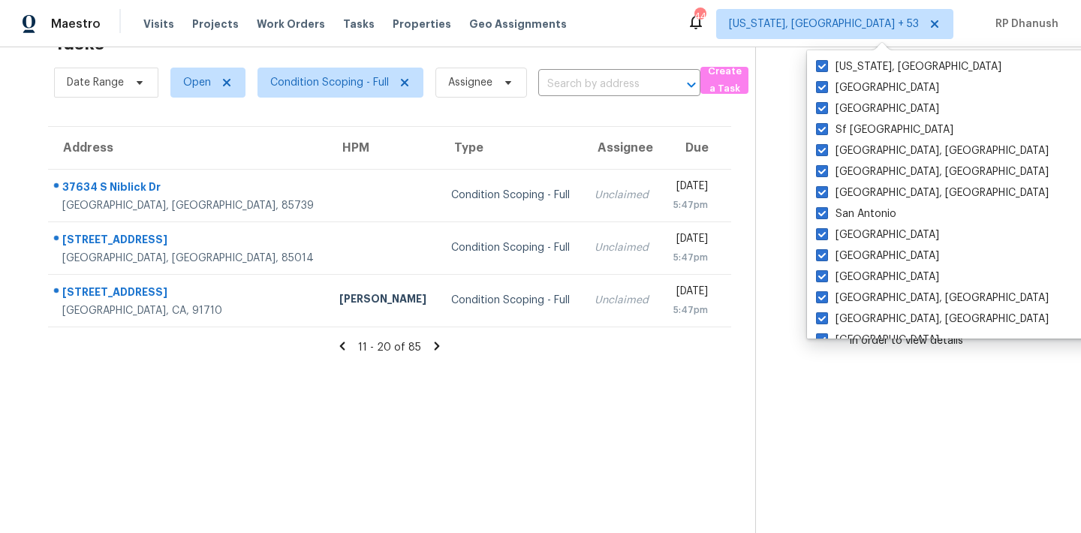
click at [1004, 191] on section "Choose a task Select a task from the queue in order to view details" at bounding box center [906, 266] width 302 height 533
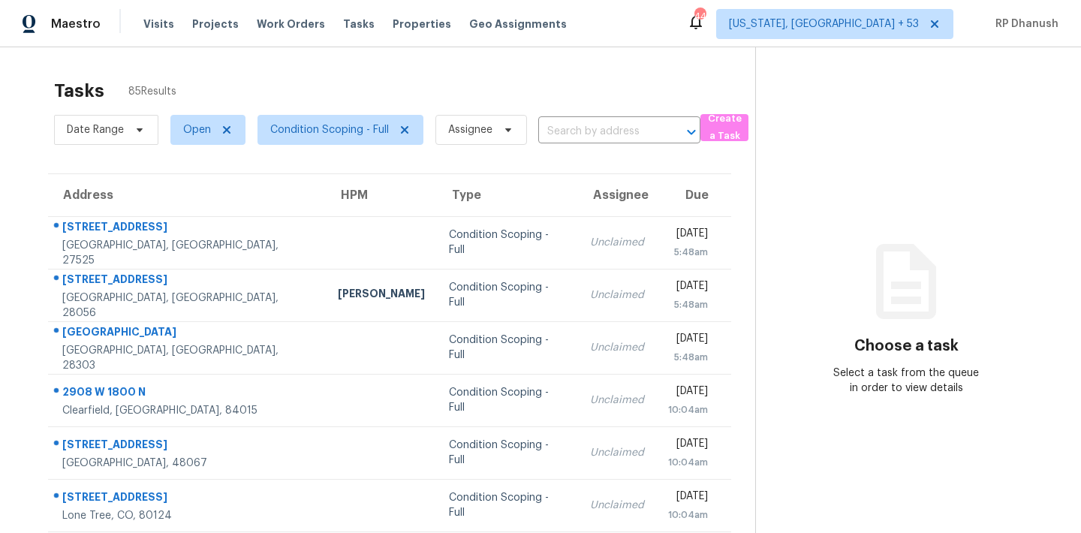
click at [863, 302] on icon at bounding box center [906, 281] width 90 height 90
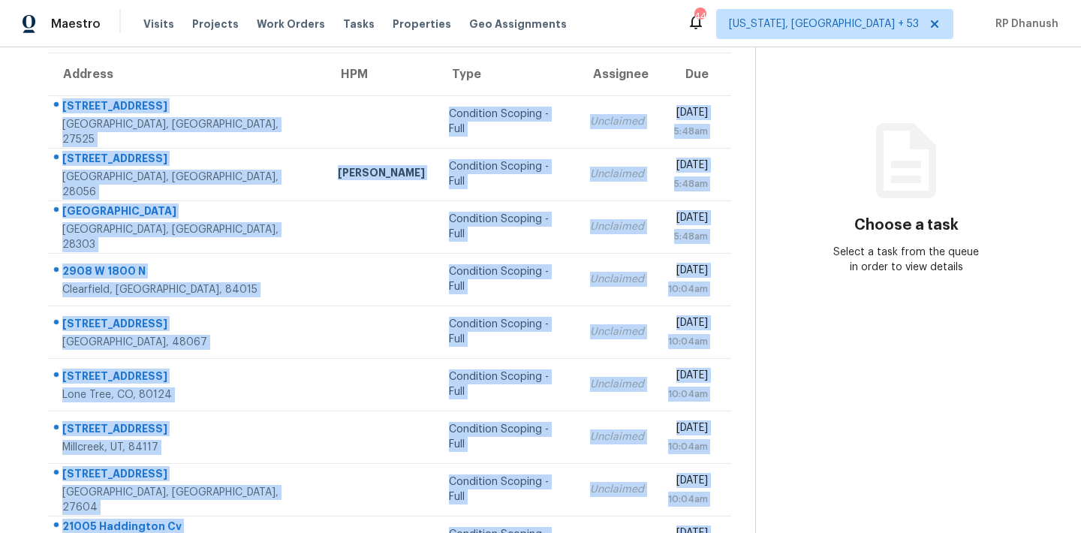
scroll to position [249, 0]
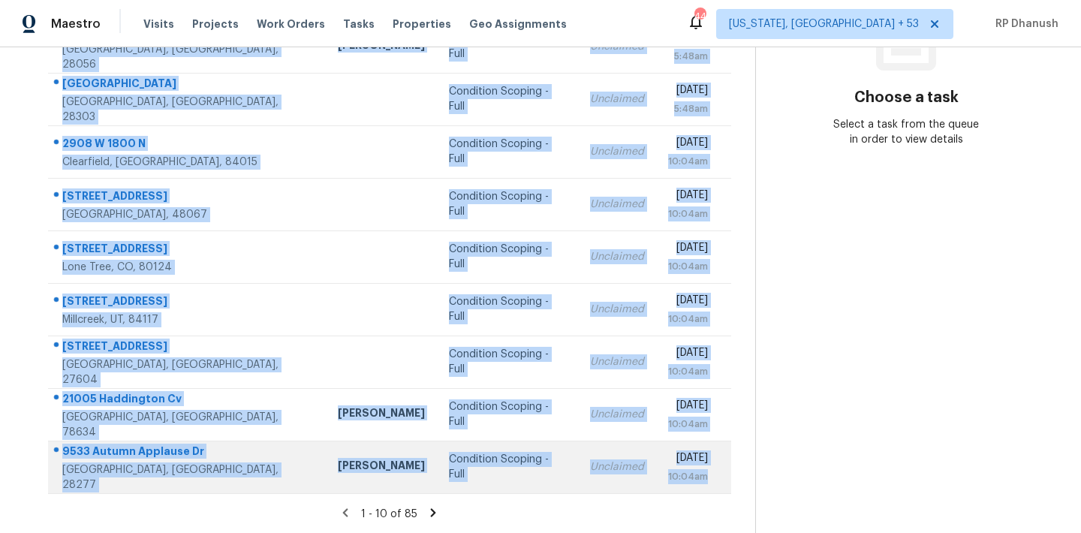
drag, startPoint x: 63, startPoint y: 101, endPoint x: 722, endPoint y: 483, distance: 761.9
click at [722, 483] on tbody "[STREET_ADDRESS] Condition Scoping - Full Unclaimed [DATE] 5:48am [STREET_ADDRE…" at bounding box center [389, 231] width 683 height 526
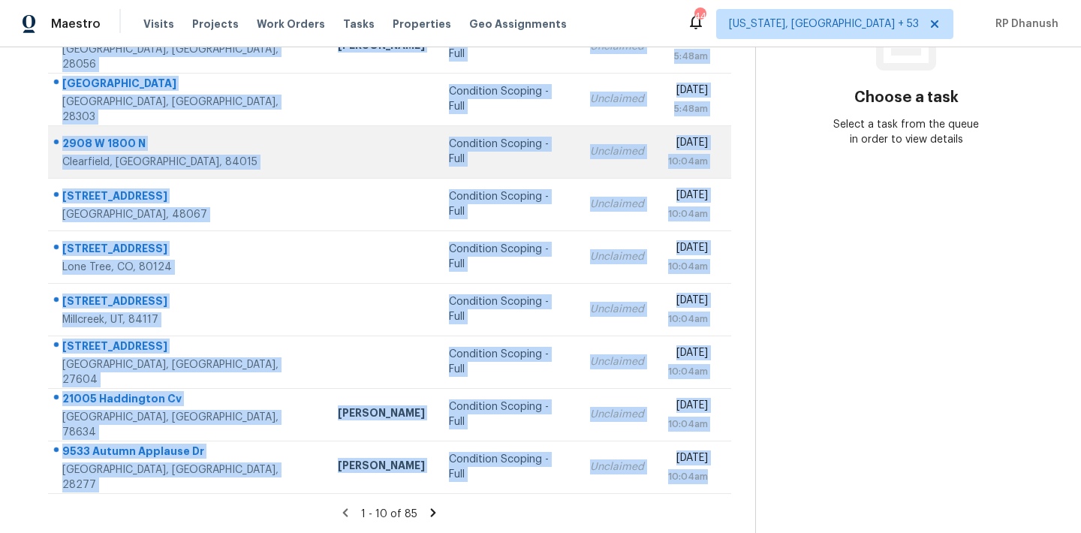
copy tbody "[STREET_ADDRESS] Condition Scoping - Full Unclaimed [DATE] 5:48am [STREET_ADDRE…"
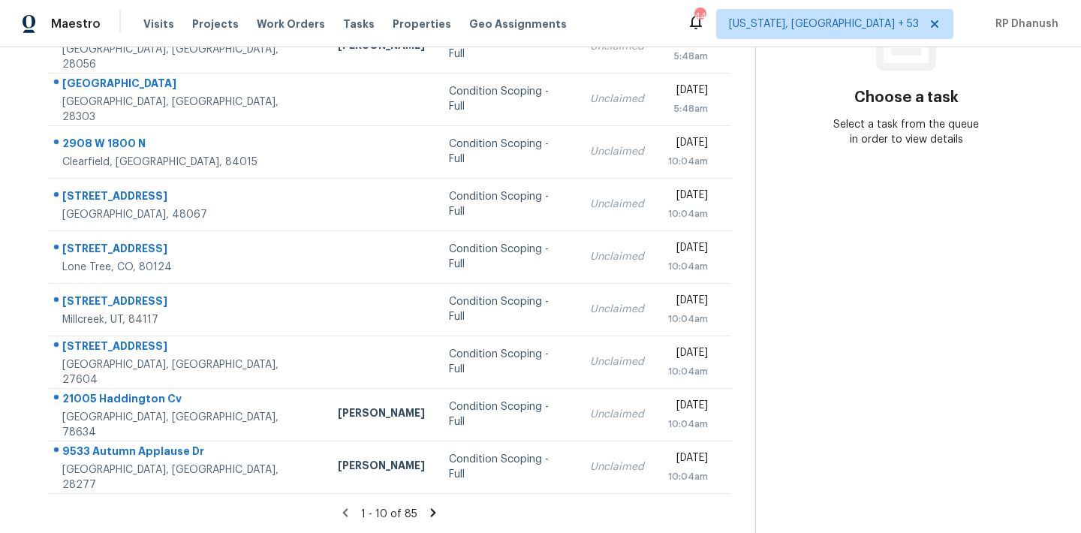
click at [900, 258] on section "Choose a task Select a task from the queue in order to view details" at bounding box center [906, 166] width 302 height 735
click at [432, 512] on icon at bounding box center [433, 512] width 5 height 8
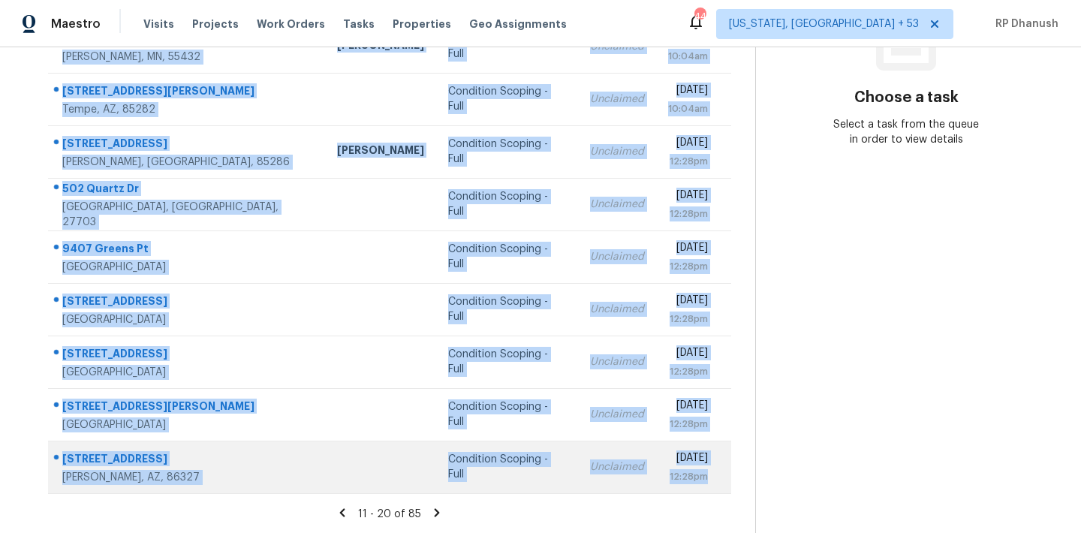
drag, startPoint x: 64, startPoint y: 226, endPoint x: 728, endPoint y: 469, distance: 707.6
click at [728, 469] on tbody "[STREET_ADDRESS][PERSON_NAME] [PERSON_NAME] Condition Scoping - Full Unclaimed …" at bounding box center [389, 231] width 683 height 526
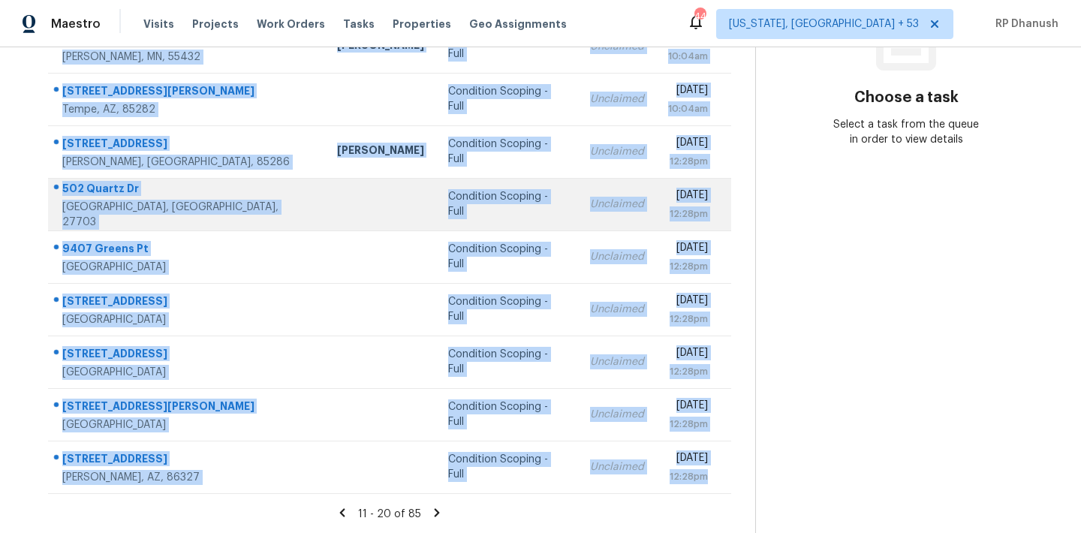
copy tbody "[STREET_ADDRESS][PERSON_NAME] [PERSON_NAME] Condition Scoping - Full Unclaimed …"
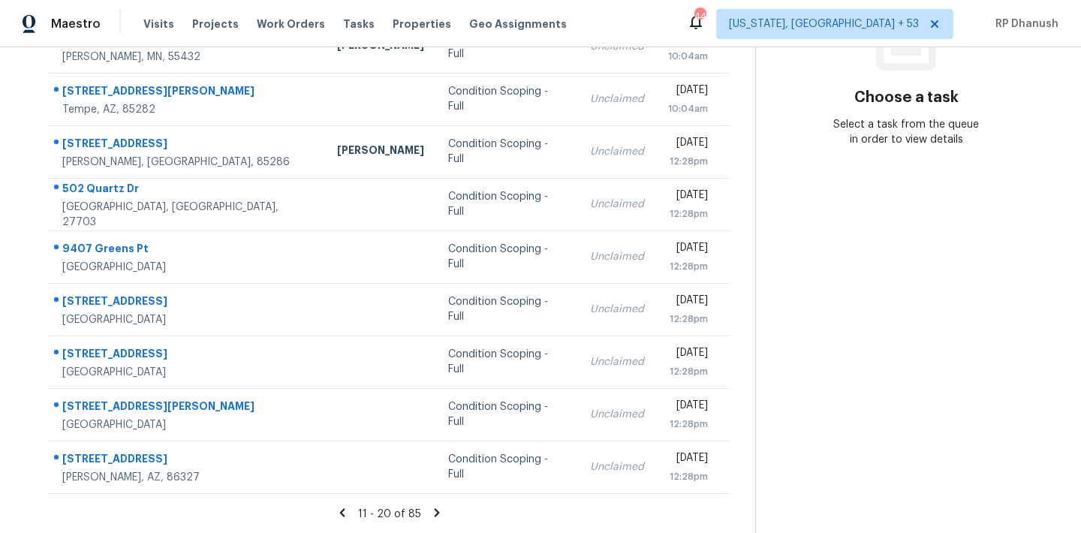
click at [847, 190] on section "Choose a task Select a task from the queue in order to view details" at bounding box center [906, 166] width 302 height 735
click at [441, 507] on icon at bounding box center [437, 513] width 14 height 14
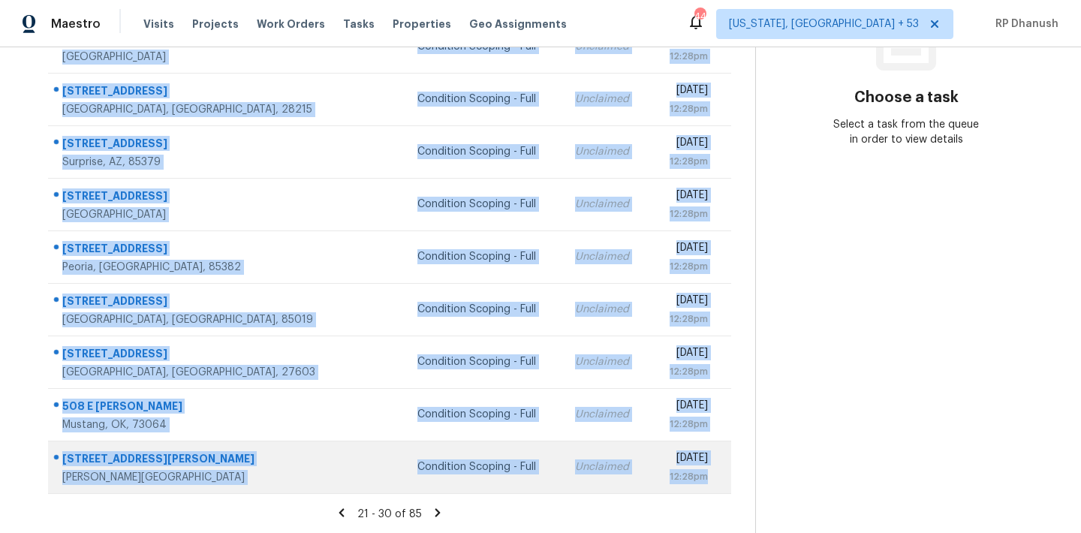
drag, startPoint x: 56, startPoint y: 173, endPoint x: 730, endPoint y: 478, distance: 740.2
click at [730, 478] on tbody "[STREET_ADDRESS][PERSON_NAME] Condition Scoping - Full Unclaimed [DATE] 12:28pm…" at bounding box center [389, 231] width 683 height 526
copy tbody "[STREET_ADDRESS][PERSON_NAME] Condition Scoping - Full Unclaimed [DATE] 12:28pm…"
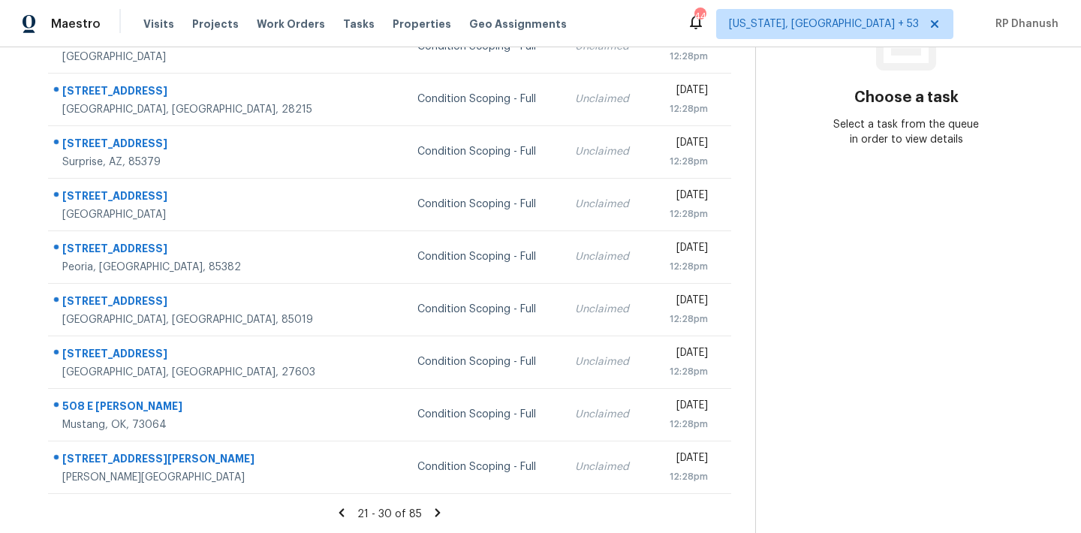
click at [863, 259] on section "Choose a task Select a task from the queue in order to view details" at bounding box center [906, 166] width 302 height 735
click at [438, 510] on icon at bounding box center [438, 513] width 14 height 14
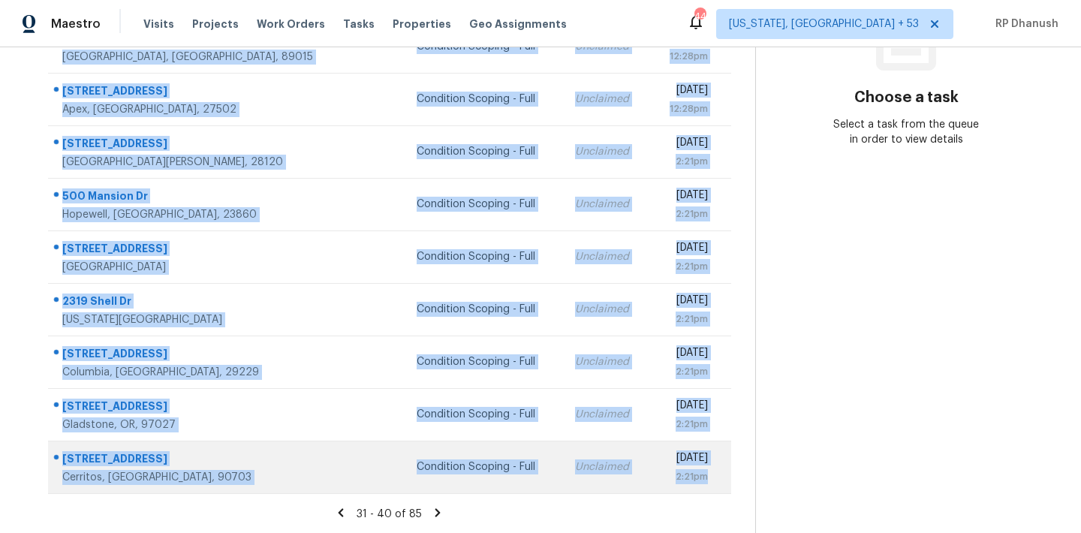
drag, startPoint x: 59, startPoint y: 126, endPoint x: 717, endPoint y: 484, distance: 748.9
click at [717, 484] on tbody "[STREET_ADDRESS] Condition Scoping - Full Unclaimed [DATE] 12:28pm [STREET_ADDR…" at bounding box center [389, 231] width 683 height 526
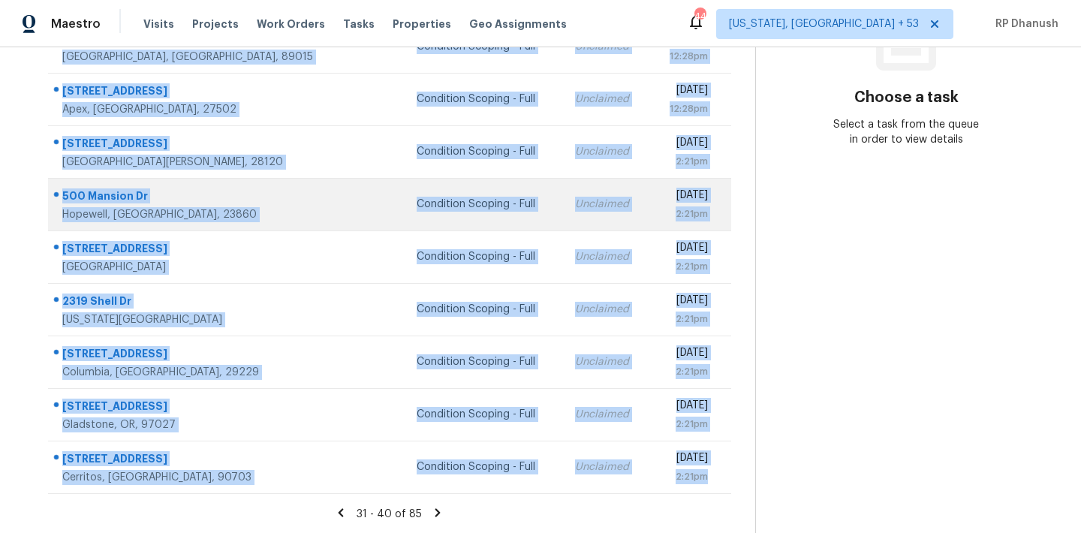
copy tbody "[STREET_ADDRESS] Condition Scoping - Full Unclaimed [DATE] 12:28pm [STREET_ADDR…"
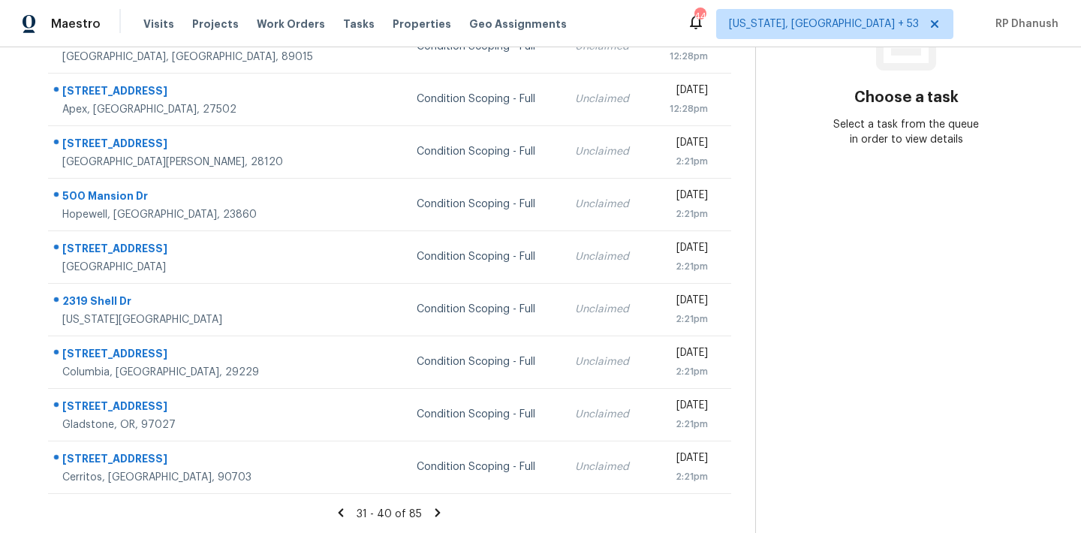
drag, startPoint x: 920, startPoint y: 348, endPoint x: 417, endPoint y: 523, distance: 532.3
click at [920, 348] on section "Choose a task Select a task from the queue in order to view details" at bounding box center [906, 166] width 302 height 735
click at [435, 509] on icon at bounding box center [437, 512] width 5 height 8
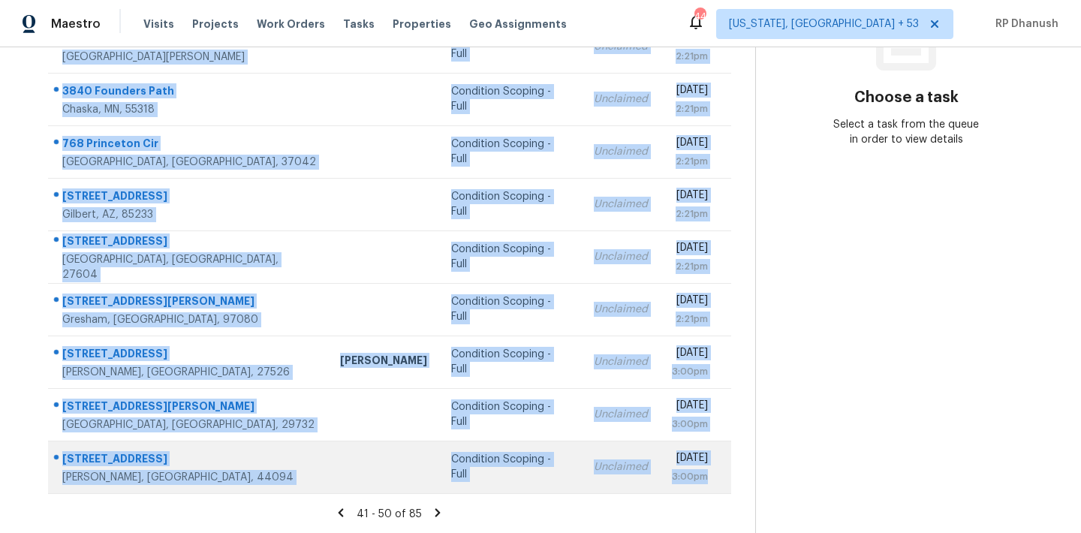
drag, startPoint x: 63, startPoint y: 224, endPoint x: 709, endPoint y: 483, distance: 696.1
click at [709, 483] on tbody "[STREET_ADDRESS][PERSON_NAME] [PERSON_NAME] Condition Scoping - Full Unclaimed …" at bounding box center [389, 231] width 683 height 526
copy tbody "[STREET_ADDRESS][PERSON_NAME] [PERSON_NAME] Condition Scoping - Full Unclaimed …"
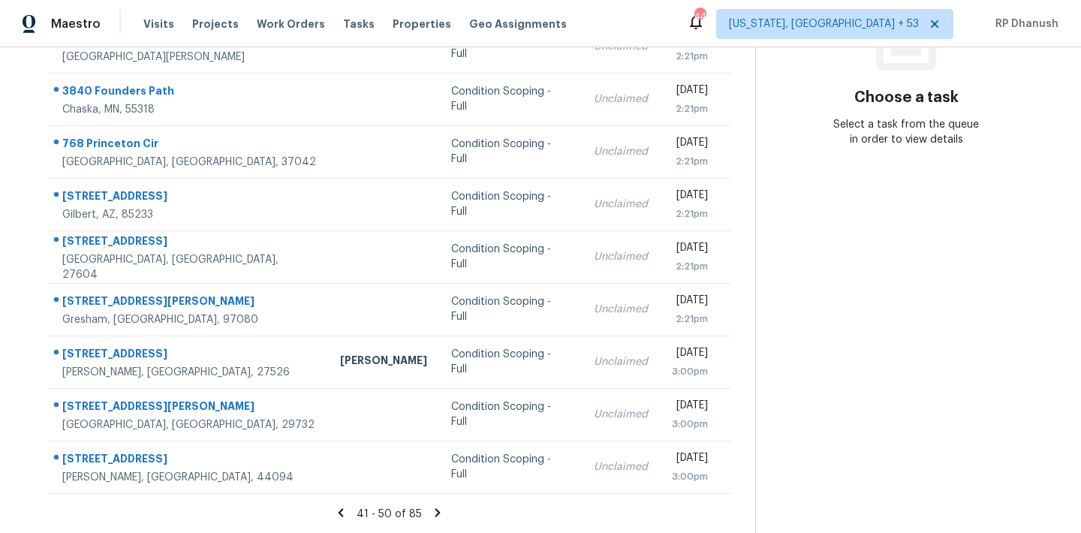
click at [867, 333] on section "Choose a task Select a task from the queue in order to view details" at bounding box center [906, 166] width 302 height 735
click at [435, 511] on icon at bounding box center [437, 512] width 5 height 8
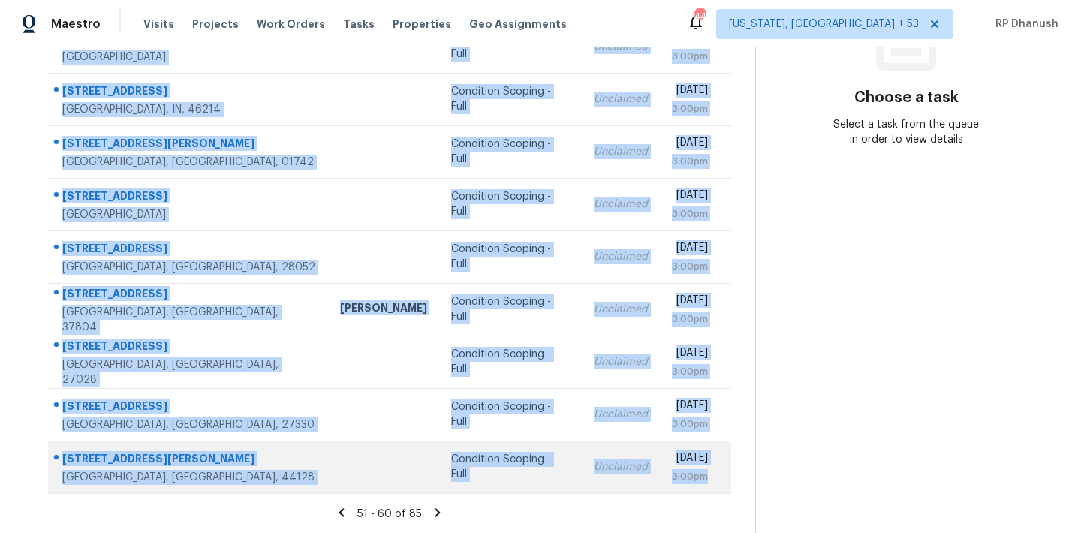
drag, startPoint x: 64, startPoint y: 160, endPoint x: 725, endPoint y: 487, distance: 738.0
click at [725, 487] on tbody "240 Release [GEOGRAPHIC_DATA] Condition Scoping - Full Unclaimed [DATE] 3:00pm …" at bounding box center [389, 231] width 683 height 526
copy tbody "240 Release [GEOGRAPHIC_DATA] Condition Scoping - Full Unclaimed [DATE] 3:00pm …"
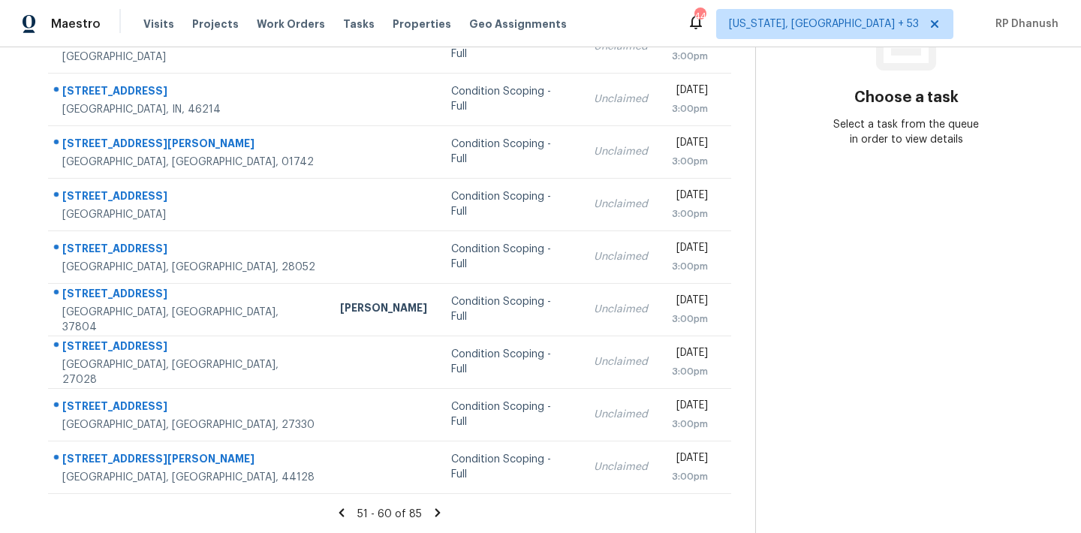
click at [903, 347] on section "Choose a task Select a task from the queue in order to view details" at bounding box center [906, 166] width 302 height 735
click at [438, 506] on icon at bounding box center [438, 513] width 14 height 14
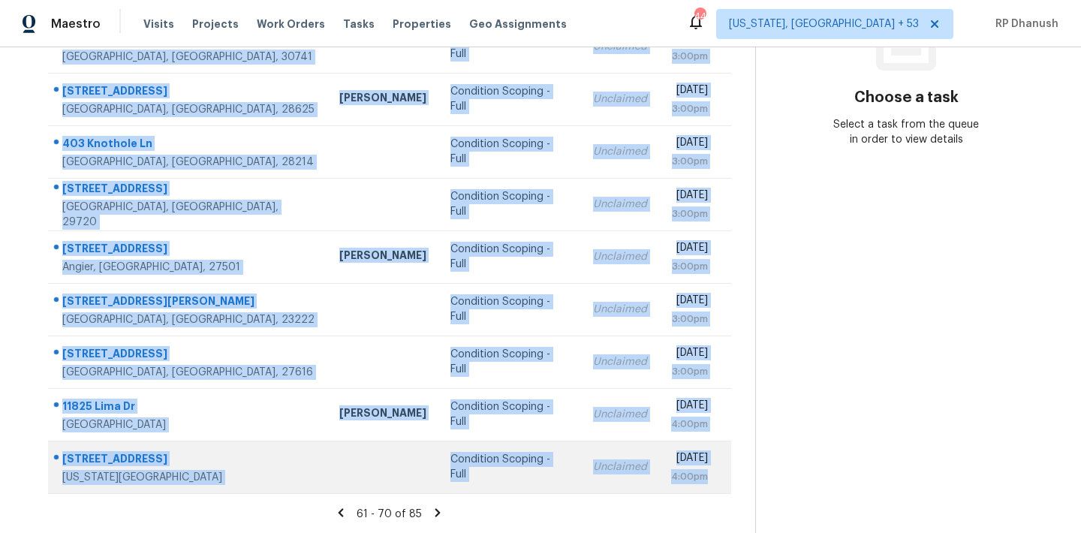
drag, startPoint x: 56, startPoint y: 226, endPoint x: 715, endPoint y: 487, distance: 708.1
click at [715, 487] on tbody "[STREET_ADDRESS] Condition Scoping - Full Unclaimed [DATE] 3:00pm [STREET_ADDRE…" at bounding box center [389, 231] width 683 height 526
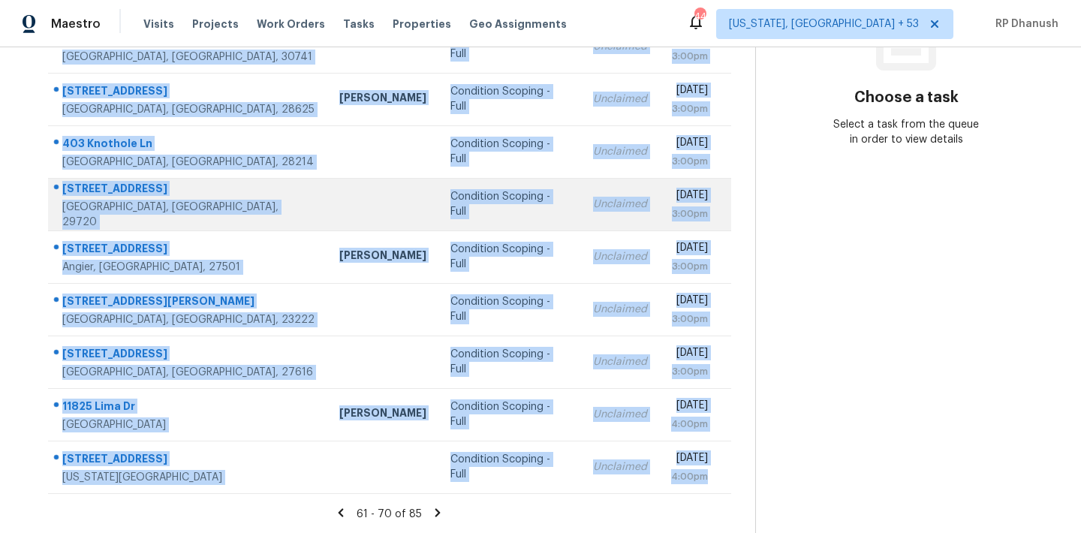
copy tbody "[STREET_ADDRESS] Condition Scoping - Full Unclaimed [DATE] 3:00pm [STREET_ADDRE…"
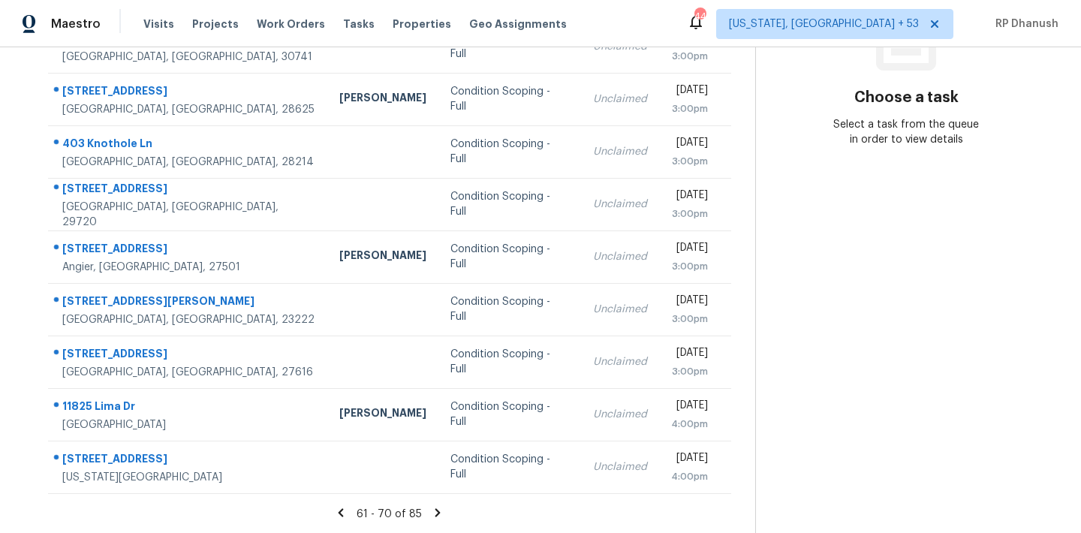
click at [848, 319] on section "Choose a task Select a task from the queue in order to view details" at bounding box center [906, 166] width 302 height 735
click at [435, 511] on icon at bounding box center [437, 512] width 5 height 8
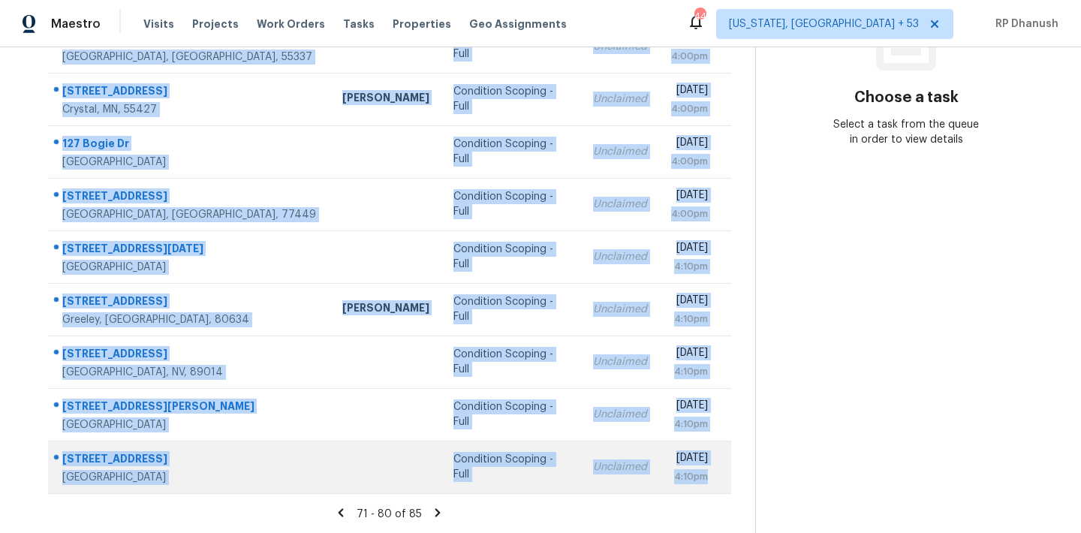
drag, startPoint x: 63, startPoint y: 122, endPoint x: 726, endPoint y: 481, distance: 754.2
click at [726, 481] on tbody "462 [GEOGRAPHIC_DATA][PERSON_NAME] [PERSON_NAME] Condition Scoping - Full Uncla…" at bounding box center [389, 231] width 683 height 526
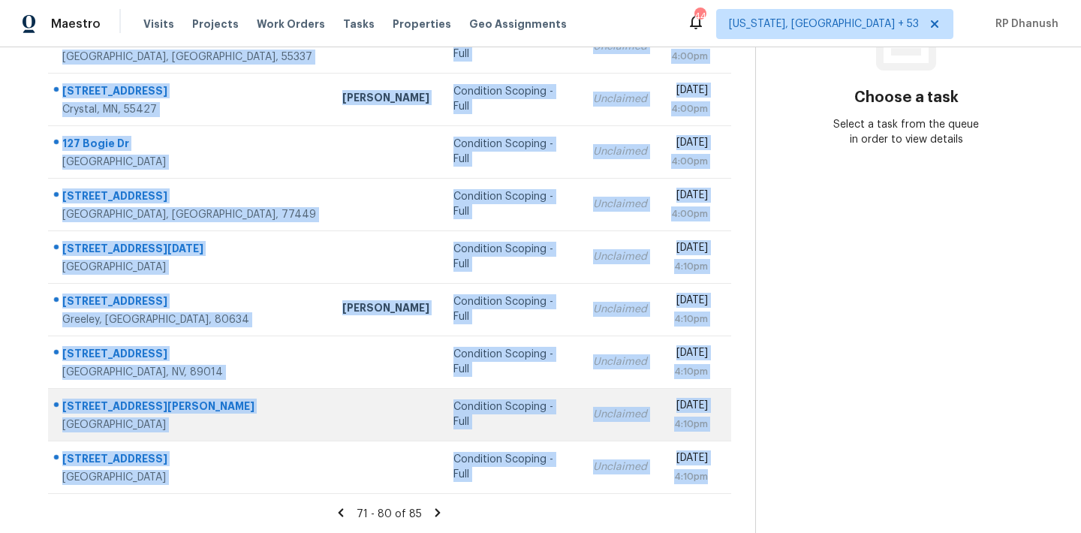
copy tbody "462 [GEOGRAPHIC_DATA][PERSON_NAME] [PERSON_NAME] Condition Scoping - Full Uncla…"
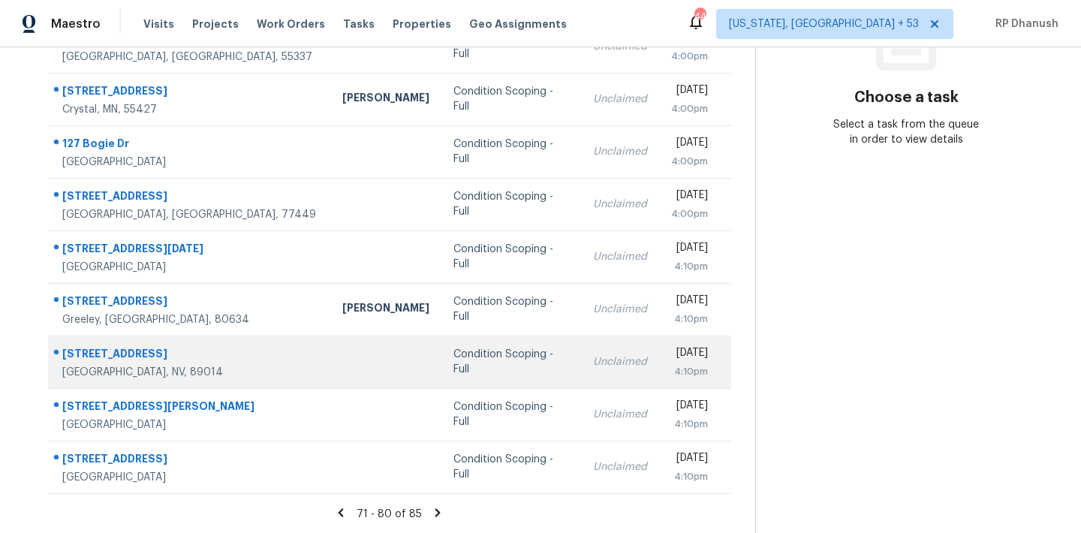
drag, startPoint x: 903, startPoint y: 261, endPoint x: 636, endPoint y: 338, distance: 278.0
click at [902, 261] on section "Choose a task Select a task from the queue in order to view details" at bounding box center [906, 166] width 302 height 735
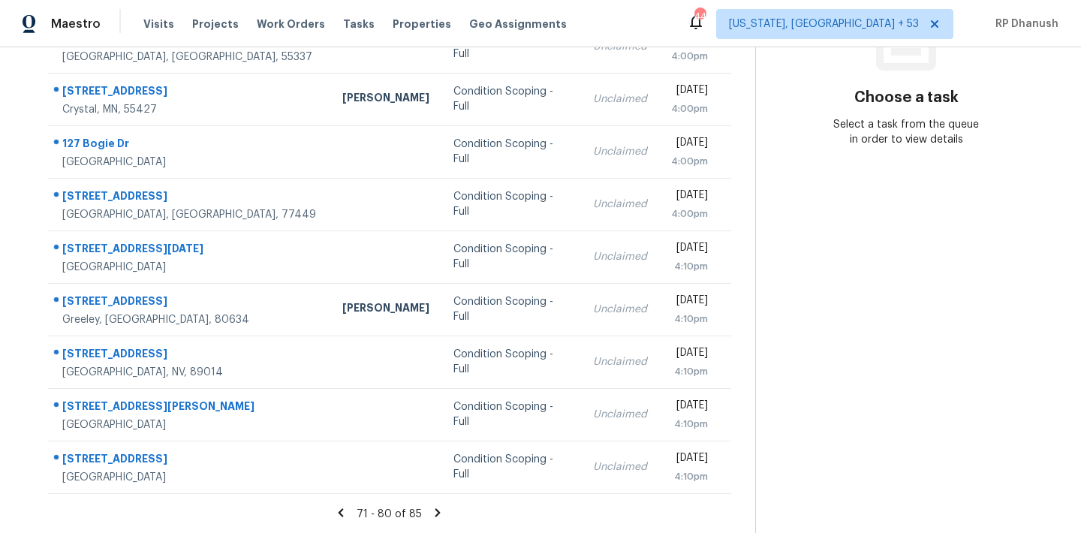
click at [434, 511] on icon at bounding box center [438, 513] width 14 height 14
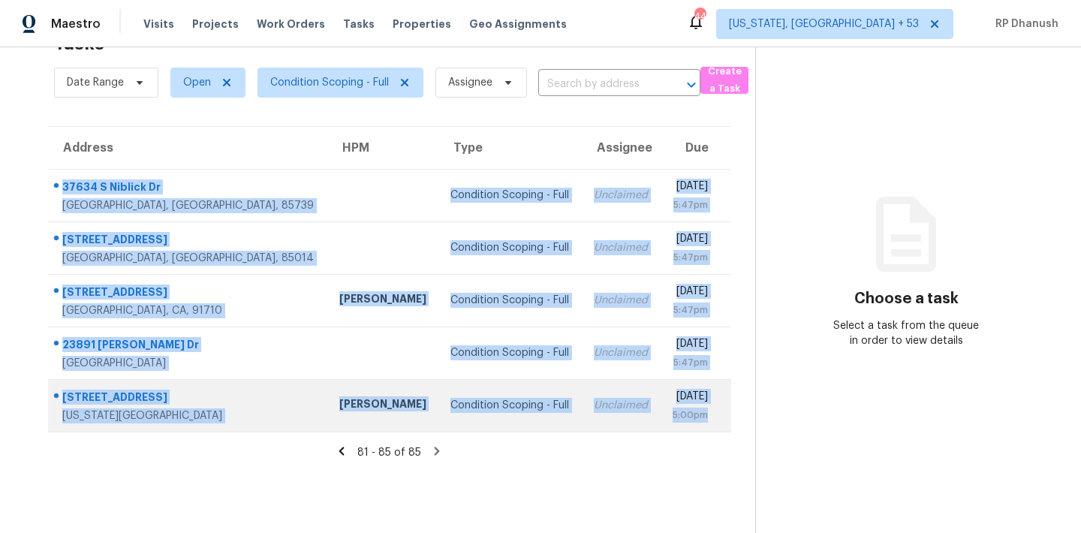
copy tbody "[STREET_ADDRESS] Condition Scoping - Full Unclaimed [DATE] 5:47pm [STREET_ADDRE…"
drag, startPoint x: 61, startPoint y: 174, endPoint x: 712, endPoint y: 414, distance: 694.5
click at [712, 414] on tbody "[STREET_ADDRESS] Condition Scoping - Full Unclaimed [DATE] 5:47pm [STREET_ADDRE…" at bounding box center [389, 300] width 683 height 263
